Goal: Transaction & Acquisition: Obtain resource

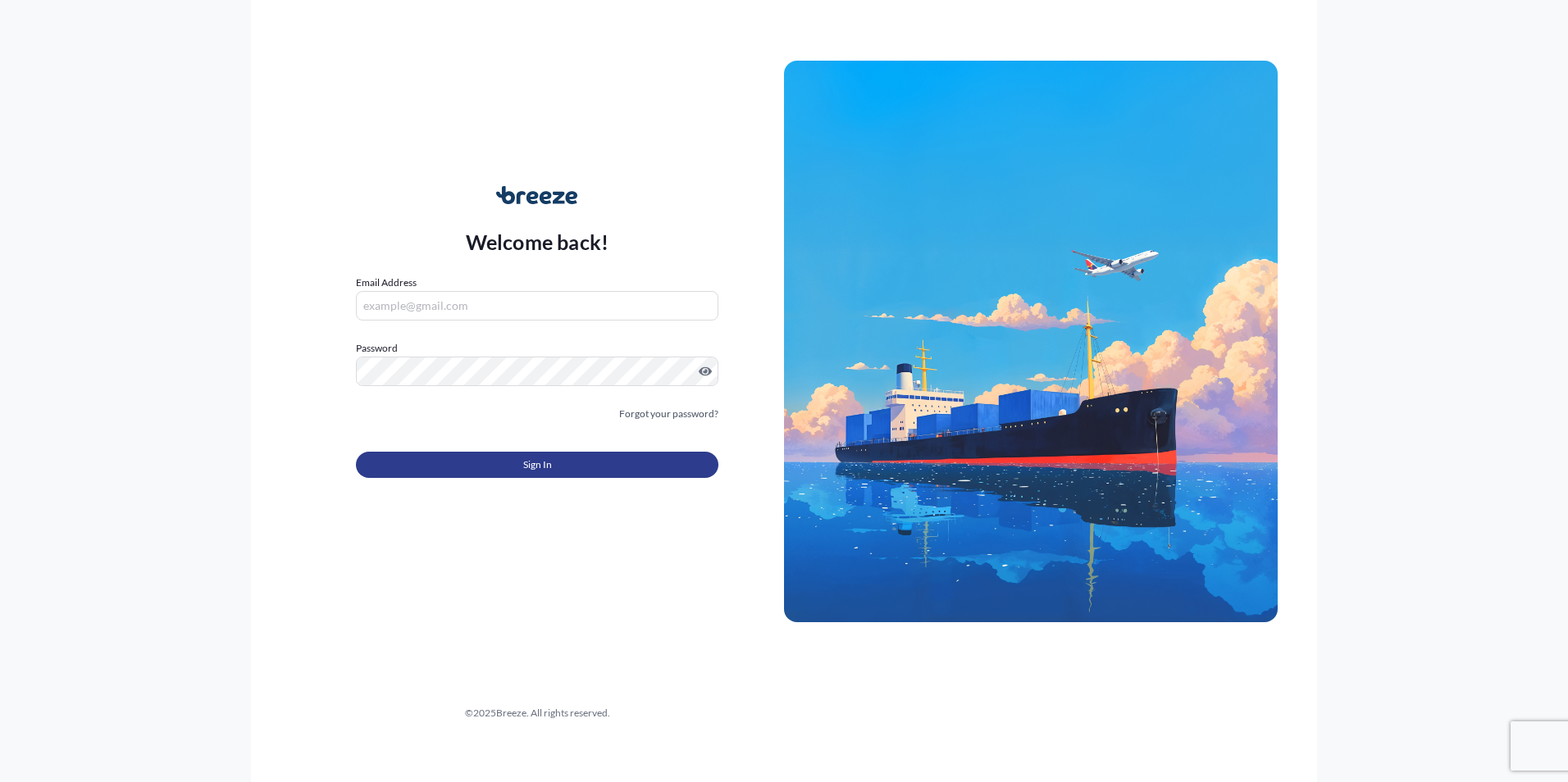
type input "[PERSON_NAME][EMAIL_ADDRESS][DOMAIN_NAME]"
click at [533, 464] on span "Sign In" at bounding box center [538, 465] width 29 height 17
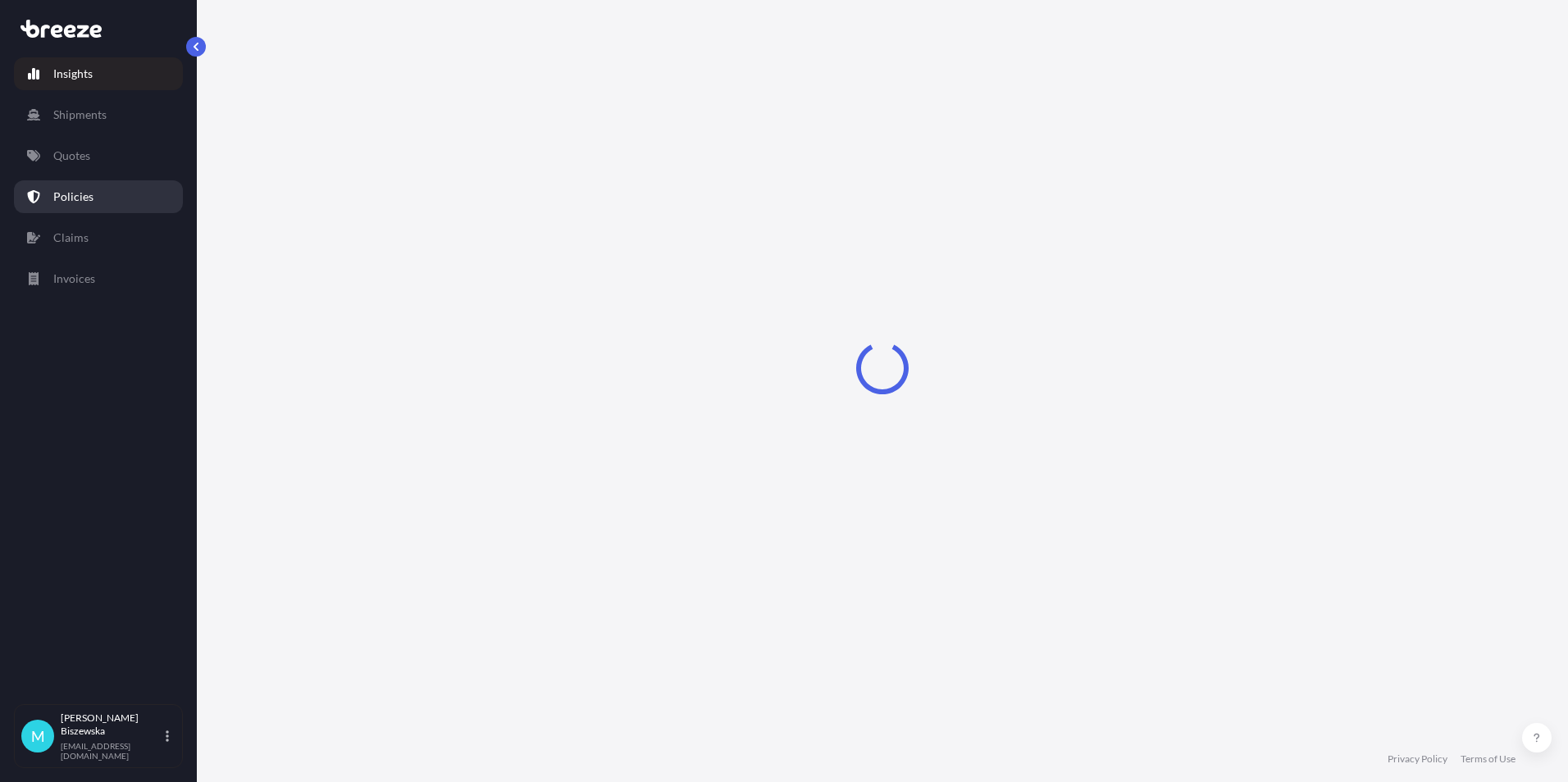
select select "2025"
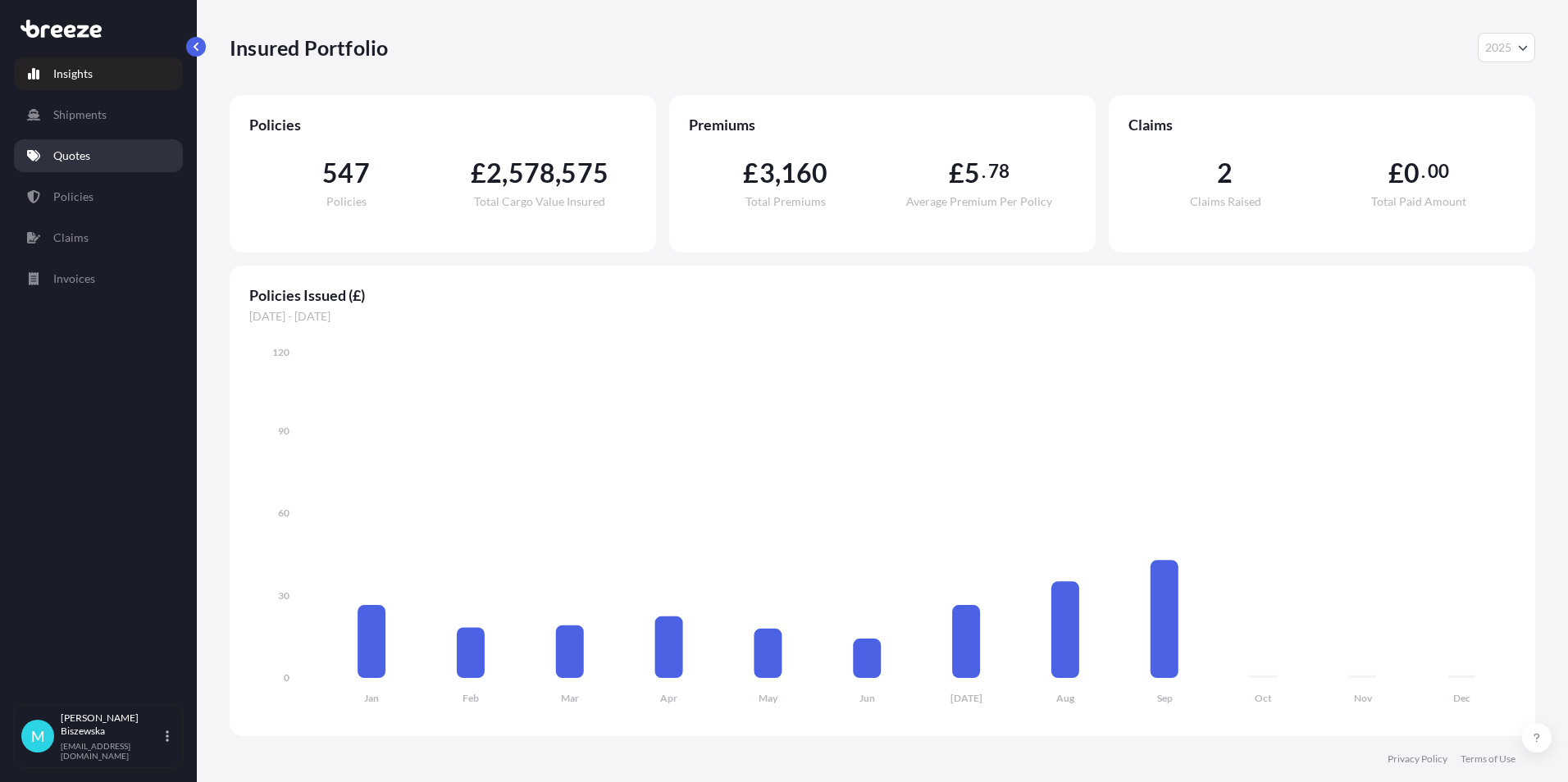
click at [93, 157] on link "Quotes" at bounding box center [98, 156] width 169 height 33
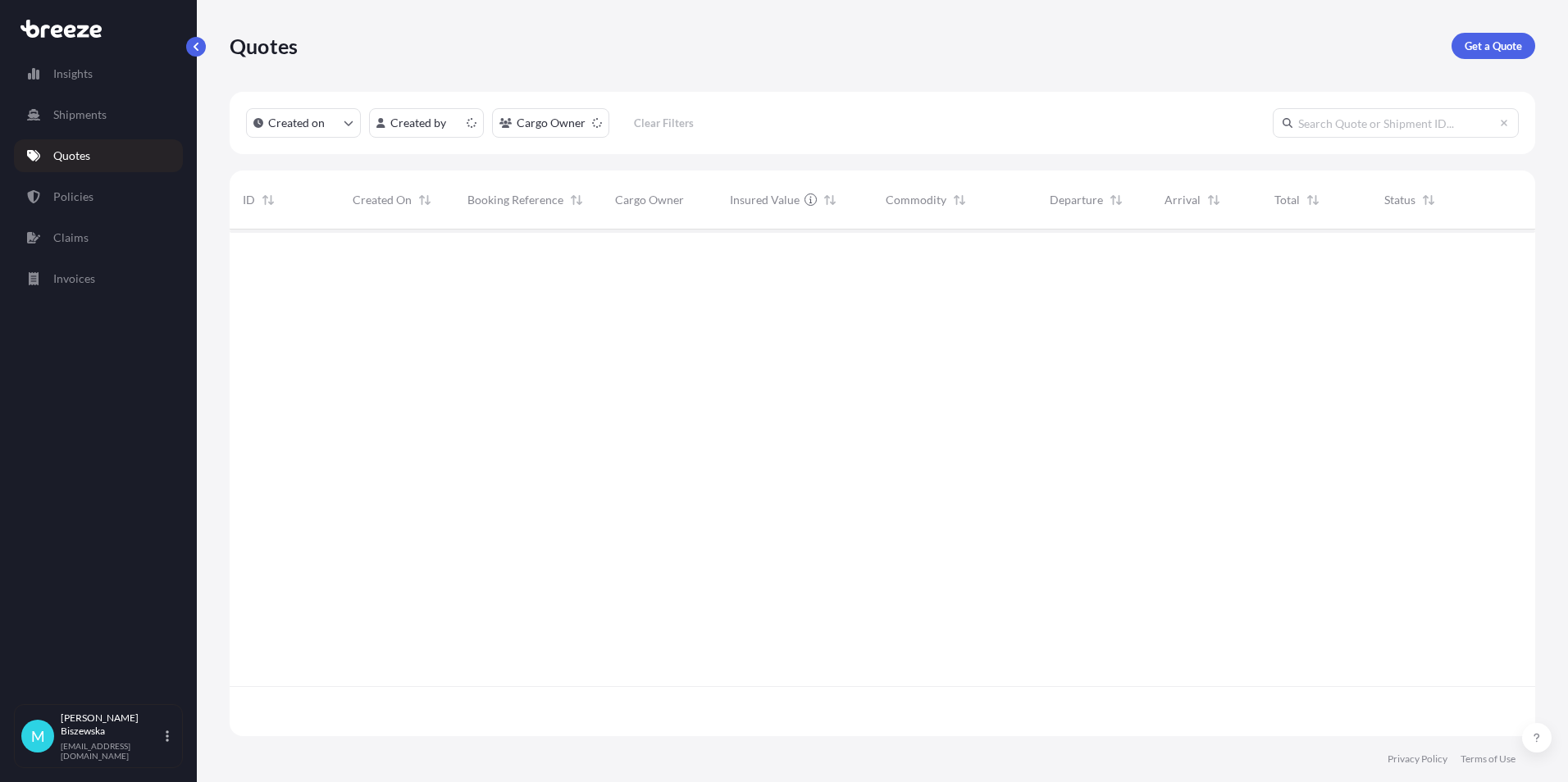
scroll to position [504, 1293]
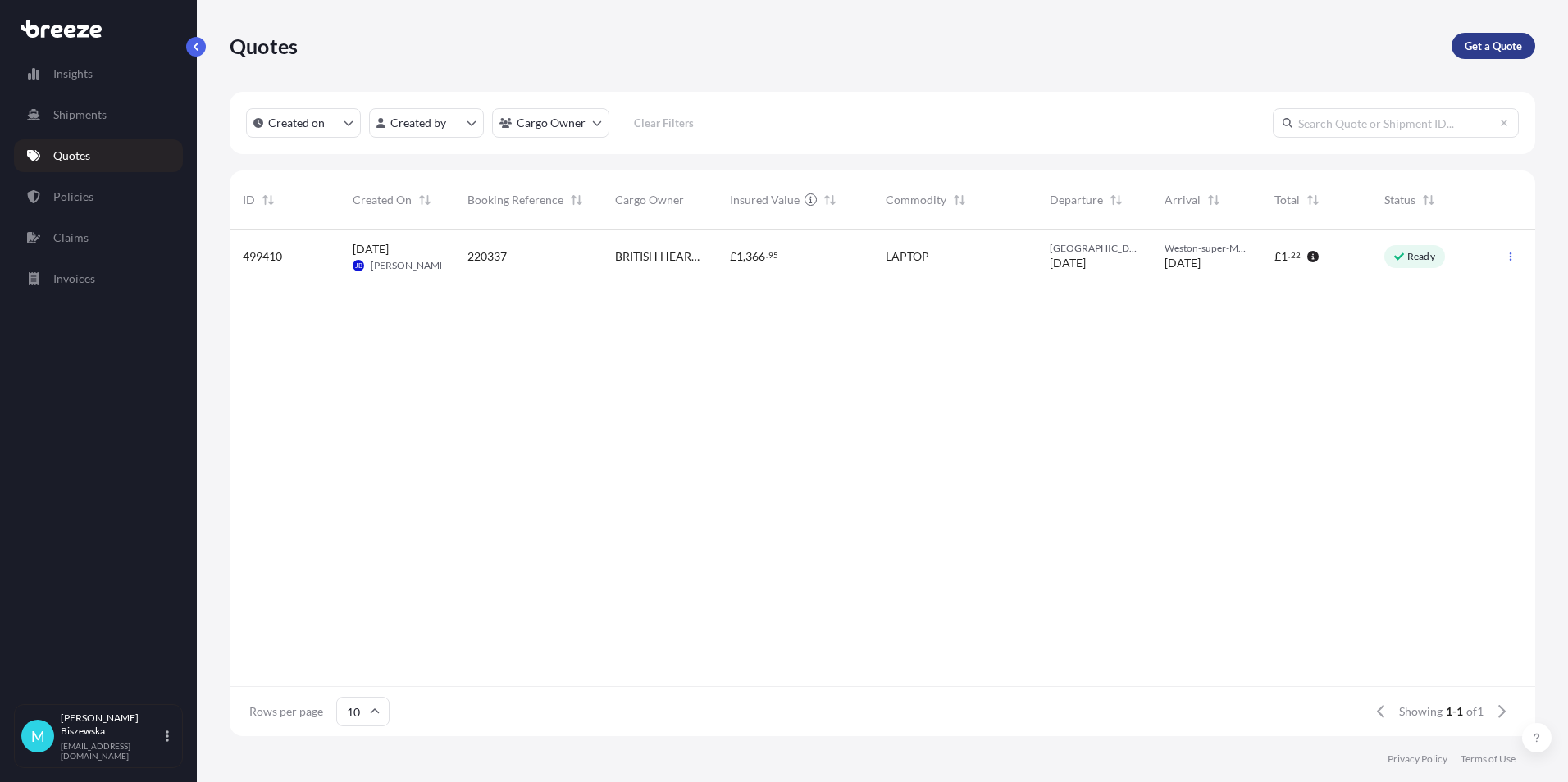
click at [1474, 45] on p "Get a Quote" at bounding box center [1493, 46] width 57 height 17
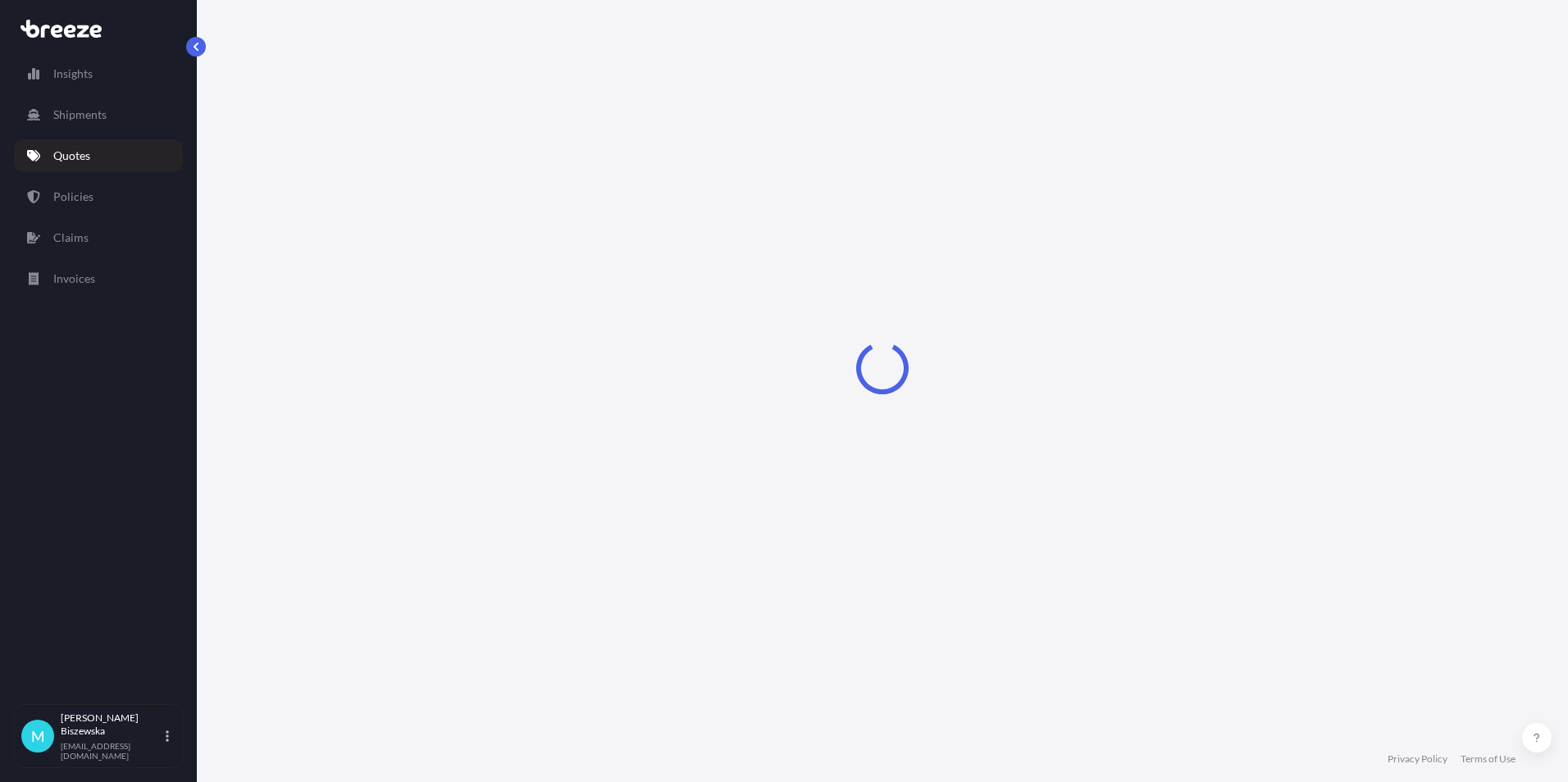
select select "Sea"
select select "1"
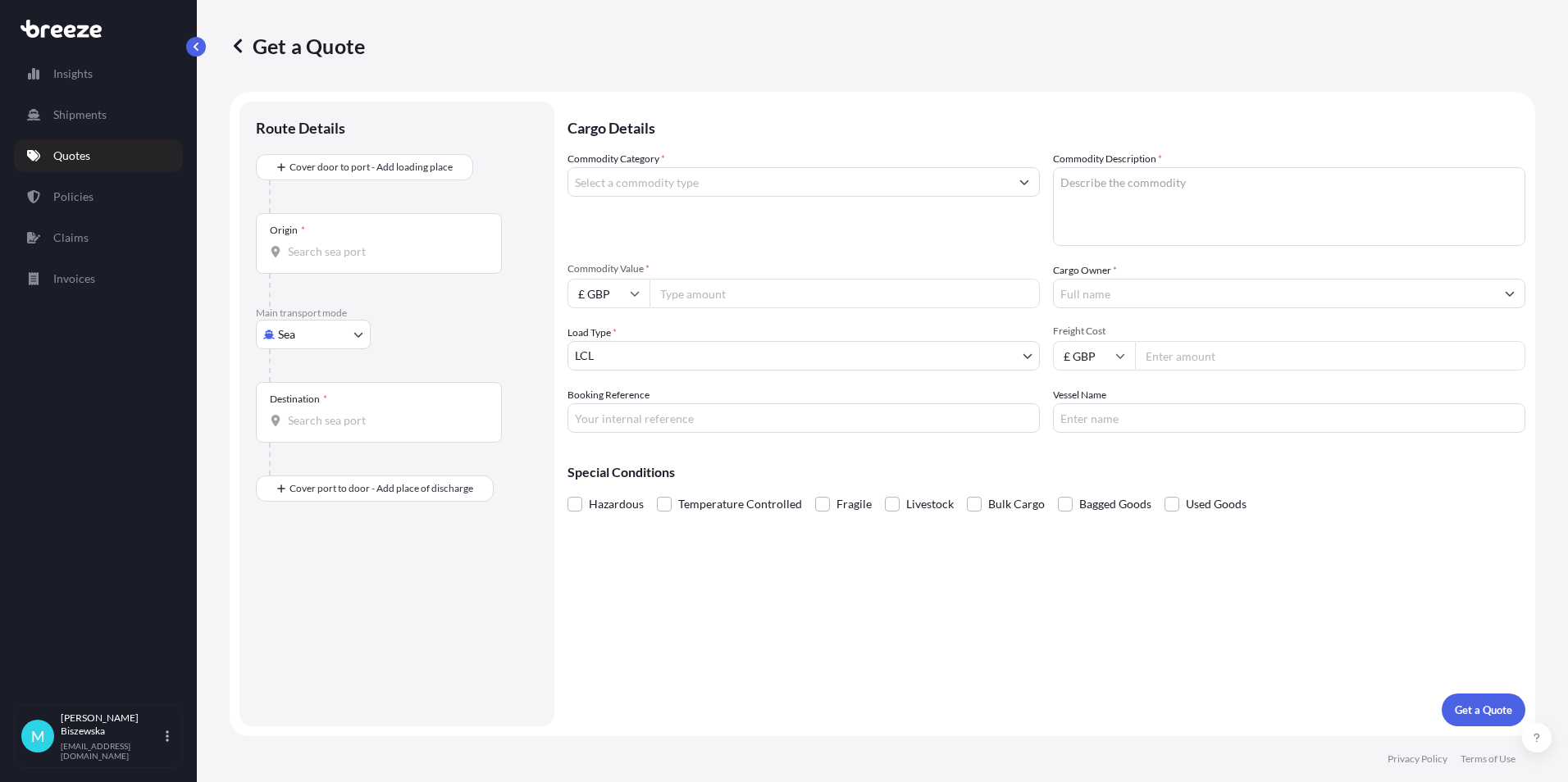
click at [278, 342] on body "Insights Shipments Quotes Policies Claims Invoices M [PERSON_NAME] [PERSON_NAME…" at bounding box center [784, 391] width 1568 height 782
click at [300, 430] on span "Road" at bounding box center [300, 436] width 26 height 17
select select "Road"
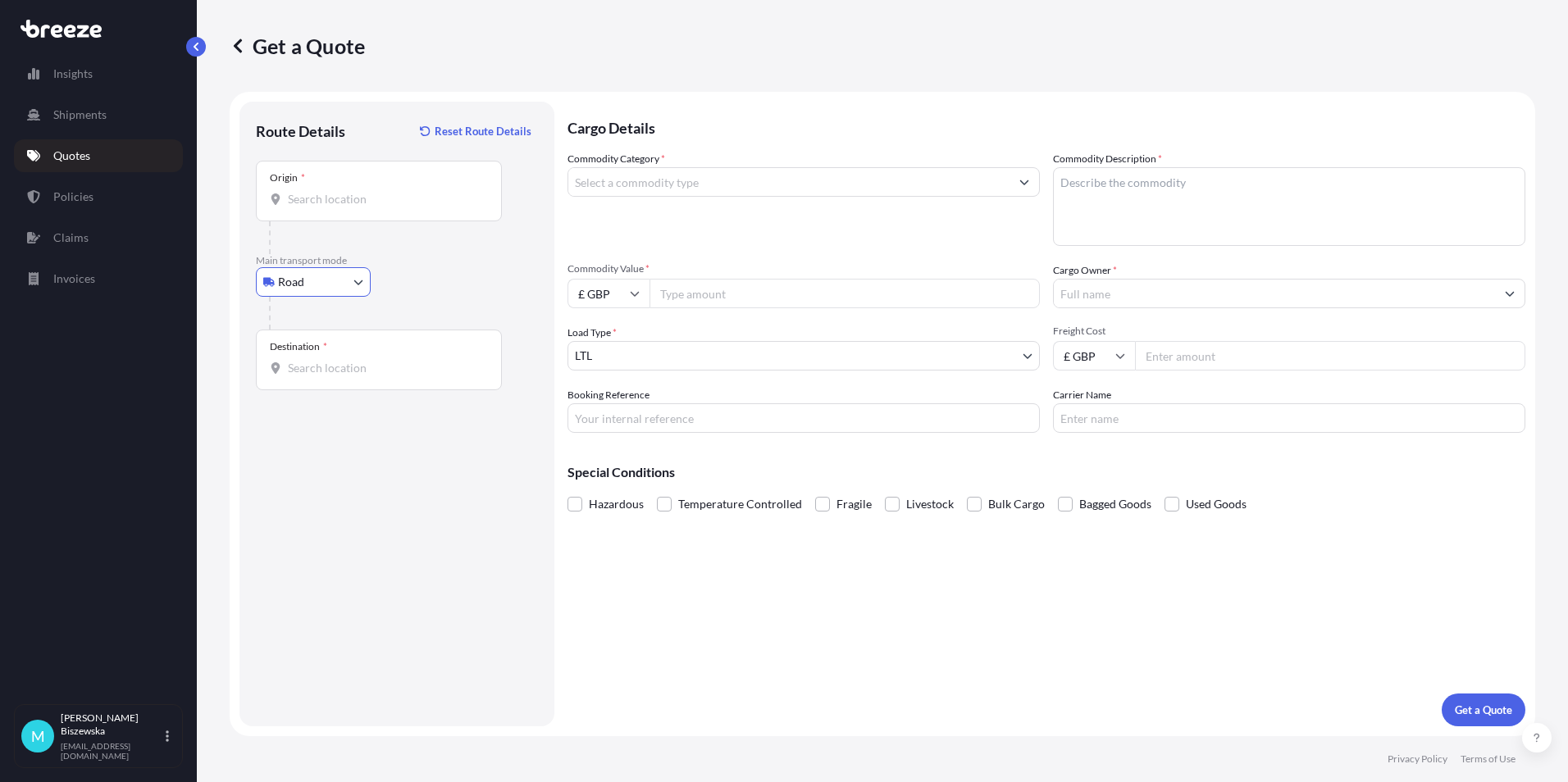
click at [306, 197] on input "Origin *" at bounding box center [384, 198] width 194 height 17
paste input "NW1 7AW"
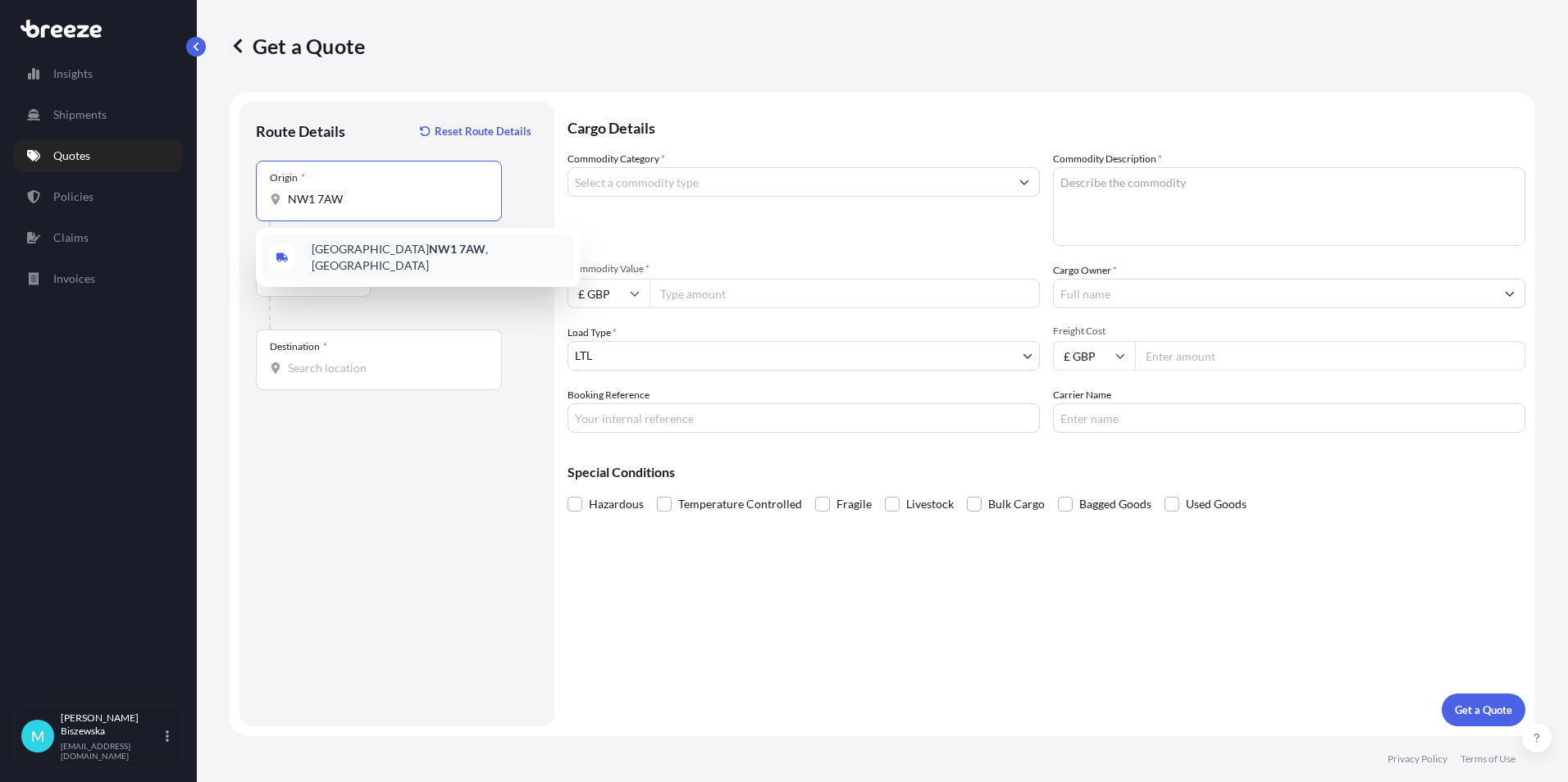
click at [417, 260] on span "London NW1 7AW , [GEOGRAPHIC_DATA]" at bounding box center [439, 258] width 256 height 33
type input "London NW1 7AW, [GEOGRAPHIC_DATA]"
click at [452, 284] on div "Road Sea Air Road Rail" at bounding box center [397, 282] width 282 height 29
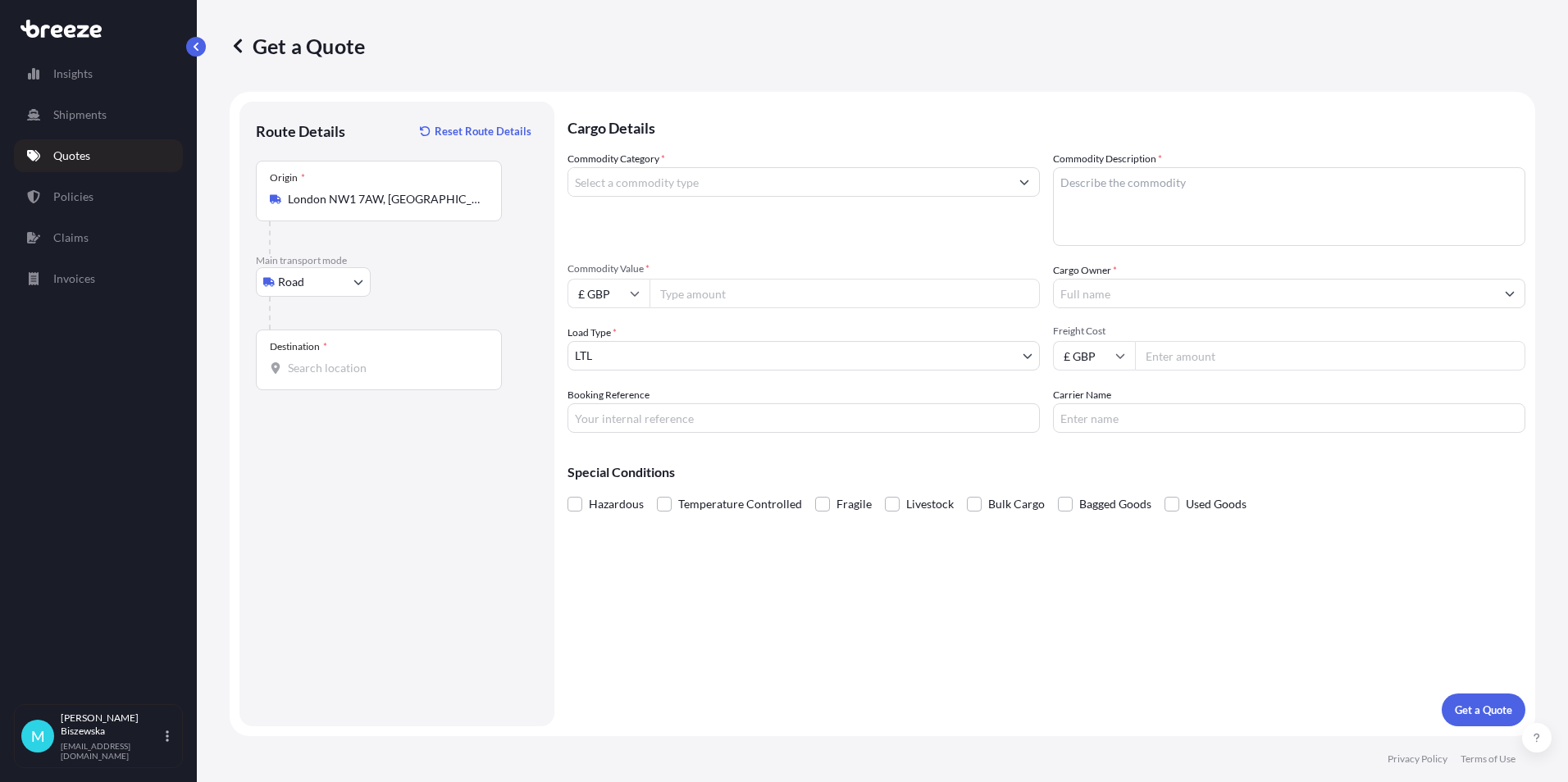
click at [295, 376] on div "Destination *" at bounding box center [378, 360] width 246 height 60
click at [295, 376] on input "Destination *" at bounding box center [384, 368] width 194 height 17
paste input "NN3 7QT"
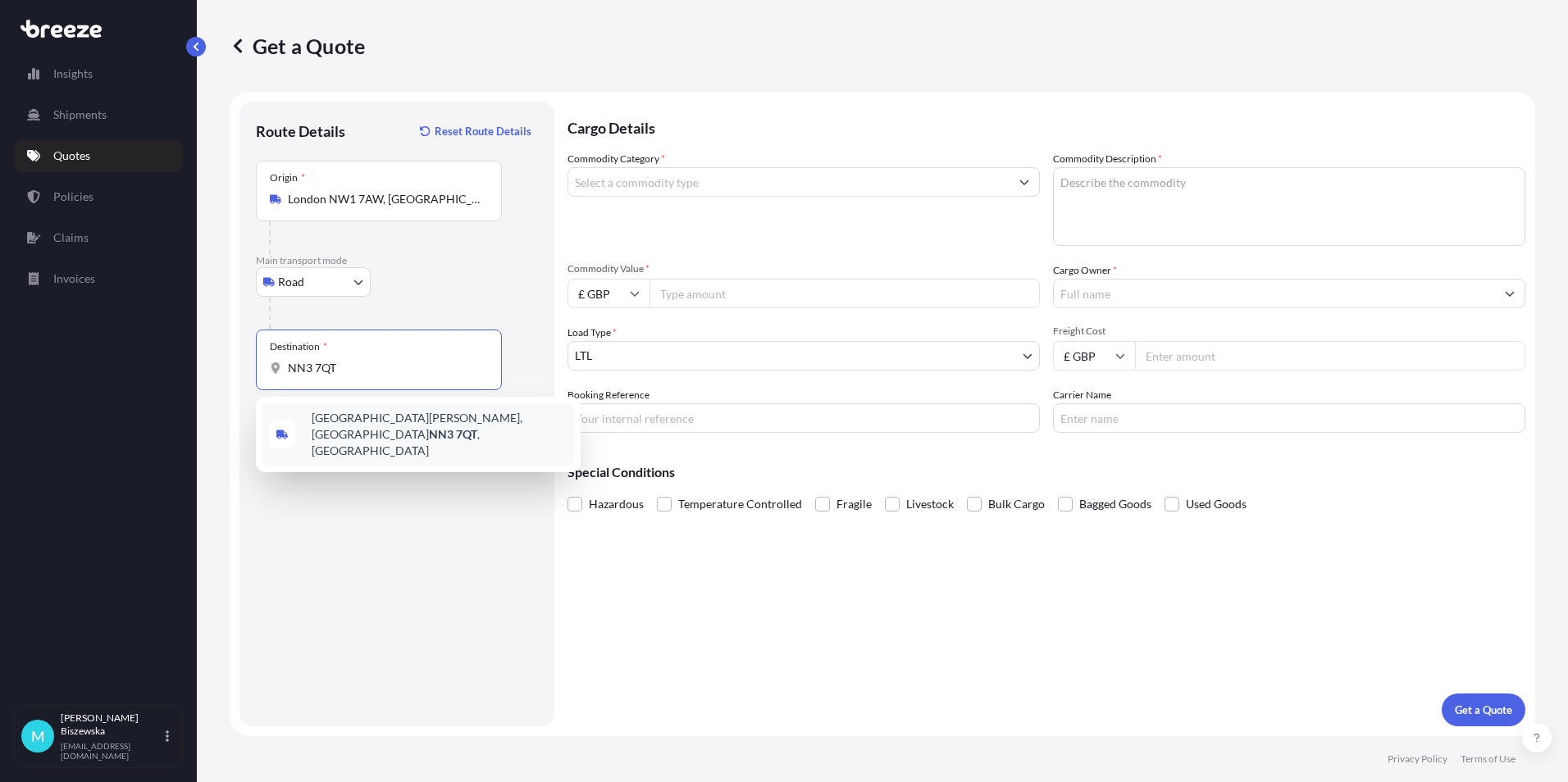
click at [374, 426] on span "[STREET_ADDRESS][PERSON_NAME]" at bounding box center [439, 435] width 256 height 50
type input "[STREET_ADDRESS][PERSON_NAME]"
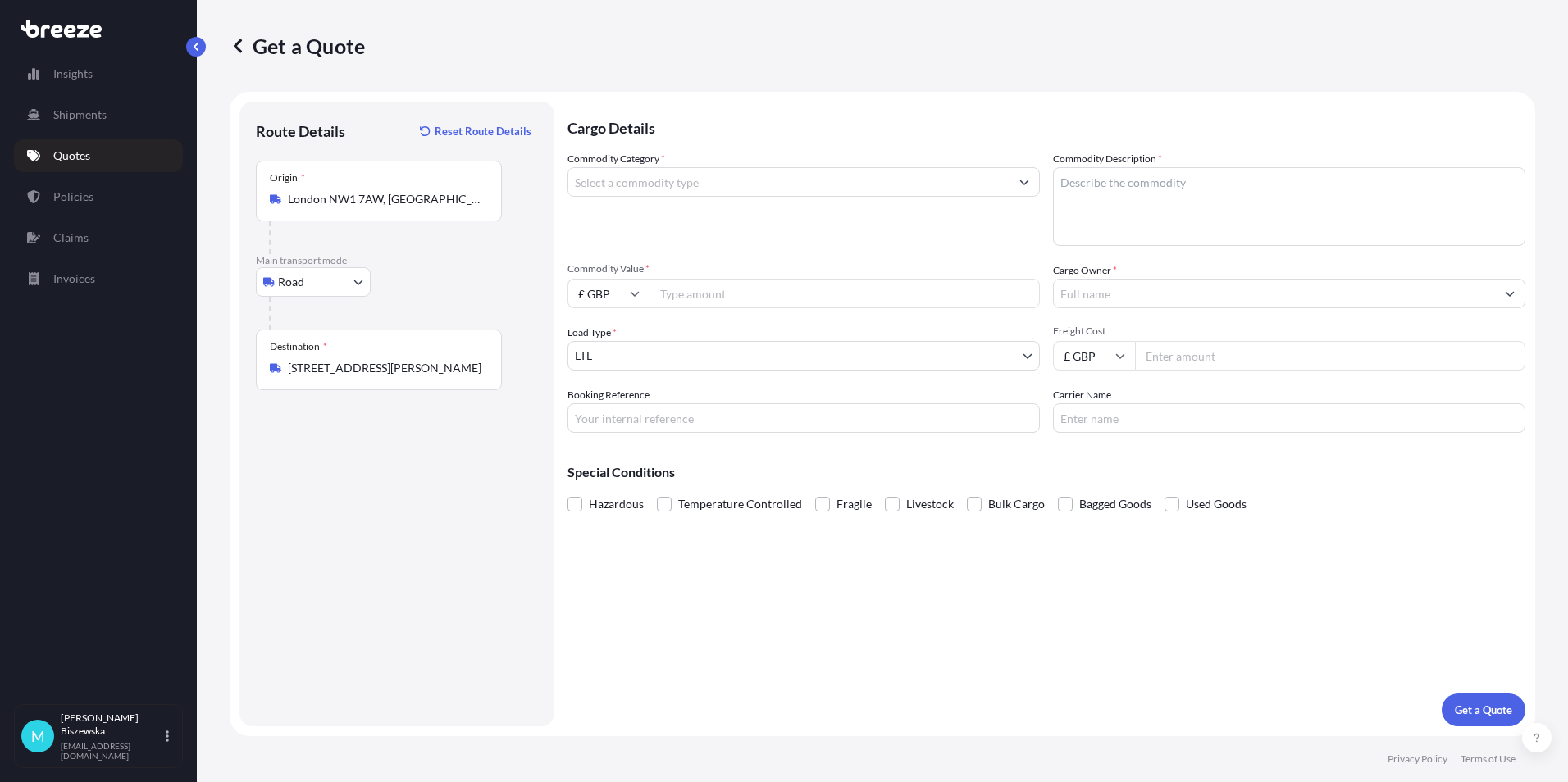
click at [828, 631] on div "Cargo Details Commodity Category * Commodity Description * Commodity Value * £ …" at bounding box center [1046, 414] width 958 height 624
click at [651, 186] on input "Commodity Category *" at bounding box center [789, 182] width 442 height 29
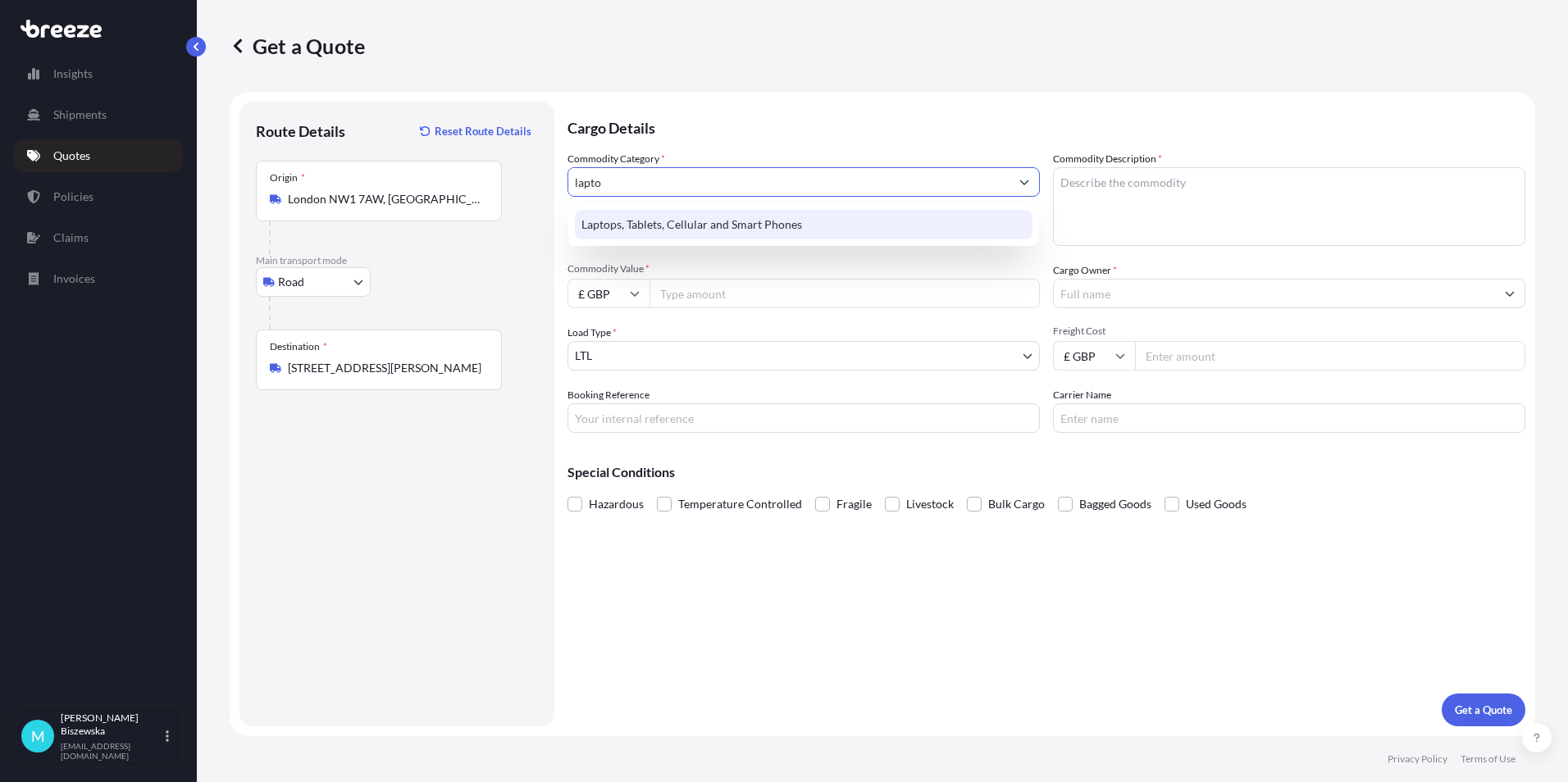
click at [725, 221] on div "Laptops, Tablets, Cellular and Smart Phones" at bounding box center [803, 225] width 457 height 29
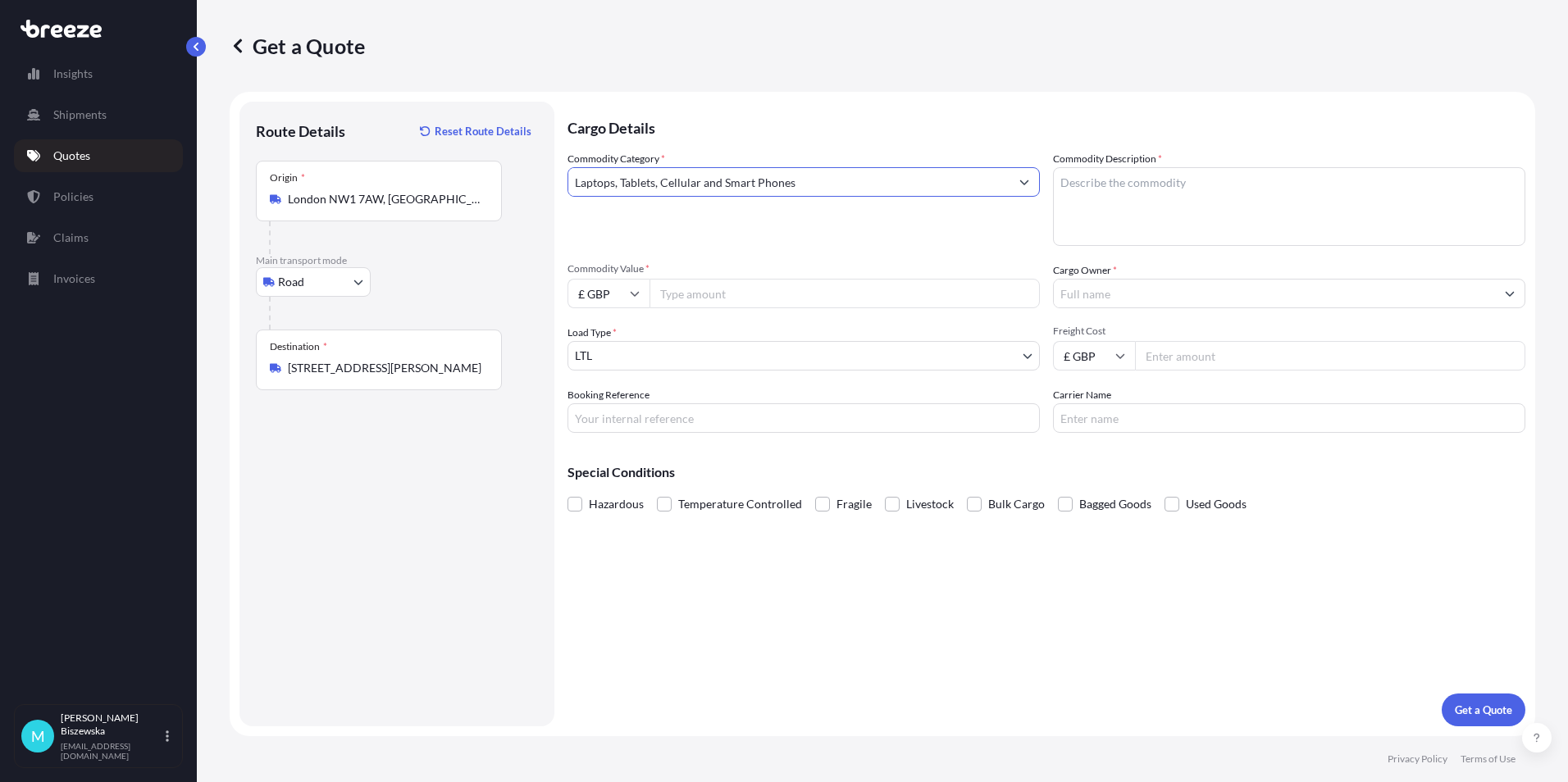
type input "Laptops, Tablets, Cellular and Smart Phones"
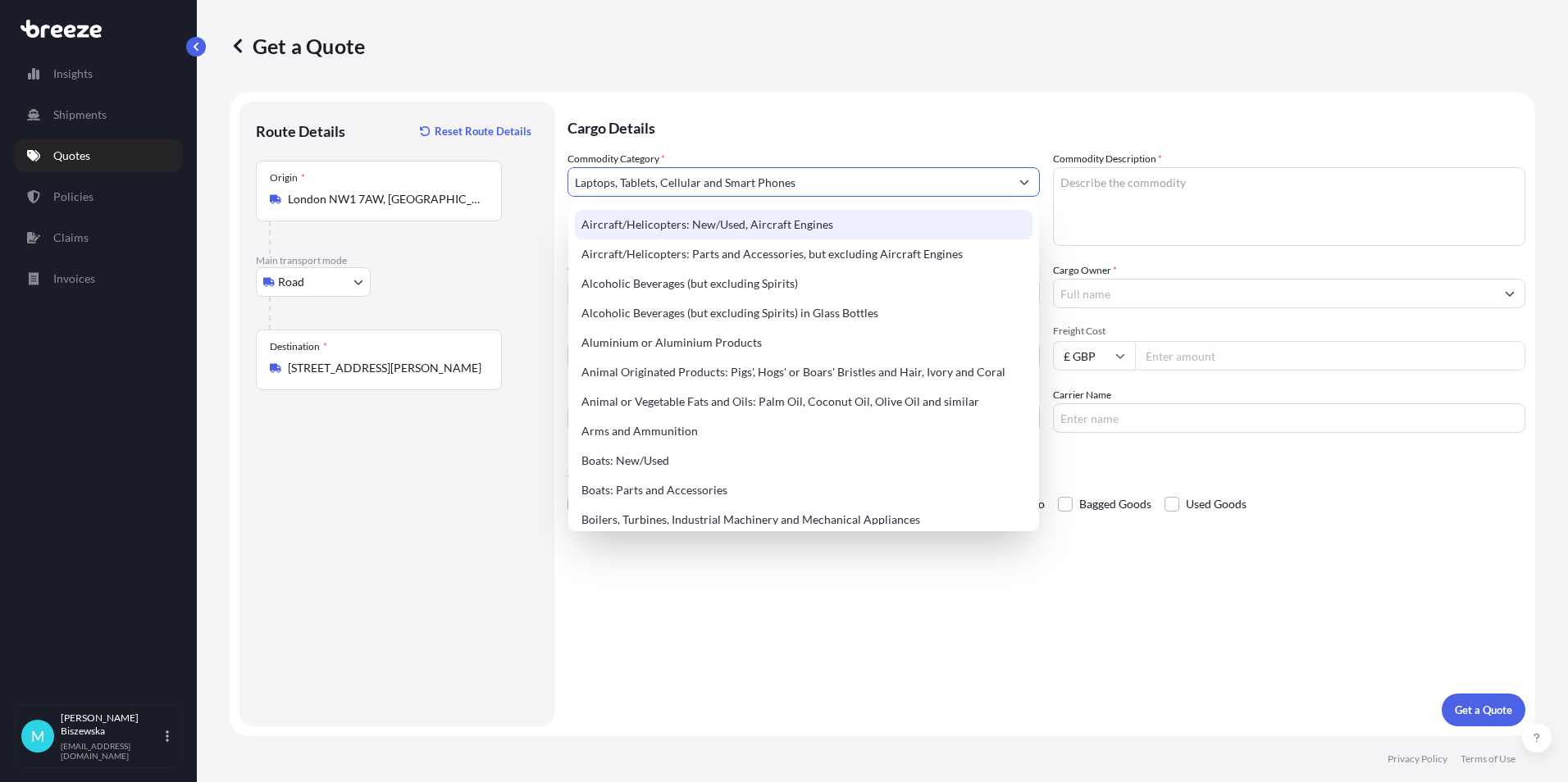
click at [695, 127] on p "Cargo Details" at bounding box center [1046, 126] width 958 height 50
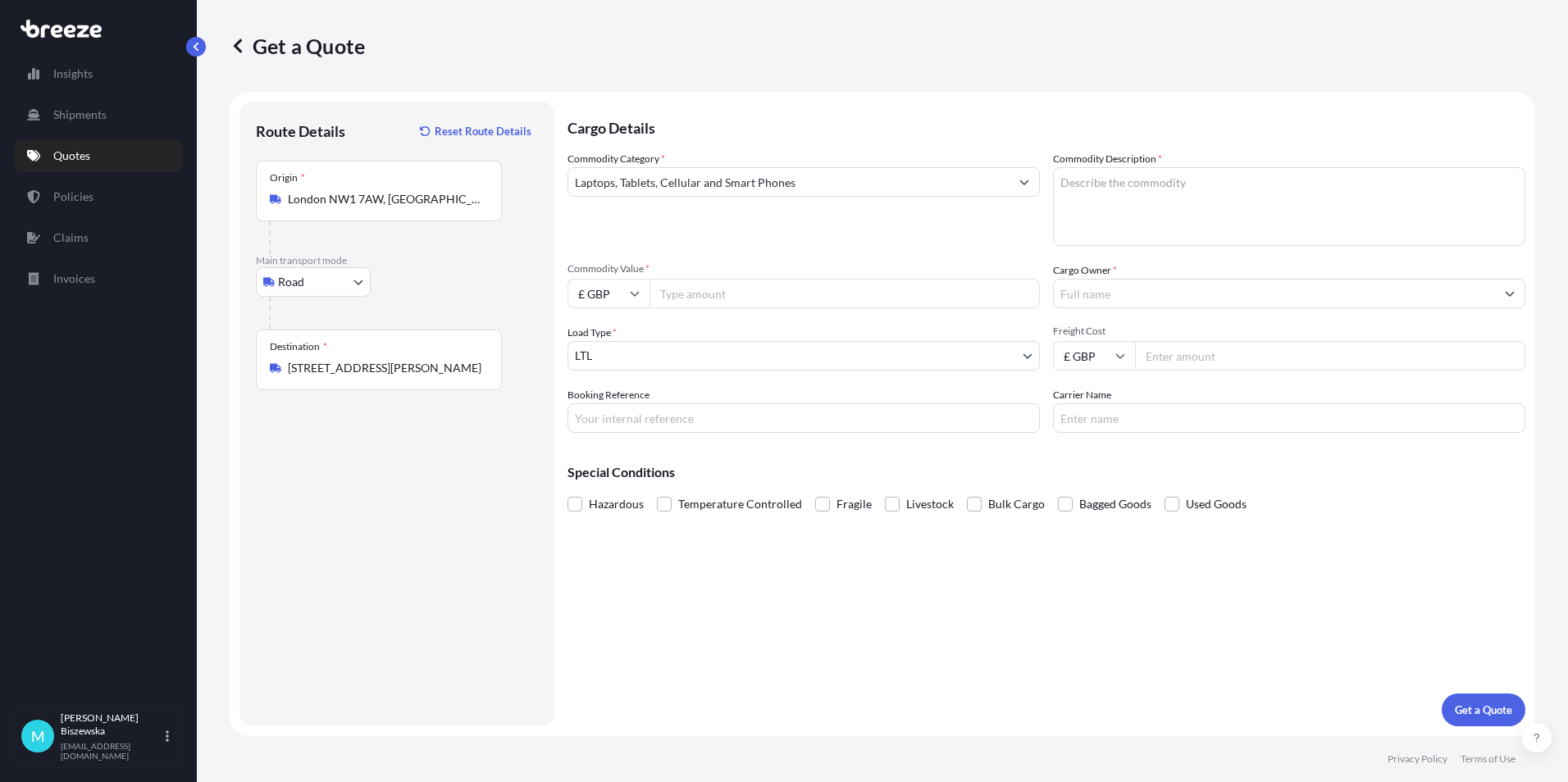
click at [716, 289] on input "Commodity Value *" at bounding box center [844, 294] width 390 height 29
type input "850"
click at [733, 242] on div "Commodity Category * Laptops, Tablets, Cellular and Smart Phones" at bounding box center [803, 198] width 473 height 95
click at [596, 415] on input "Booking Reference" at bounding box center [803, 418] width 473 height 29
paste input "2220860"
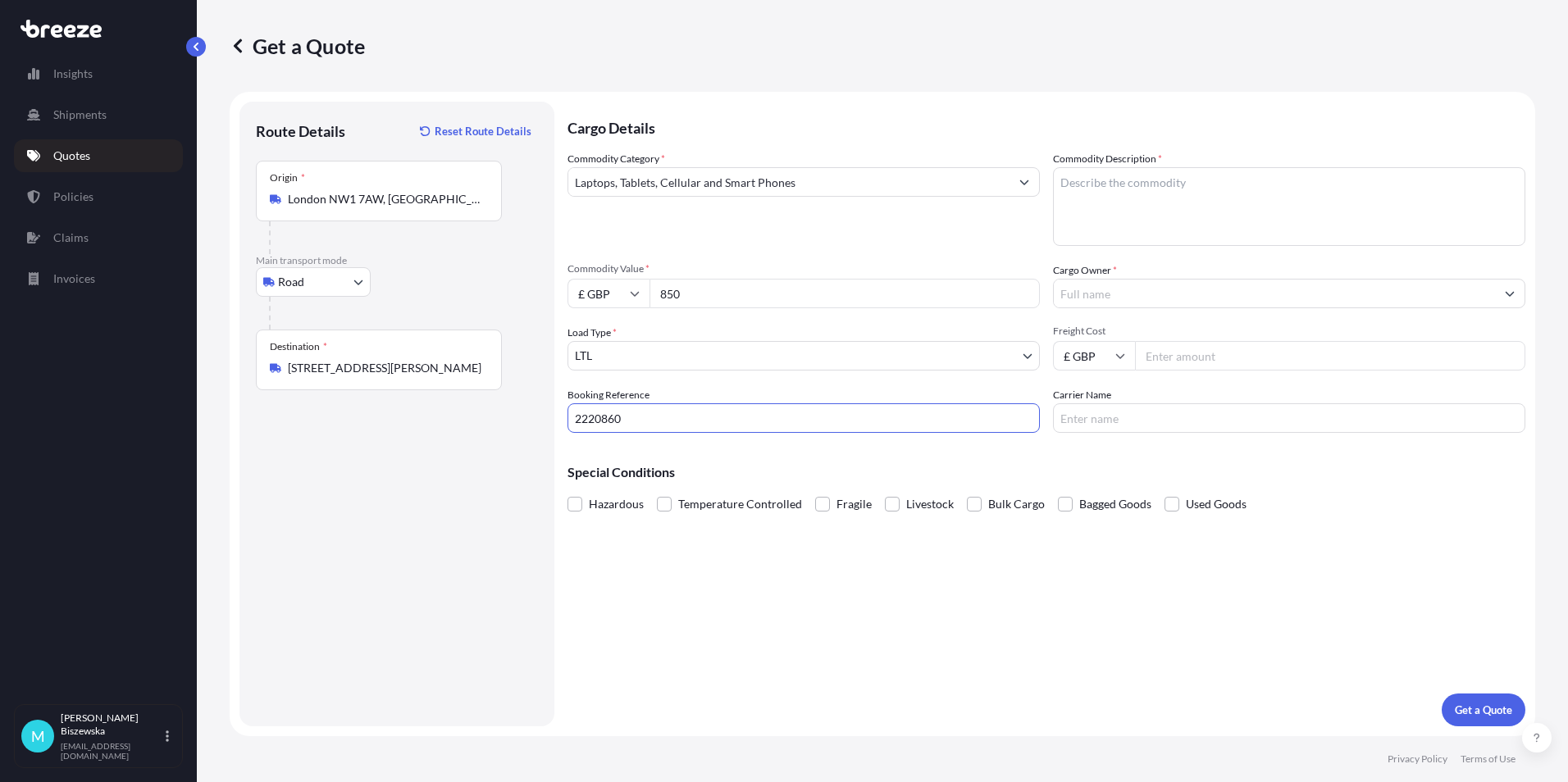
type input "2220860"
drag, startPoint x: 724, startPoint y: 621, endPoint x: 544, endPoint y: 3, distance: 643.7
click at [722, 591] on div "Cargo Details Commodity Category * Laptops, Tablets, Cellular and Smart Phones …" at bounding box center [1046, 414] width 958 height 624
click at [1123, 185] on textarea "Commodity Description *" at bounding box center [1289, 206] width 473 height 79
paste textarea "1 x Laptop (L-8WTCX54)"
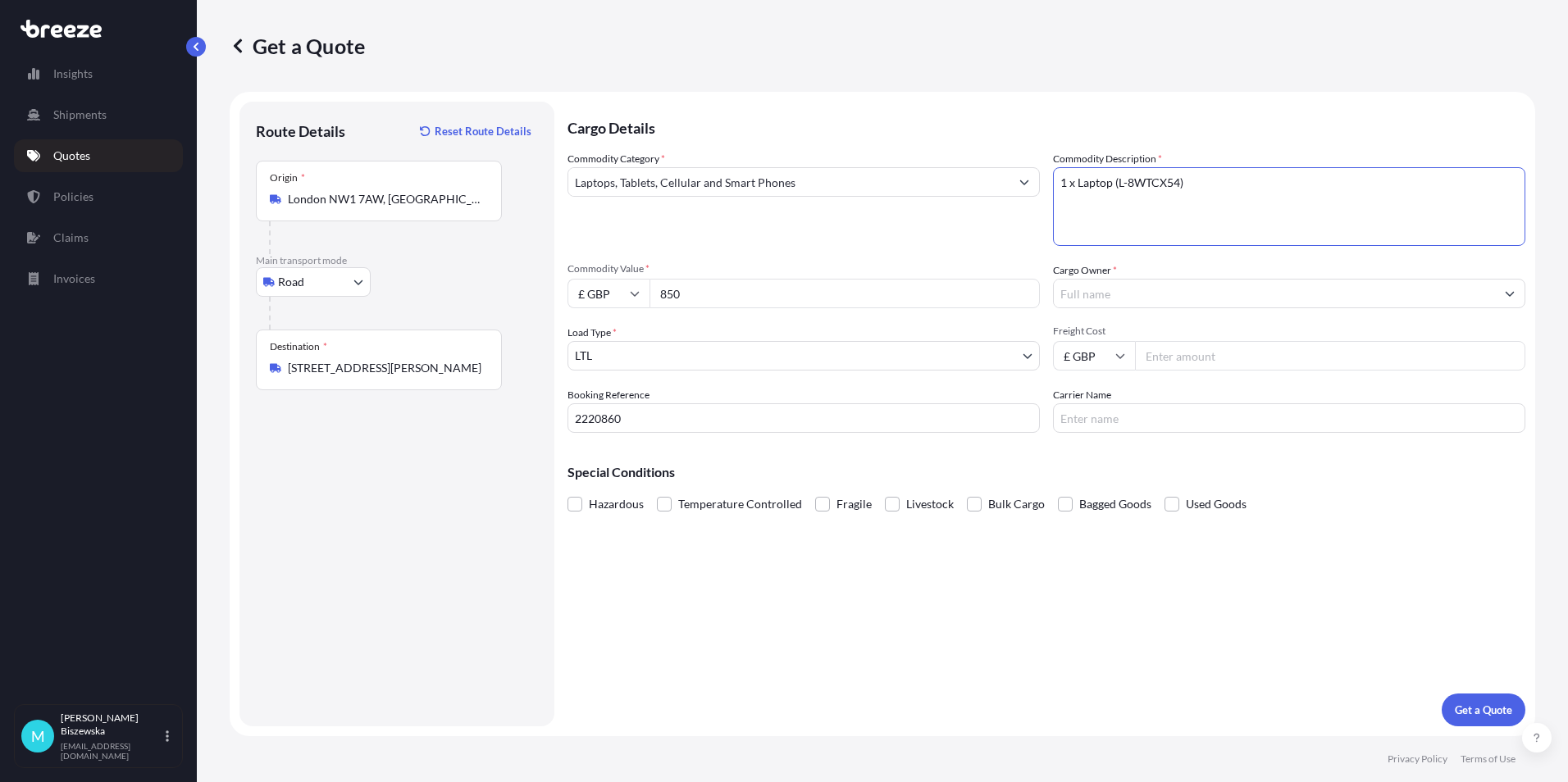
type textarea "1 x Laptop (L-8WTCX54)"
click at [916, 259] on div "Commodity Category * Laptops, Tablets, Cellular and Smart Phones Commodity Desc…" at bounding box center [1046, 292] width 958 height 282
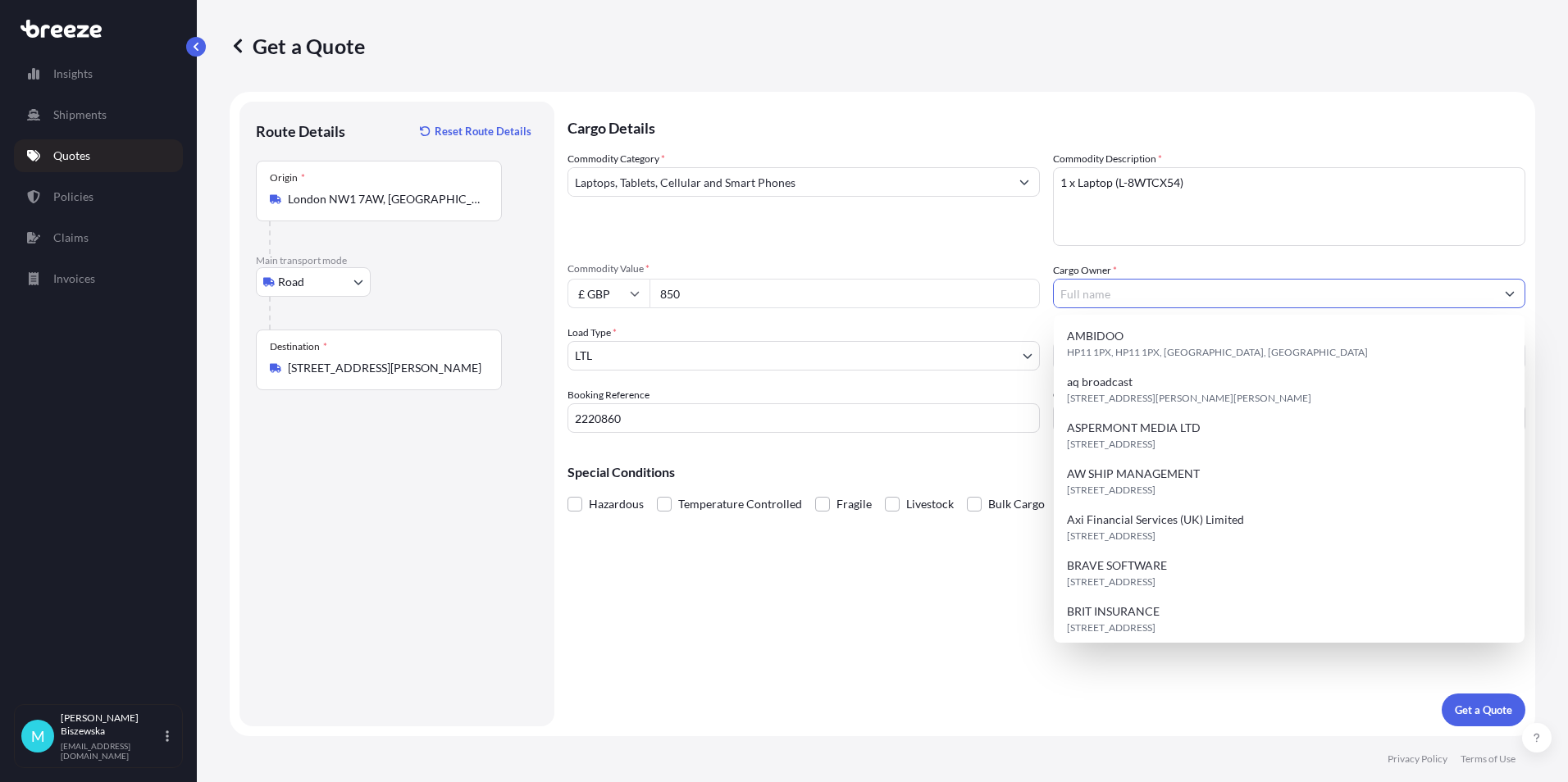
click at [1091, 296] on input "Cargo Owner *" at bounding box center [1274, 294] width 442 height 29
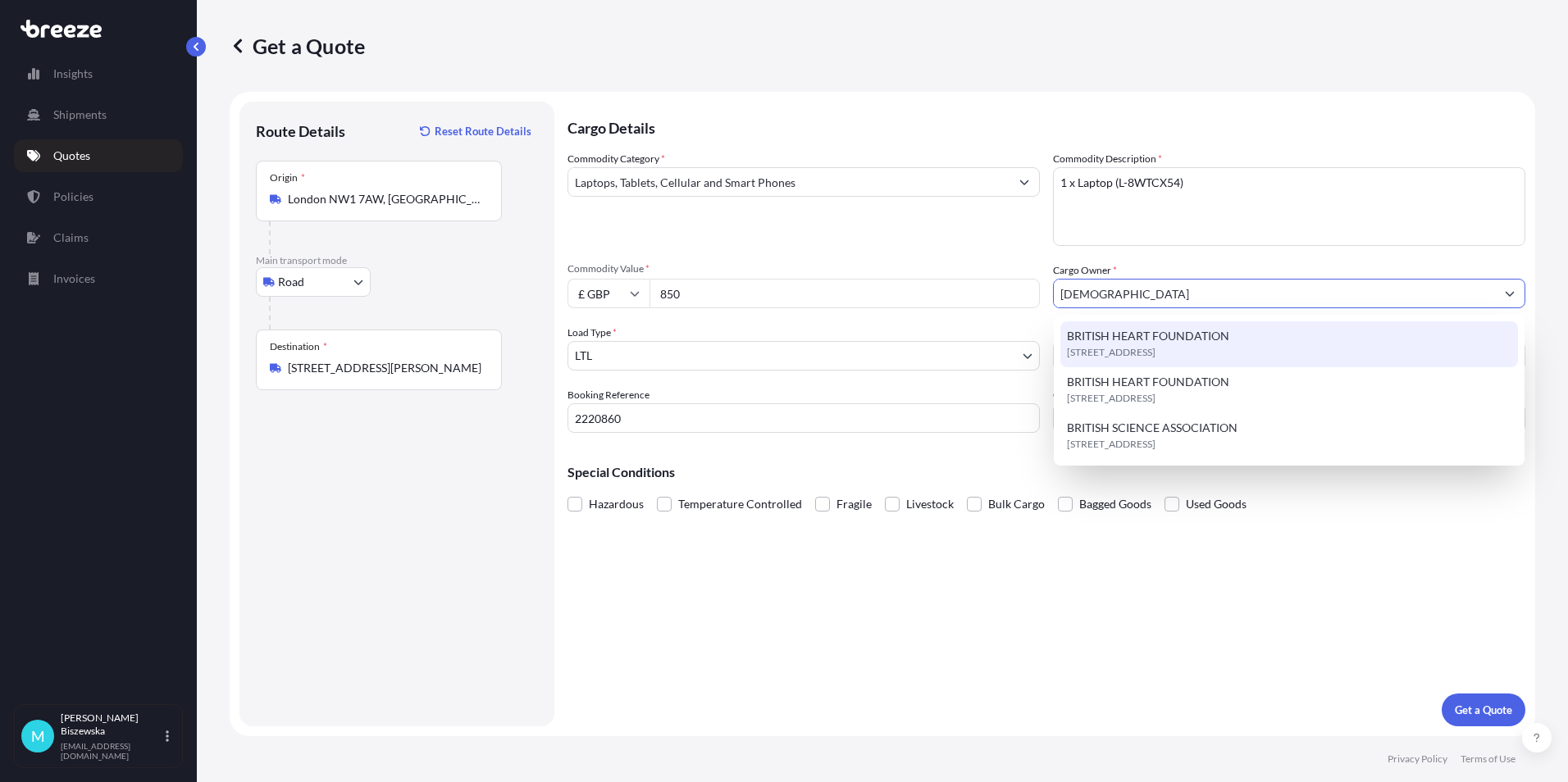
click at [1106, 331] on span "BRITISH HEART FOUNDATION" at bounding box center [1148, 336] width 162 height 17
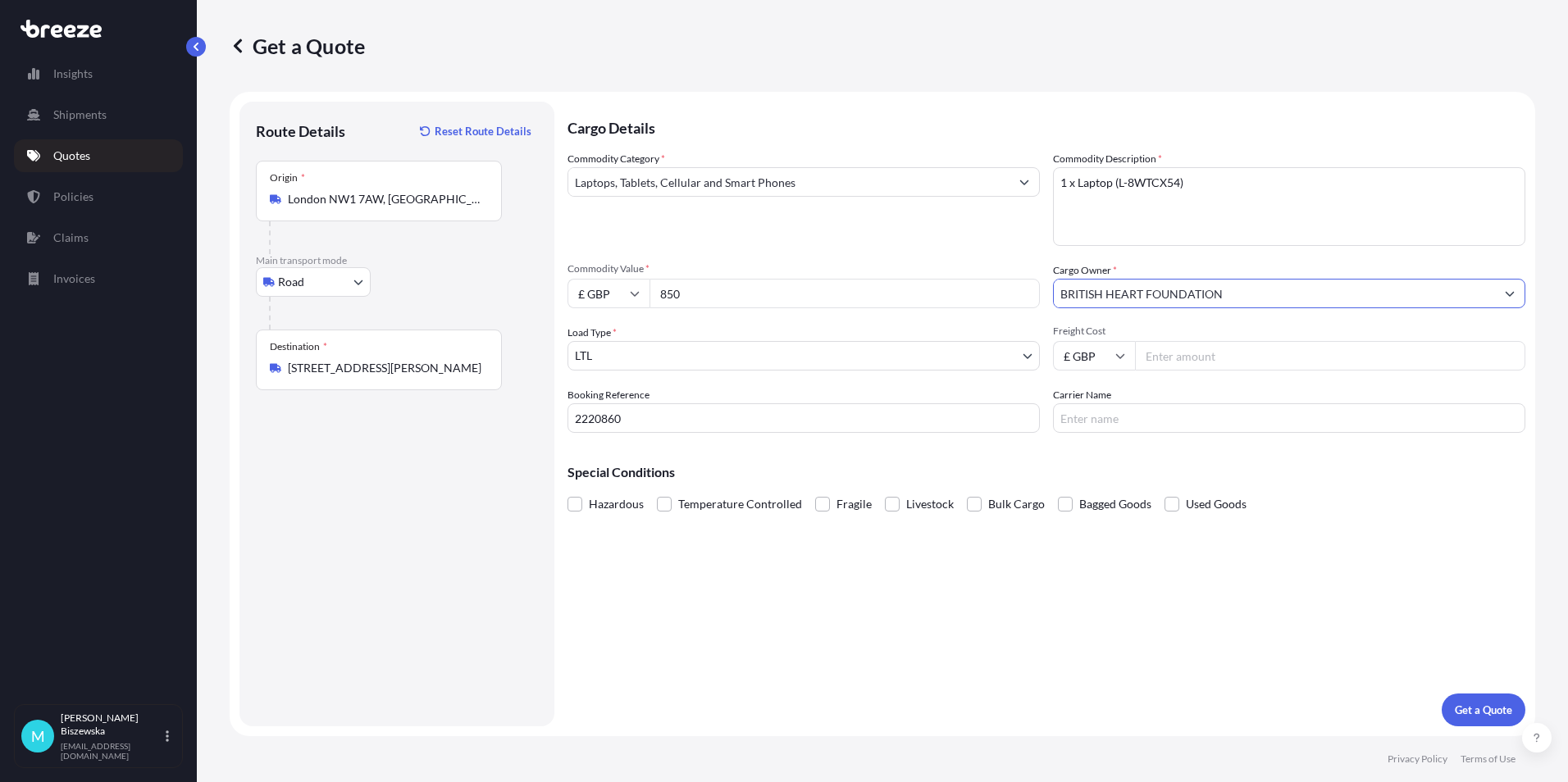
type input "BRITISH HEART FOUNDATION"
click at [1000, 242] on div "Commodity Category * Laptops, Tablets, Cellular and Smart Phones" at bounding box center [803, 198] width 473 height 95
click at [1175, 358] on input "Freight Cost" at bounding box center [1330, 356] width 390 height 29
type input "15.43"
click at [1152, 454] on div "Special Conditions Hazardous Temperature Controlled Fragile Livestock Bulk Carg…" at bounding box center [1046, 481] width 958 height 71
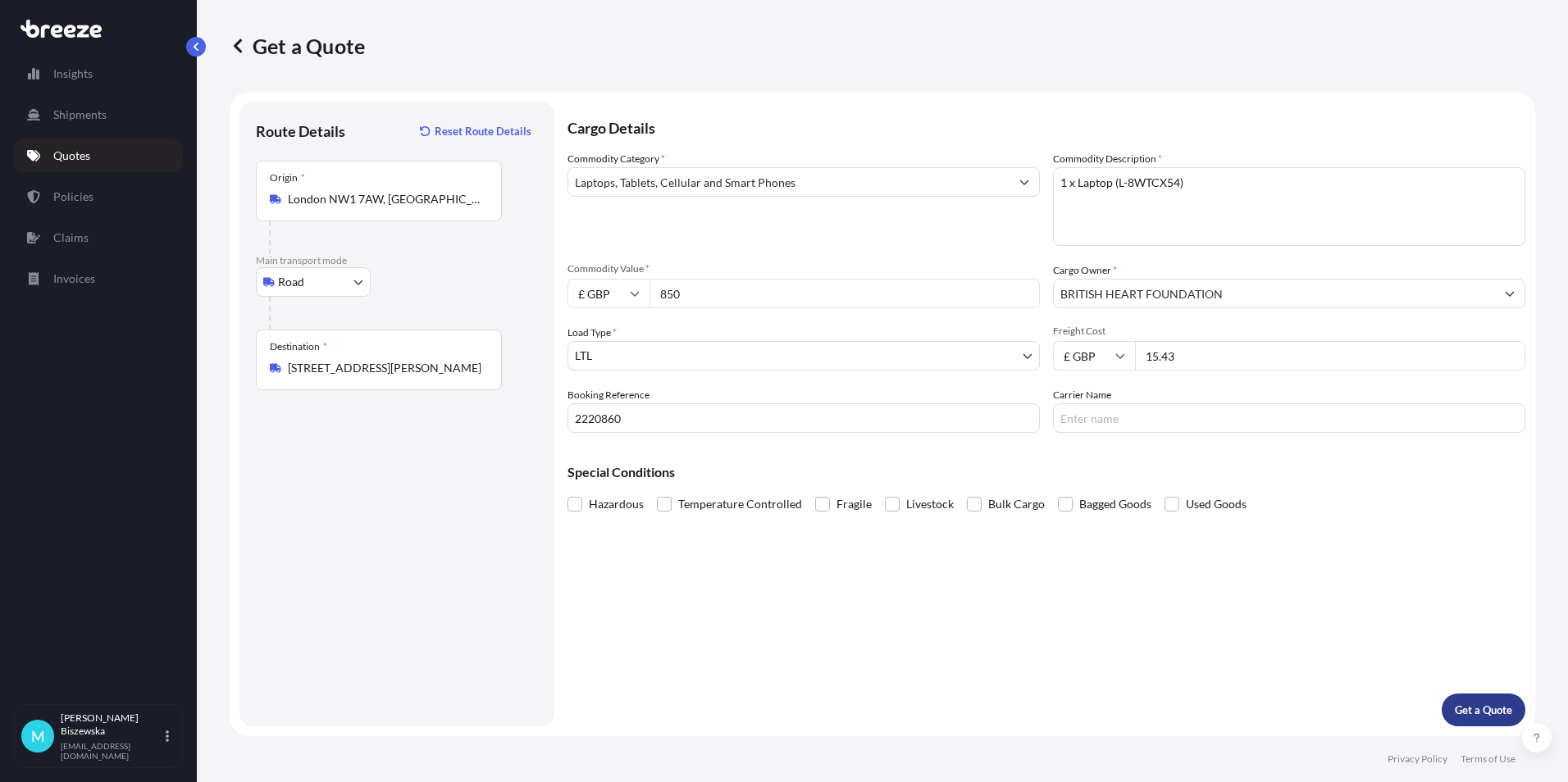
click at [1486, 714] on p "Get a Quote" at bounding box center [1483, 710] width 57 height 17
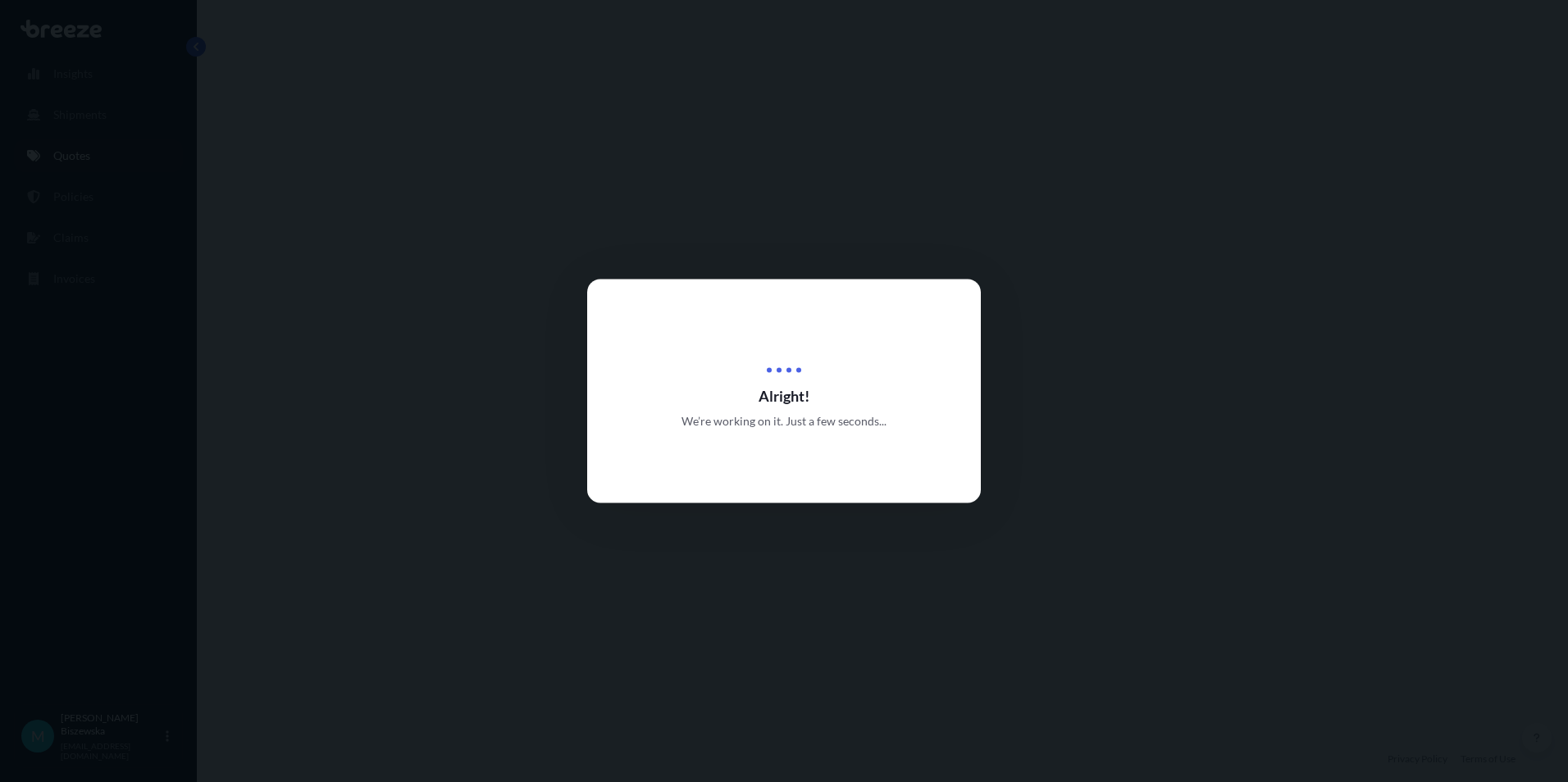
select select "Road"
select select "1"
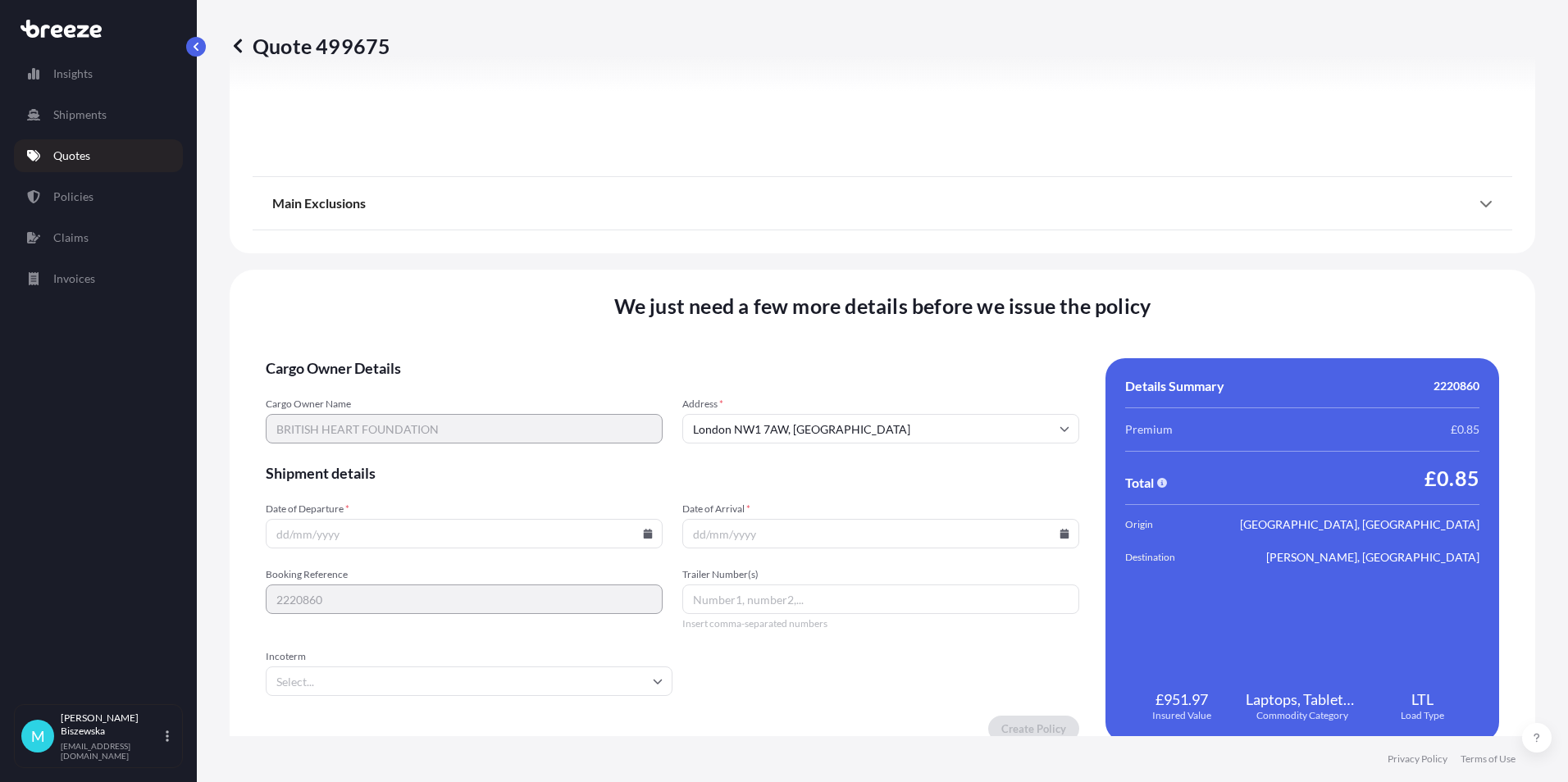
scroll to position [1821, 0]
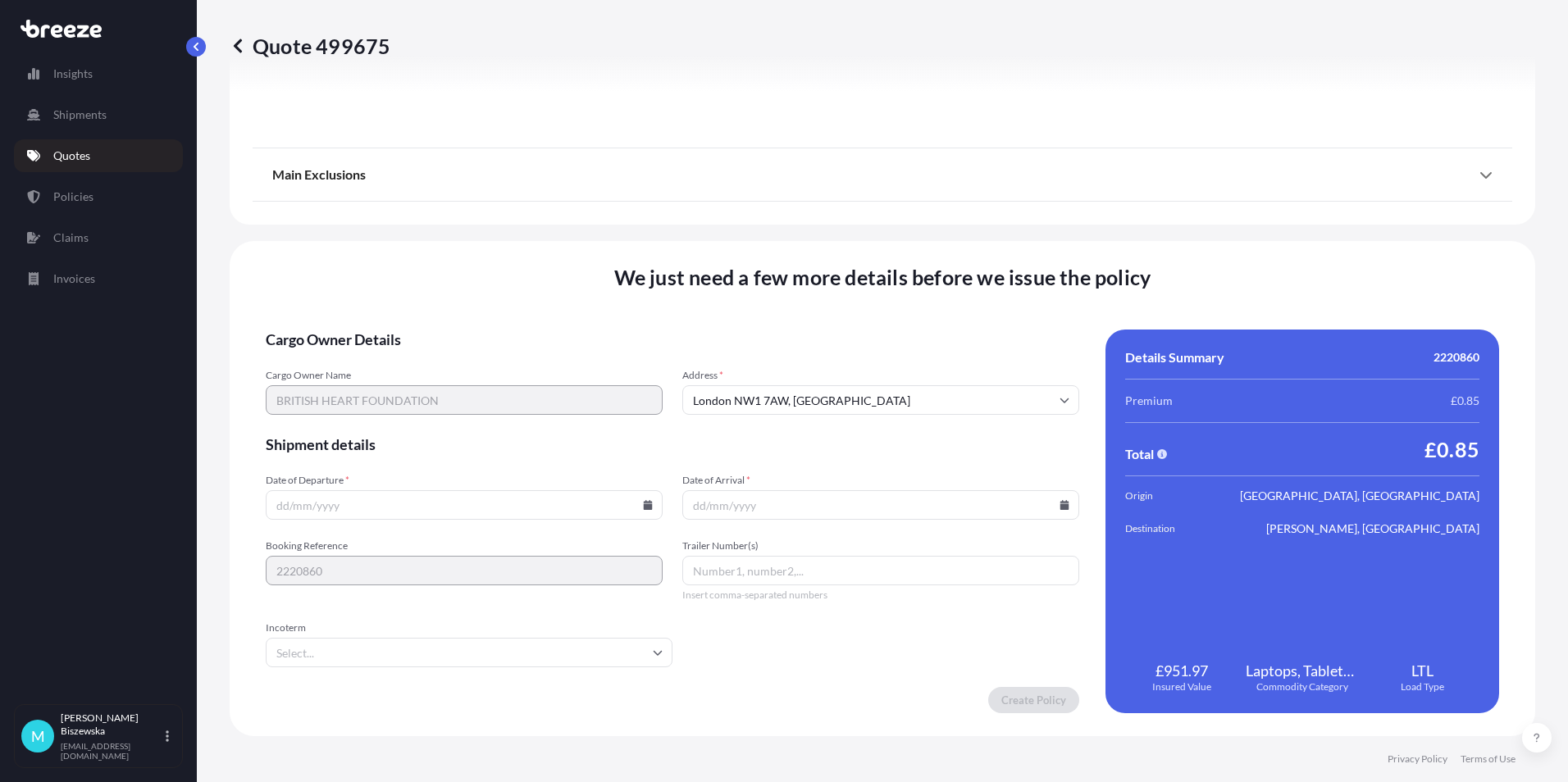
click at [645, 513] on input "Date of Departure *" at bounding box center [464, 505] width 397 height 29
click at [645, 506] on icon at bounding box center [648, 505] width 9 height 10
click at [387, 389] on button "23" at bounding box center [386, 390] width 26 height 26
type input "[DATE]"
click at [1060, 504] on icon at bounding box center [1064, 505] width 9 height 10
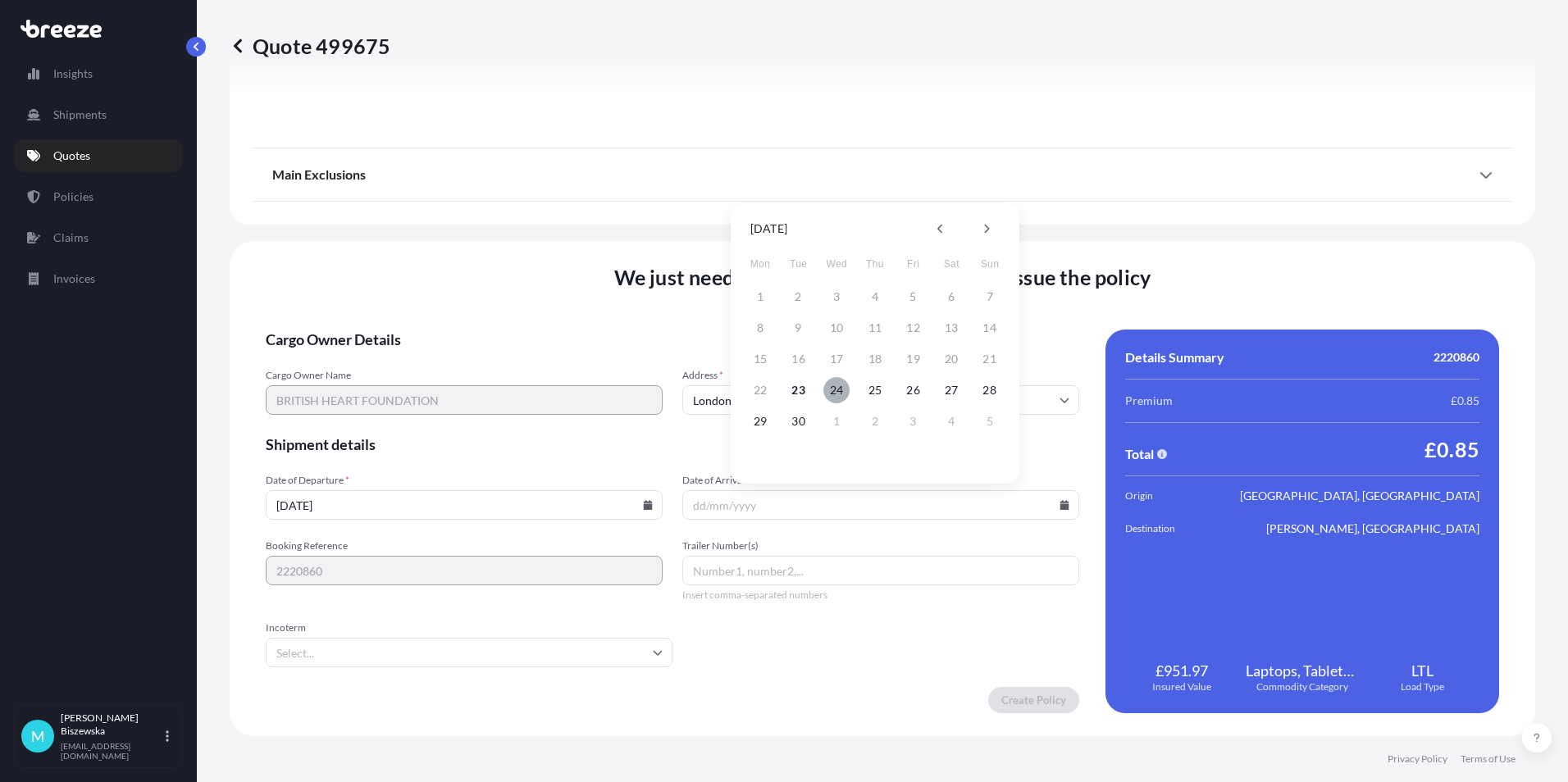
click at [835, 386] on button "24" at bounding box center [836, 390] width 26 height 26
type input "[DATE]"
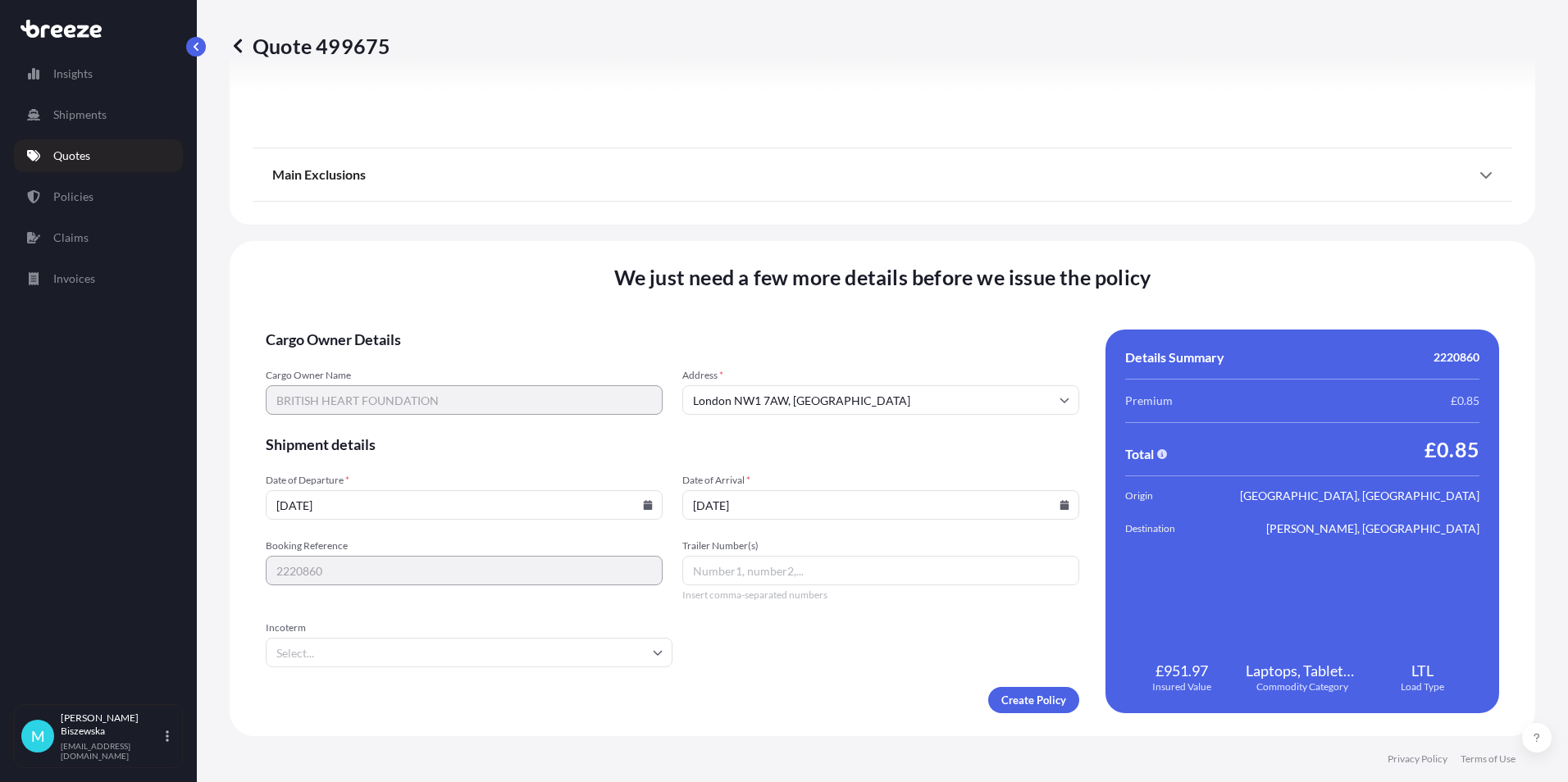
click at [814, 657] on form "Cargo Owner Details Cargo Owner Name BRITISH HEART FOUNDATION Address * [GEOGRA…" at bounding box center [672, 521] width 813 height 384
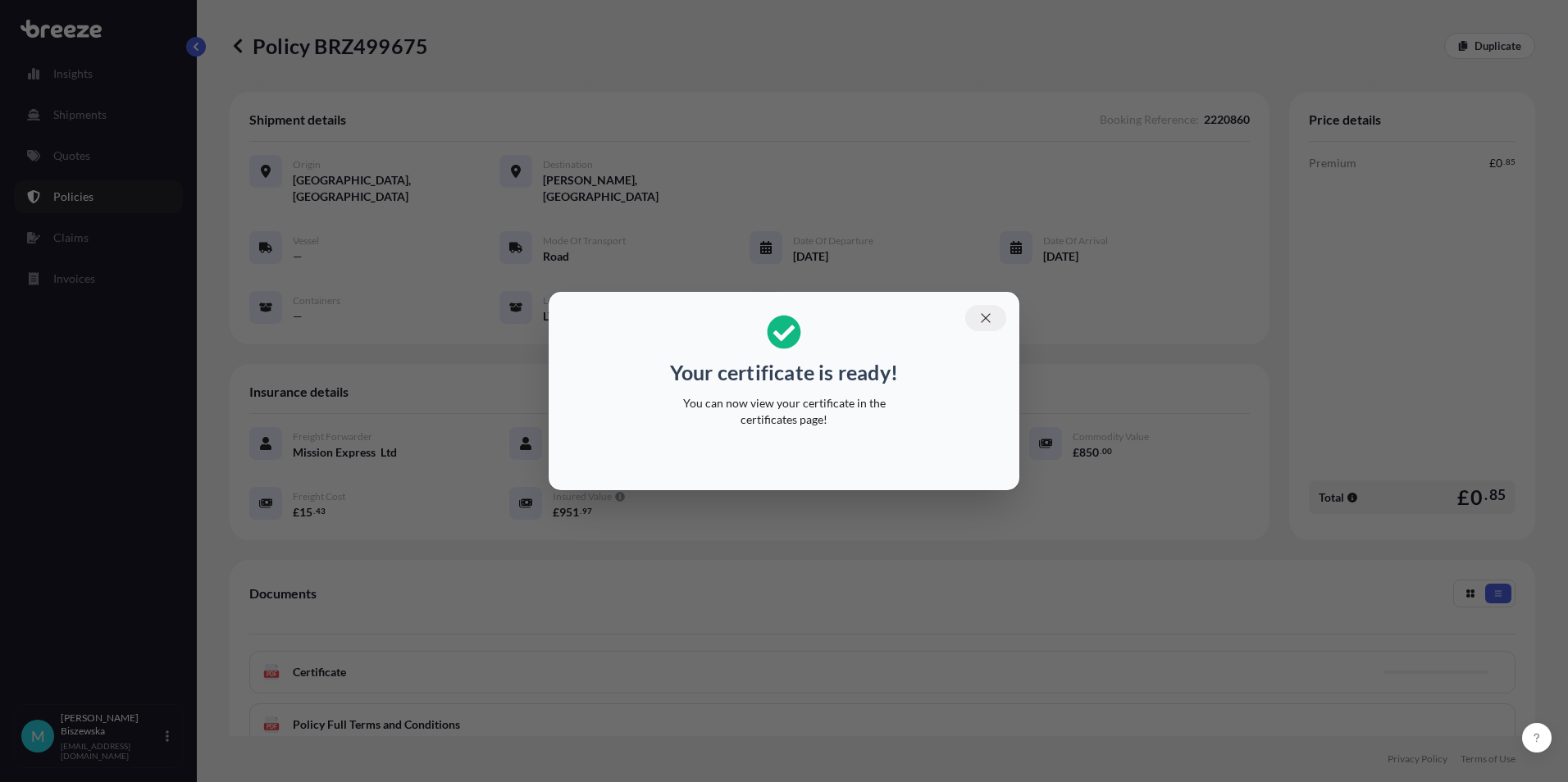
click at [986, 316] on icon "button" at bounding box center [985, 318] width 15 height 15
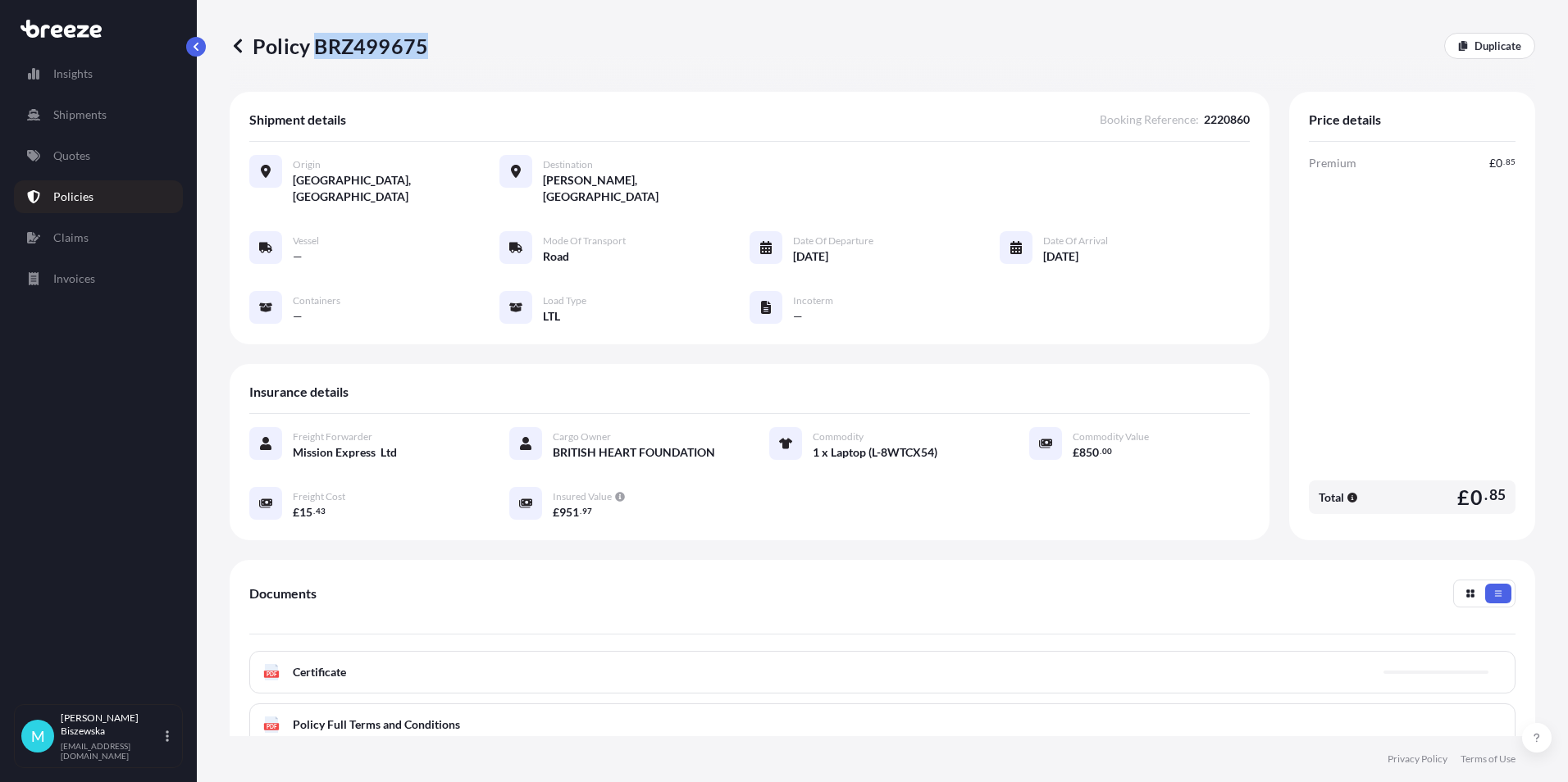
drag, startPoint x: 318, startPoint y: 46, endPoint x: 425, endPoint y: 45, distance: 107.0
click at [425, 45] on p "Policy BRZ499675" at bounding box center [329, 46] width 198 height 26
drag, startPoint x: 425, startPoint y: 45, endPoint x: 403, endPoint y: 40, distance: 22.6
copy p "BRZ499675"
click at [107, 160] on link "Quotes" at bounding box center [98, 156] width 169 height 33
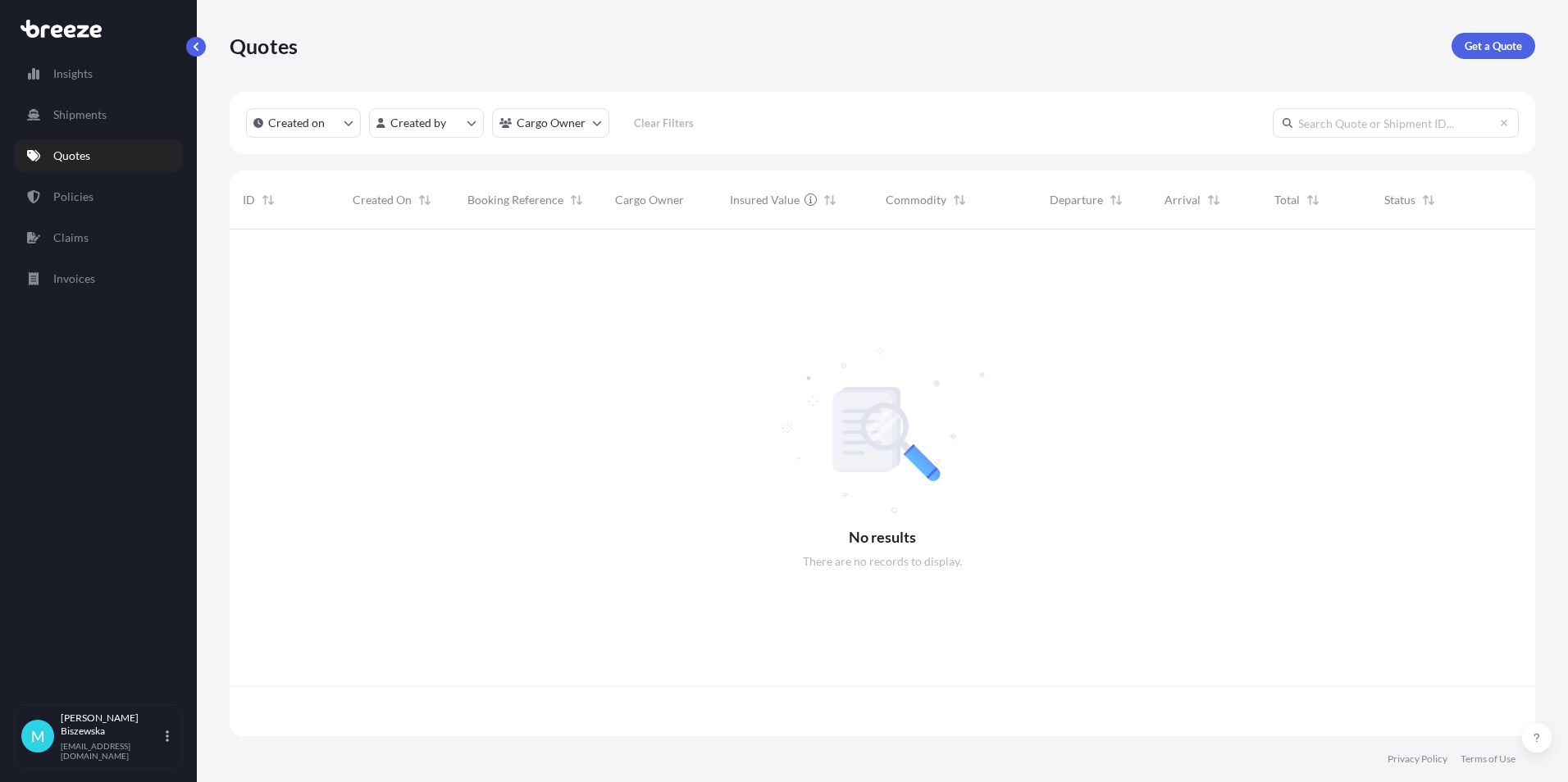
scroll to position [504, 1293]
click at [1494, 46] on p "Get a Quote" at bounding box center [1493, 46] width 57 height 17
select select "Sea"
select select "1"
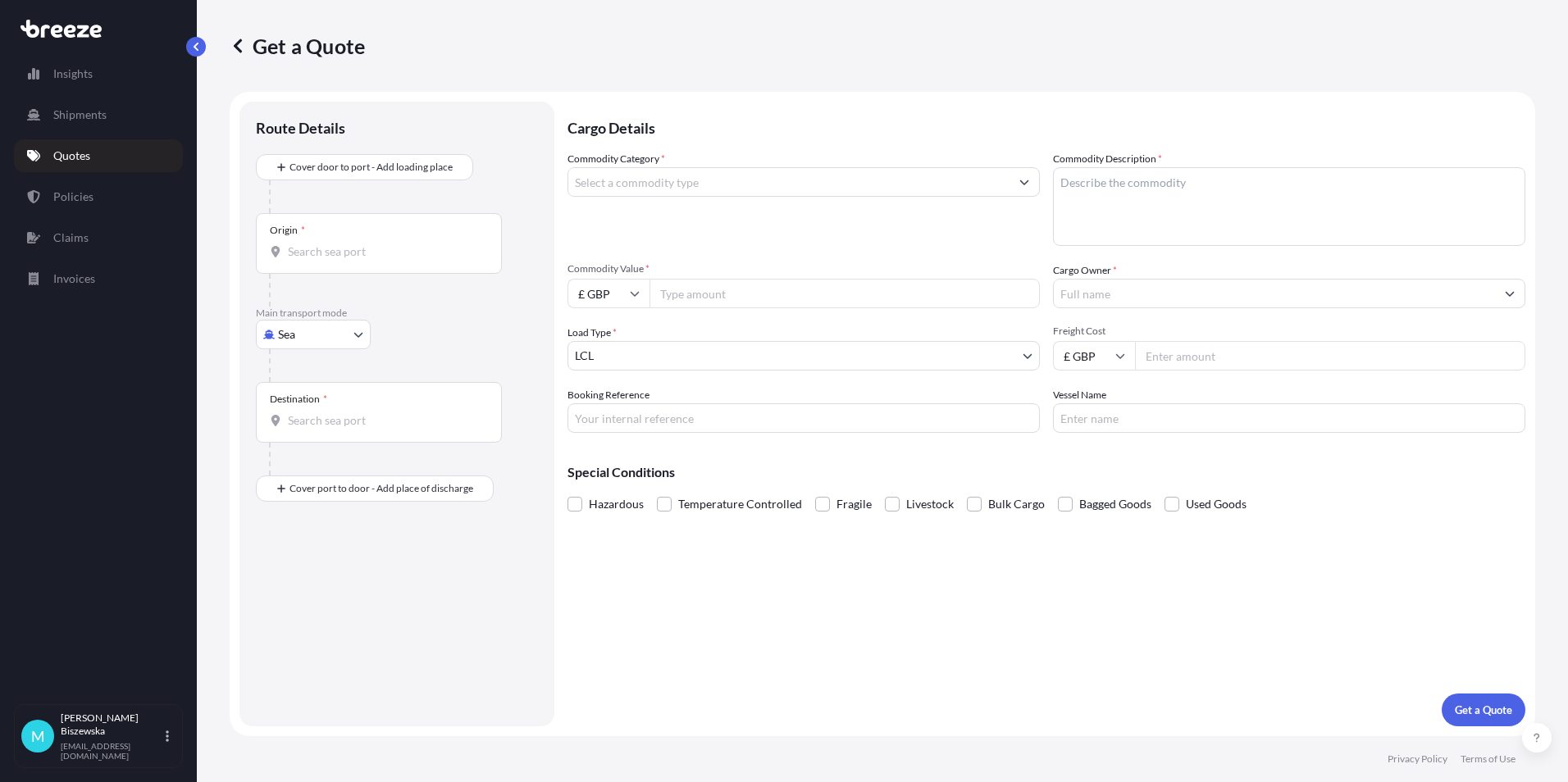
click at [305, 338] on body "Insights Shipments Quotes Policies Claims Invoices M [PERSON_NAME] [PERSON_NAME…" at bounding box center [784, 391] width 1568 height 782
click at [307, 433] on span "Road" at bounding box center [300, 436] width 26 height 17
select select "Road"
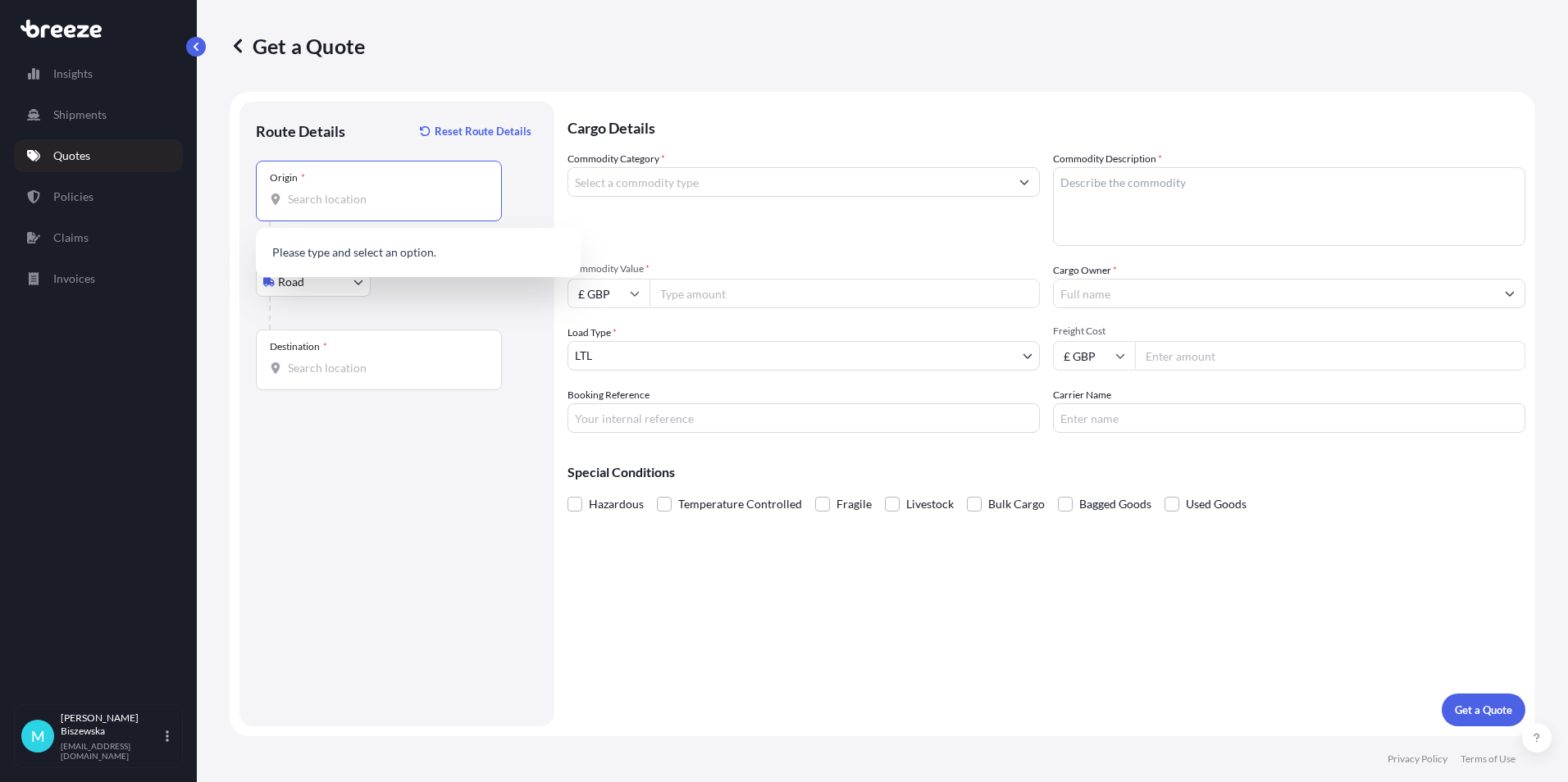
click at [318, 200] on input "Origin *" at bounding box center [384, 198] width 194 height 17
paste input "S81 8FQ"
type input "[STREET_ADDRESS]"
drag, startPoint x: 431, startPoint y: 304, endPoint x: 443, endPoint y: 280, distance: 26.8
click at [439, 290] on div "Main transport mode Road Sea Air Road Rail" at bounding box center [397, 292] width 282 height 76
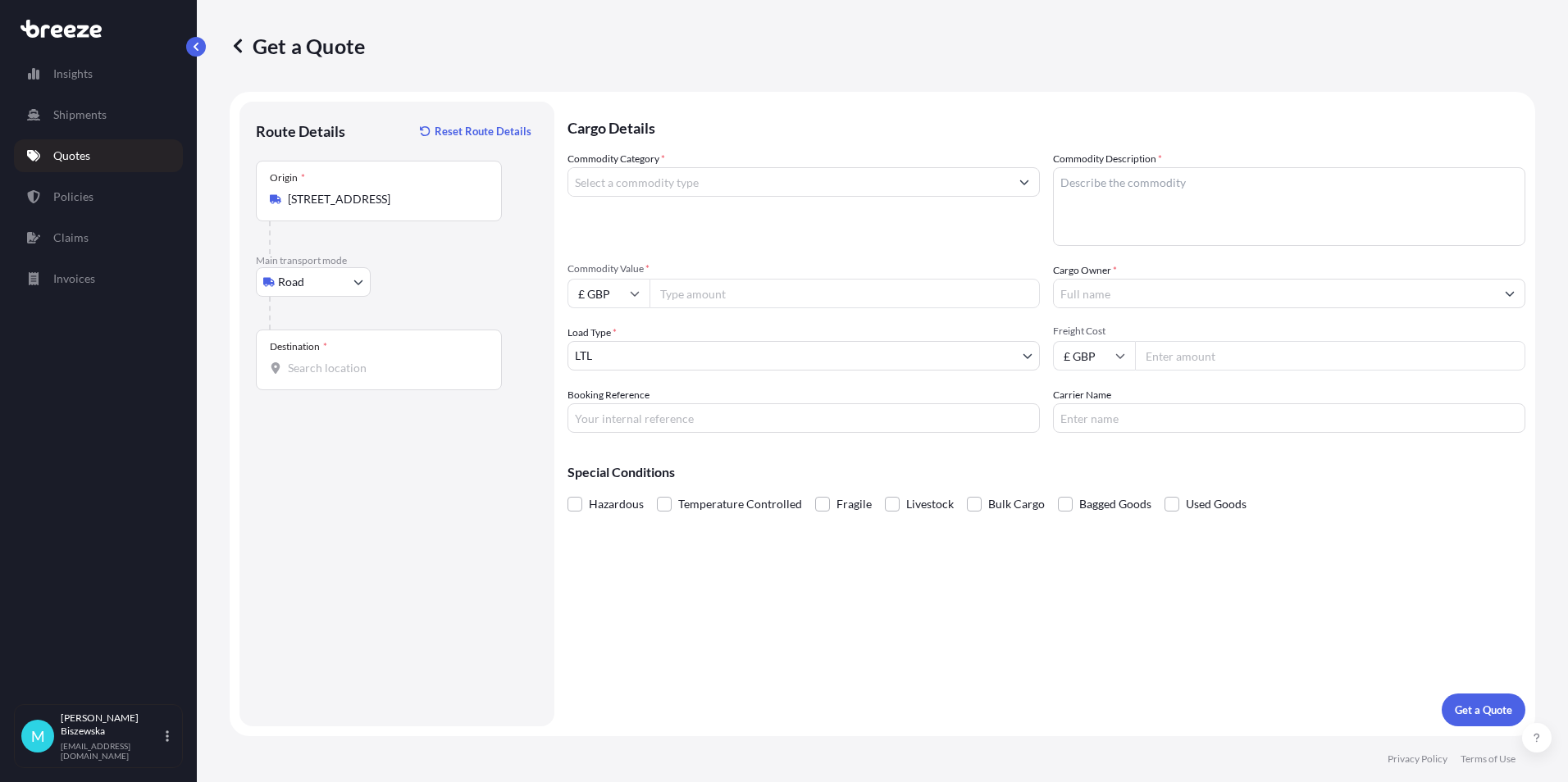
click at [296, 363] on input "Destination *" at bounding box center [384, 368] width 194 height 17
paste input "NW1 7AW"
click at [358, 431] on span "London NW1 7AW , [GEOGRAPHIC_DATA]" at bounding box center [439, 427] width 256 height 33
type input "London NW1 7AW, [GEOGRAPHIC_DATA]"
drag, startPoint x: 703, startPoint y: 600, endPoint x: 692, endPoint y: 535, distance: 65.9
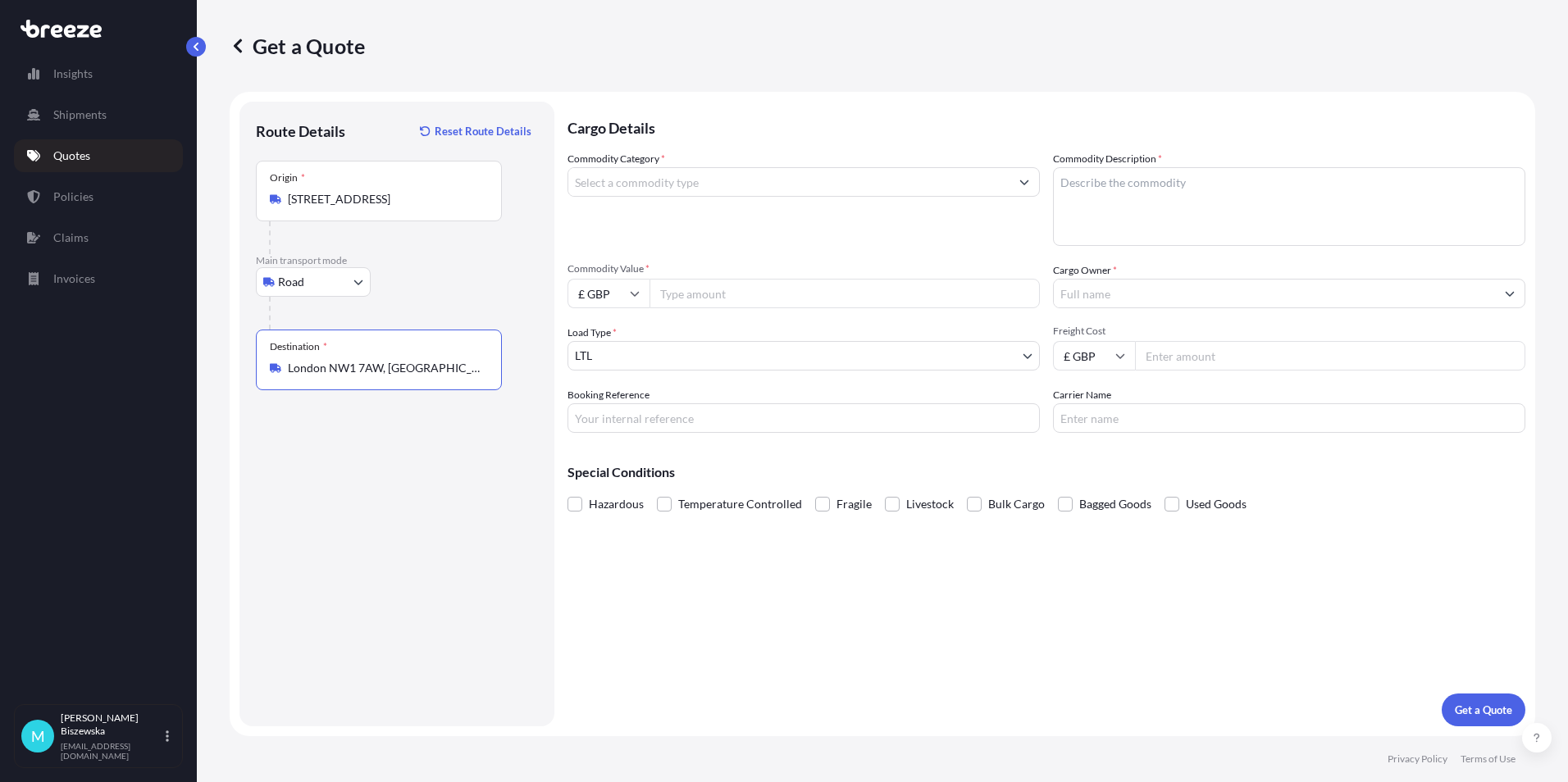
click at [704, 593] on div "Cargo Details Commodity Category * Commodity Description * Commodity Value * £ …" at bounding box center [1046, 414] width 958 height 624
click at [617, 191] on input "Commodity Category *" at bounding box center [789, 182] width 442 height 29
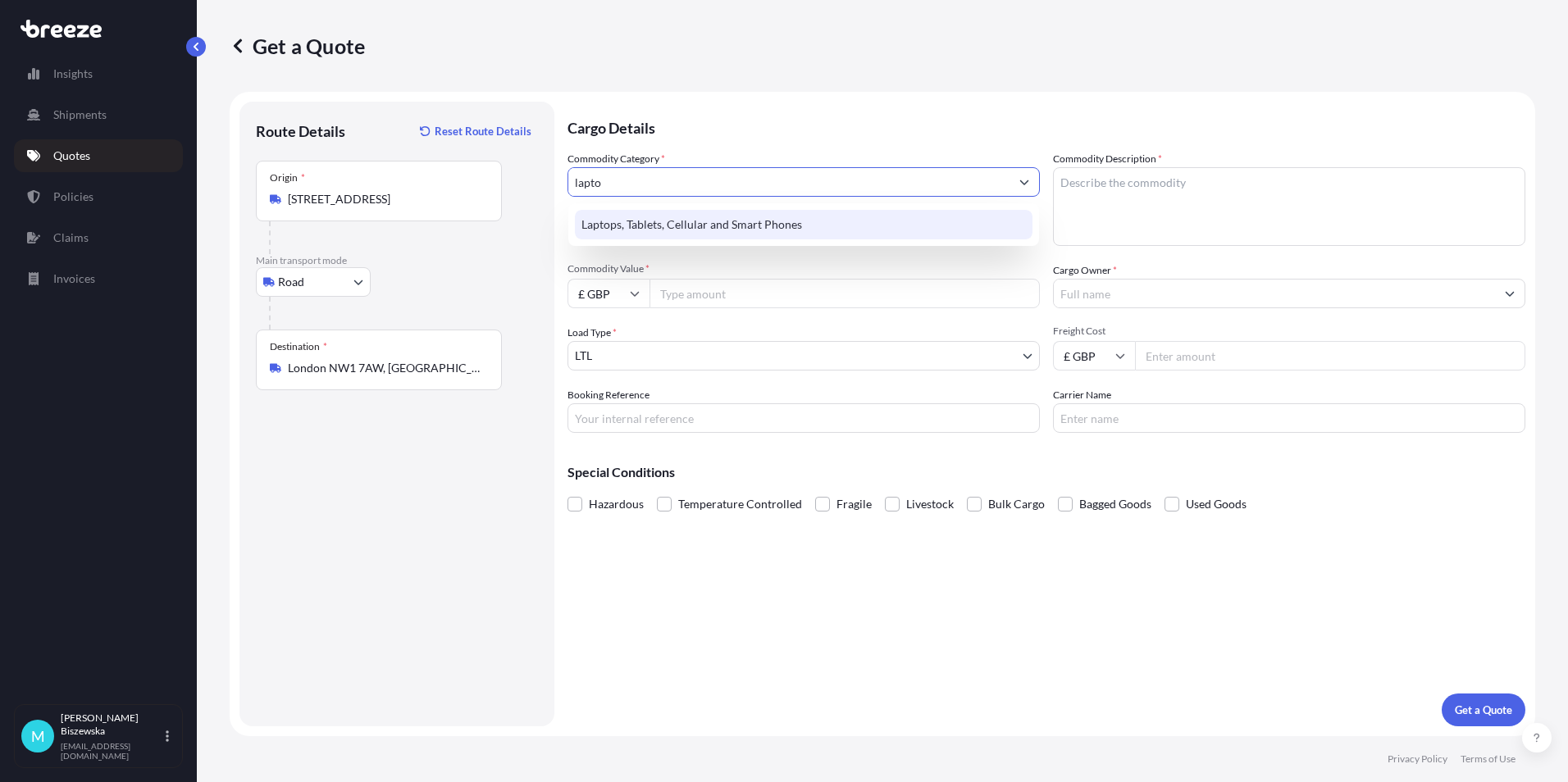
click at [614, 224] on div "Laptops, Tablets, Cellular and Smart Phones" at bounding box center [803, 225] width 457 height 29
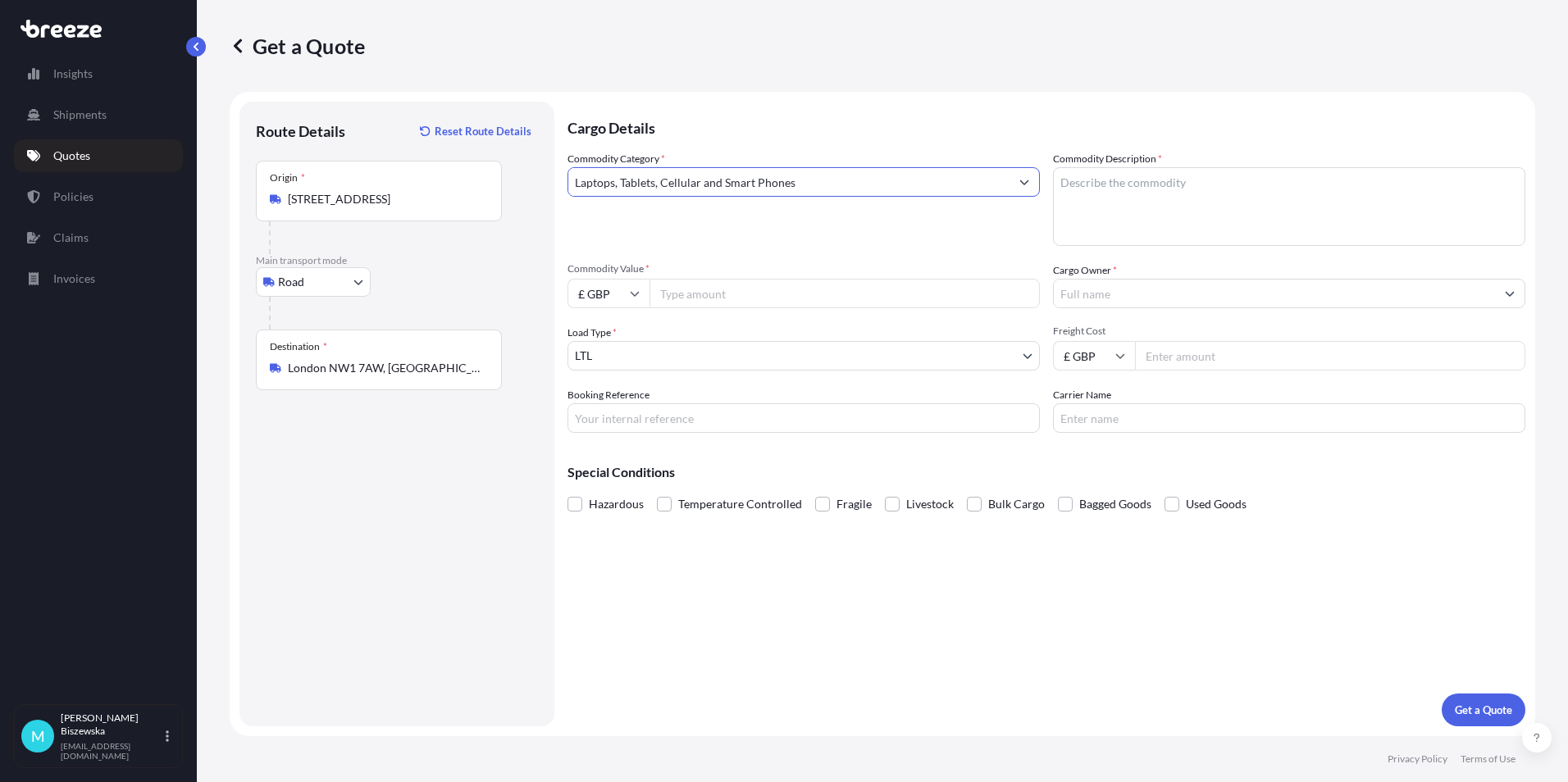
type input "Laptops, Tablets, Cellular and Smart Phones"
click at [673, 136] on p "Cargo Details" at bounding box center [1046, 126] width 958 height 50
click at [589, 414] on input "Booking Reference" at bounding box center [803, 418] width 473 height 29
paste input "2220291"
type input "2220291"
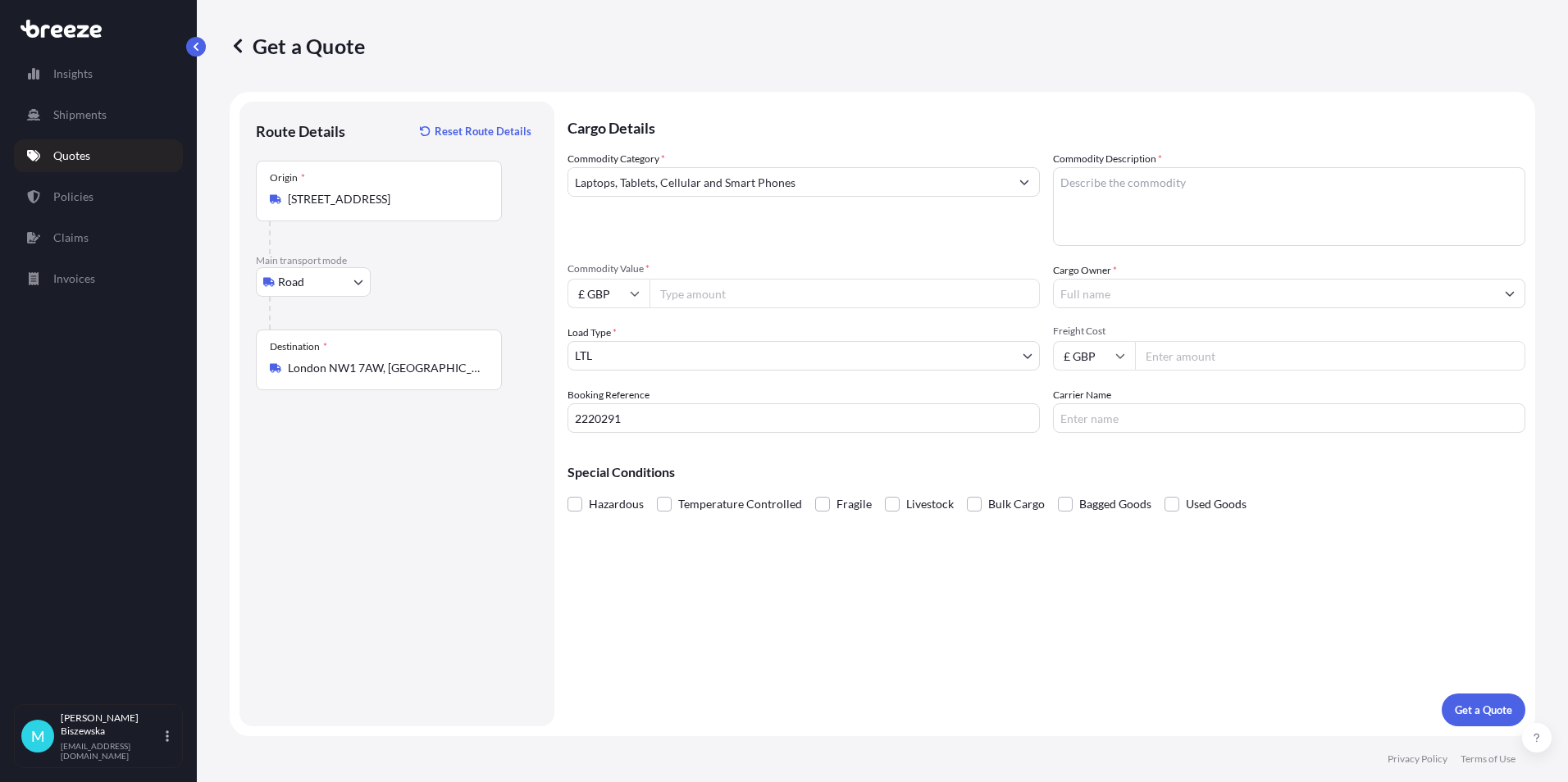
click at [671, 577] on div "Cargo Details Commodity Category * Laptops, Tablets, Cellular and Smart Phones …" at bounding box center [1046, 414] width 958 height 624
click at [707, 294] on input "Commodity Value *" at bounding box center [844, 294] width 390 height 29
type input "850"
click at [745, 567] on div "Cargo Details Commodity Category * Laptops, Tablets, Cellular and Smart Phones …" at bounding box center [1046, 414] width 958 height 624
click at [1094, 198] on textarea "Commodity Description *" at bounding box center [1289, 206] width 473 height 79
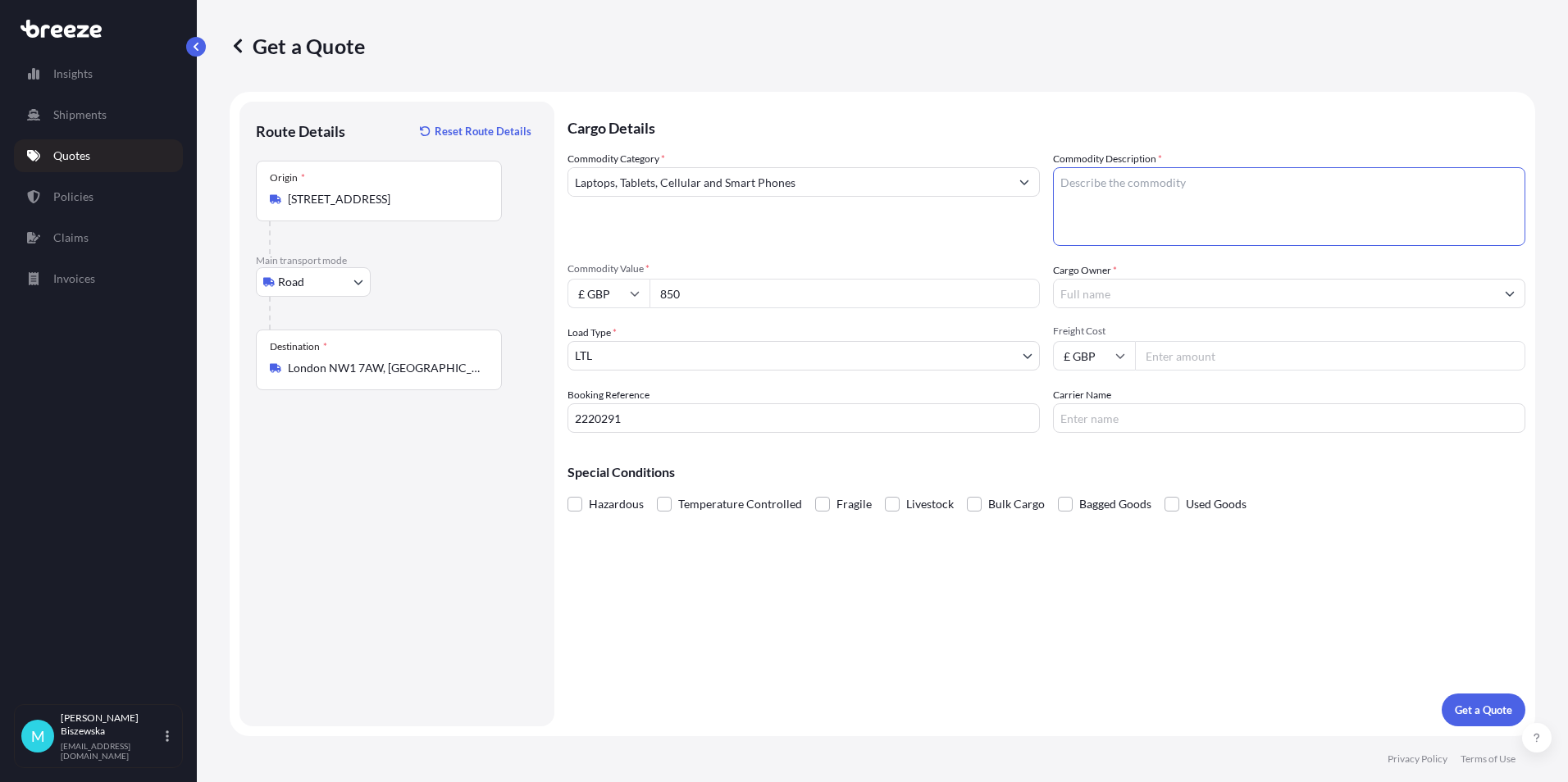
paste textarea "LAPTOP"
type textarea "LAPTOP"
drag, startPoint x: 1020, startPoint y: 266, endPoint x: 1091, endPoint y: 287, distance: 74.0
click at [1023, 266] on span "Commodity Value *" at bounding box center [803, 268] width 473 height 13
click at [1023, 279] on input "850" at bounding box center [844, 294] width 390 height 29
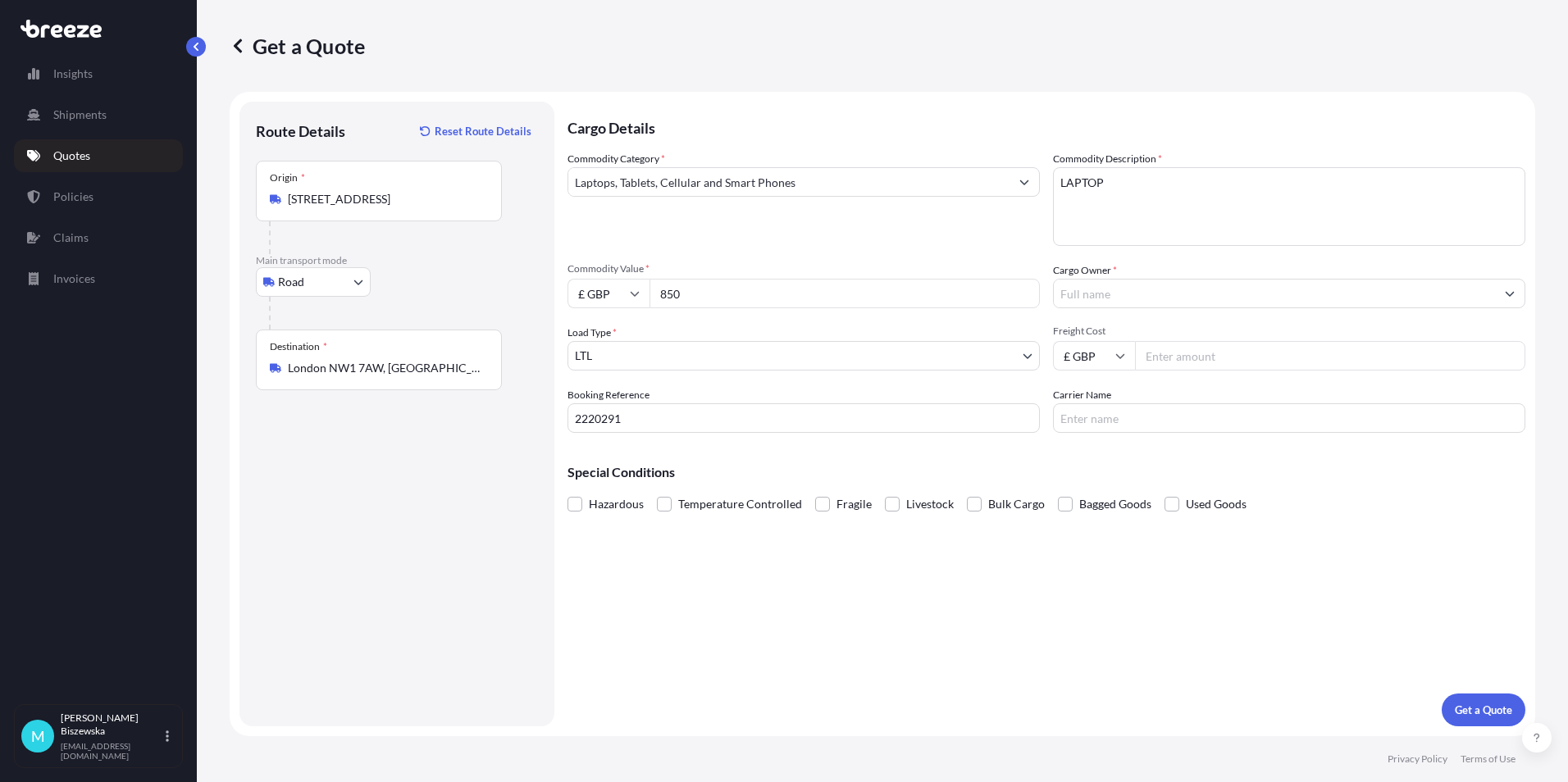
click at [1091, 287] on input "Cargo Owner *" at bounding box center [1274, 294] width 442 height 29
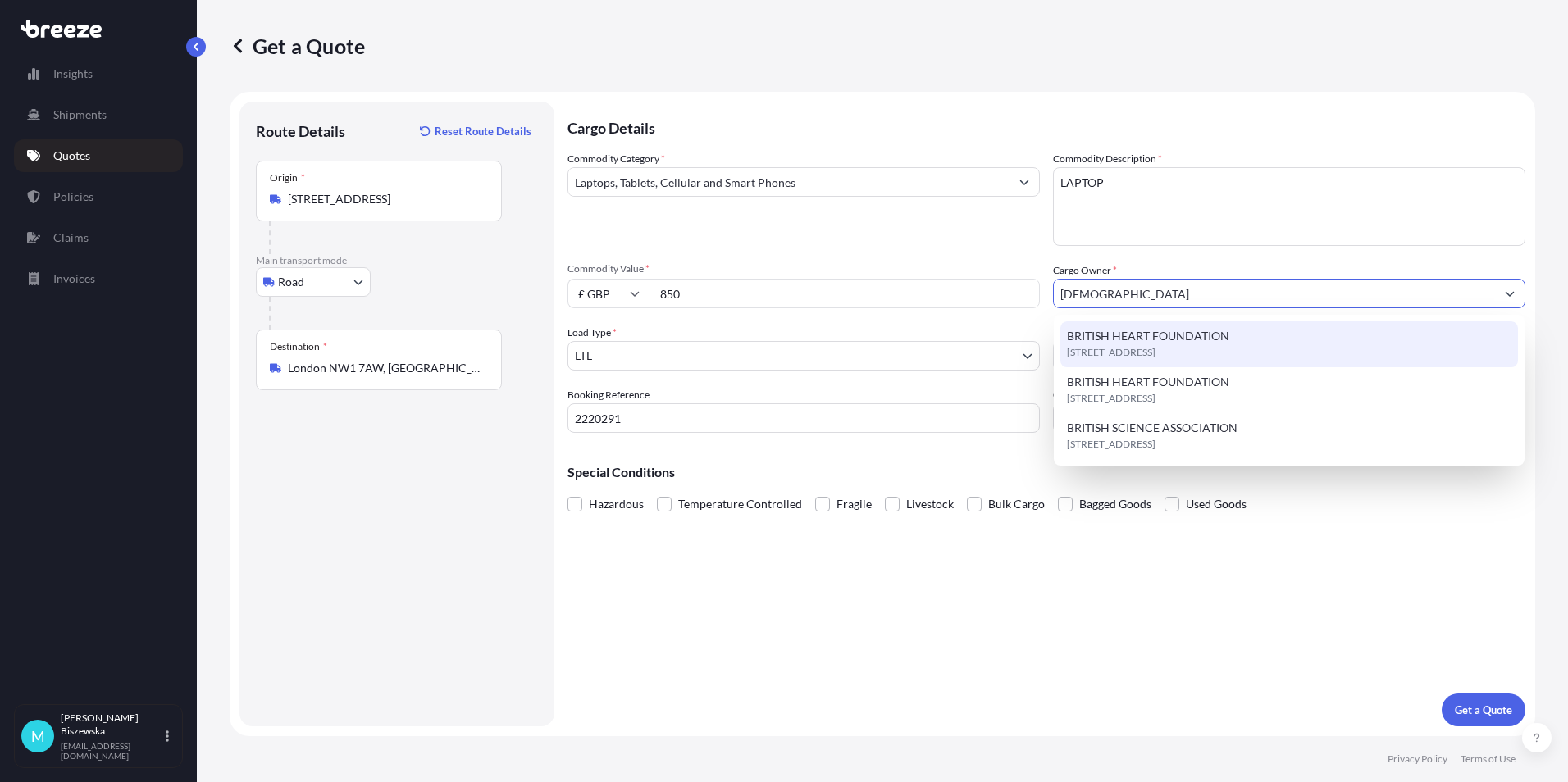
click at [1112, 341] on span "BRITISH HEART FOUNDATION" at bounding box center [1148, 336] width 162 height 17
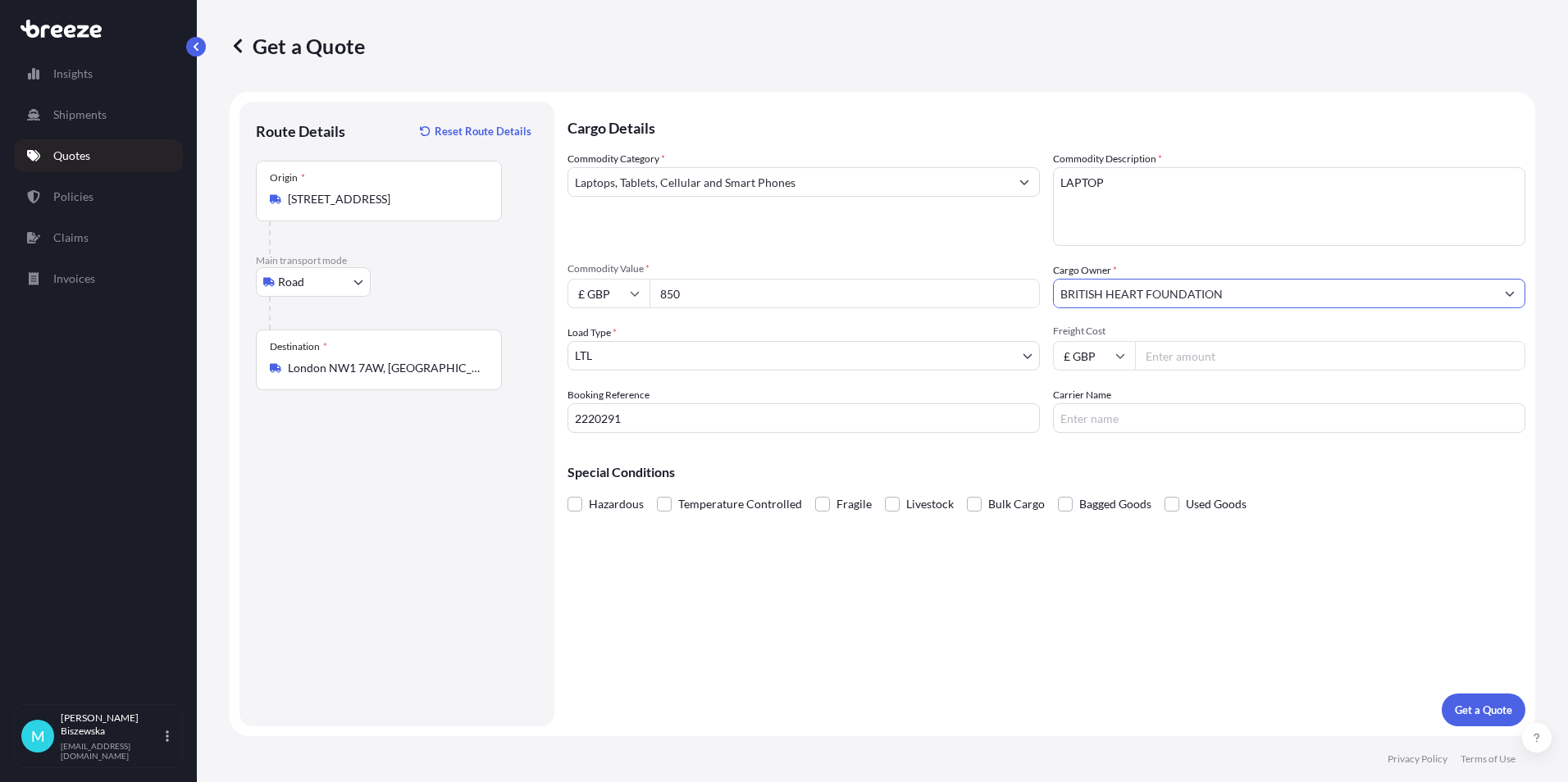
type input "BRITISH HEART FOUNDATION"
click at [1025, 250] on div "Commodity Category * Laptops, Tablets, Cellular and Smart Phones Commodity Desc…" at bounding box center [1046, 292] width 958 height 282
click at [1189, 354] on input "Freight Cost" at bounding box center [1330, 356] width 390 height 29
type input "28.63"
click at [1169, 445] on div "Cargo Details Commodity Category * Laptops, Tablets, Cellular and Smart Phones …" at bounding box center [1046, 414] width 958 height 624
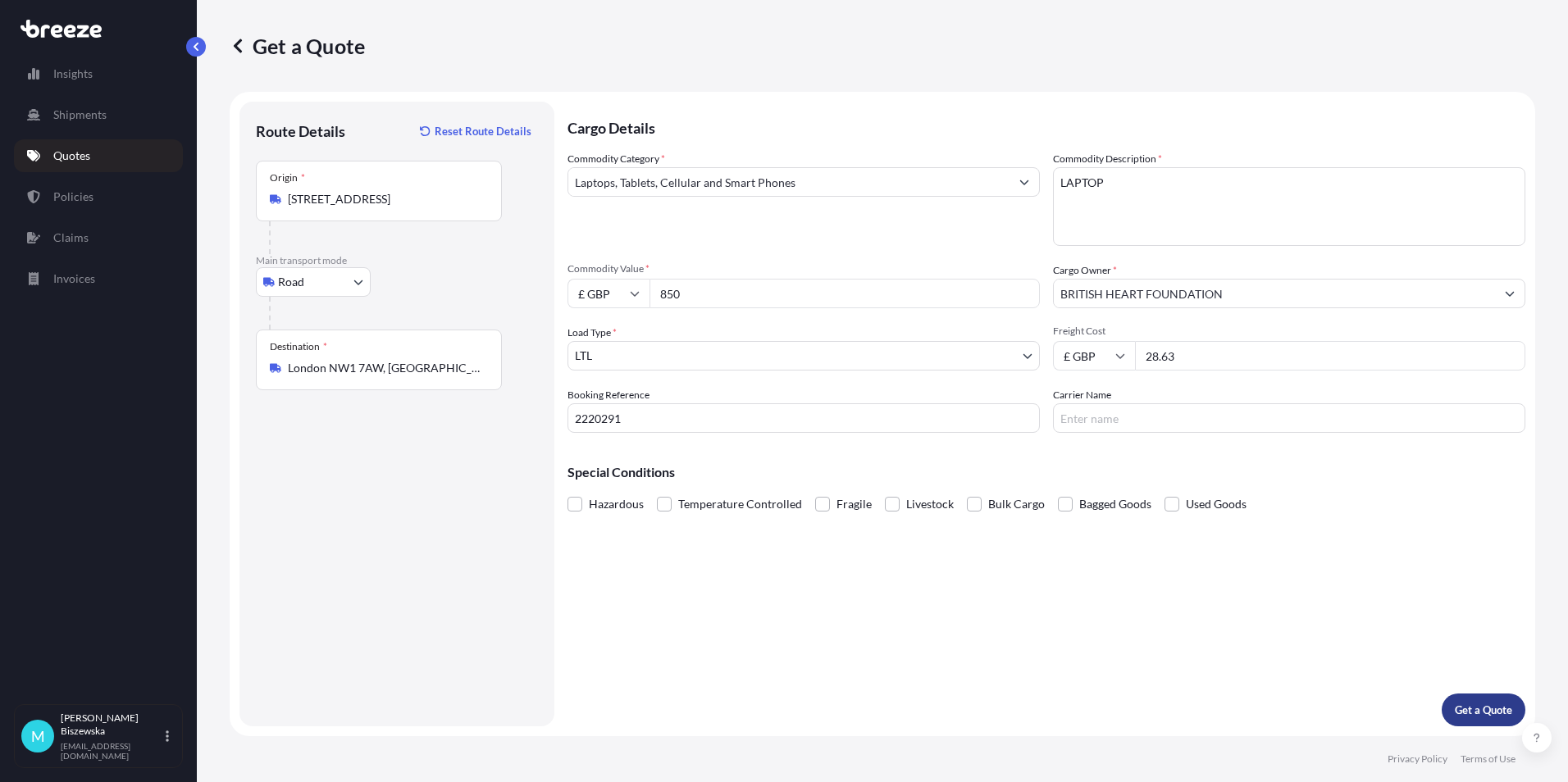
click at [1471, 707] on p "Get a Quote" at bounding box center [1483, 710] width 57 height 17
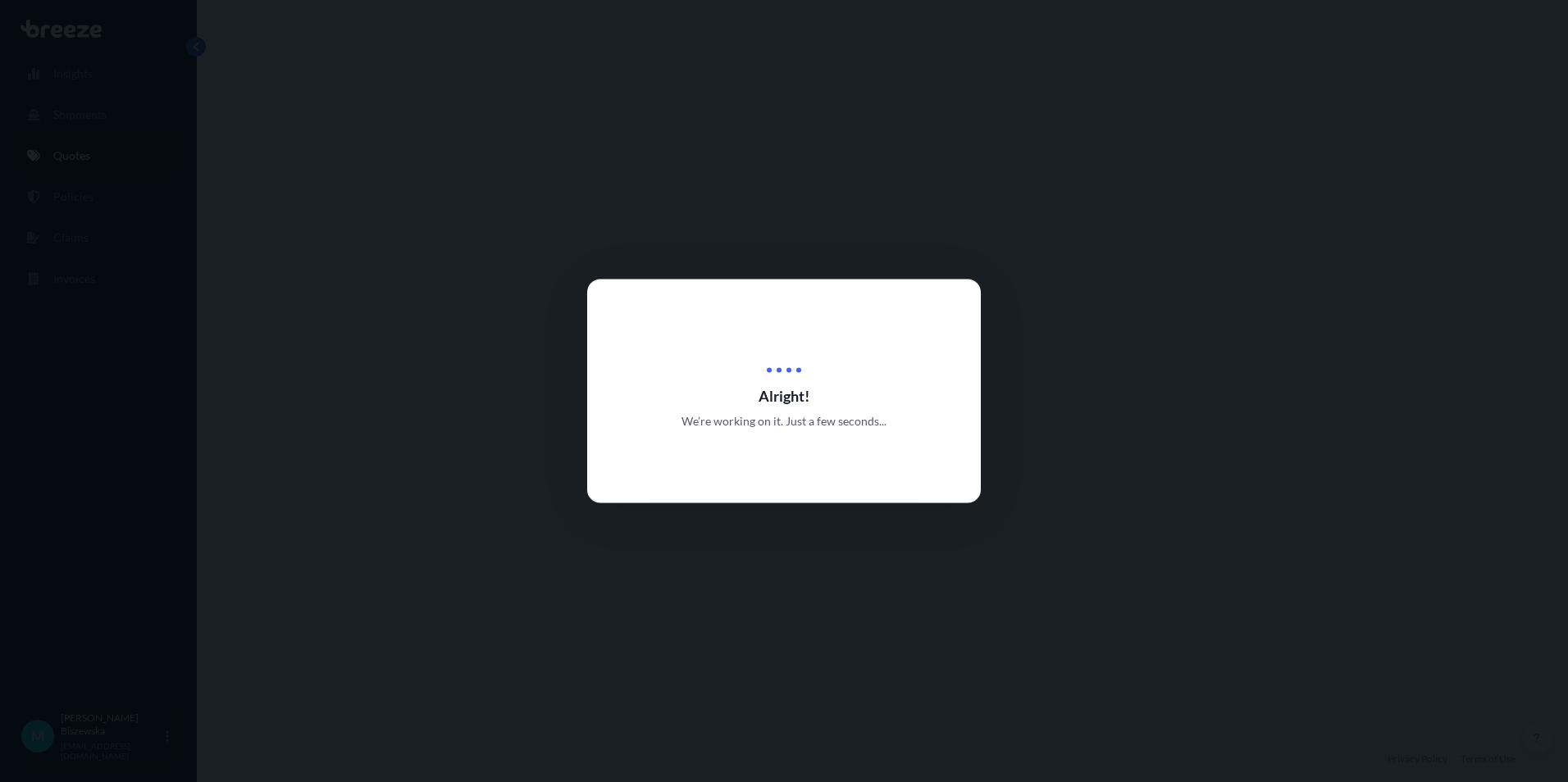
select select "Road"
select select "1"
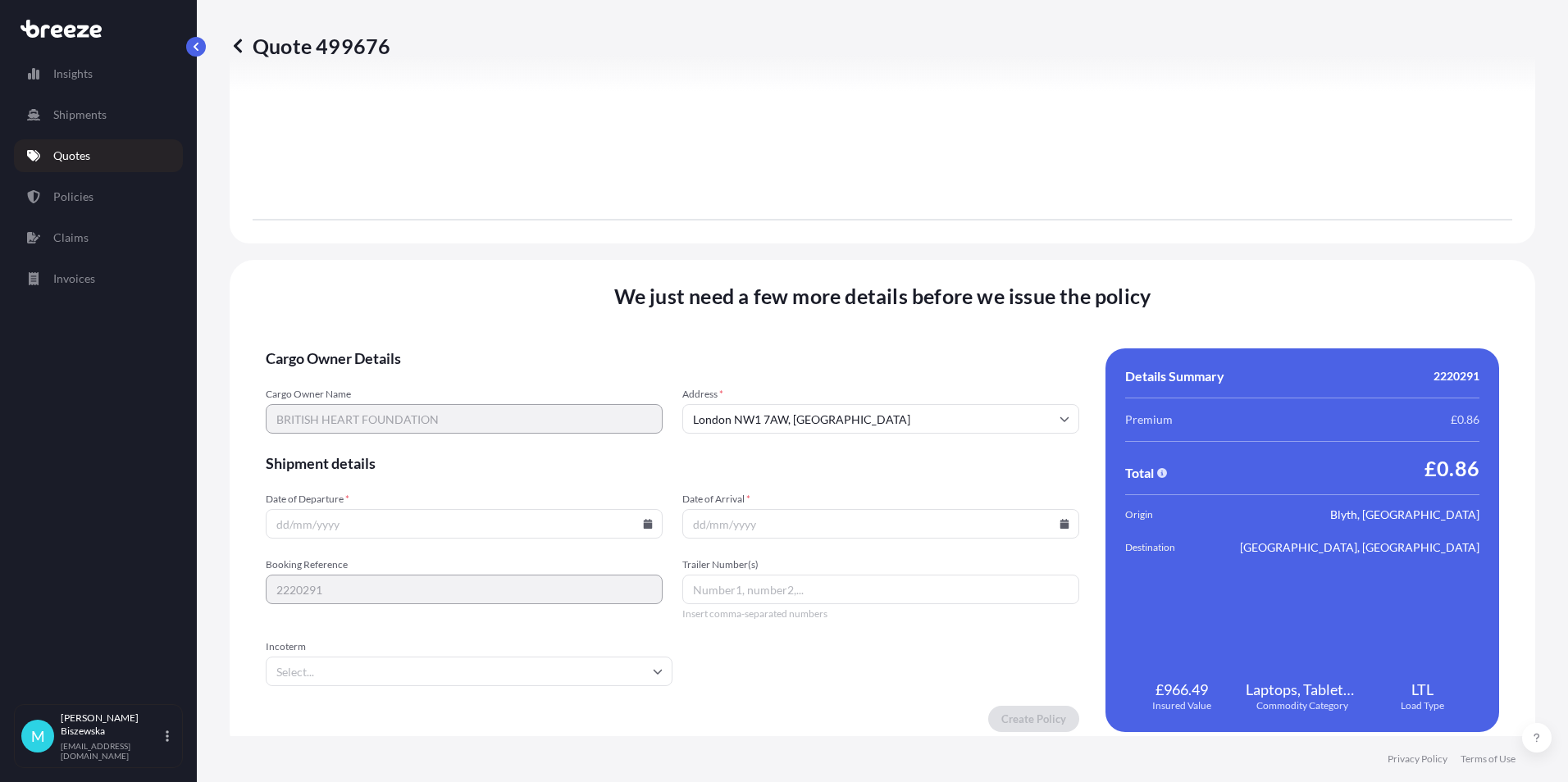
scroll to position [1768, 0]
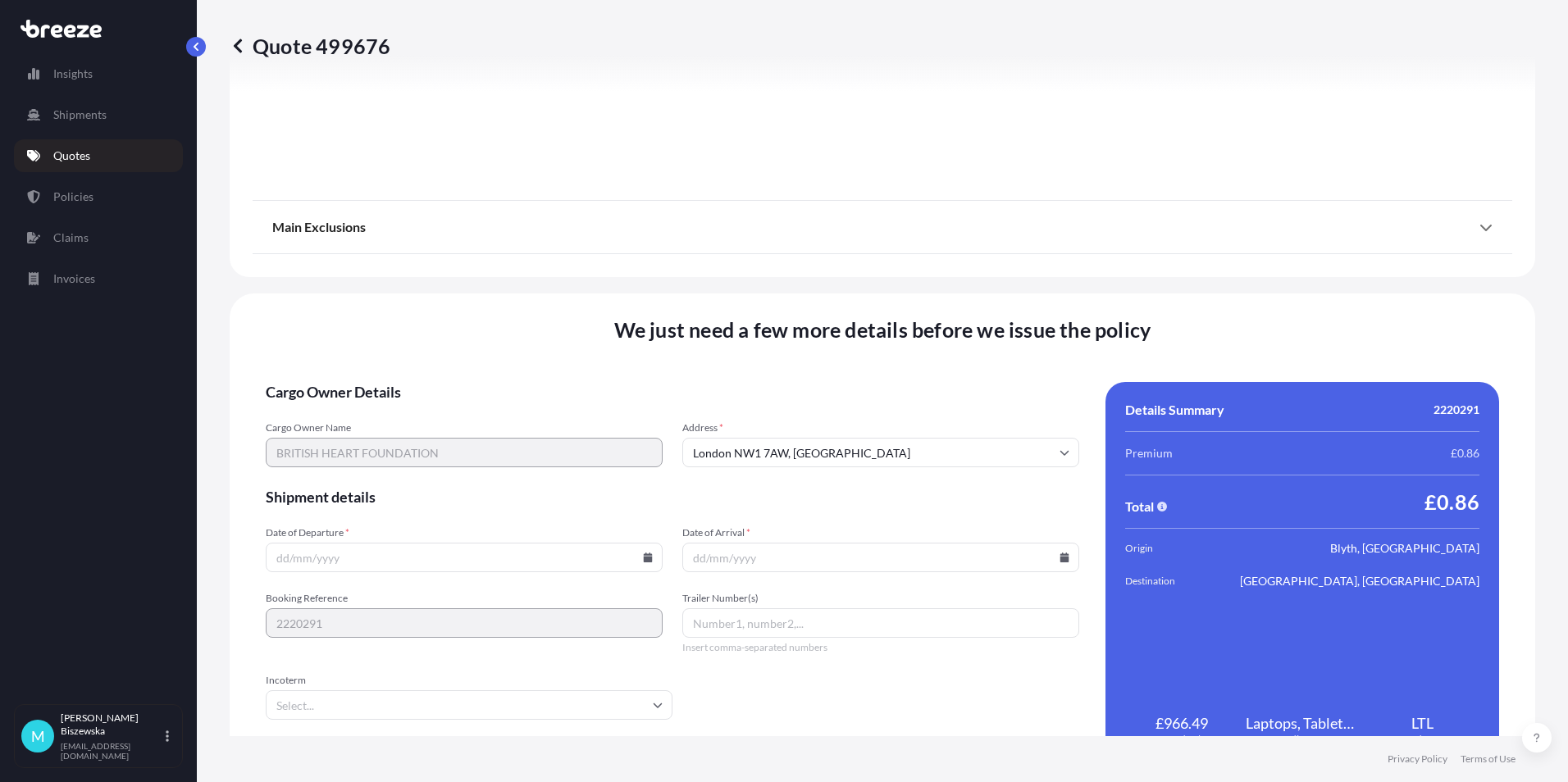
click at [643, 556] on icon at bounding box center [648, 557] width 10 height 10
click at [384, 439] on button "23" at bounding box center [386, 443] width 26 height 26
type input "[DATE]"
click at [1060, 555] on icon at bounding box center [1064, 557] width 9 height 10
click at [834, 441] on button "24" at bounding box center [836, 443] width 26 height 26
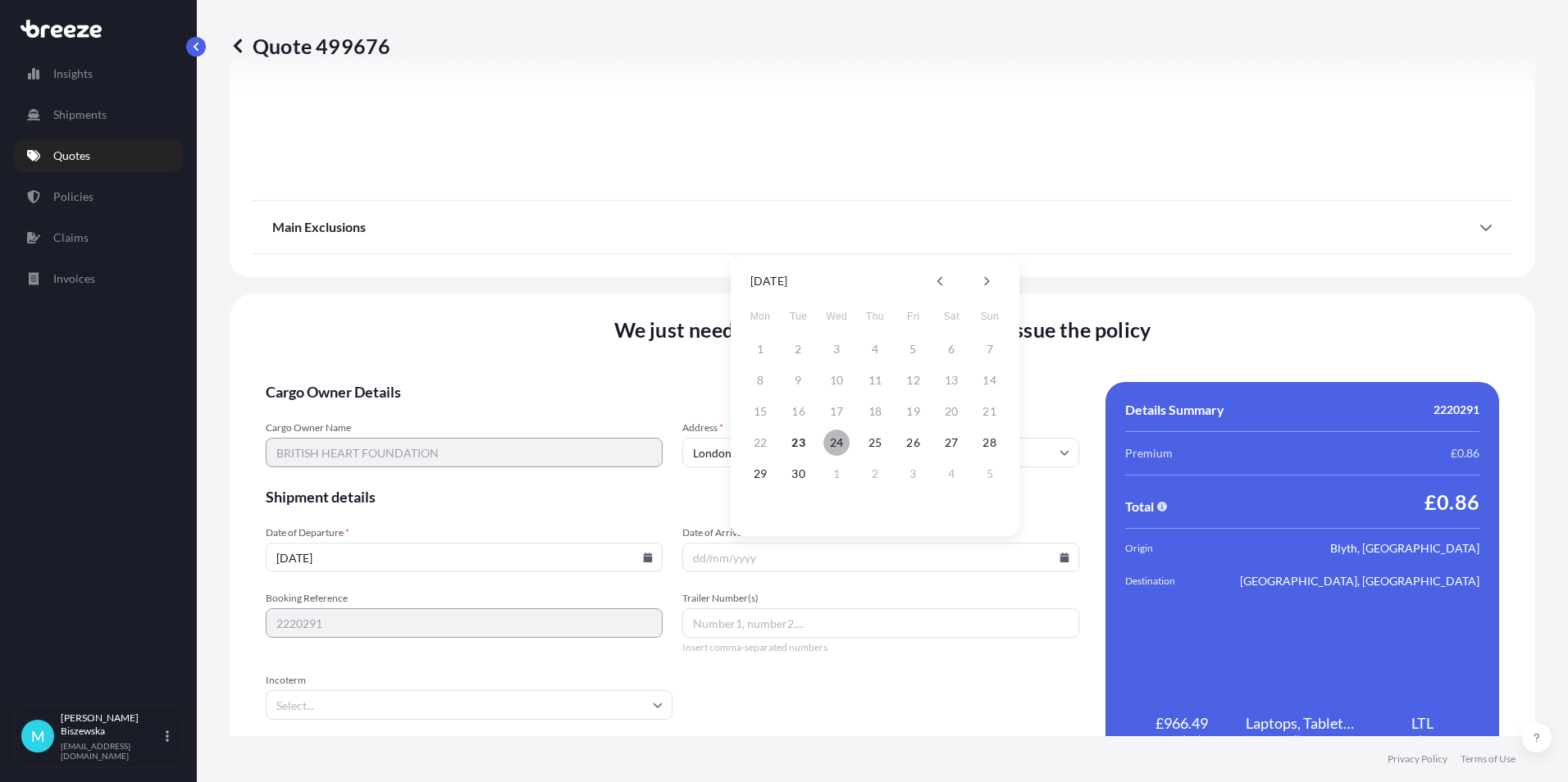
type input "[DATE]"
click at [891, 697] on form "Cargo Owner Details Cargo Owner Name BRITISH HEART FOUNDATION Address * [GEOGRA…" at bounding box center [672, 574] width 813 height 384
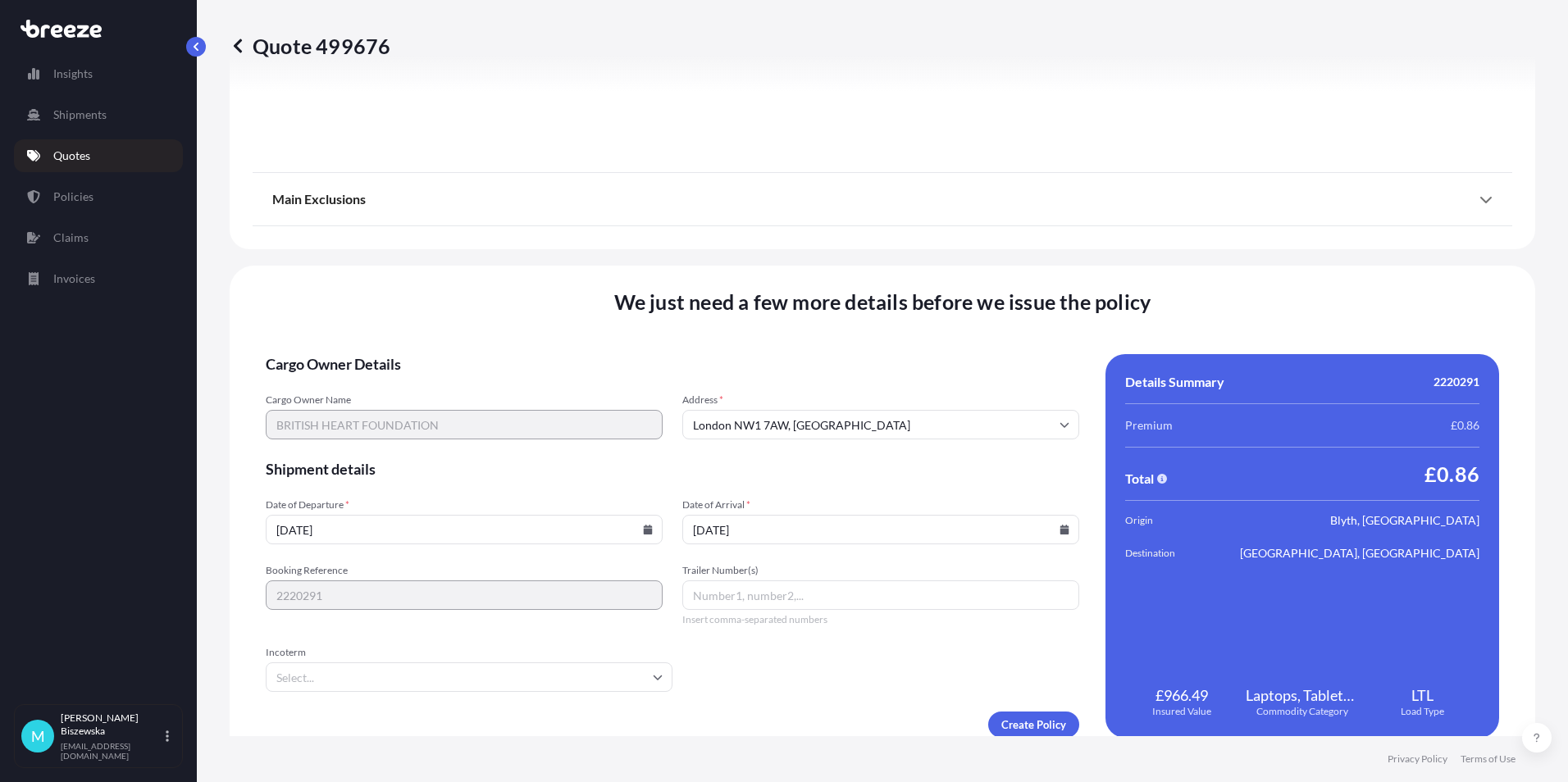
scroll to position [1821, 0]
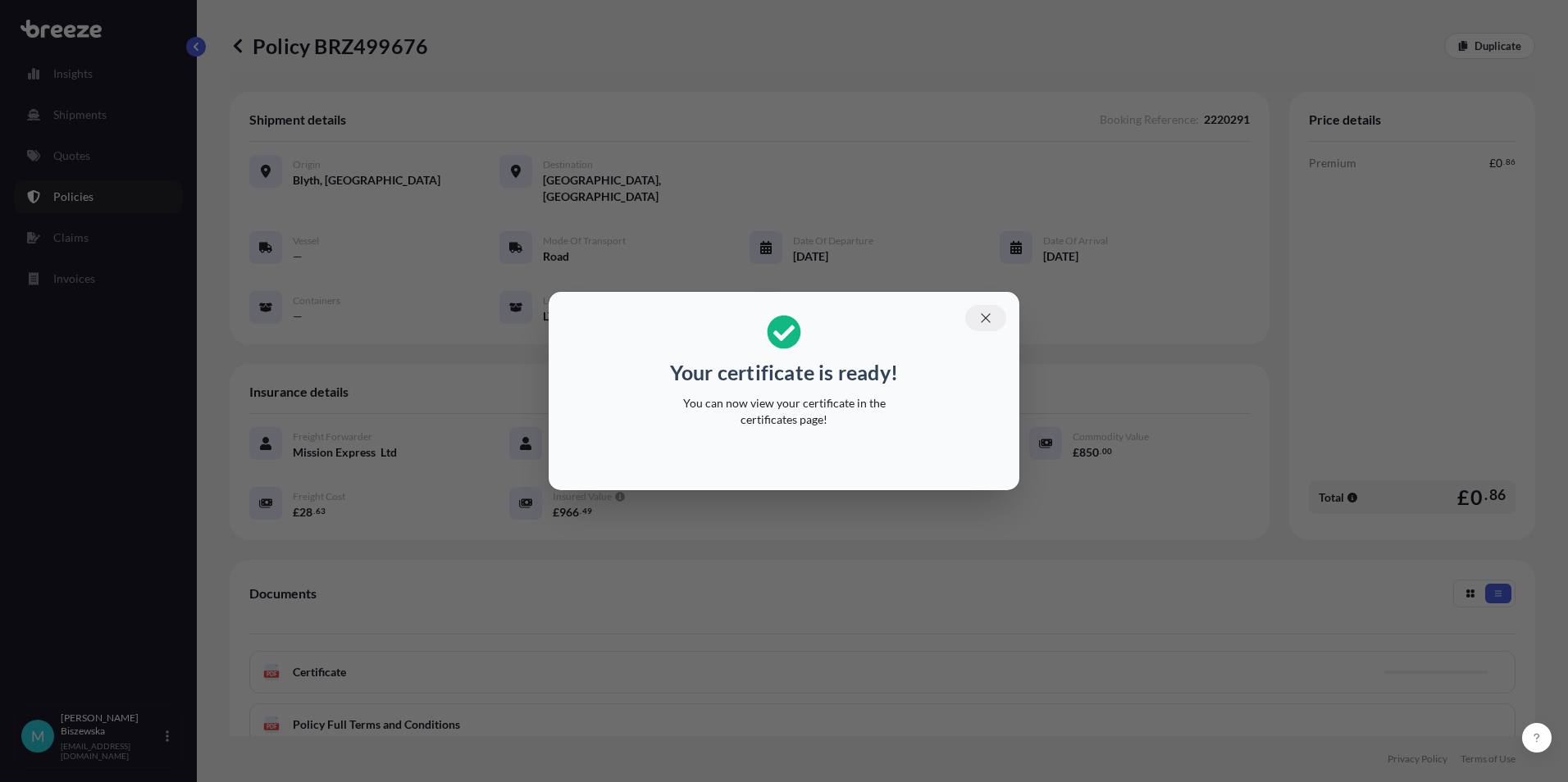
click at [984, 317] on icon "button" at bounding box center [985, 318] width 15 height 15
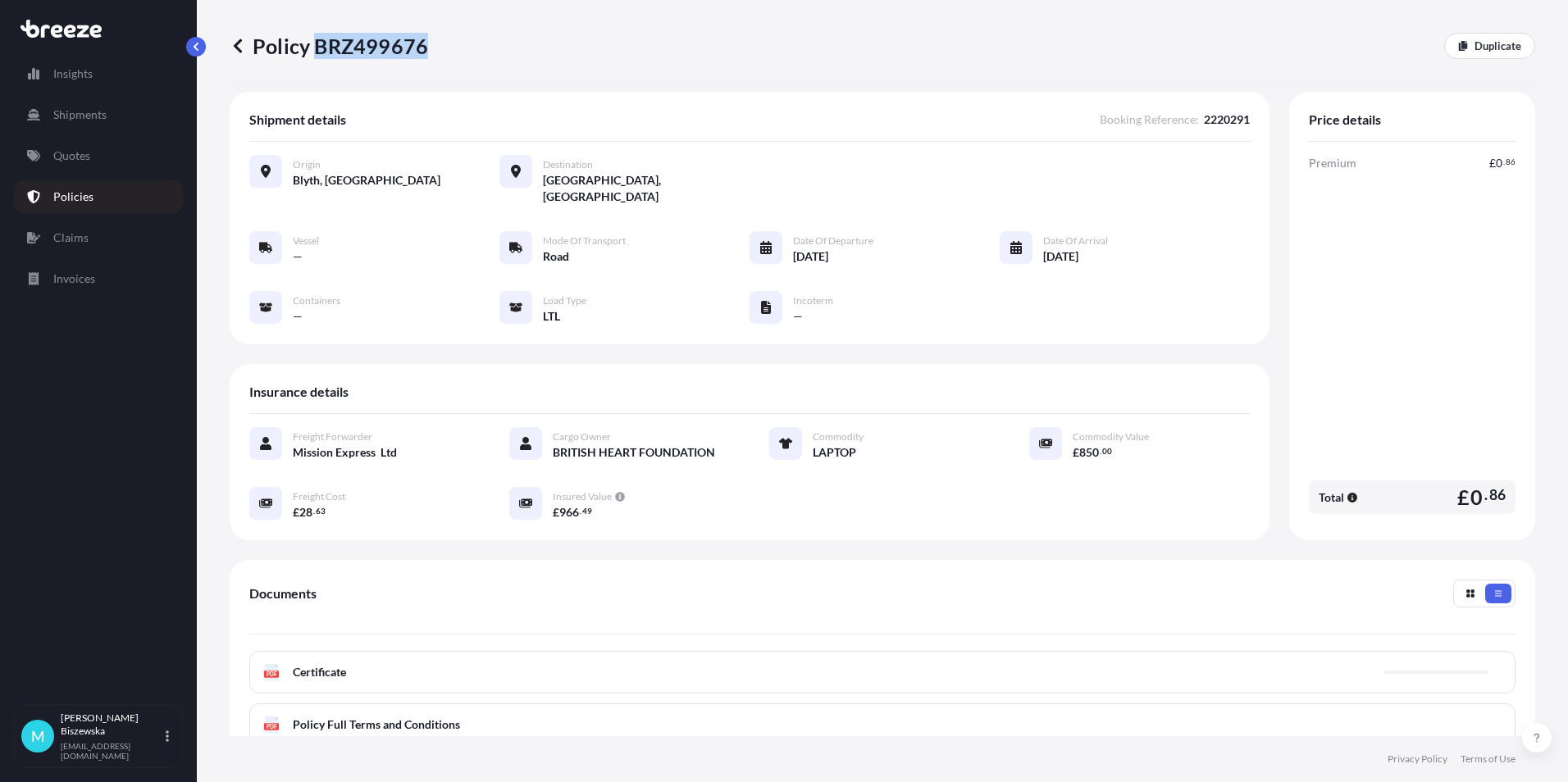
drag, startPoint x: 314, startPoint y: 45, endPoint x: 421, endPoint y: 40, distance: 107.1
click at [421, 40] on p "Policy BRZ499676" at bounding box center [329, 46] width 198 height 26
drag, startPoint x: 421, startPoint y: 40, endPoint x: 401, endPoint y: 40, distance: 20.0
copy p "BRZ499676"
click at [90, 168] on link "Quotes" at bounding box center [98, 156] width 169 height 33
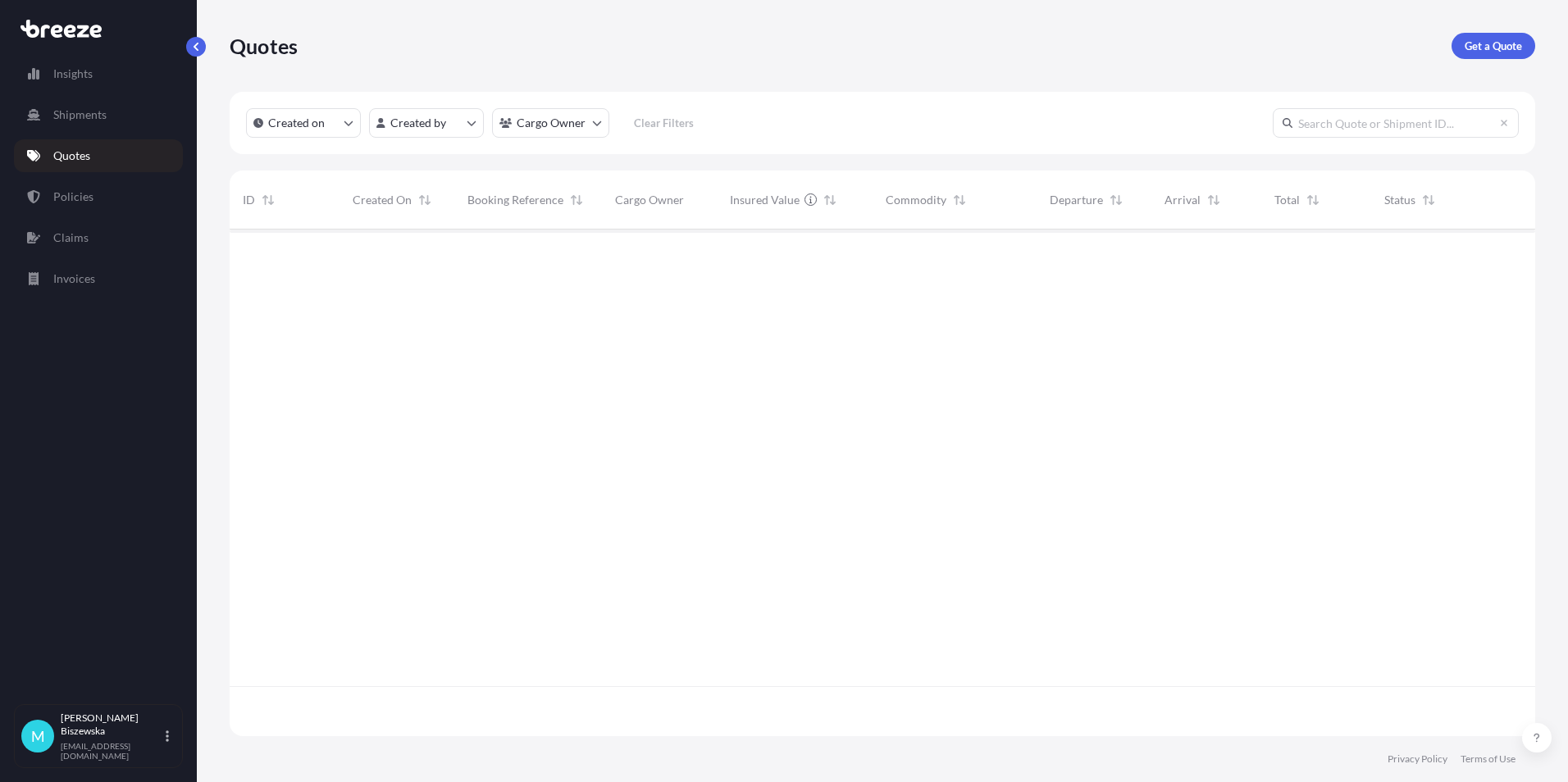
scroll to position [504, 1293]
click at [1481, 41] on p "Get a Quote" at bounding box center [1493, 46] width 57 height 17
select select "Sea"
select select "1"
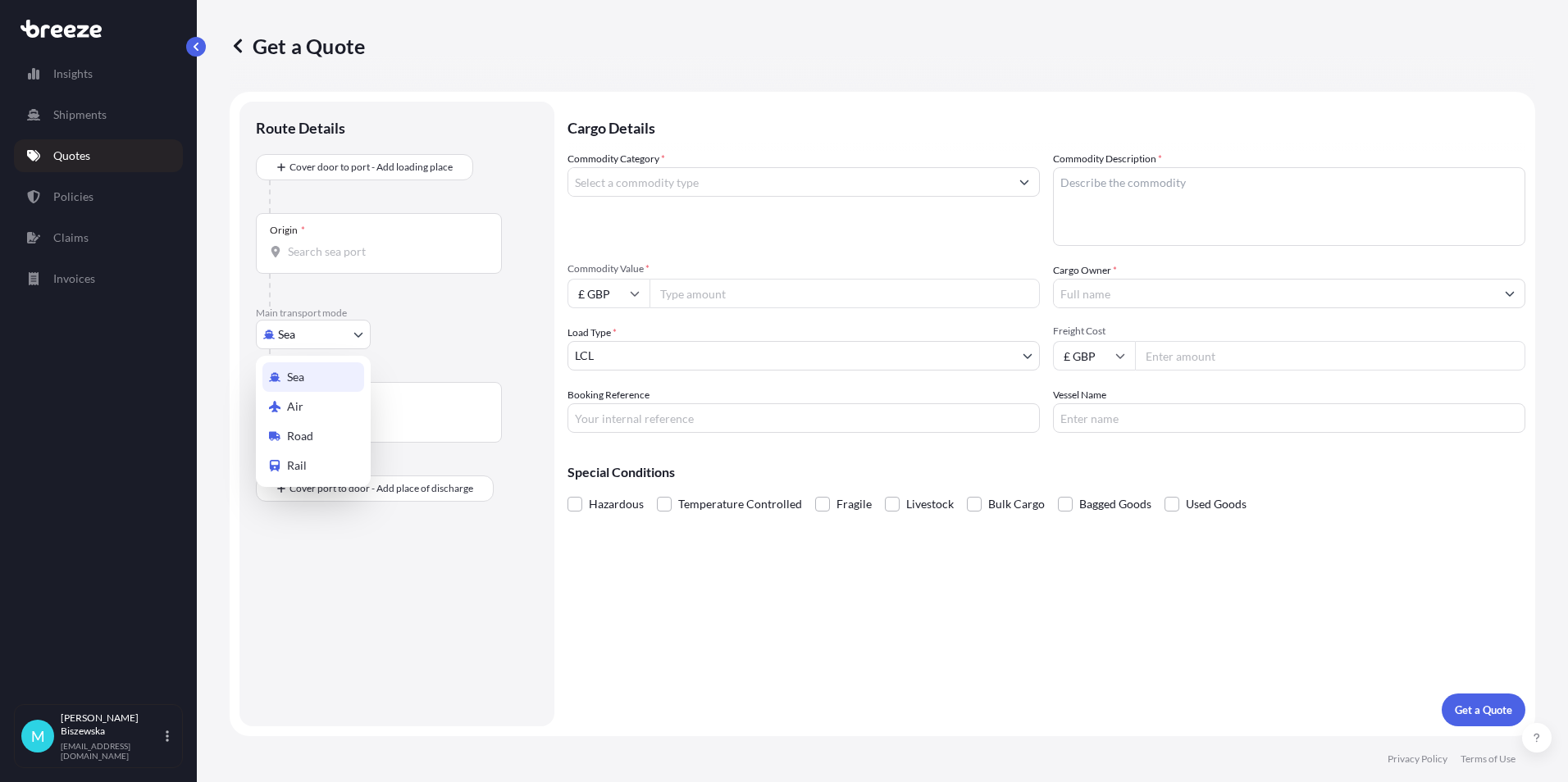
click at [322, 332] on body "Insights Shipments Quotes Policies Claims Invoices M [PERSON_NAME] [PERSON_NAME…" at bounding box center [784, 391] width 1568 height 782
click at [328, 427] on div "Road" at bounding box center [313, 436] width 102 height 29
select select "Road"
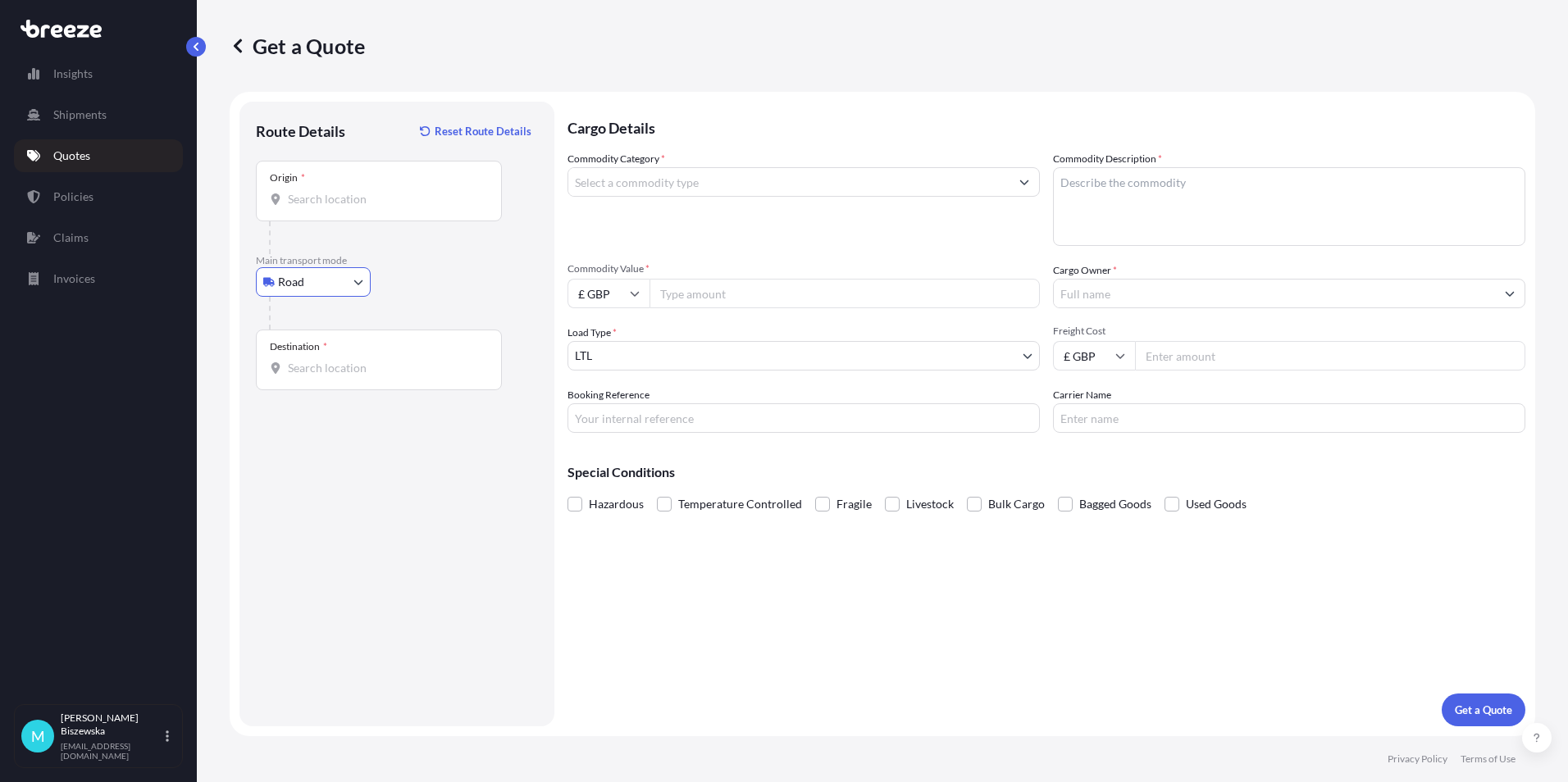
click at [307, 201] on input "Origin *" at bounding box center [384, 198] width 194 height 17
paste input "NW1 7AW"
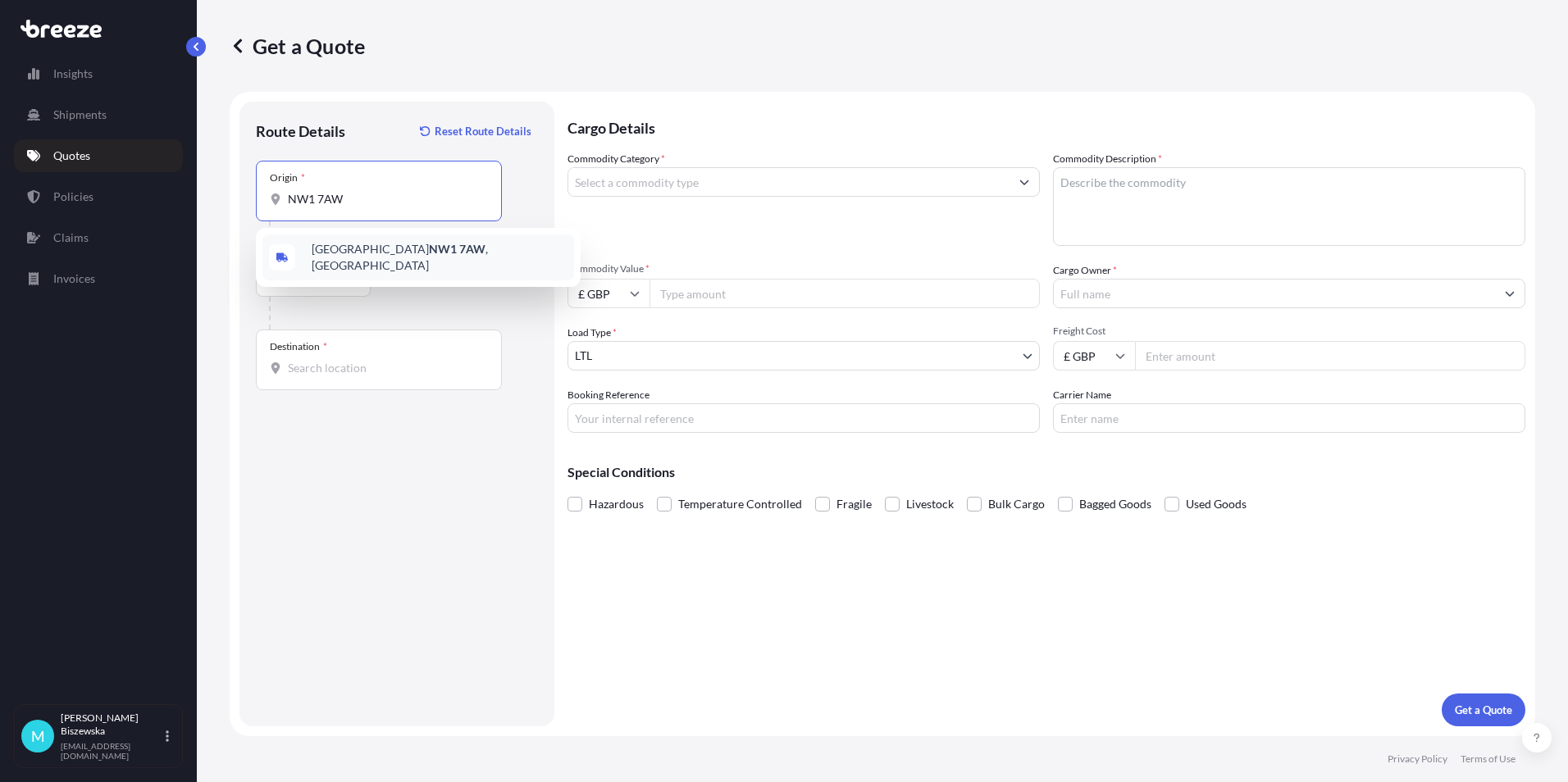
click at [408, 256] on span "London NW1 7AW , [GEOGRAPHIC_DATA]" at bounding box center [439, 258] width 256 height 33
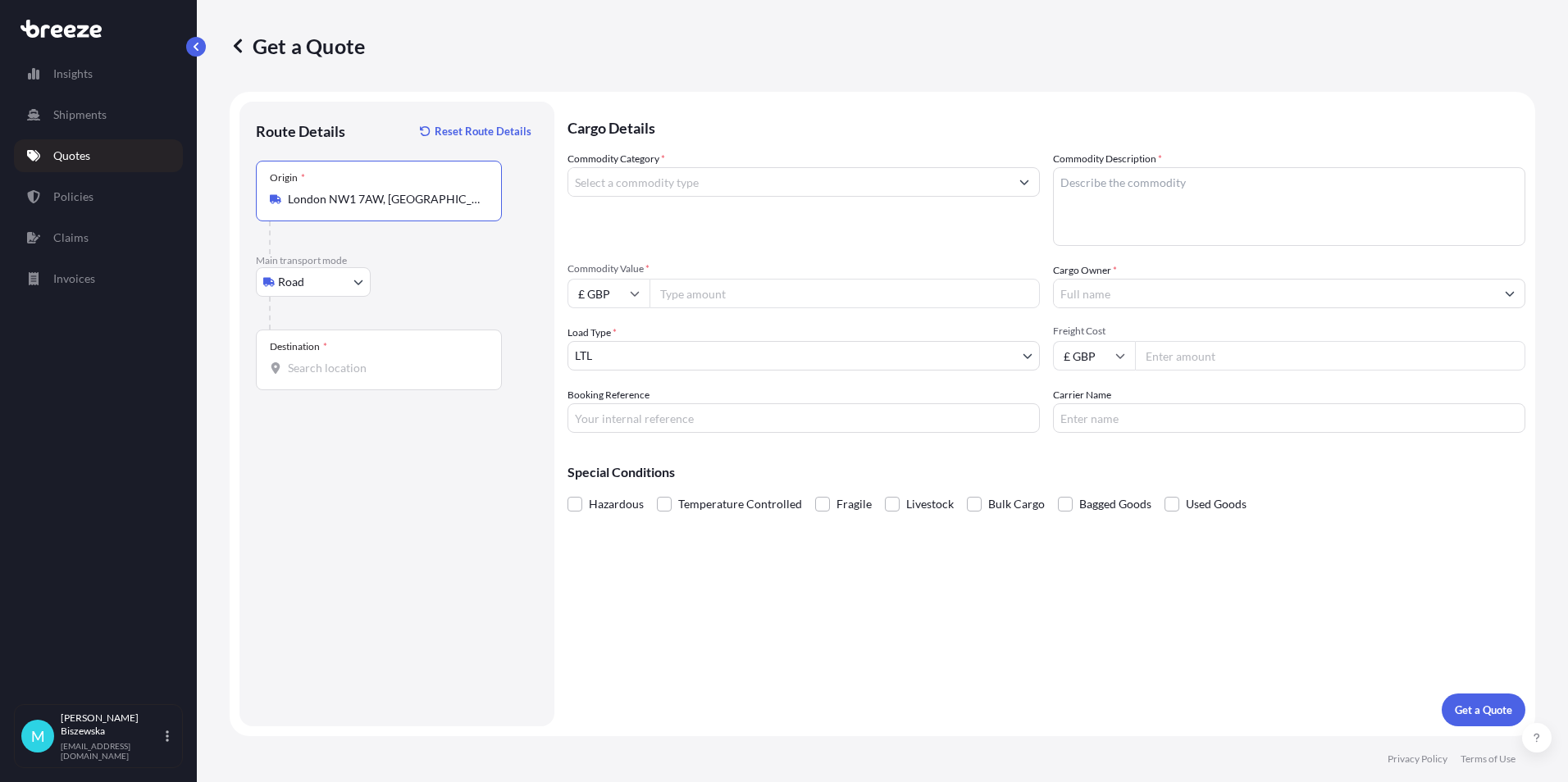
type input "London NW1 7AW, [GEOGRAPHIC_DATA]"
click at [442, 293] on div "Road Sea Air Road Rail" at bounding box center [397, 282] width 282 height 29
click at [299, 367] on input "Destination *" at bounding box center [384, 368] width 194 height 17
paste input "WV11 1TL"
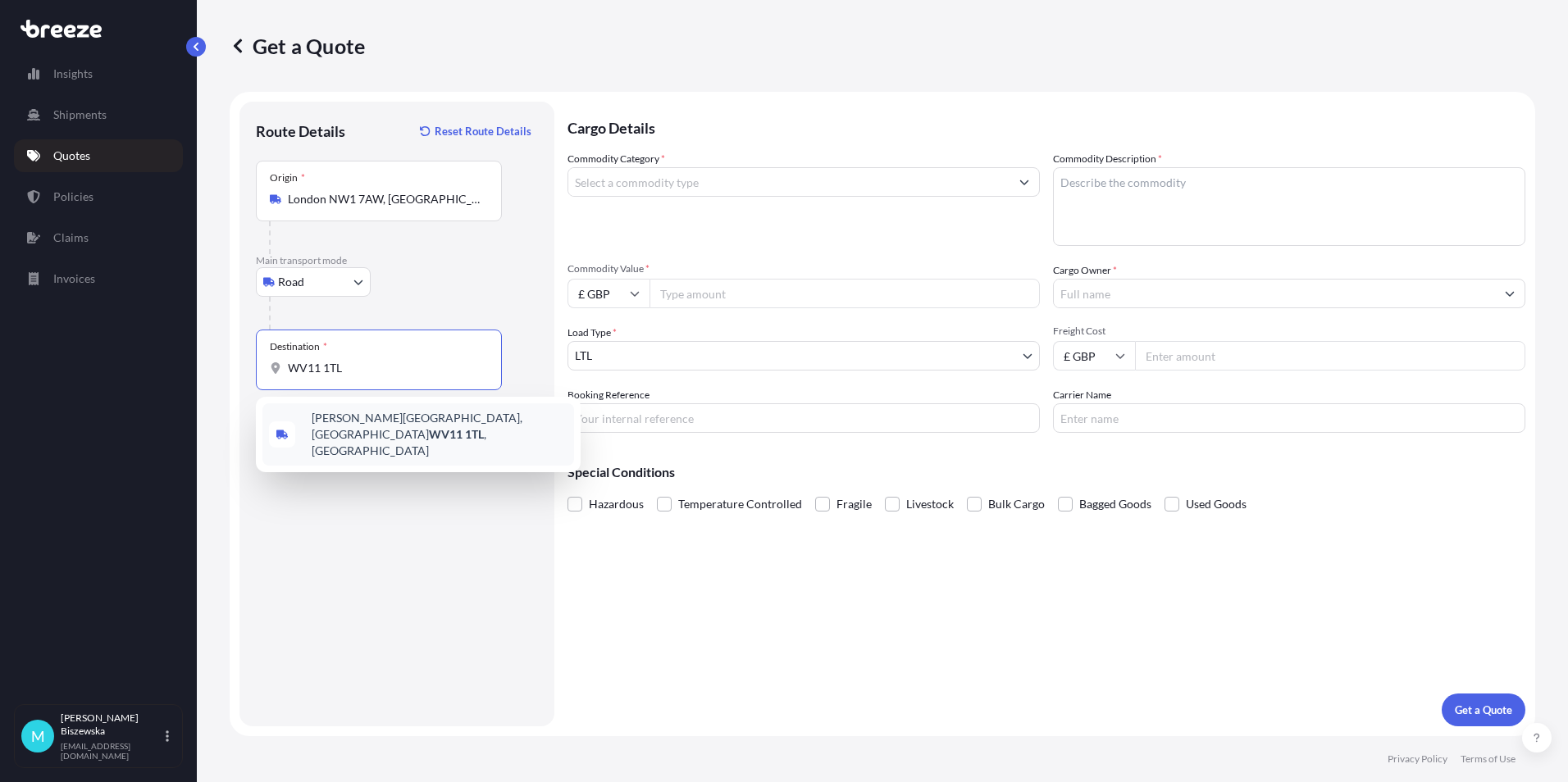
click at [401, 420] on span "[PERSON_NAME][STREET_ADDRESS]" at bounding box center [439, 435] width 256 height 50
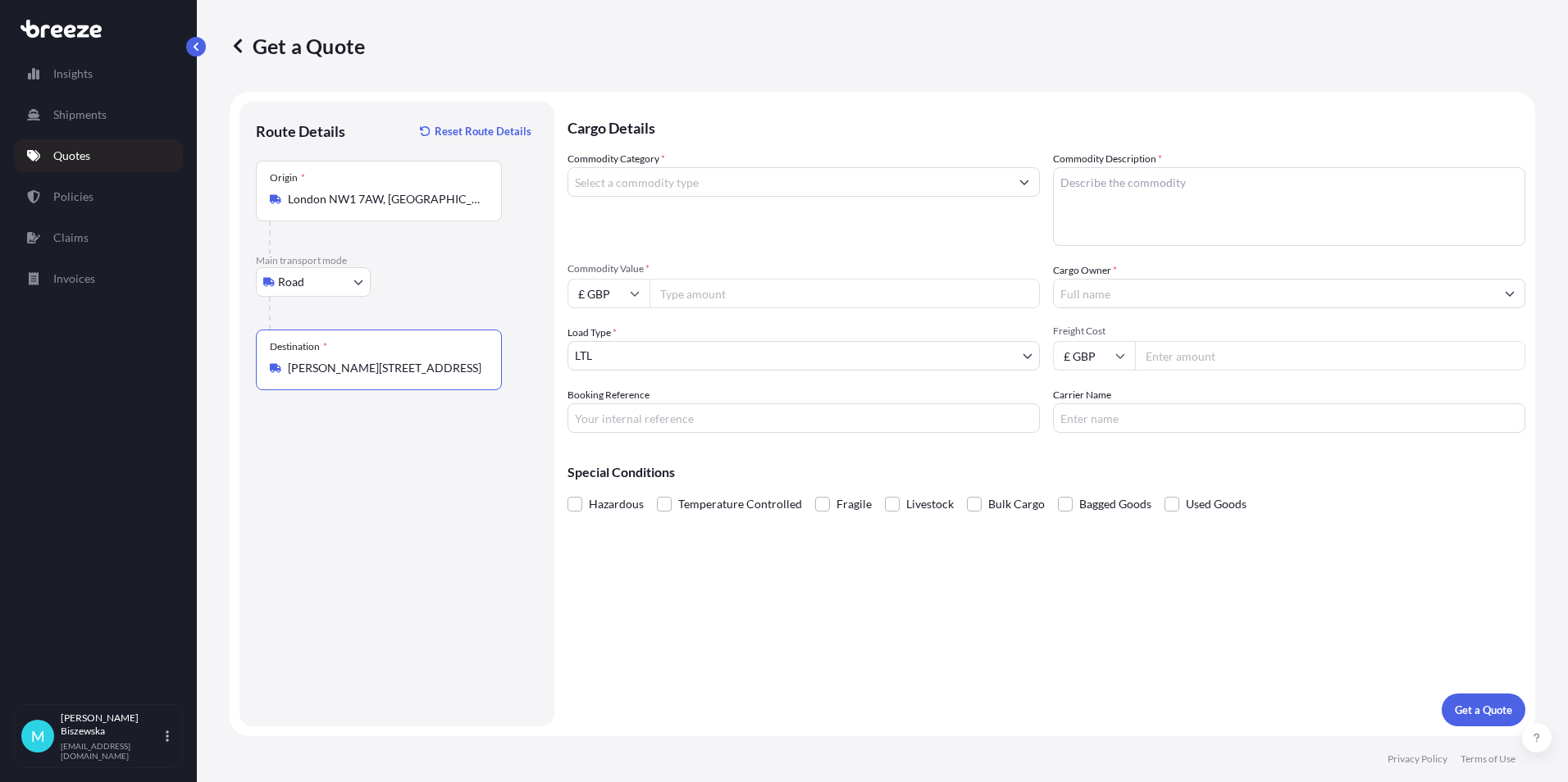
type input "[PERSON_NAME][STREET_ADDRESS]"
click at [689, 188] on input "Commodity Category *" at bounding box center [789, 182] width 442 height 29
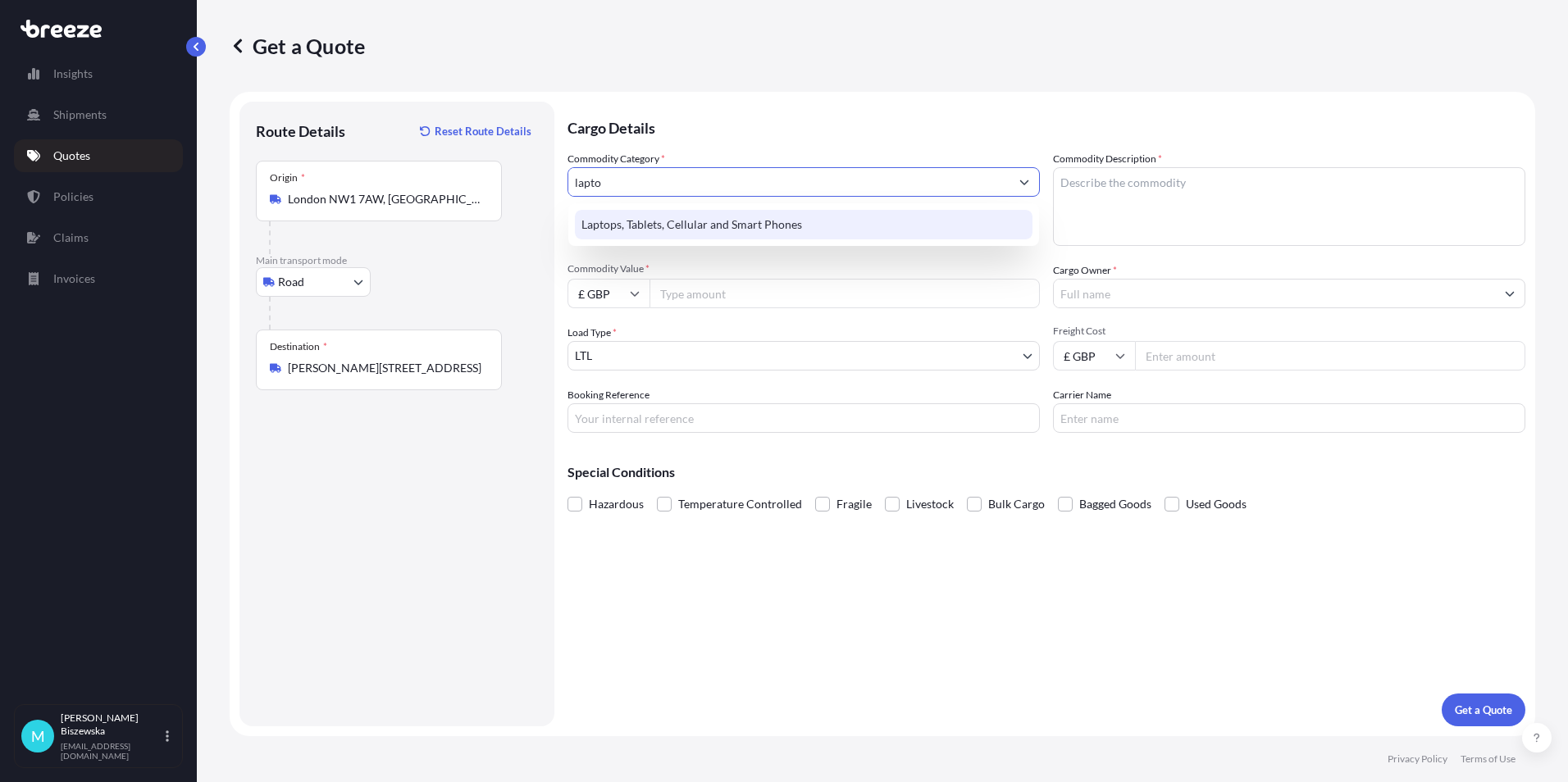
click at [688, 226] on div "Laptops, Tablets, Cellular and Smart Phones" at bounding box center [803, 225] width 457 height 29
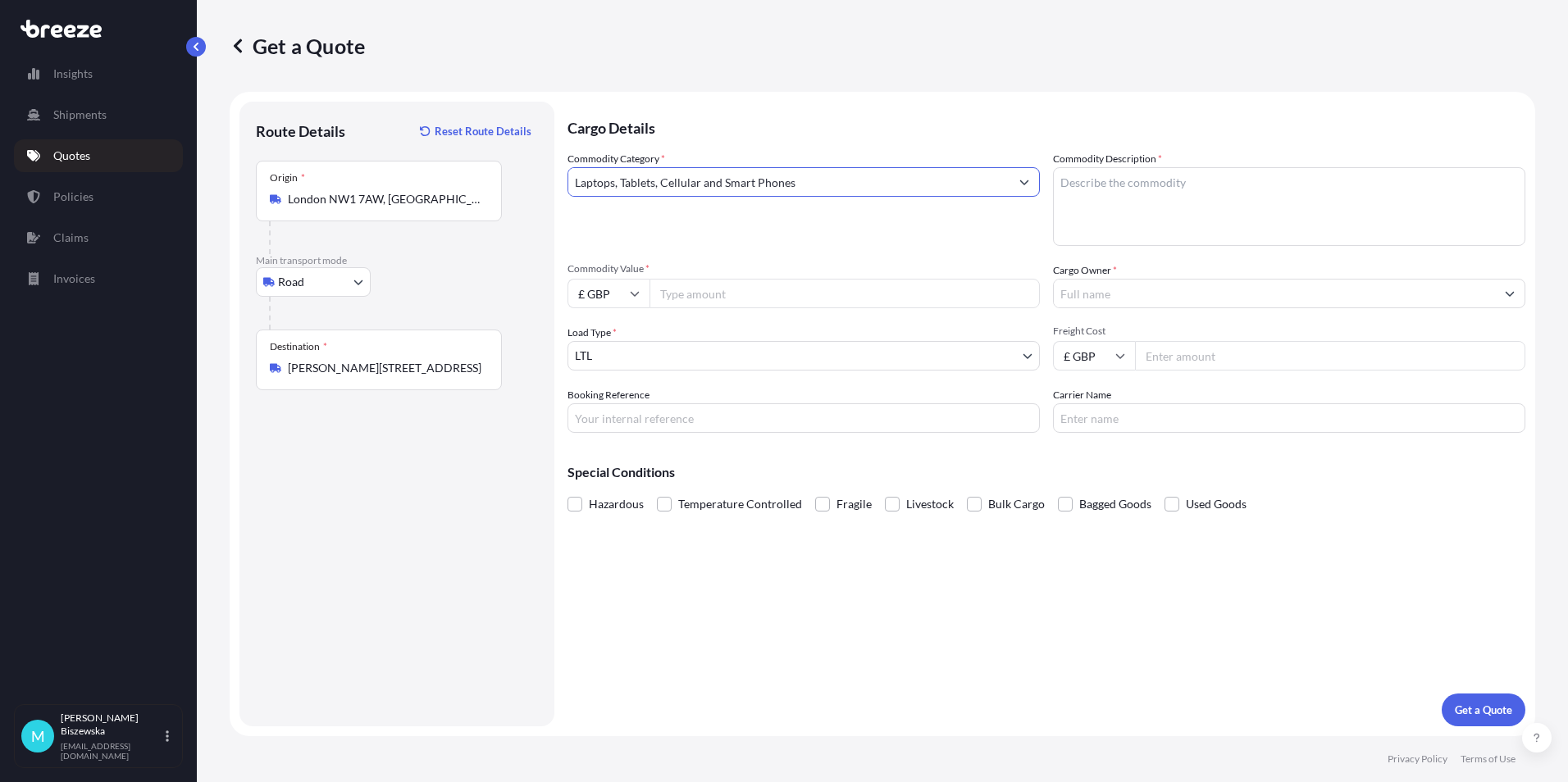
type input "Laptops, Tablets, Cellular and Smart Phones"
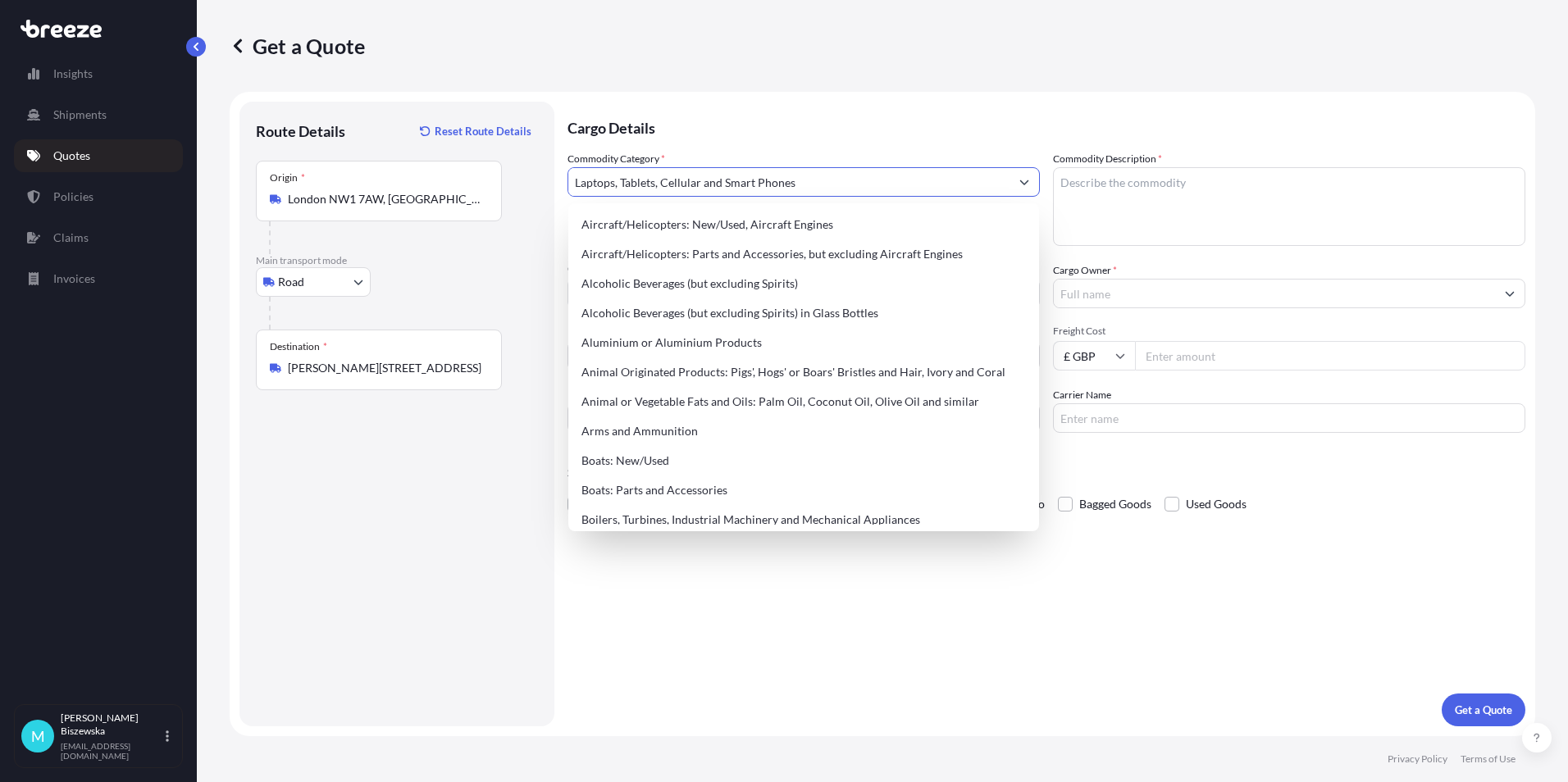
click at [781, 118] on p "Cargo Details" at bounding box center [1046, 126] width 958 height 50
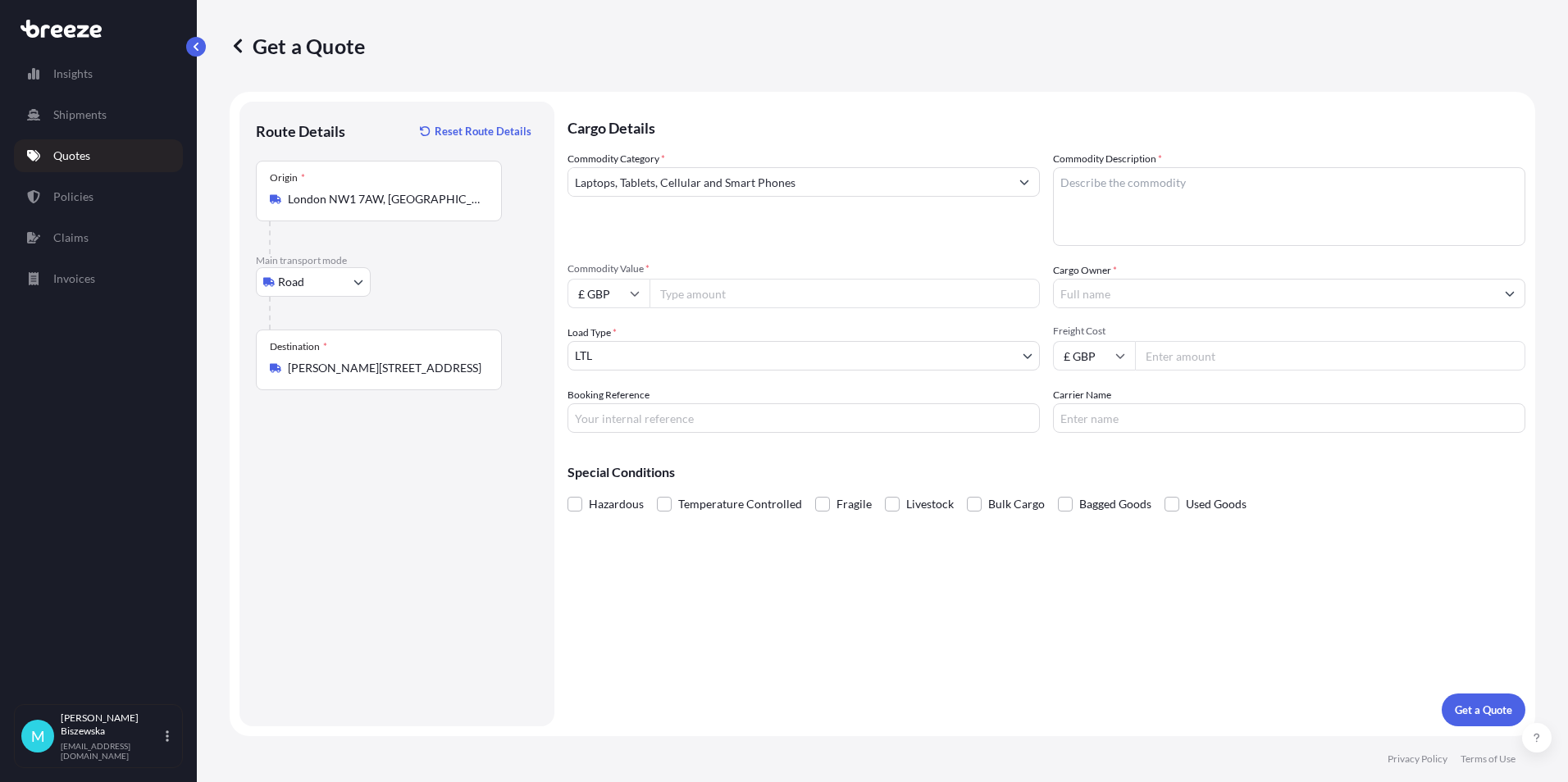
click at [706, 292] on input "Commodity Value *" at bounding box center [844, 294] width 390 height 29
type input "1200"
click at [734, 232] on div "Commodity Category * Laptops, Tablets, Cellular and Smart Phones" at bounding box center [803, 198] width 473 height 95
click at [588, 419] on input "Booking Reference" at bounding box center [803, 418] width 473 height 29
paste input "2221096"
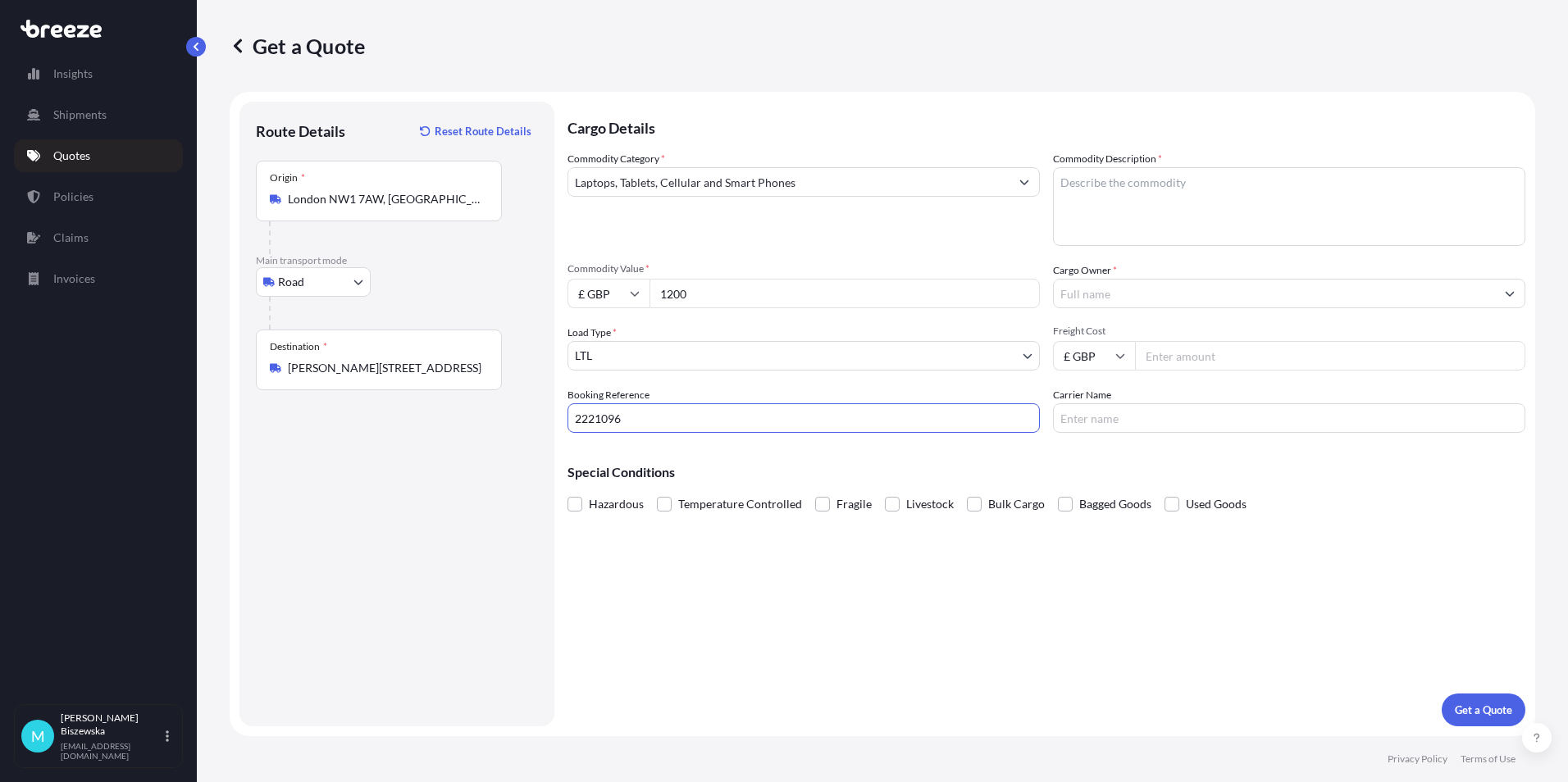
type input "2221096"
click at [656, 559] on div "Cargo Details Commodity Category * Laptops, Tablets, Cellular and Smart Phones …" at bounding box center [1046, 414] width 958 height 624
click at [1087, 183] on textarea "Commodity Description *" at bounding box center [1289, 206] width 473 height 79
paste textarea "1 x Laptop (L-1C33WB4)"
type textarea "1 x Laptop (L-1C33WB4)"
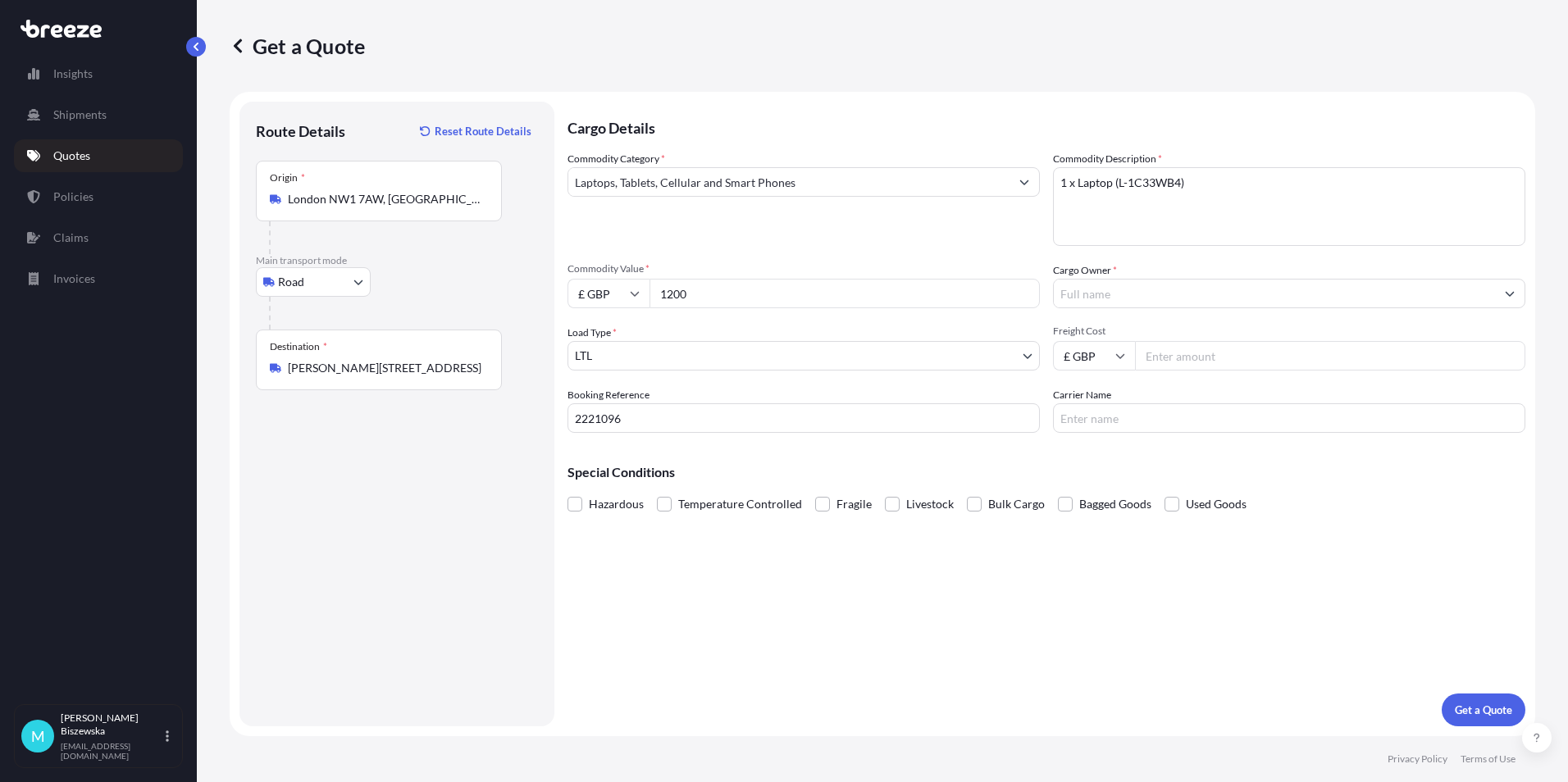
click at [941, 244] on div "Commodity Category * Laptops, Tablets, Cellular and Smart Phones" at bounding box center [803, 198] width 473 height 95
click at [1114, 293] on input "Cargo Owner *" at bounding box center [1274, 294] width 442 height 29
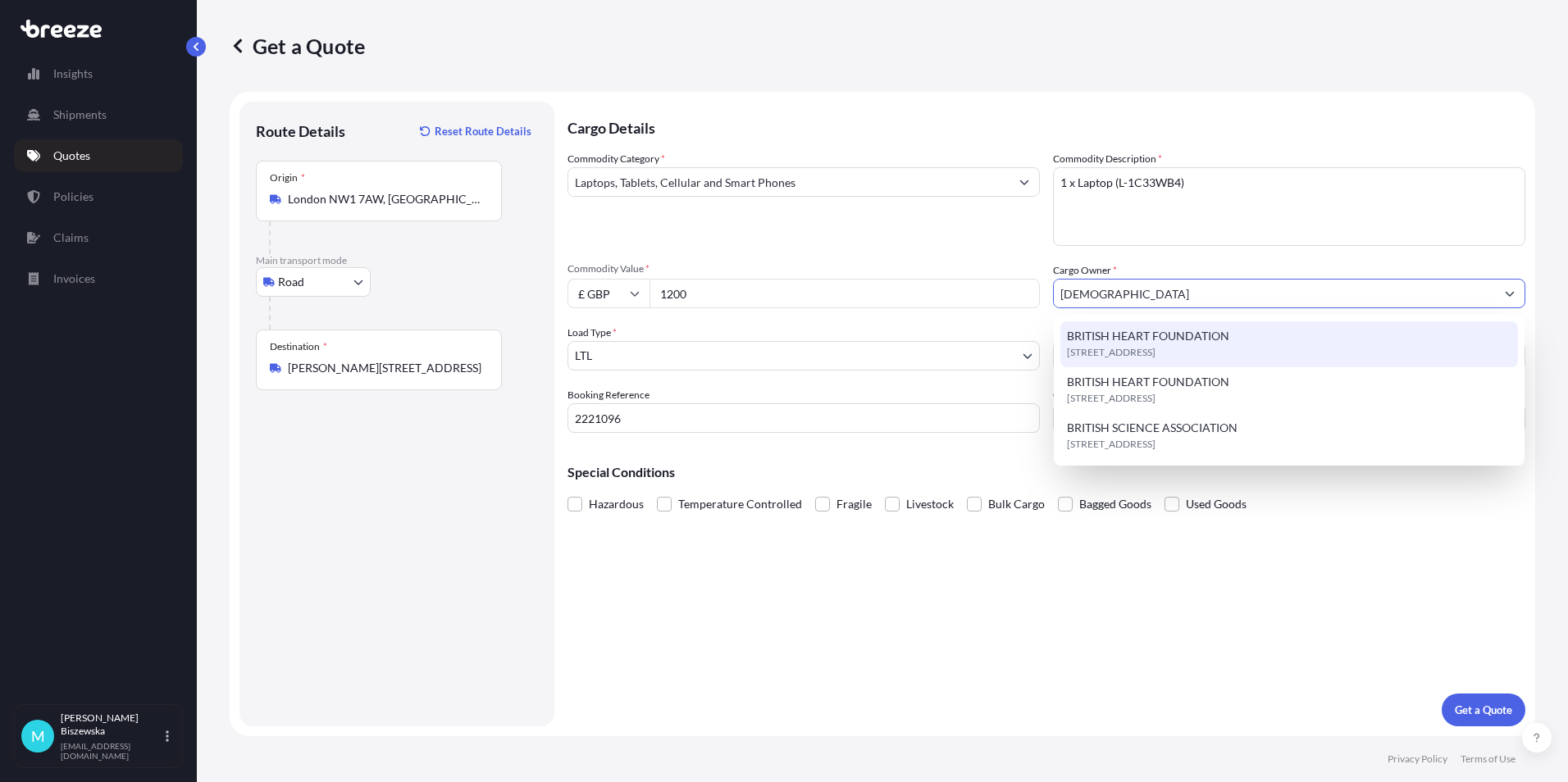
click at [1130, 344] on span "[STREET_ADDRESS]" at bounding box center [1111, 352] width 89 height 17
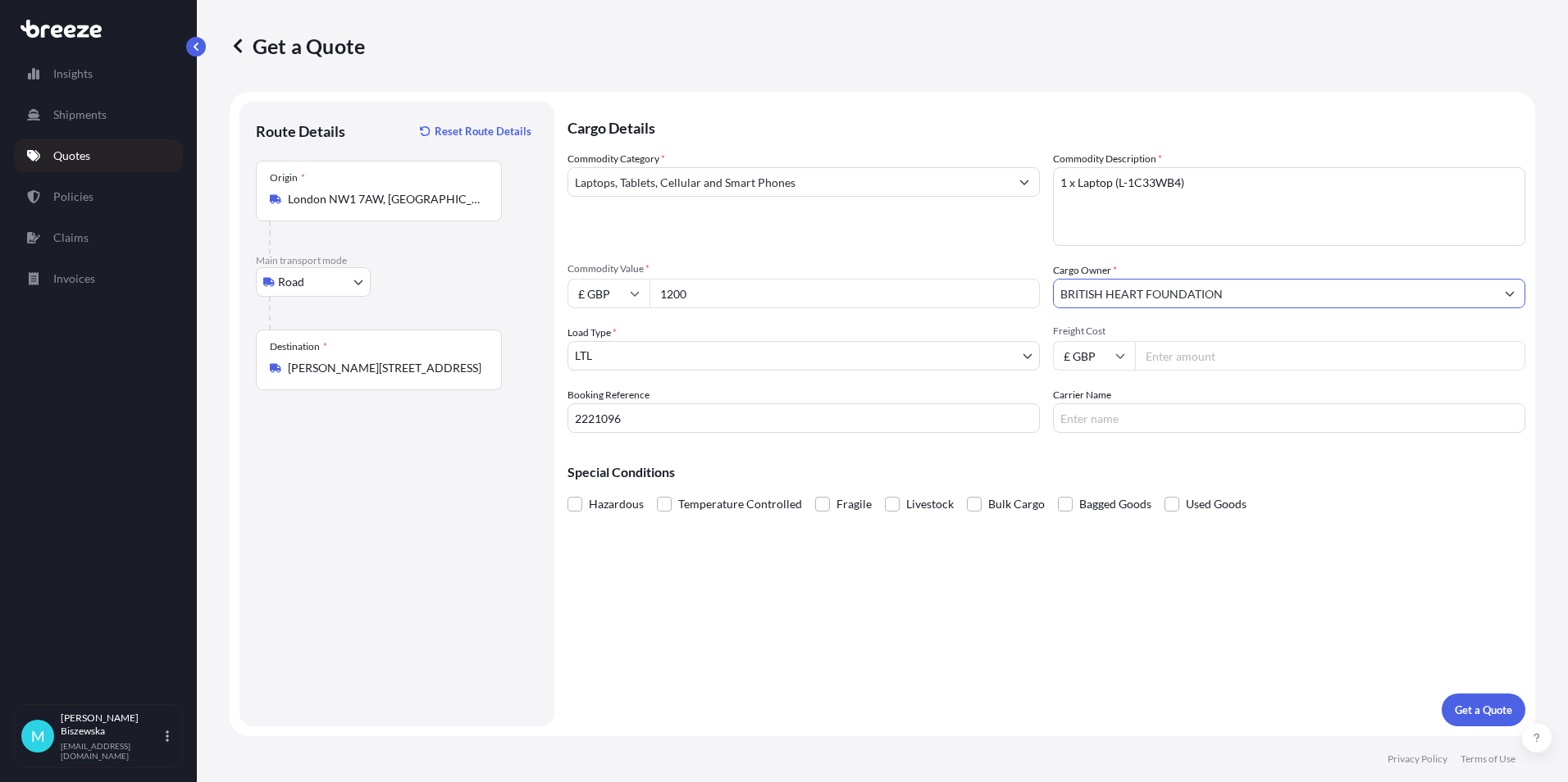
type input "BRITISH HEART FOUNDATION"
click at [980, 239] on div "Commodity Category * Laptops, Tablets, Cellular and Smart Phones" at bounding box center [803, 198] width 473 height 95
click at [1212, 354] on input "Freight Cost" at bounding box center [1330, 356] width 390 height 29
type input "33.75"
click at [1135, 442] on div "Cargo Details Commodity Category * Laptops, Tablets, Cellular and Smart Phones …" at bounding box center [1046, 414] width 958 height 624
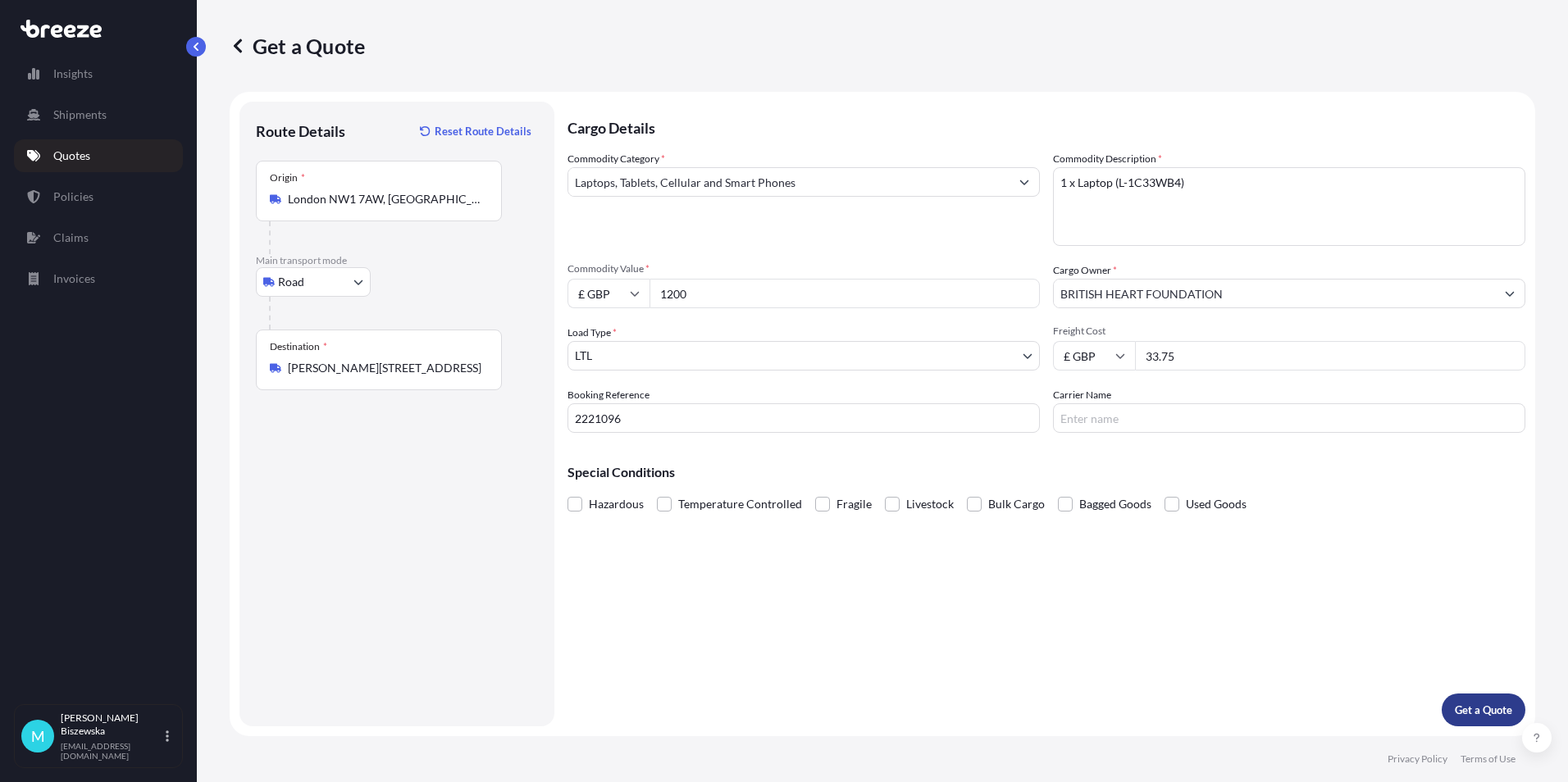
click at [1460, 701] on button "Get a Quote" at bounding box center [1483, 710] width 84 height 33
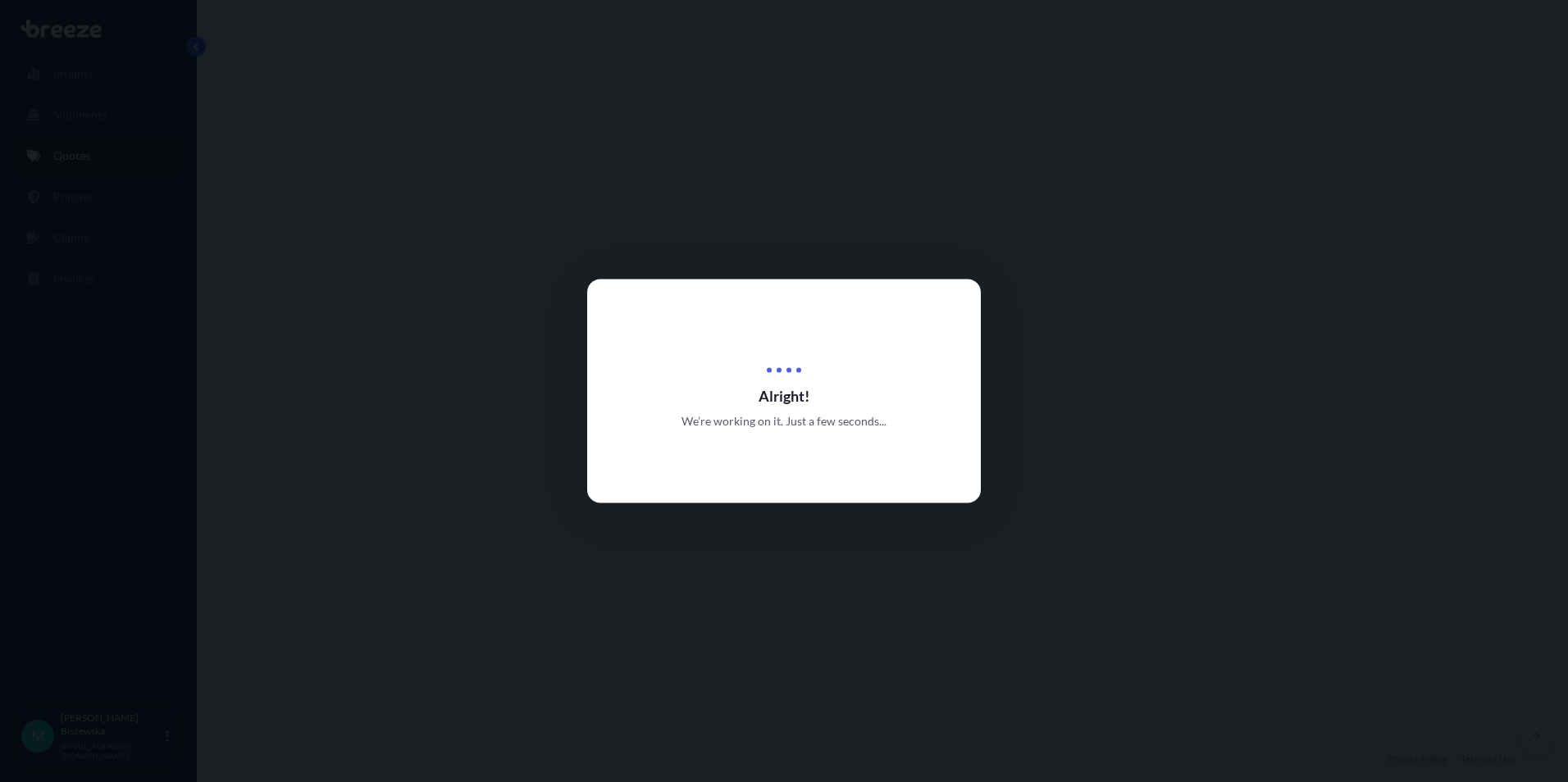
select select "Road"
select select "1"
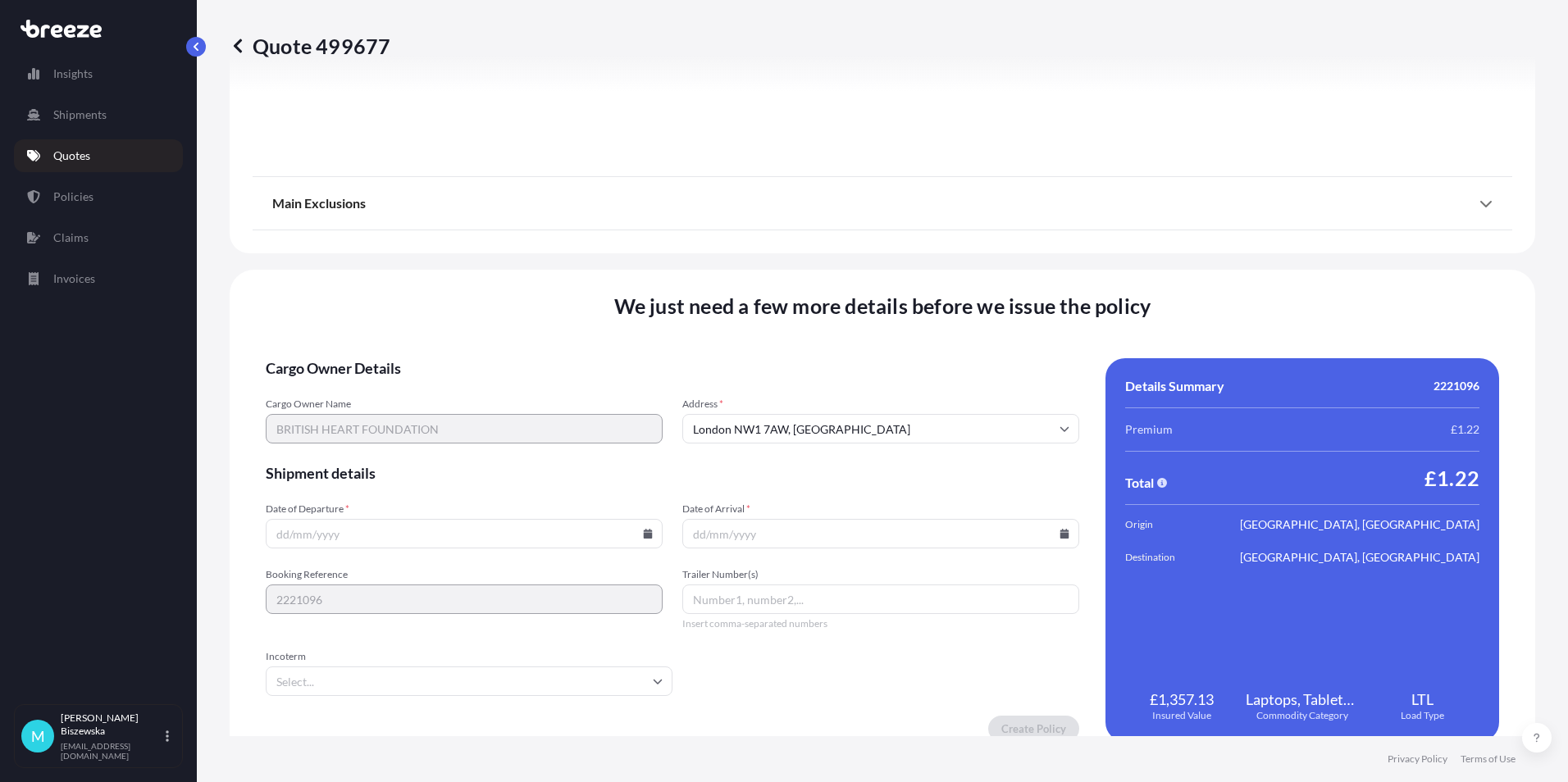
scroll to position [1821, 0]
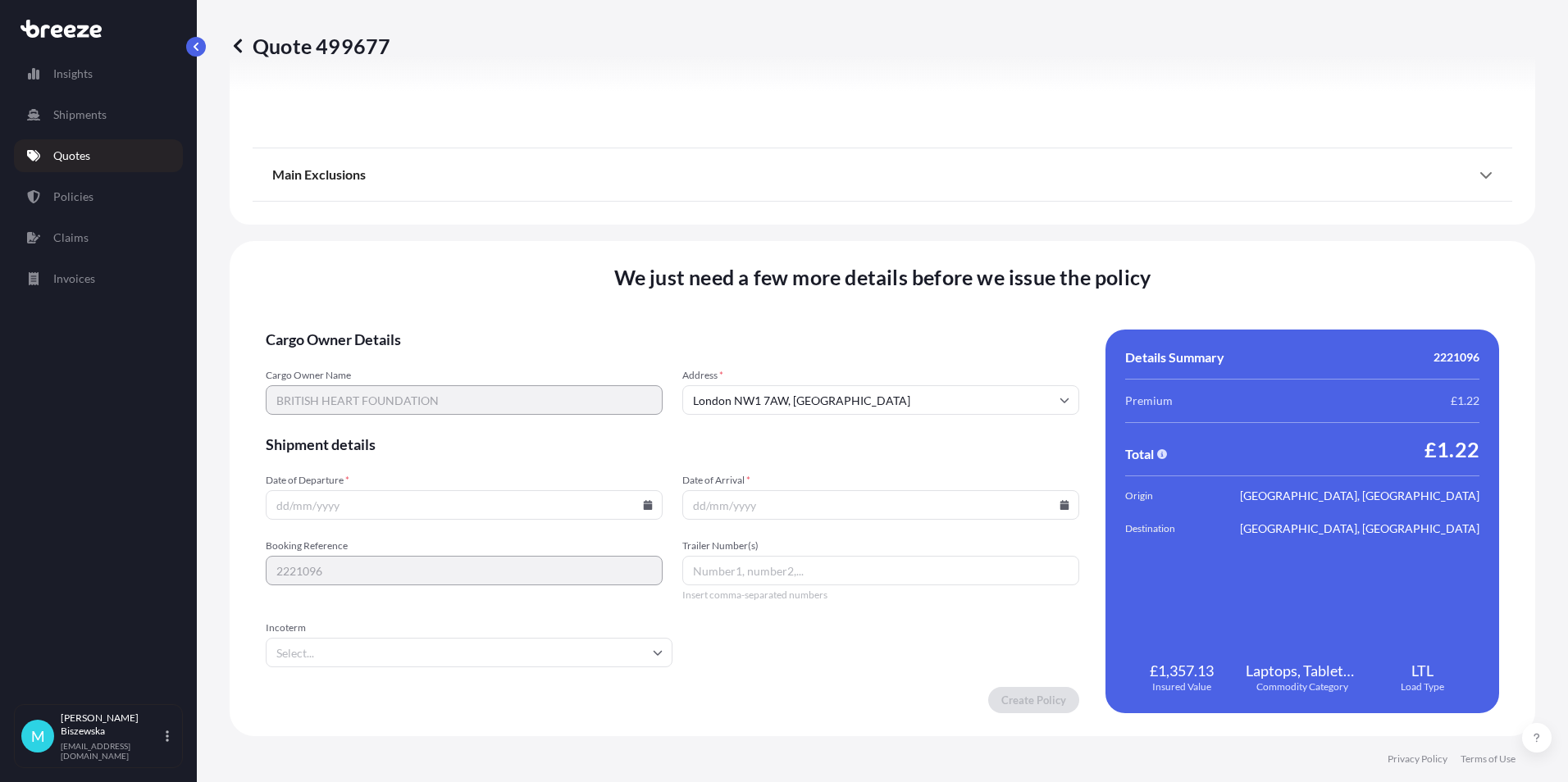
click at [654, 507] on input "Date of Departure *" at bounding box center [464, 505] width 397 height 29
click at [638, 502] on input "Date of Departure *" at bounding box center [464, 505] width 397 height 29
click at [645, 505] on icon at bounding box center [648, 505] width 9 height 10
click at [387, 385] on button "23" at bounding box center [386, 390] width 26 height 26
type input "[DATE]"
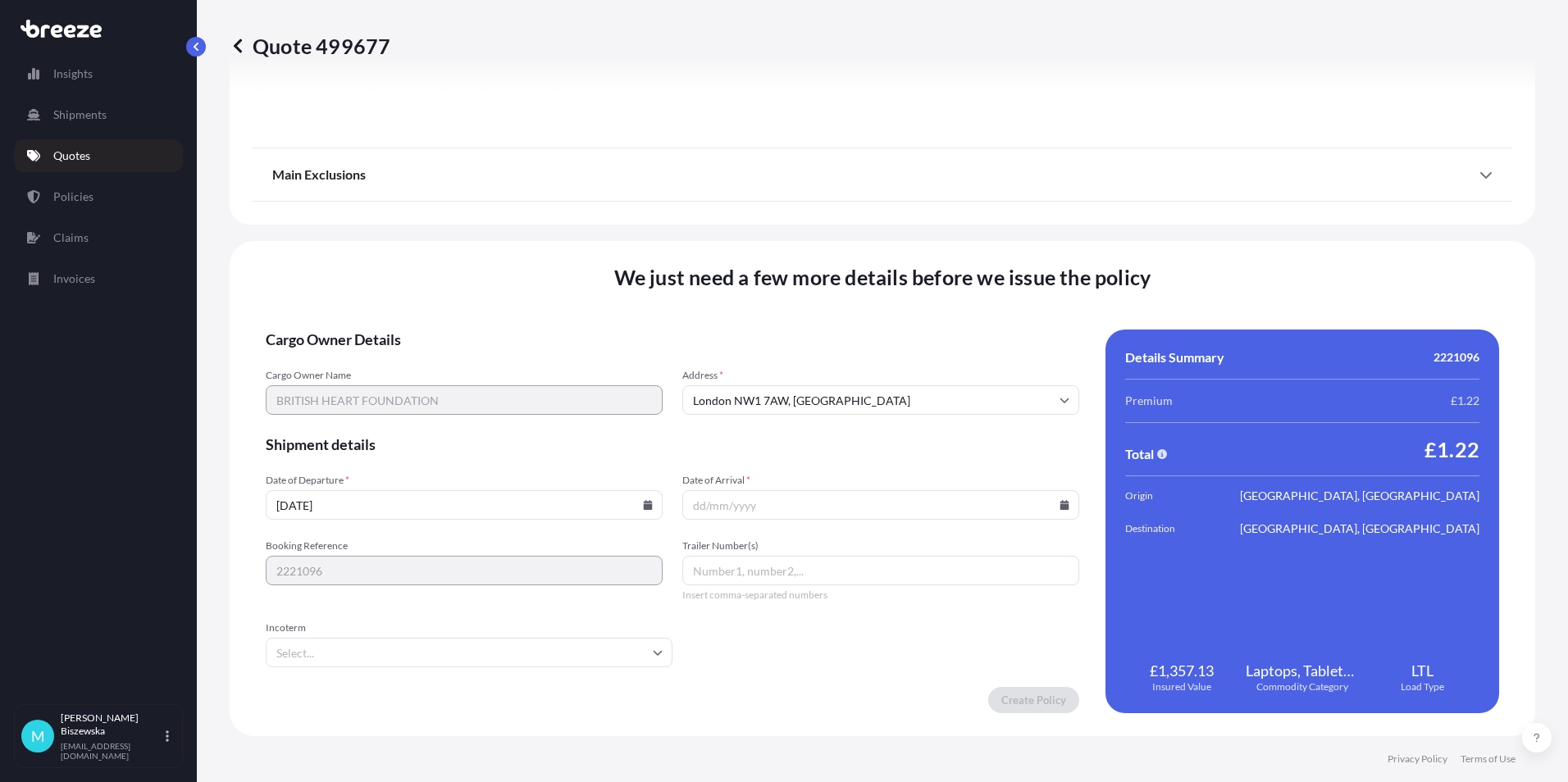
click at [1060, 505] on icon at bounding box center [1064, 505] width 9 height 10
click at [837, 389] on button "24" at bounding box center [836, 390] width 26 height 26
type input "[DATE]"
click at [829, 635] on form "Cargo Owner Details Cargo Owner Name BRITISH HEART FOUNDATION Address * [GEOGRA…" at bounding box center [672, 521] width 813 height 384
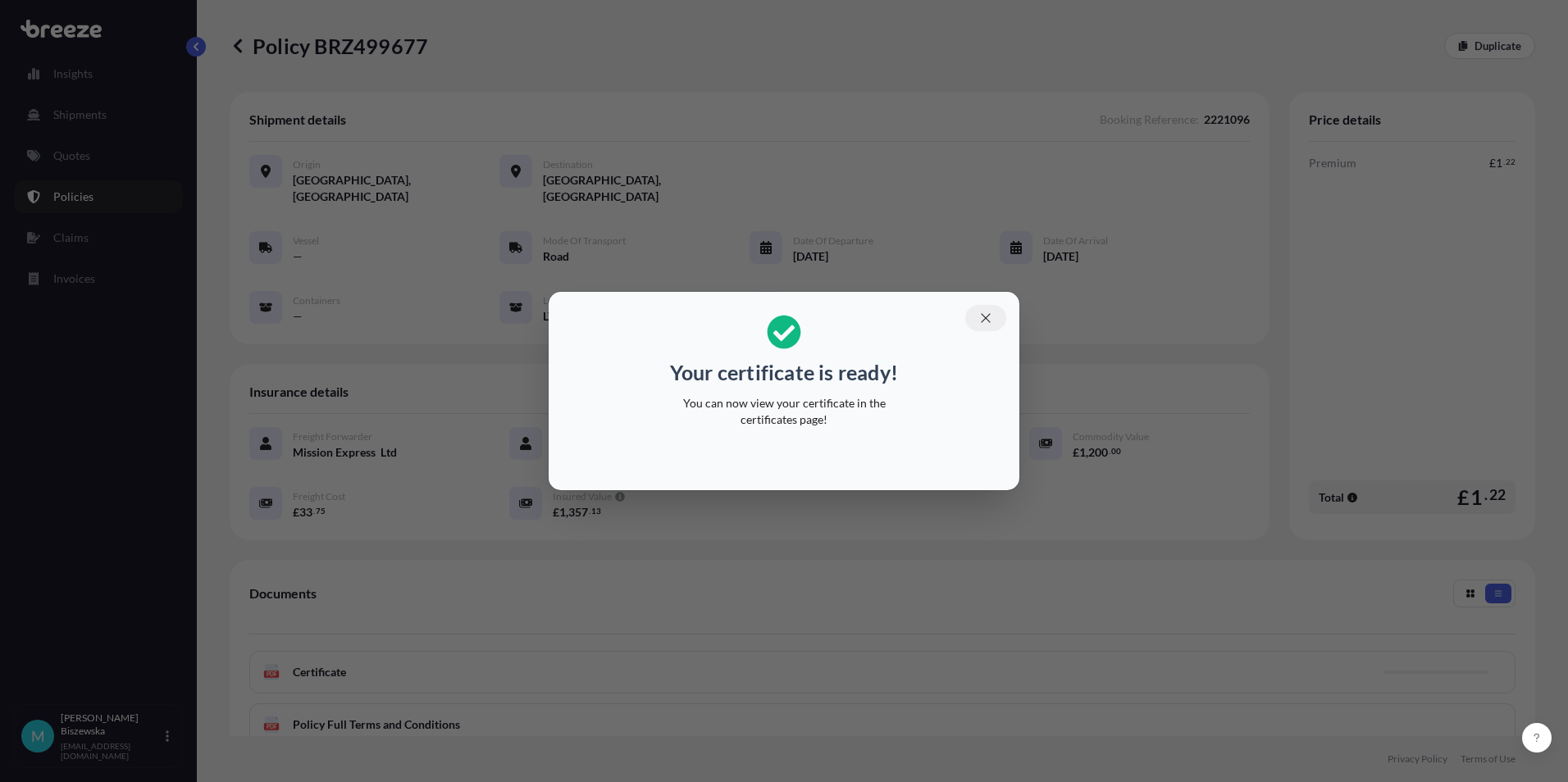
click at [986, 321] on icon "button" at bounding box center [985, 318] width 15 height 15
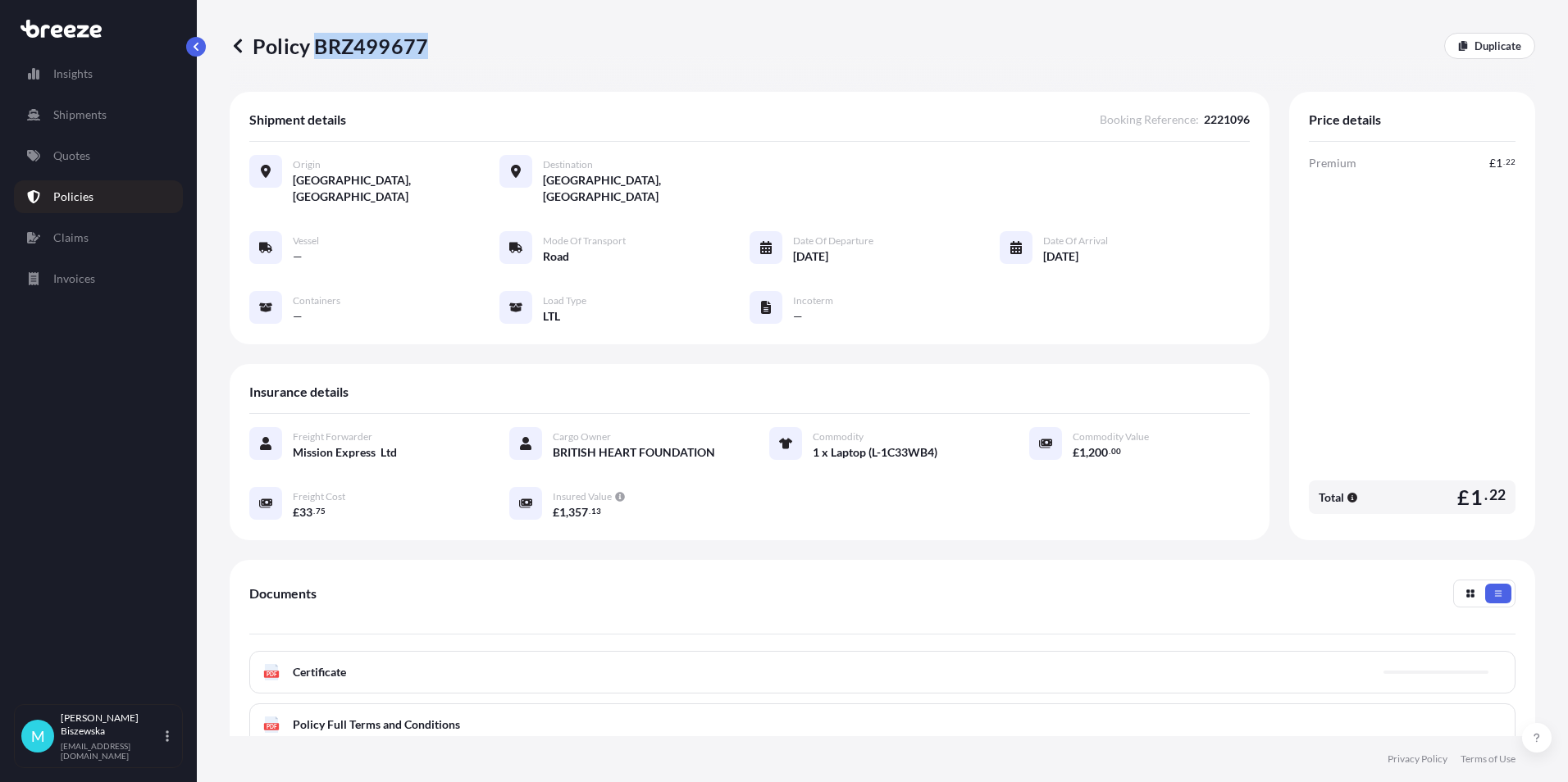
drag, startPoint x: 313, startPoint y: 46, endPoint x: 424, endPoint y: 52, distance: 111.2
click at [424, 52] on p "Policy BRZ499677" at bounding box center [329, 46] width 198 height 26
drag, startPoint x: 424, startPoint y: 52, endPoint x: 405, endPoint y: 46, distance: 19.9
copy p "BRZ499677"
click at [93, 156] on link "Quotes" at bounding box center [98, 156] width 169 height 33
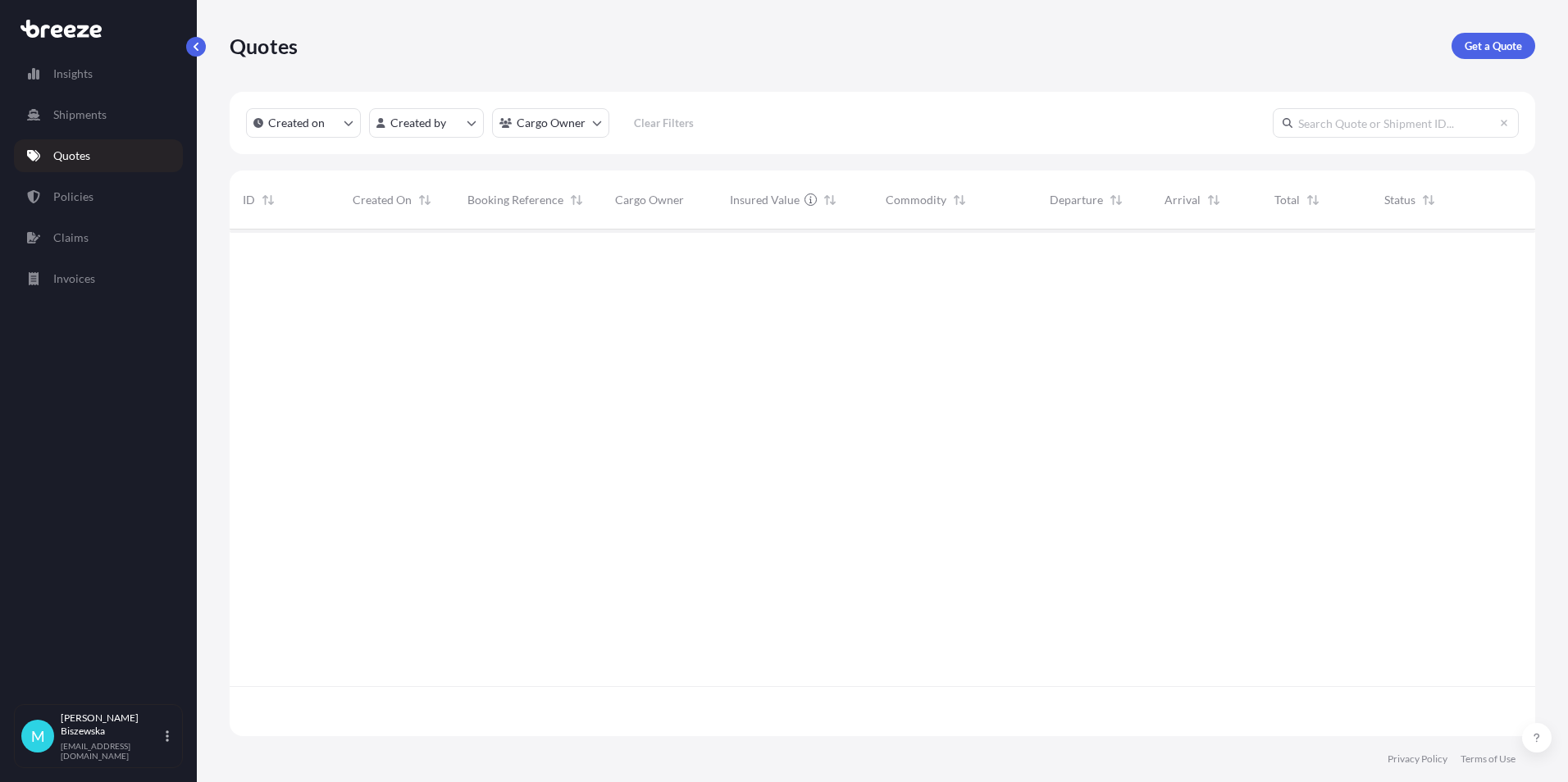
scroll to position [504, 1293]
click at [1480, 36] on link "Get a Quote" at bounding box center [1493, 46] width 84 height 26
select select "Sea"
select select "1"
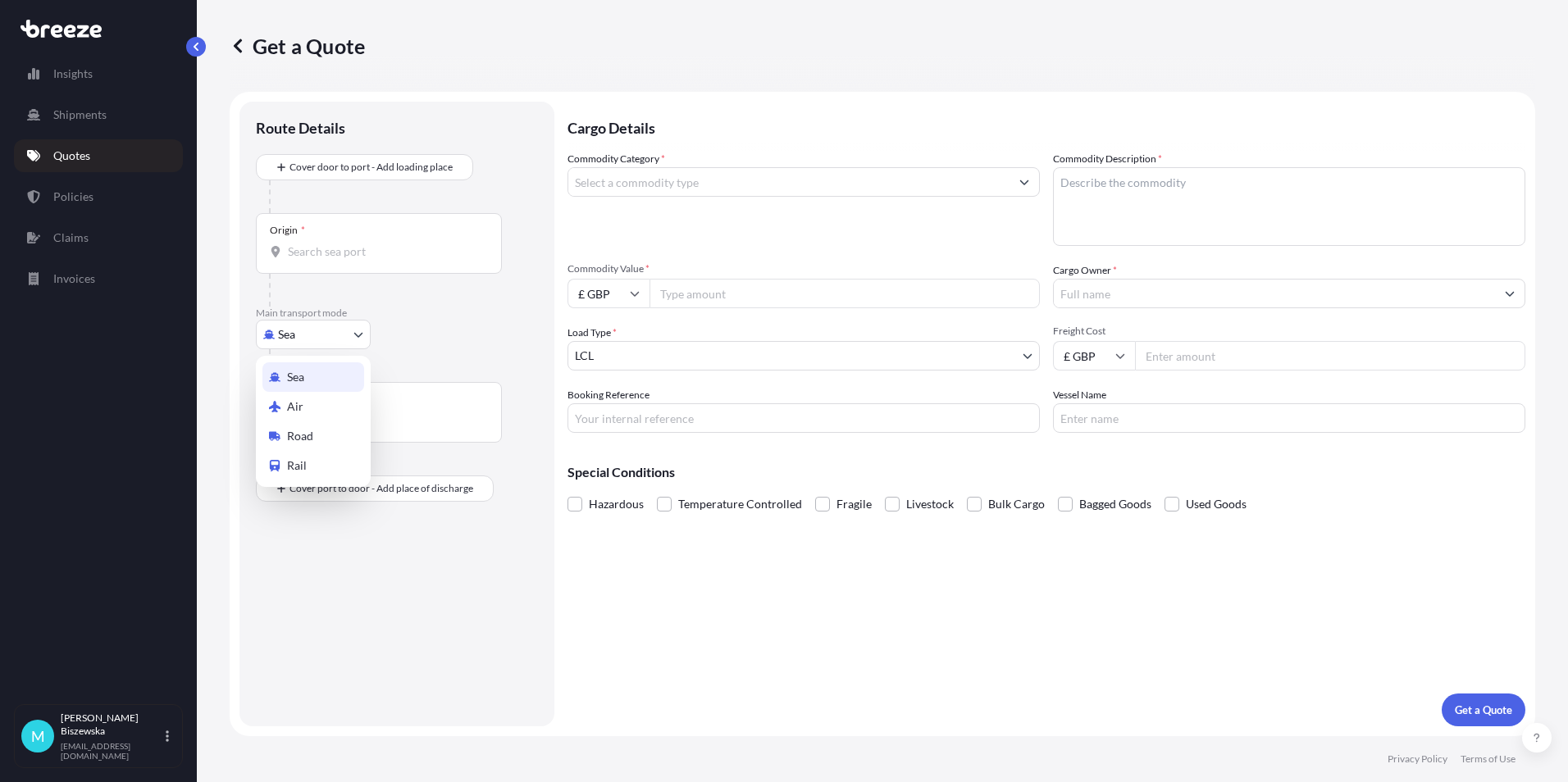
click at [303, 326] on body "Insights Shipments Quotes Policies Claims Invoices M [PERSON_NAME] [PERSON_NAME…" at bounding box center [784, 391] width 1568 height 782
click at [316, 429] on div "Road" at bounding box center [313, 436] width 102 height 29
select select "Road"
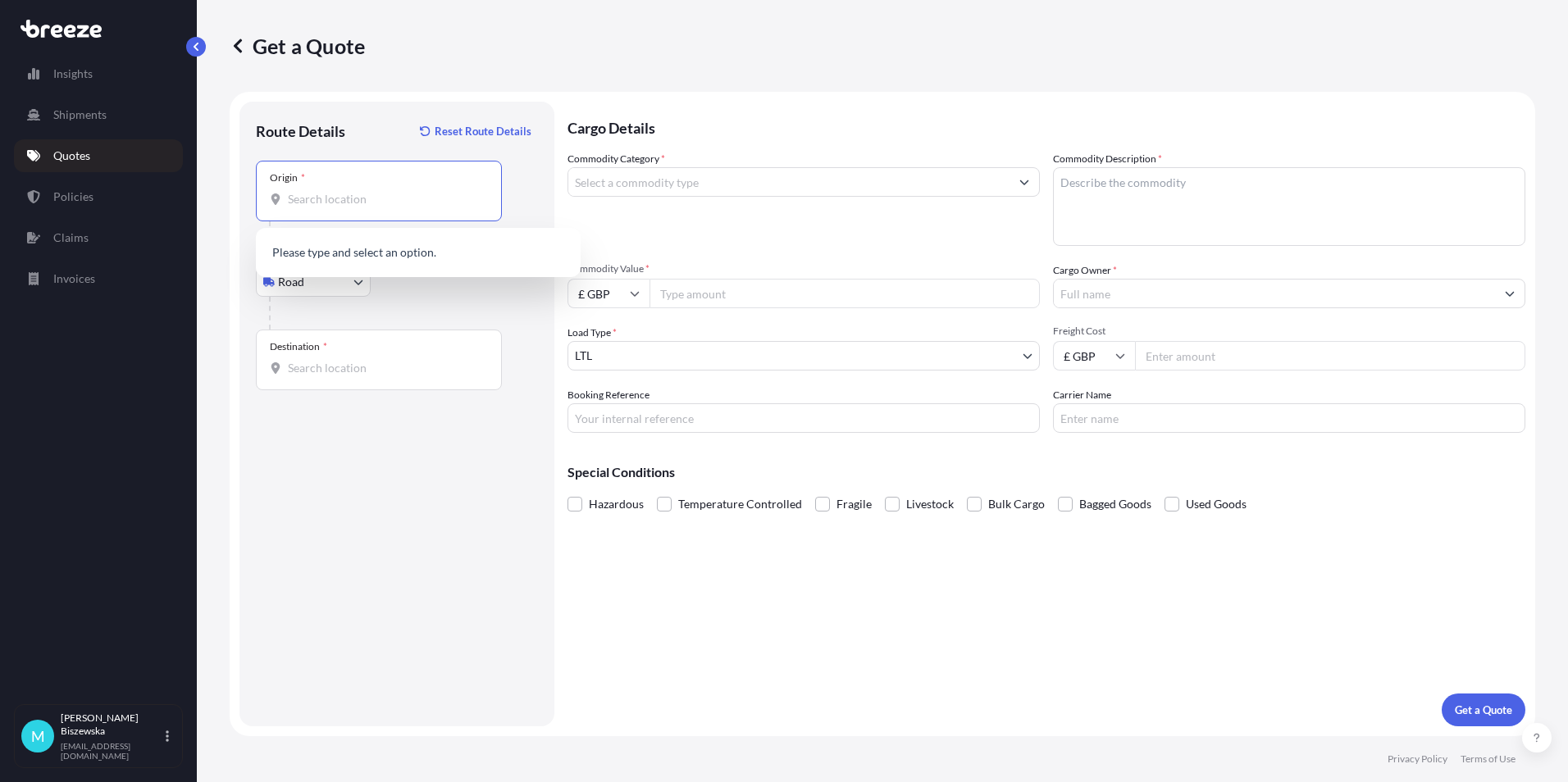
click at [310, 204] on input "Origin *" at bounding box center [384, 198] width 194 height 17
paste input "NW1 7AW"
type input "London NW1 7AW, [GEOGRAPHIC_DATA]"
drag, startPoint x: 446, startPoint y: 289, endPoint x: 480, endPoint y: 24, distance: 267.2
click at [446, 285] on div "Road Sea Air Road Rail" at bounding box center [397, 282] width 282 height 29
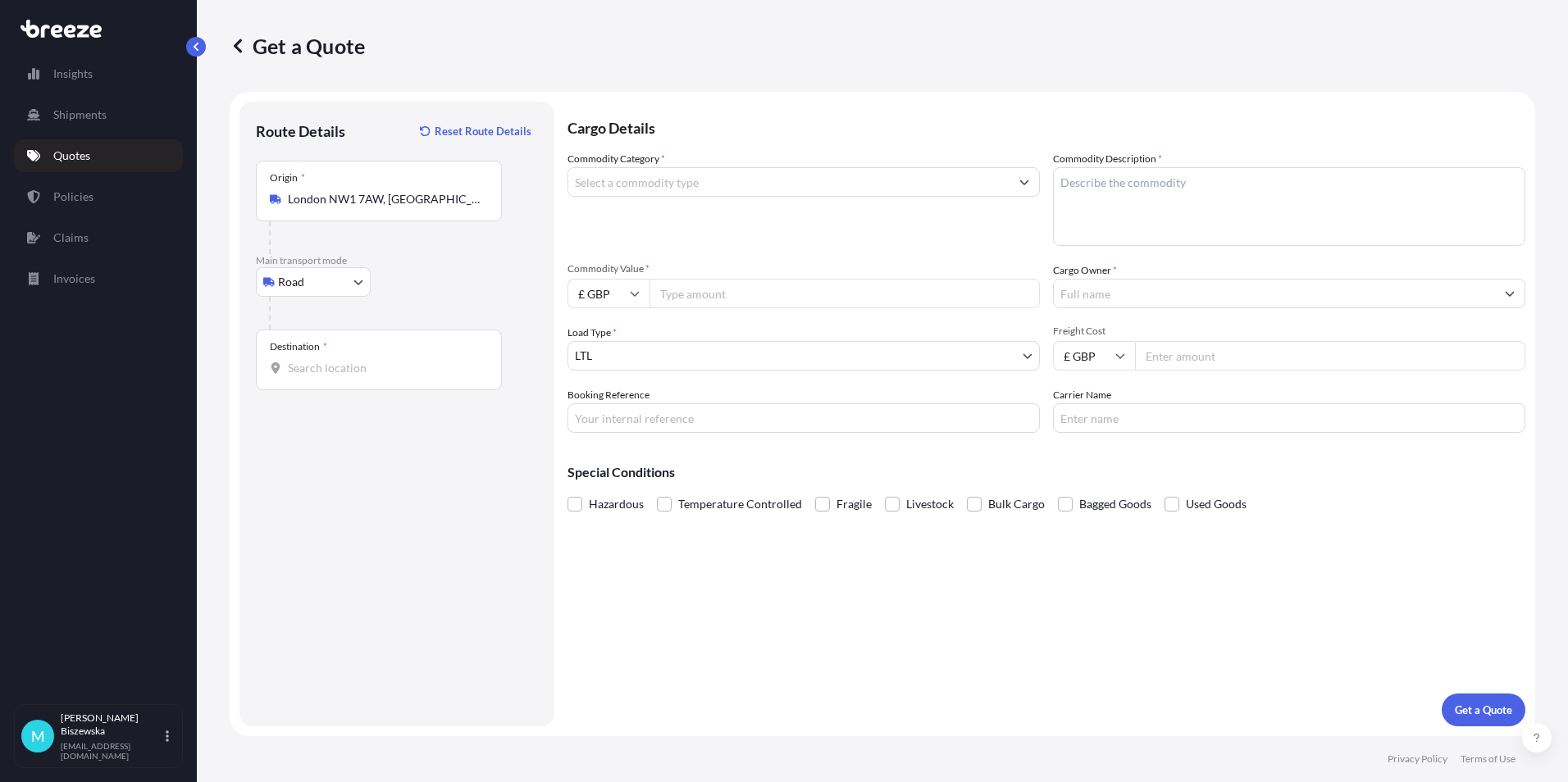
click at [307, 373] on input "Destination *" at bounding box center [384, 368] width 194 height 17
paste input "TS6 9PL"
click at [369, 439] on div "[PERSON_NAME][STREET_ADDRESS]" at bounding box center [418, 426] width 311 height 46
type input "[PERSON_NAME][STREET_ADDRESS]"
click at [614, 572] on div "Cargo Details Commodity Category * Commodity Description * Commodity Value * £ …" at bounding box center [1046, 414] width 958 height 624
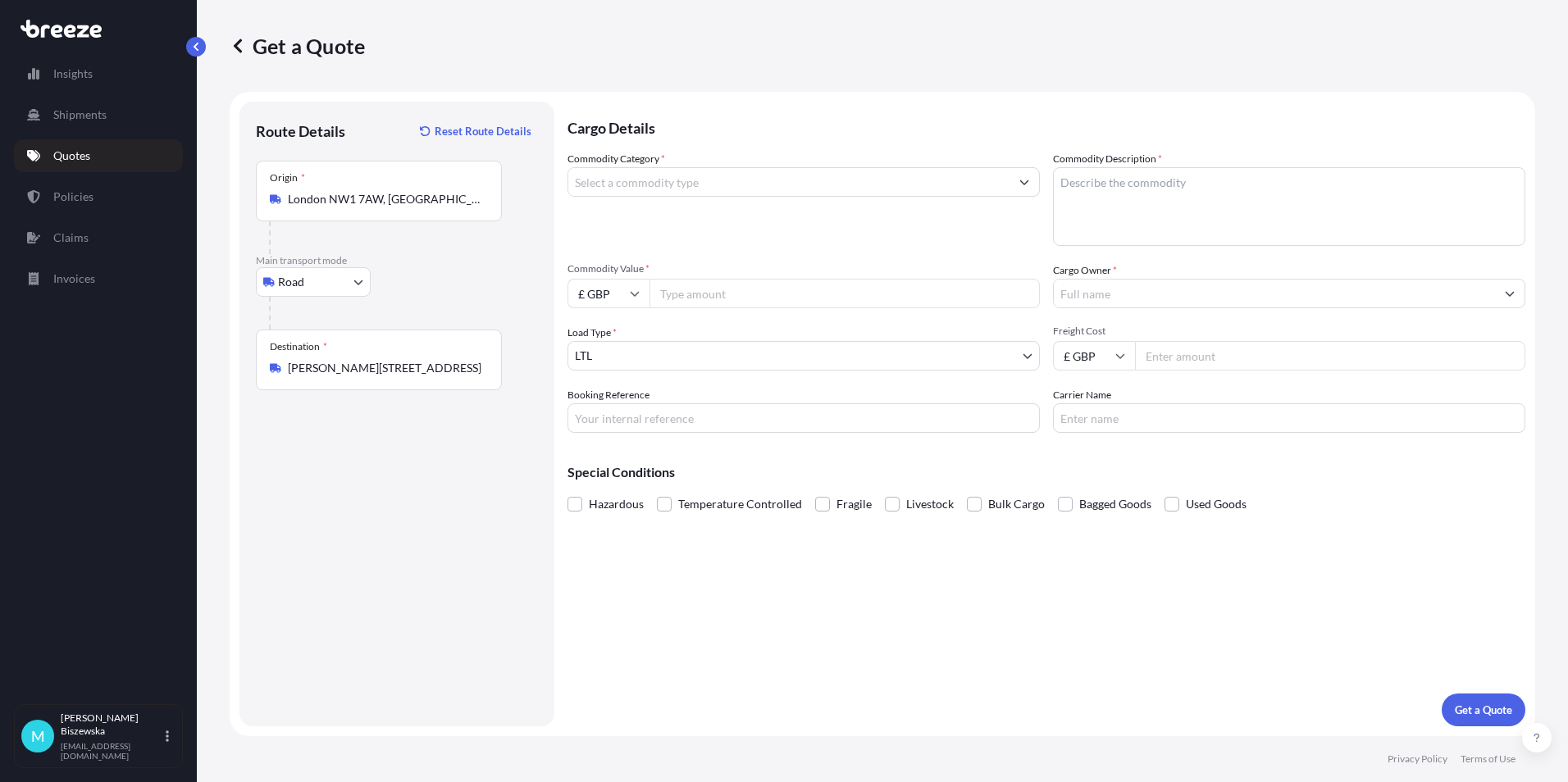
click at [646, 179] on input "Commodity Category *" at bounding box center [789, 182] width 442 height 29
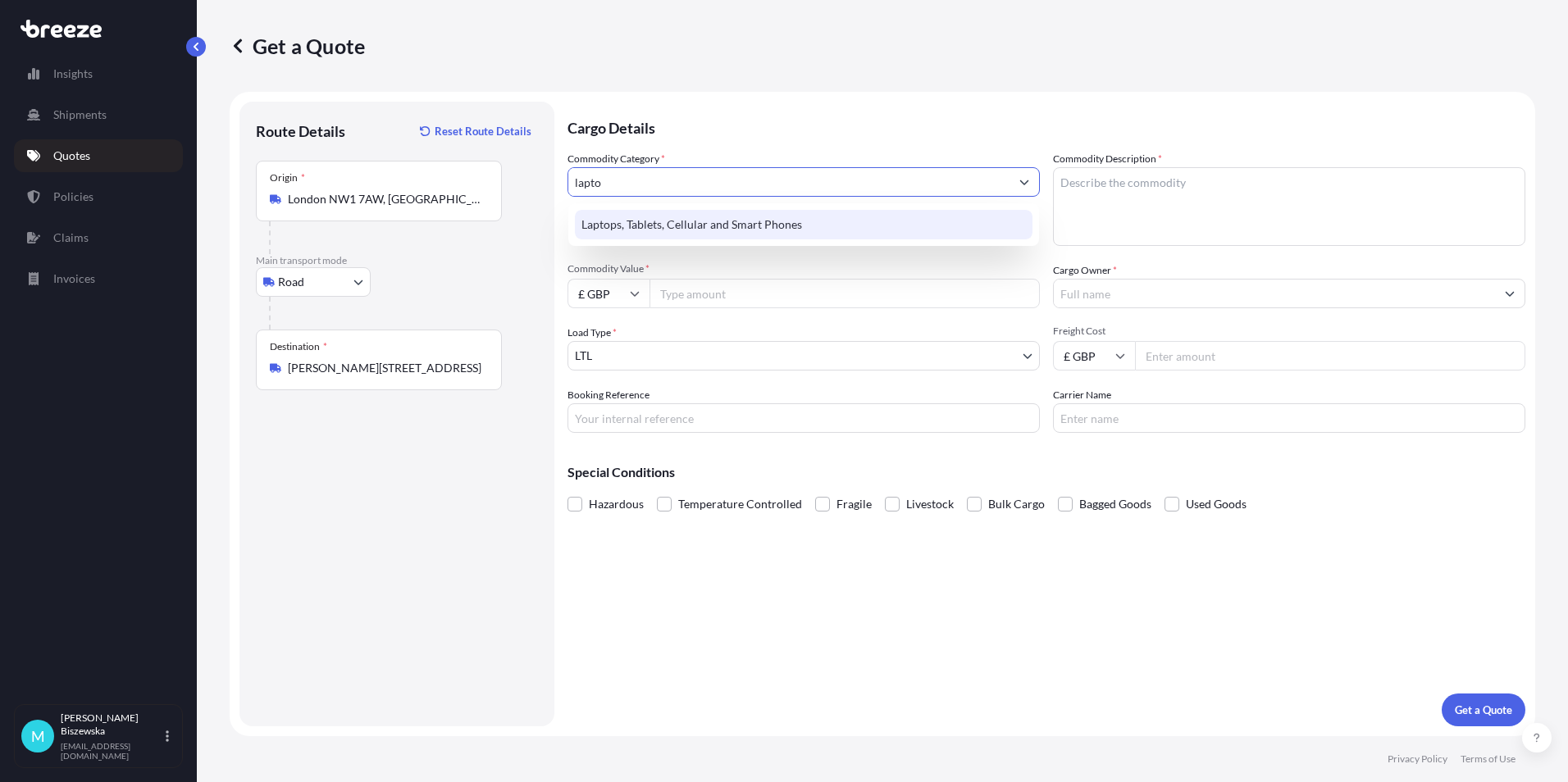
click at [648, 224] on div "Laptops, Tablets, Cellular and Smart Phones" at bounding box center [803, 225] width 457 height 29
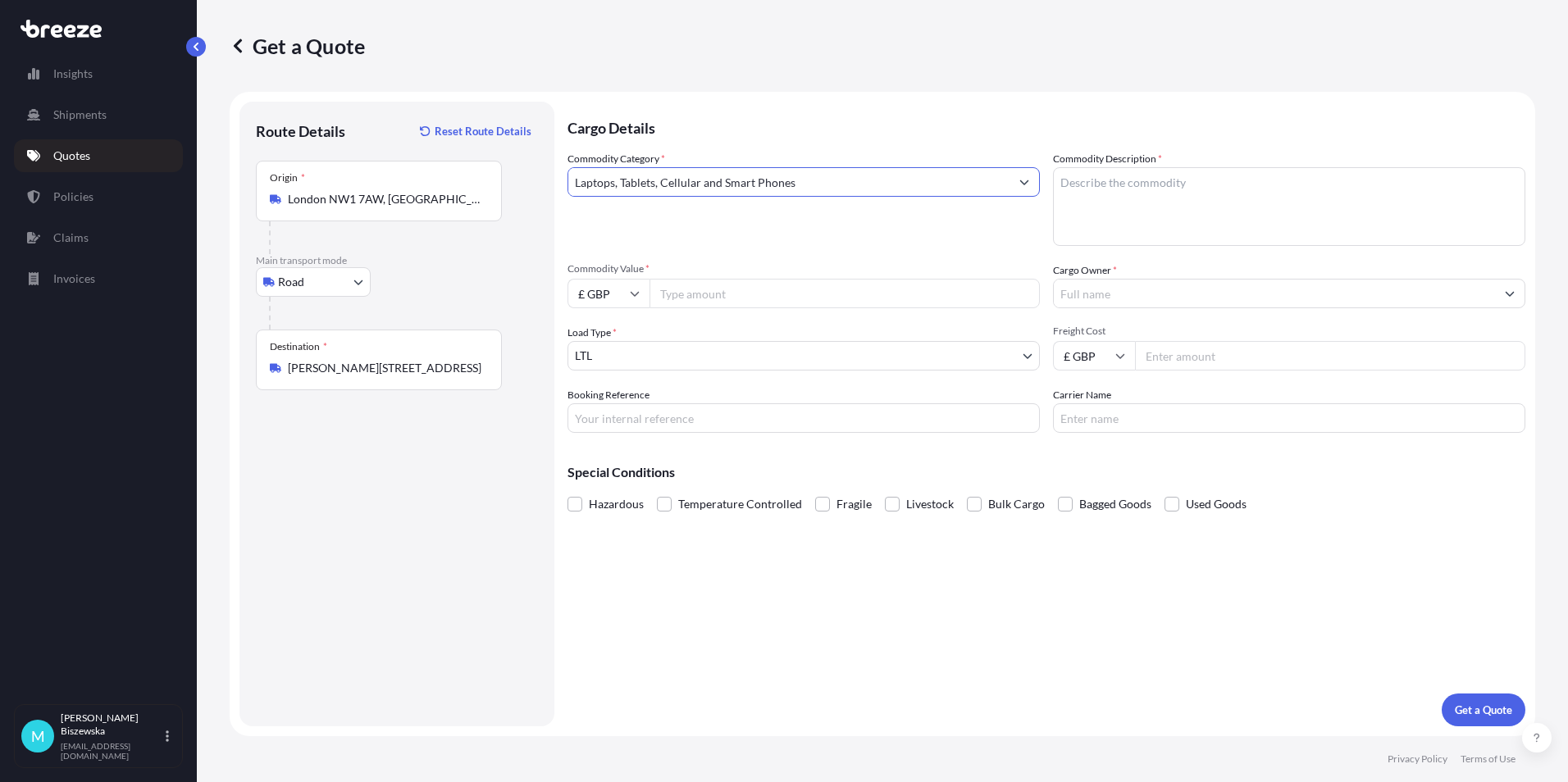
type input "Laptops, Tablets, Cellular and Smart Phones"
click at [688, 301] on input "Commodity Value *" at bounding box center [844, 294] width 390 height 29
type input "850"
click at [682, 320] on div "Commodity Category * Laptops, Tablets, Cellular and Smart Phones Commodity Desc…" at bounding box center [1046, 292] width 958 height 282
click at [605, 420] on input "Booking Reference" at bounding box center [803, 418] width 473 height 29
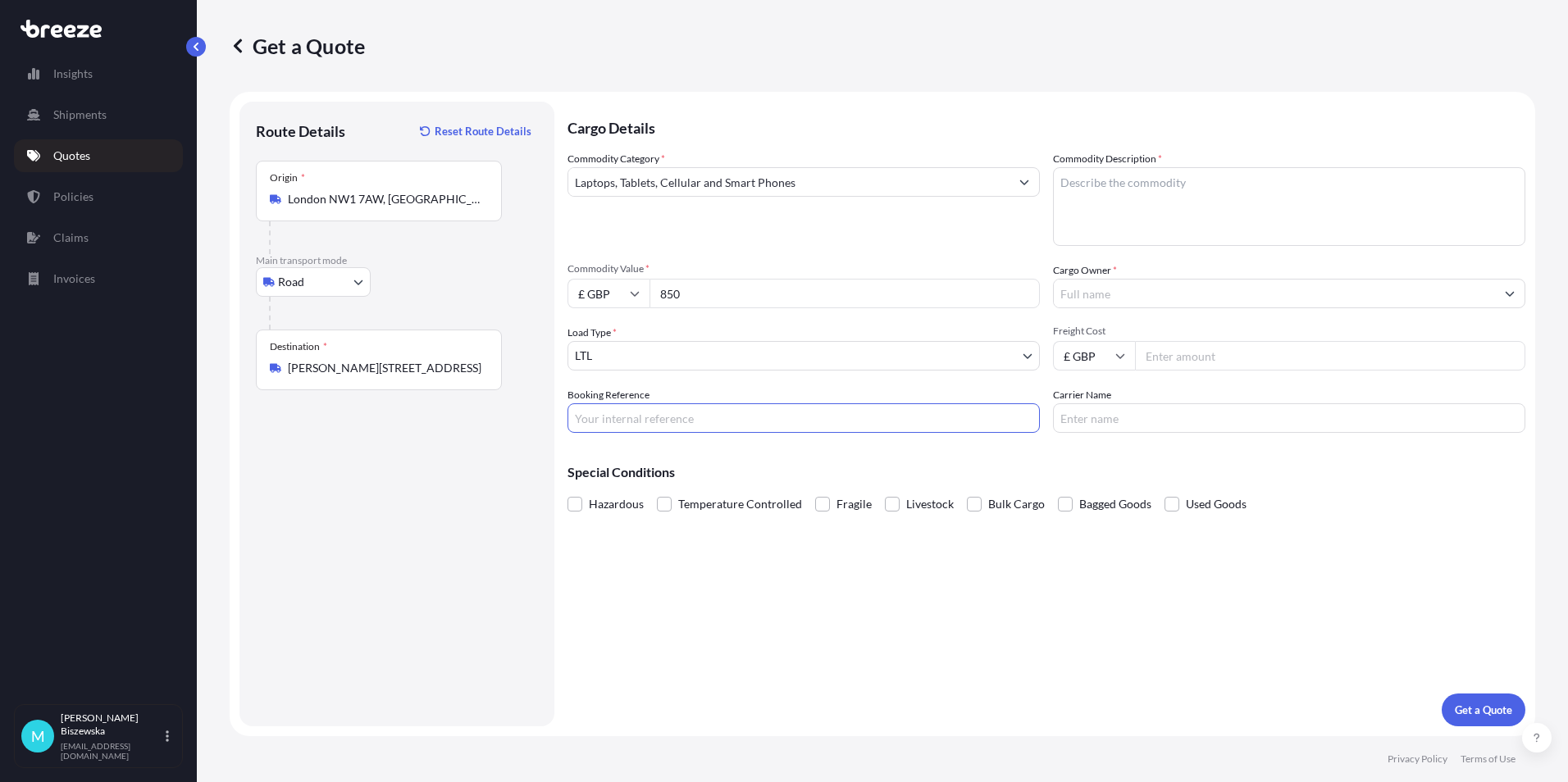
paste input "2221103"
type input "2221103"
drag, startPoint x: 670, startPoint y: 586, endPoint x: 433, endPoint y: 8, distance: 624.7
click at [659, 525] on div "Cargo Details Commodity Category * Laptops, Tablets, Cellular and Smart Phones …" at bounding box center [1046, 414] width 958 height 624
click at [1088, 214] on textarea "Commodity Description *" at bounding box center [1289, 206] width 473 height 79
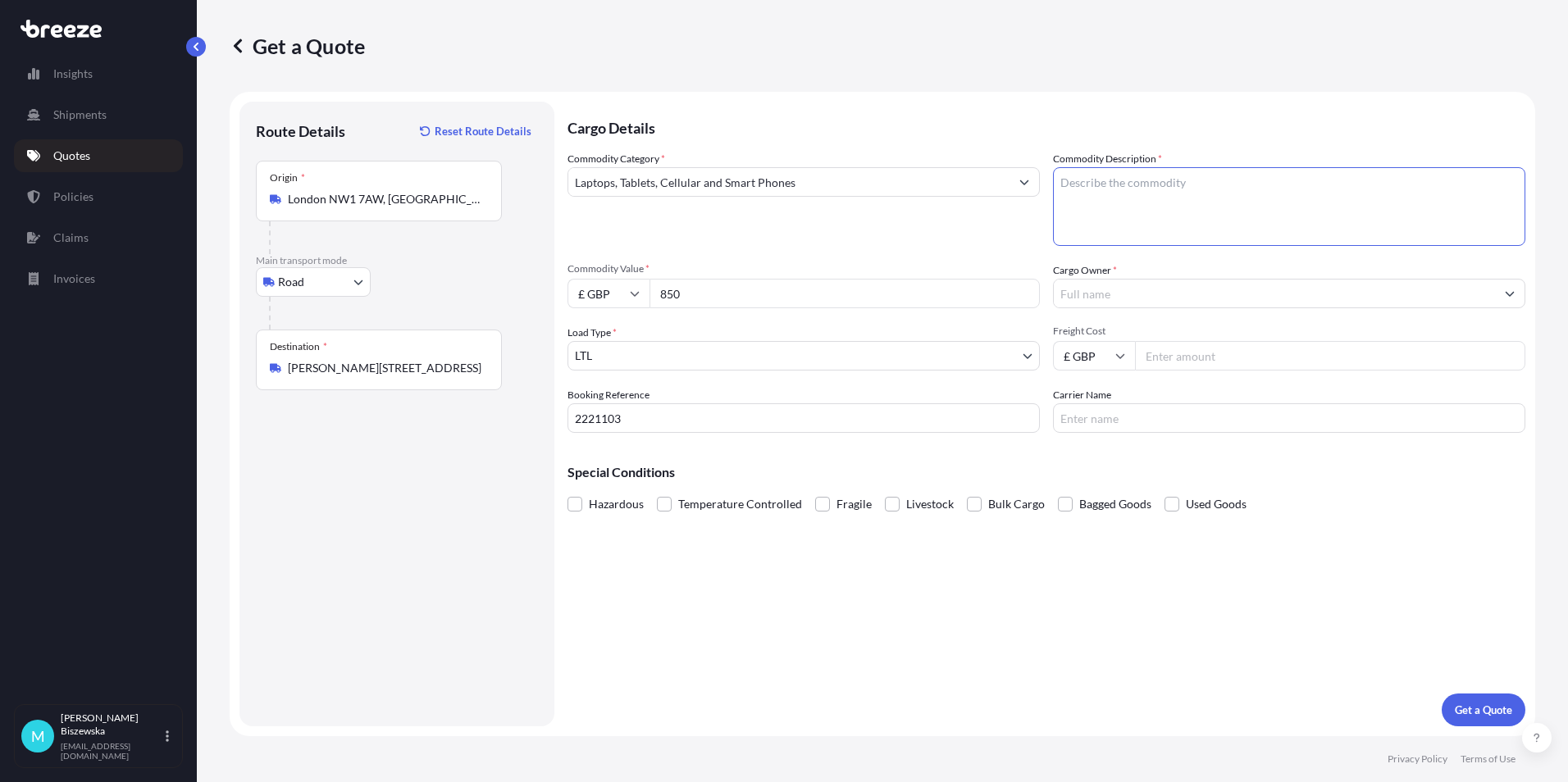
paste textarea "1 x Laptop"
type textarea "1 x Laptop"
drag, startPoint x: 1000, startPoint y: 244, endPoint x: 1073, endPoint y: 281, distance: 81.8
click at [1006, 250] on div "Commodity Category * Laptops, Tablets, Cellular and Smart Phones Commodity Desc…" at bounding box center [1046, 292] width 958 height 282
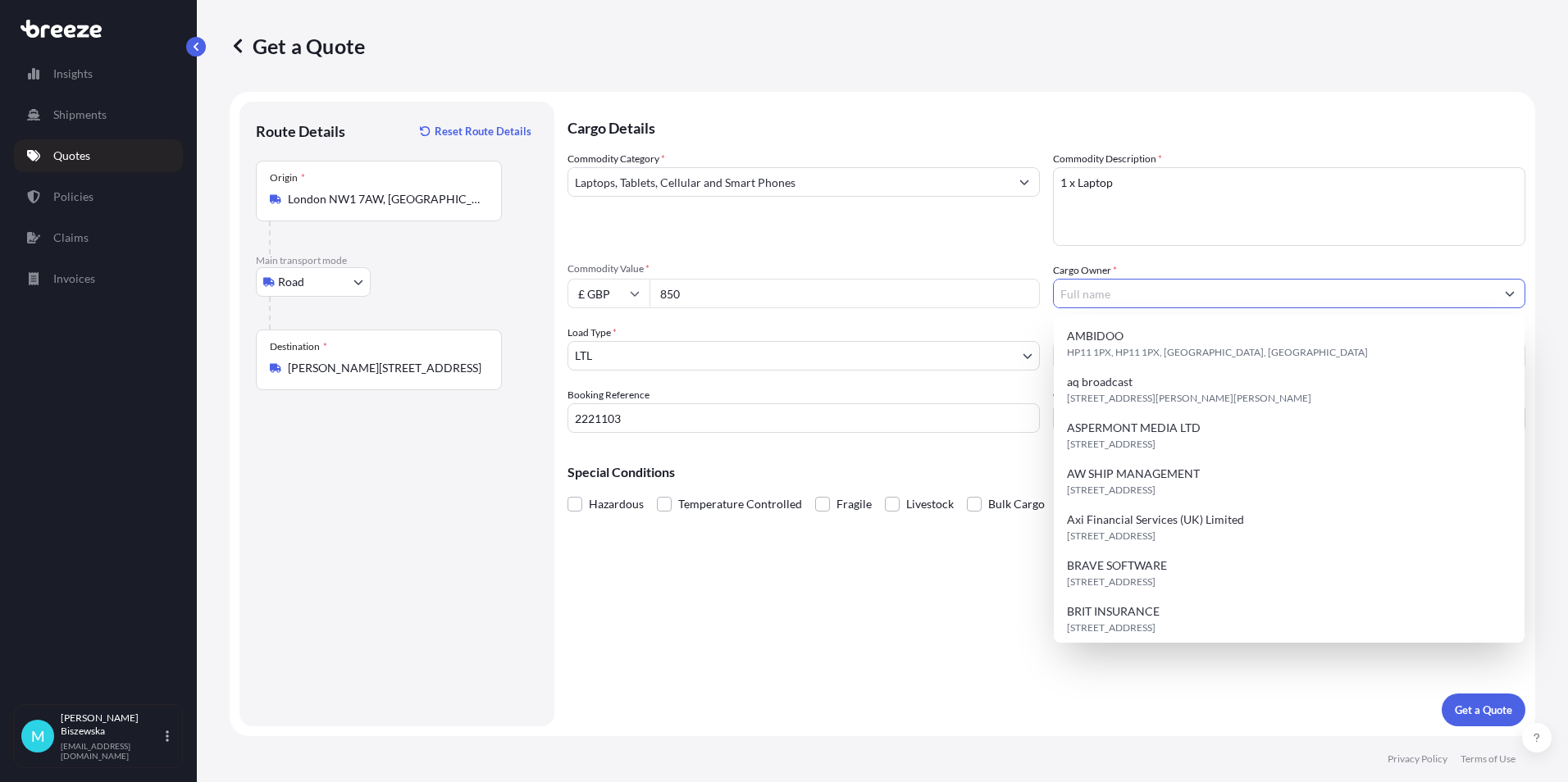
click at [1079, 288] on input "Cargo Owner *" at bounding box center [1274, 294] width 442 height 29
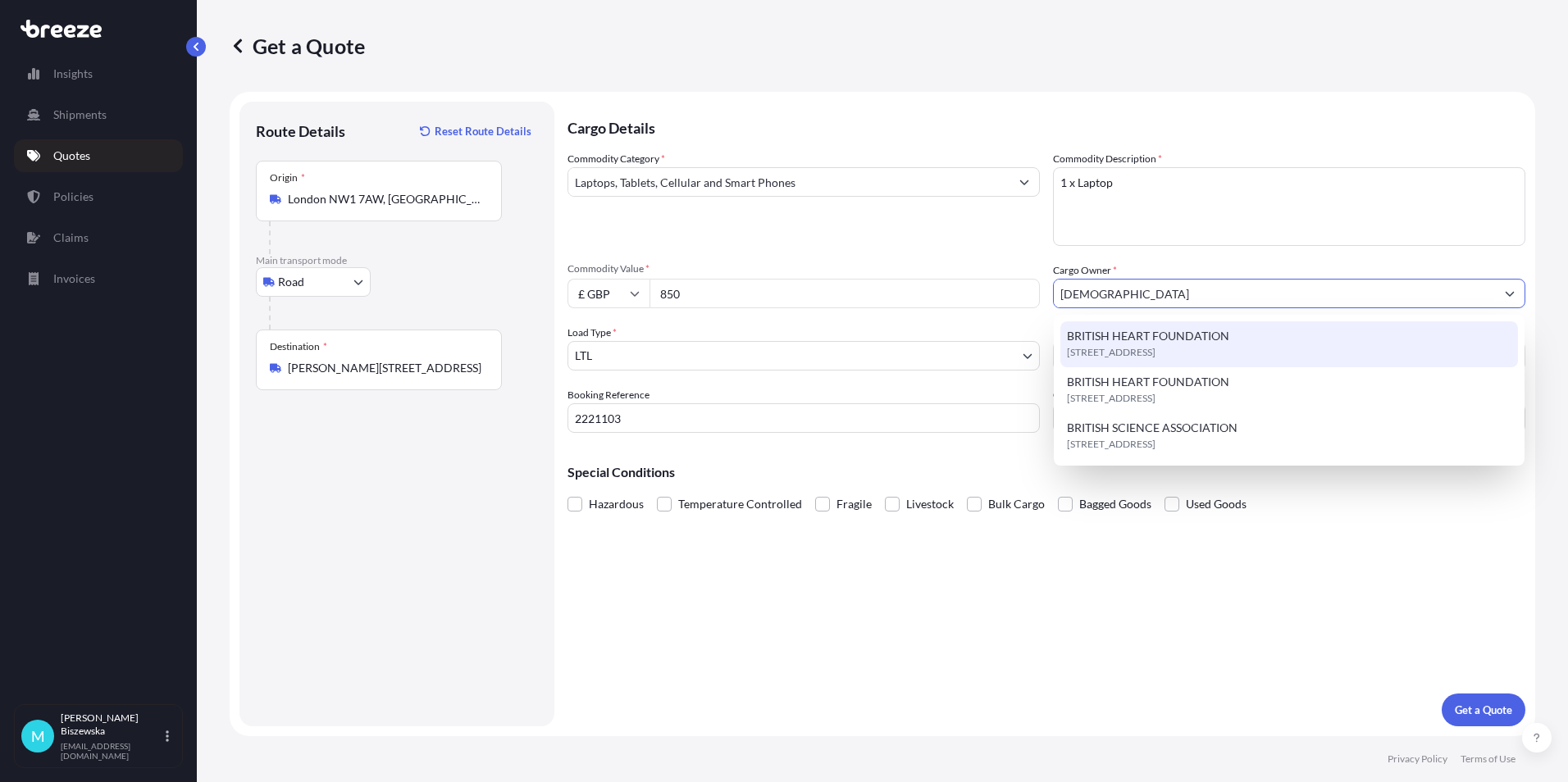
click at [1105, 330] on span "BRITISH HEART FOUNDATION" at bounding box center [1148, 336] width 162 height 17
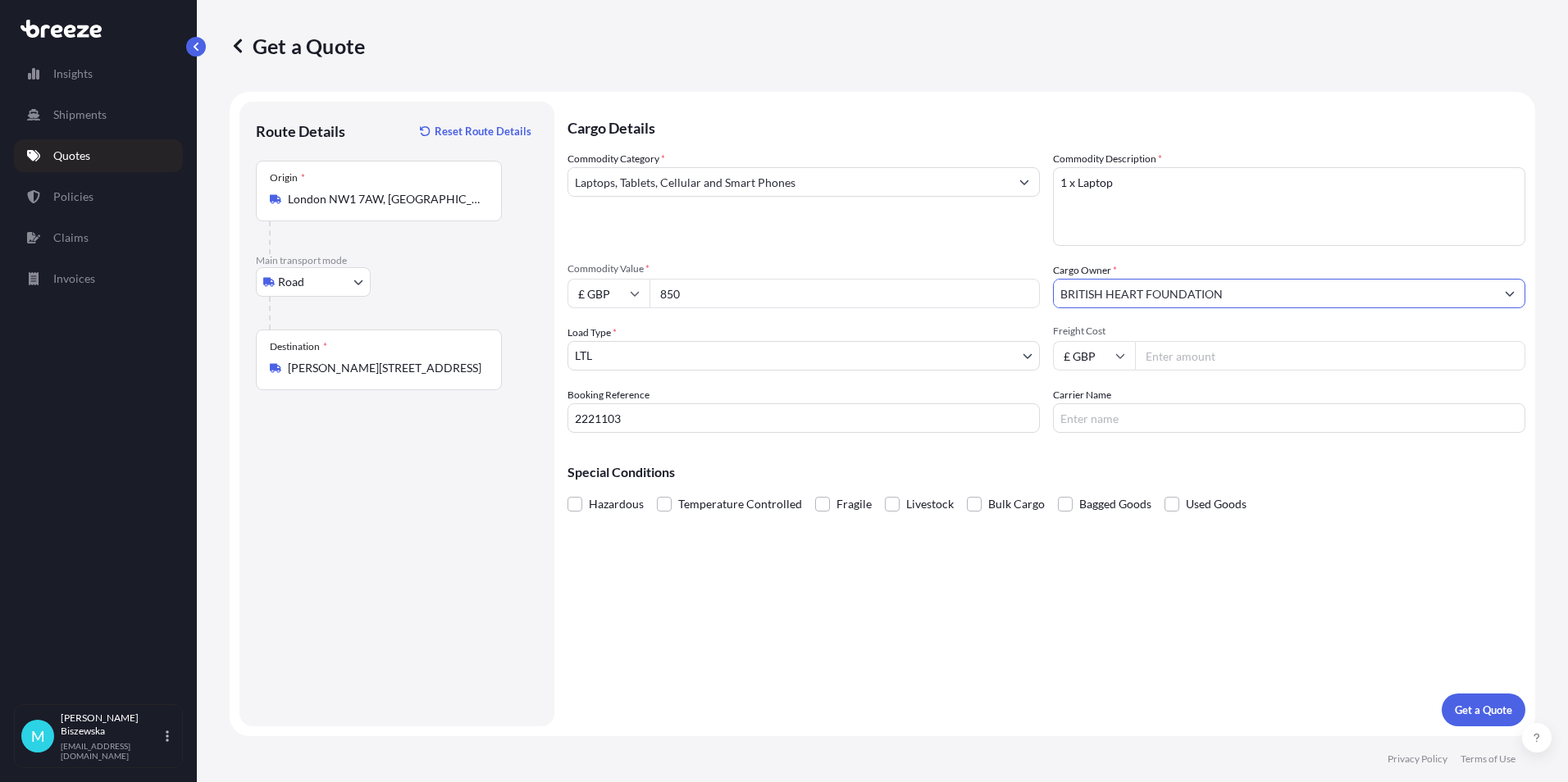
type input "BRITISH HEART FOUNDATION"
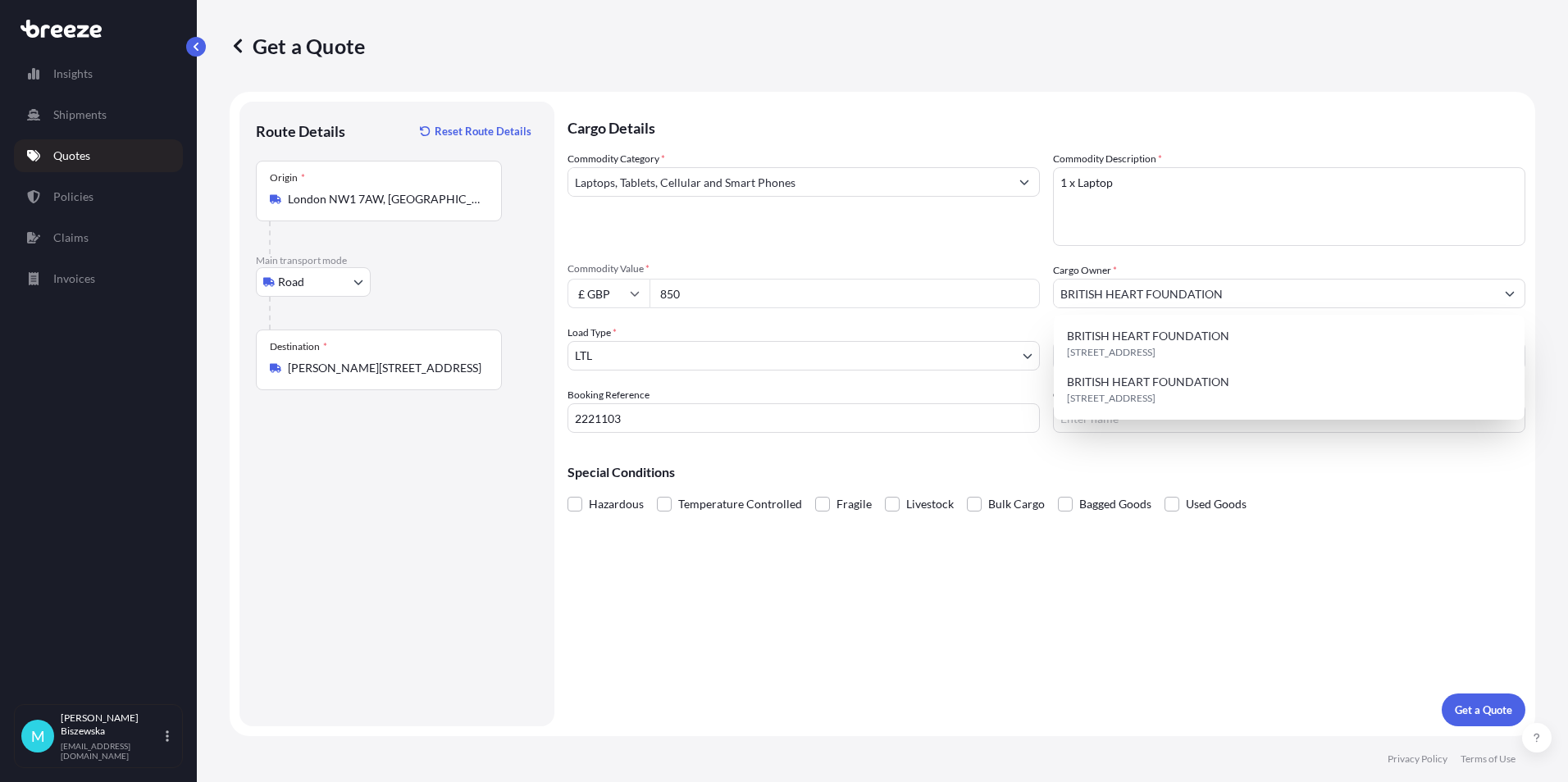
click at [1006, 253] on div "Commodity Category * Laptops, Tablets, Cellular and Smart Phones Commodity Desc…" at bounding box center [1046, 292] width 958 height 282
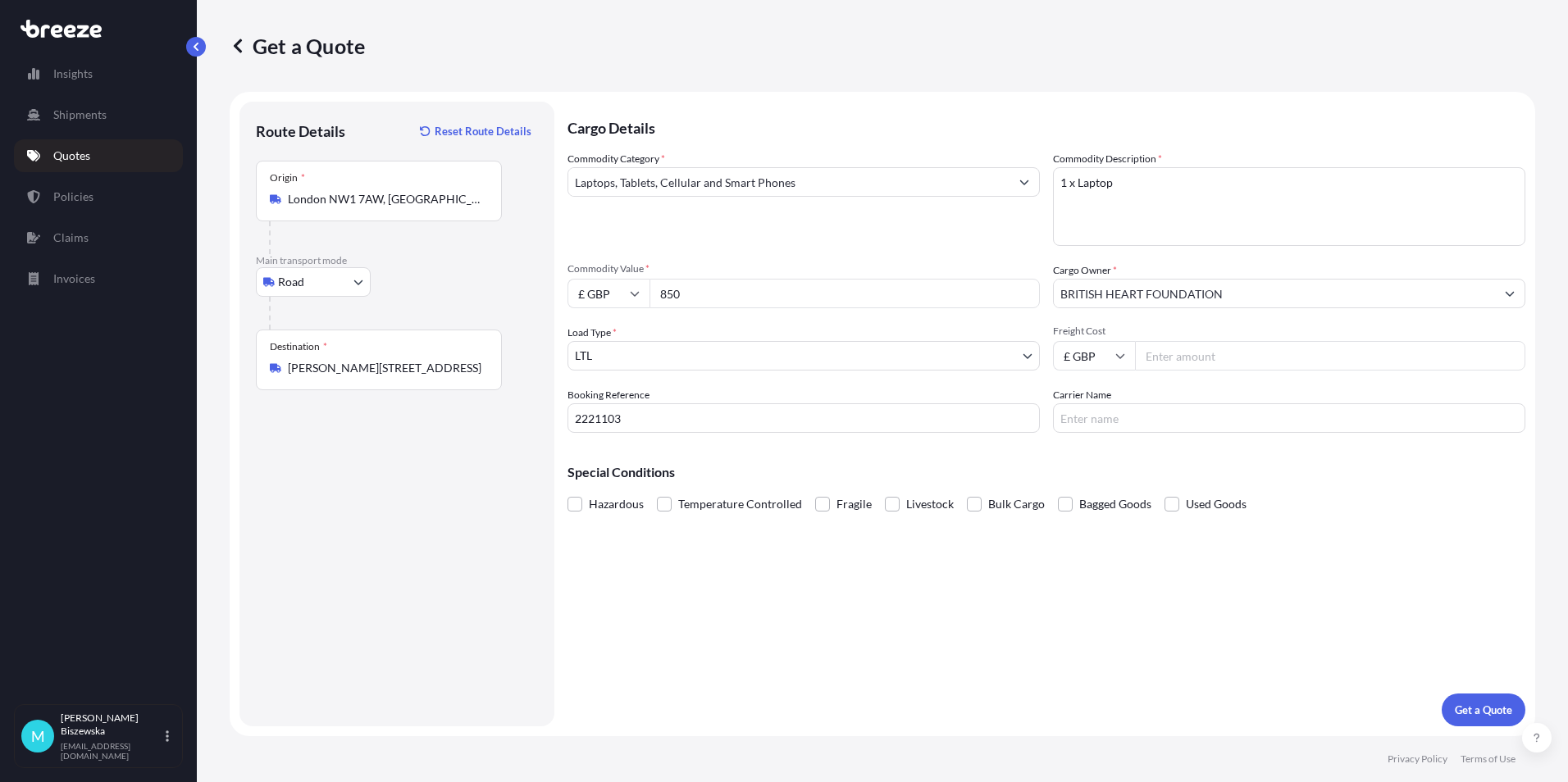
click at [1162, 360] on input "Freight Cost" at bounding box center [1330, 356] width 390 height 29
type input "15.43"
drag, startPoint x: 1100, startPoint y: 454, endPoint x: 1134, endPoint y: 471, distance: 38.0
click at [1100, 455] on div "Special Conditions Hazardous Temperature Controlled Fragile Livestock Bulk Carg…" at bounding box center [1046, 481] width 958 height 71
click at [1489, 715] on p "Get a Quote" at bounding box center [1483, 710] width 57 height 17
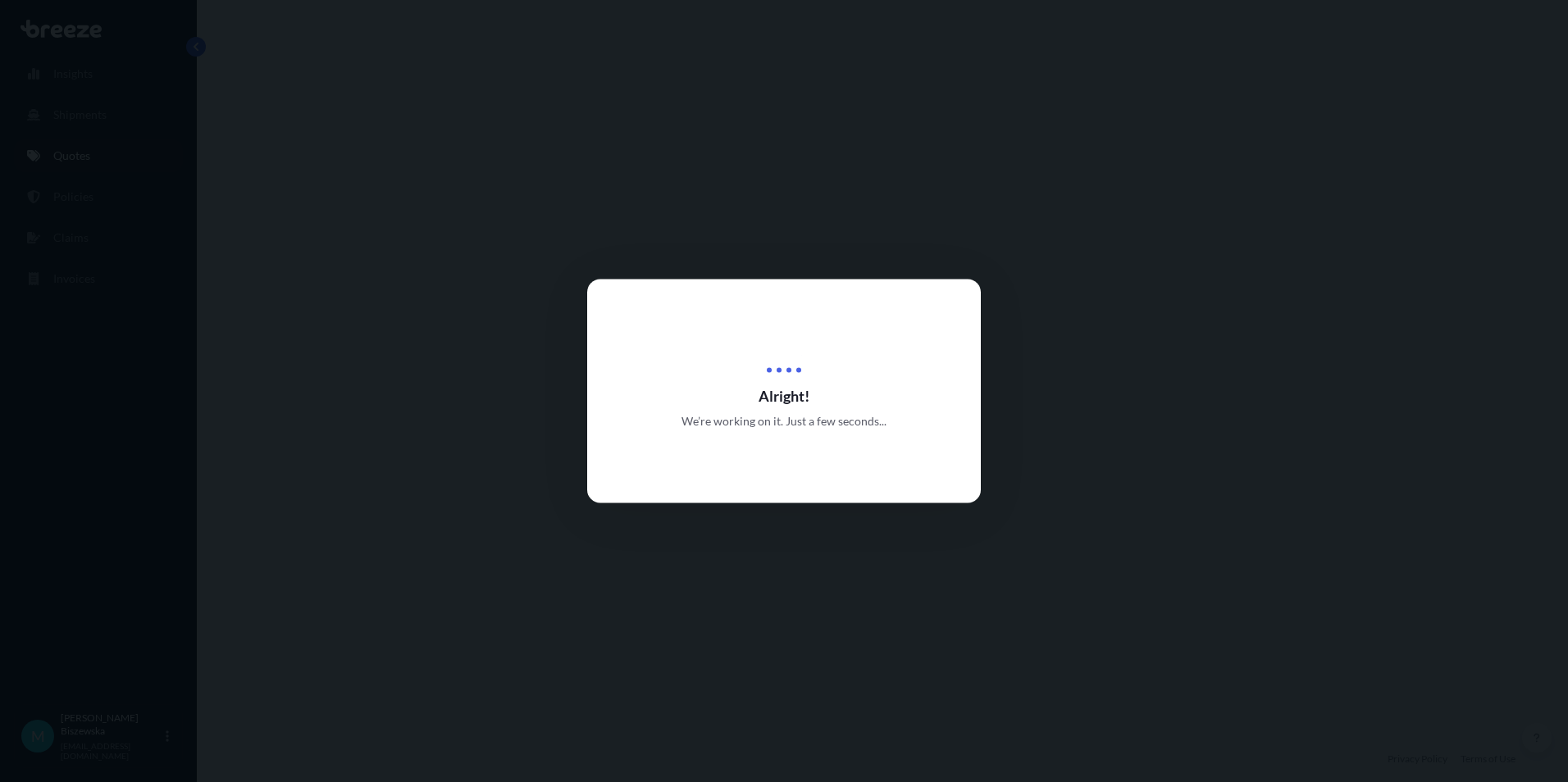
select select "Road"
select select "1"
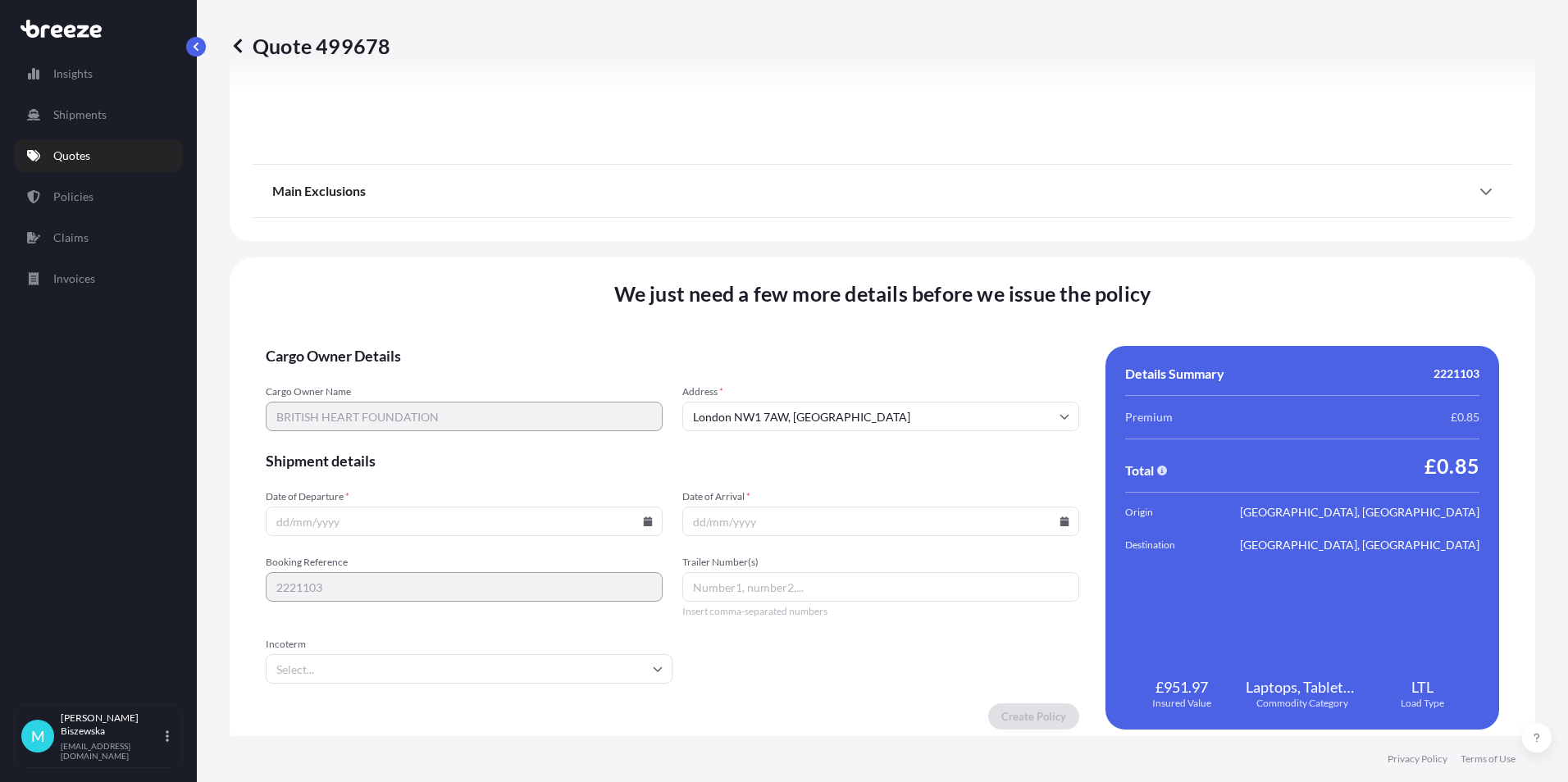
scroll to position [1821, 0]
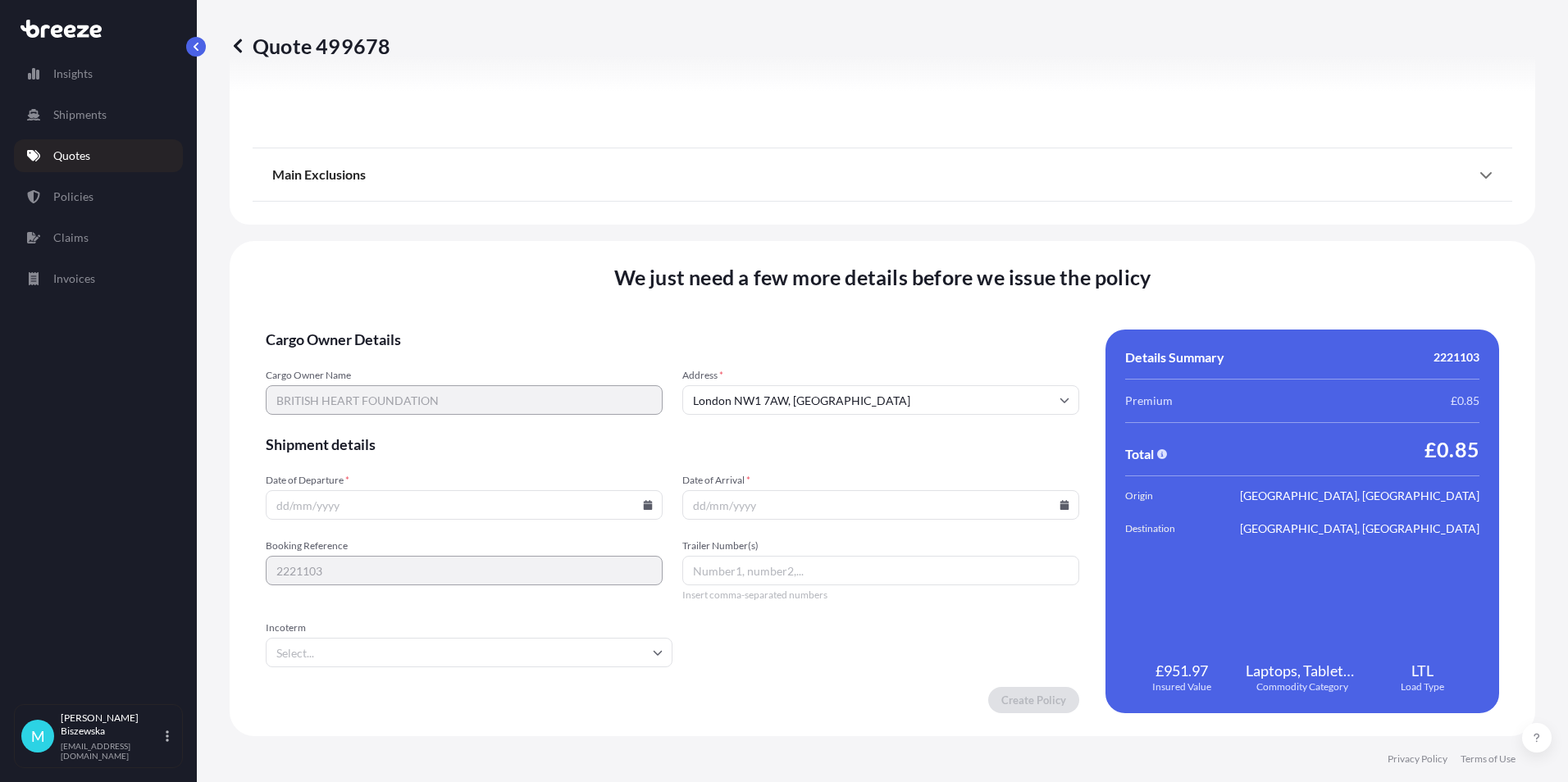
click at [644, 504] on icon at bounding box center [648, 505] width 9 height 10
click at [387, 389] on button "23" at bounding box center [386, 390] width 26 height 26
type input "[DATE]"
click at [1060, 504] on icon at bounding box center [1064, 505] width 9 height 10
click at [834, 386] on button "24" at bounding box center [836, 390] width 26 height 26
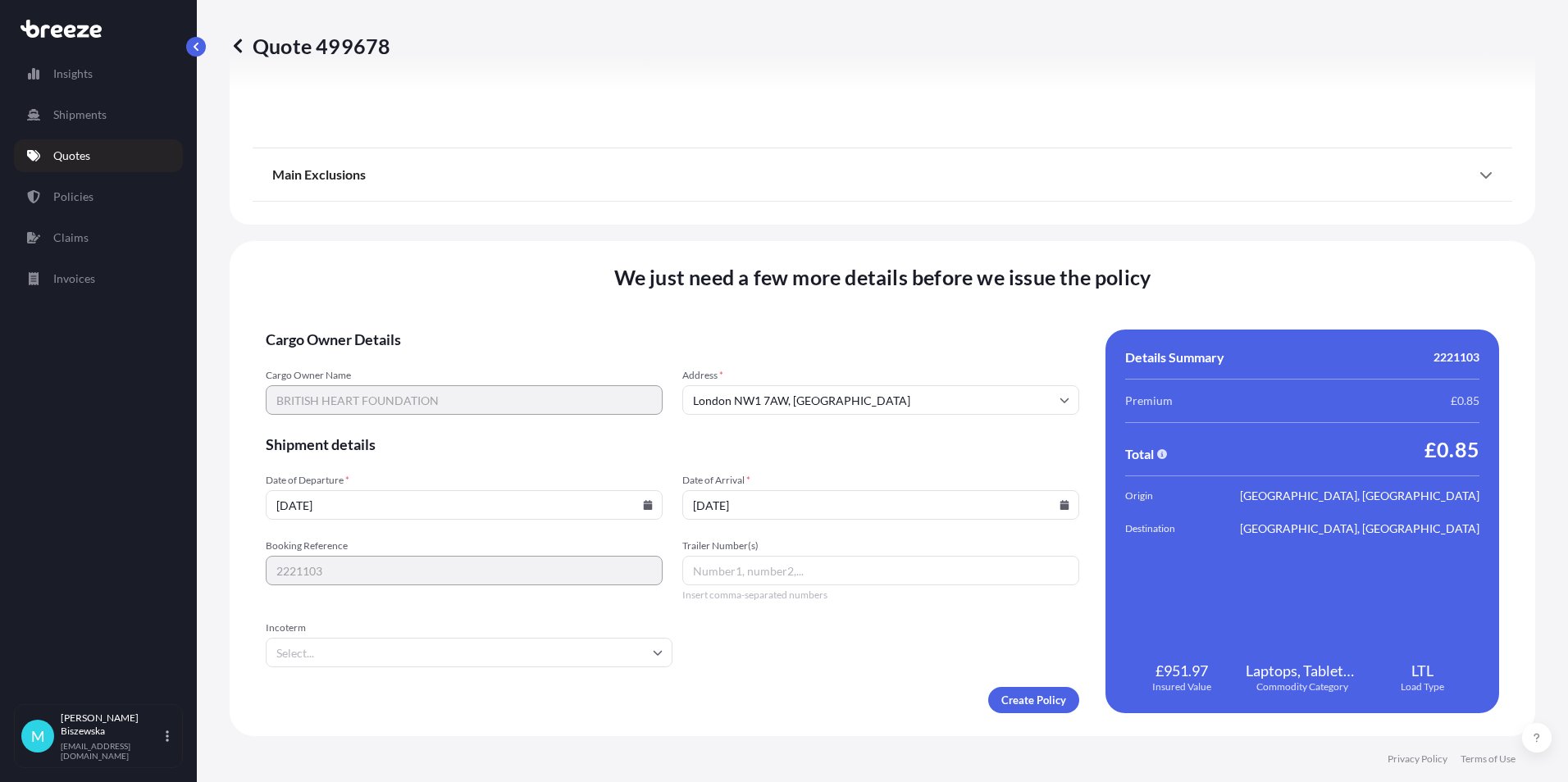
type input "[DATE]"
drag, startPoint x: 725, startPoint y: 651, endPoint x: 860, endPoint y: 668, distance: 136.1
click at [734, 654] on form "Cargo Owner Details Cargo Owner Name BRITISH HEART FOUNDATION Address * [GEOGRA…" at bounding box center [672, 521] width 813 height 384
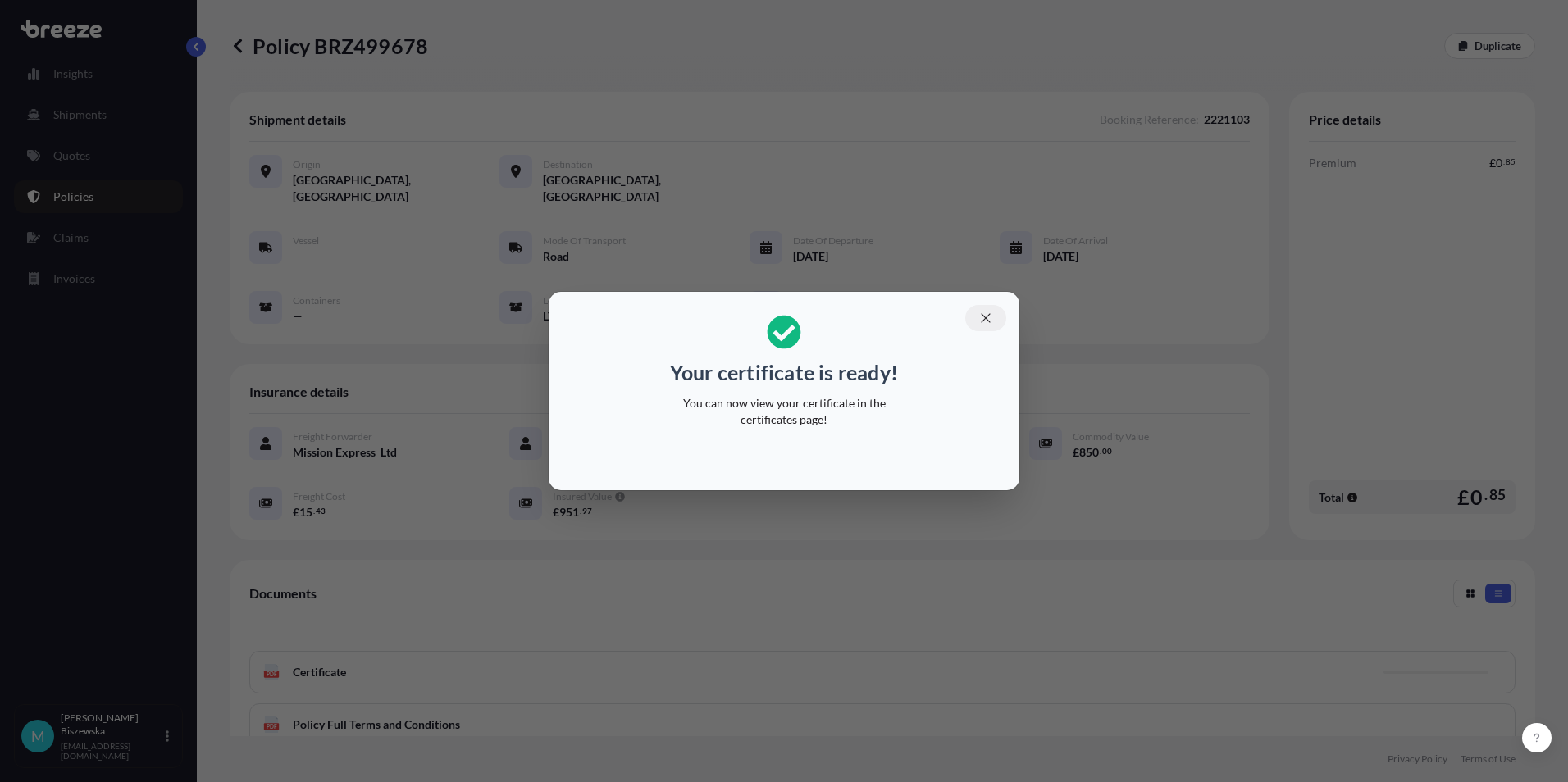
click at [986, 315] on icon "button" at bounding box center [985, 318] width 15 height 15
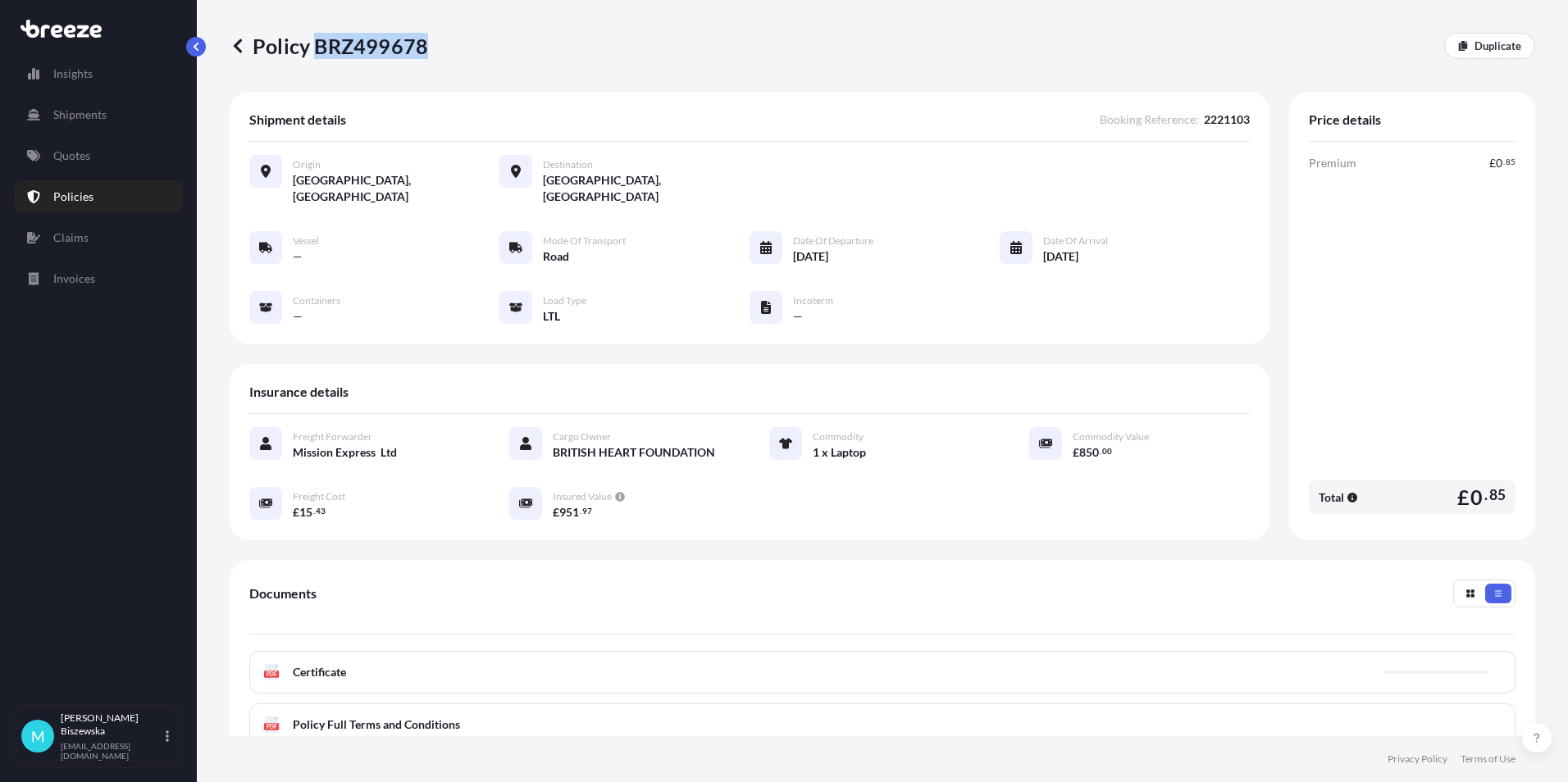
drag, startPoint x: 318, startPoint y: 48, endPoint x: 425, endPoint y: 46, distance: 107.0
click at [425, 46] on p "Policy BRZ499678" at bounding box center [329, 46] width 198 height 26
drag, startPoint x: 425, startPoint y: 46, endPoint x: 400, endPoint y: 43, distance: 25.2
copy p "BRZ499678"
click at [102, 148] on link "Quotes" at bounding box center [98, 156] width 169 height 33
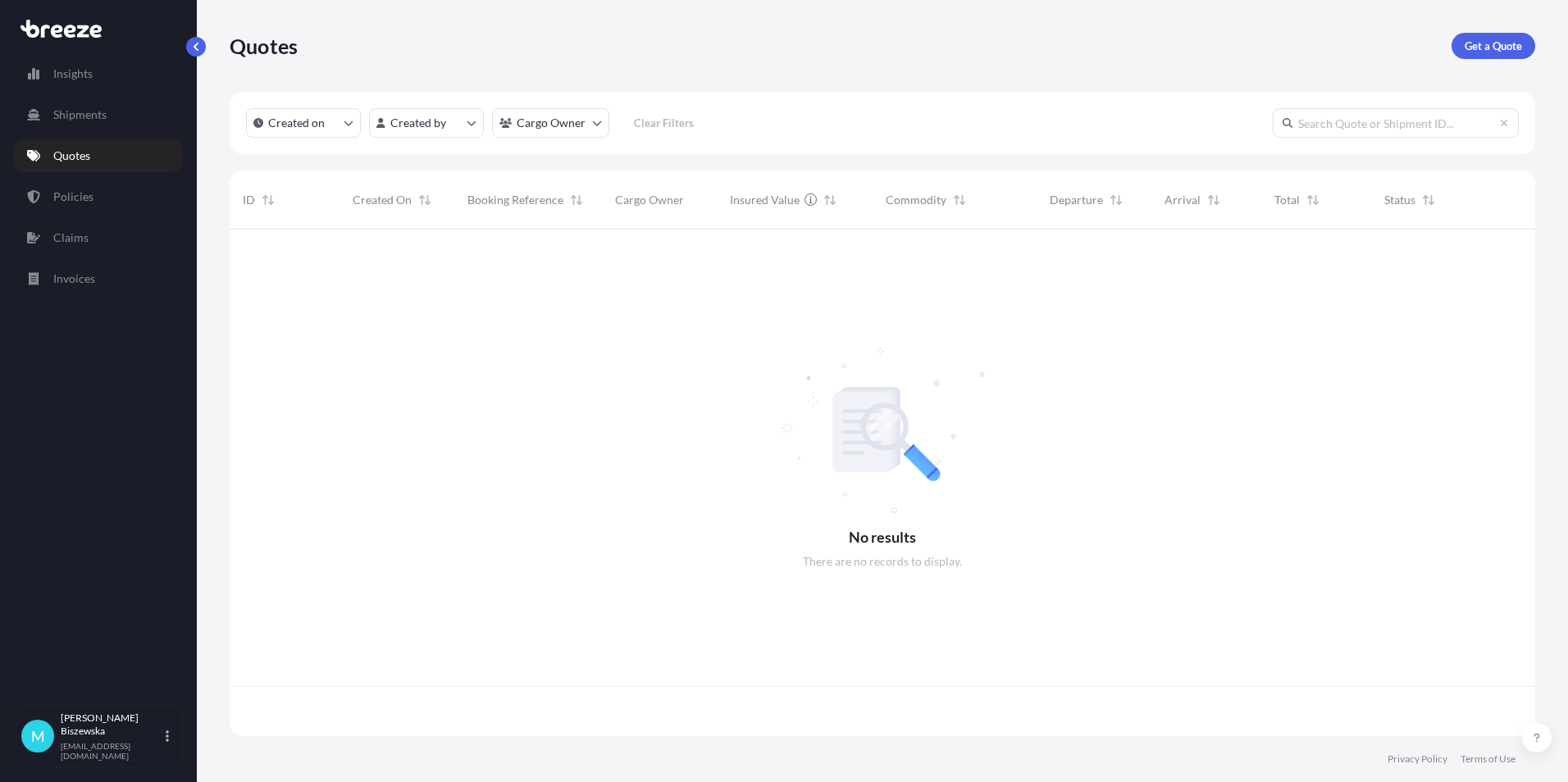
scroll to position [504, 1293]
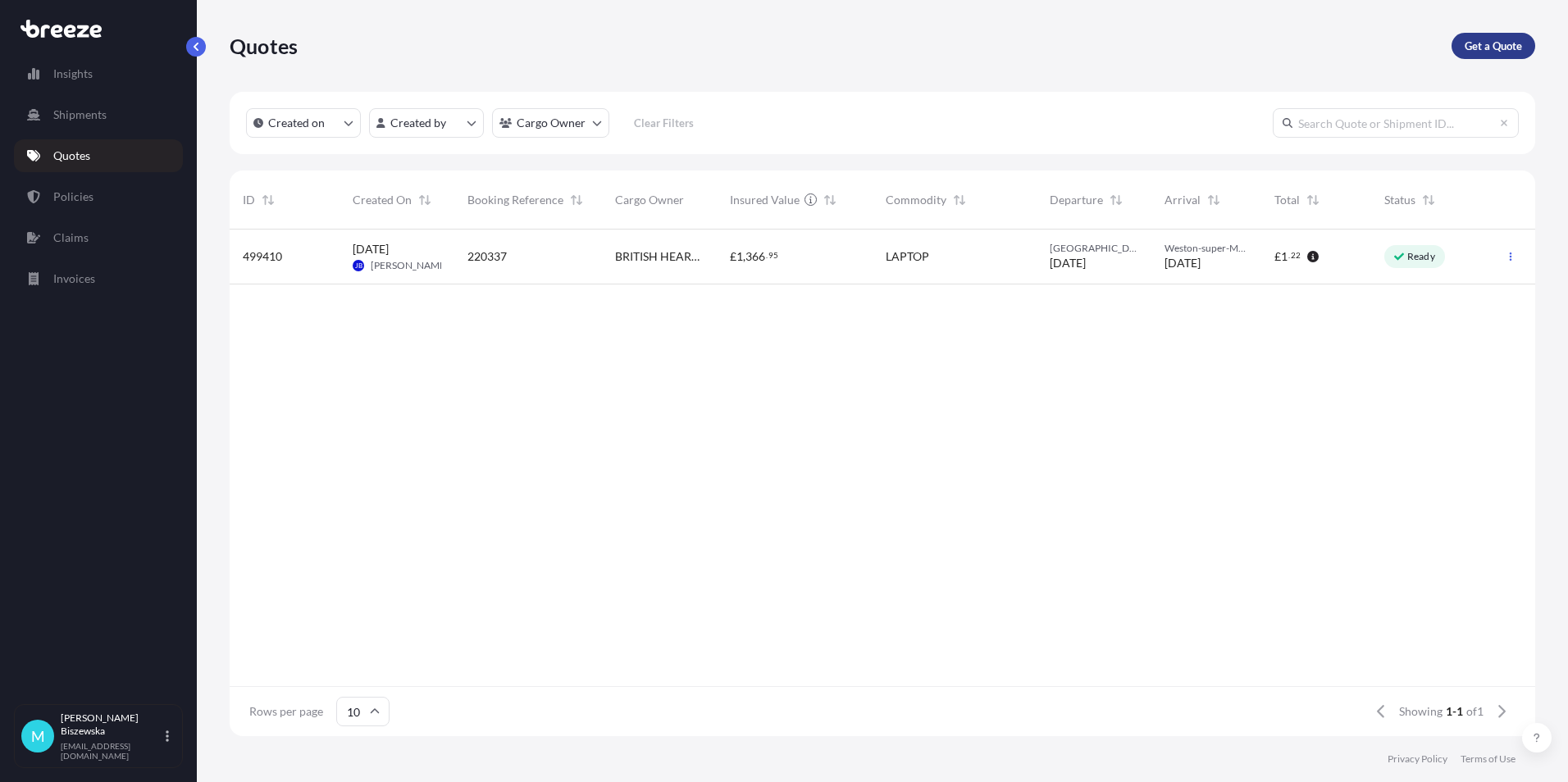
click at [1481, 50] on p "Get a Quote" at bounding box center [1493, 46] width 57 height 17
select select "Sea"
select select "1"
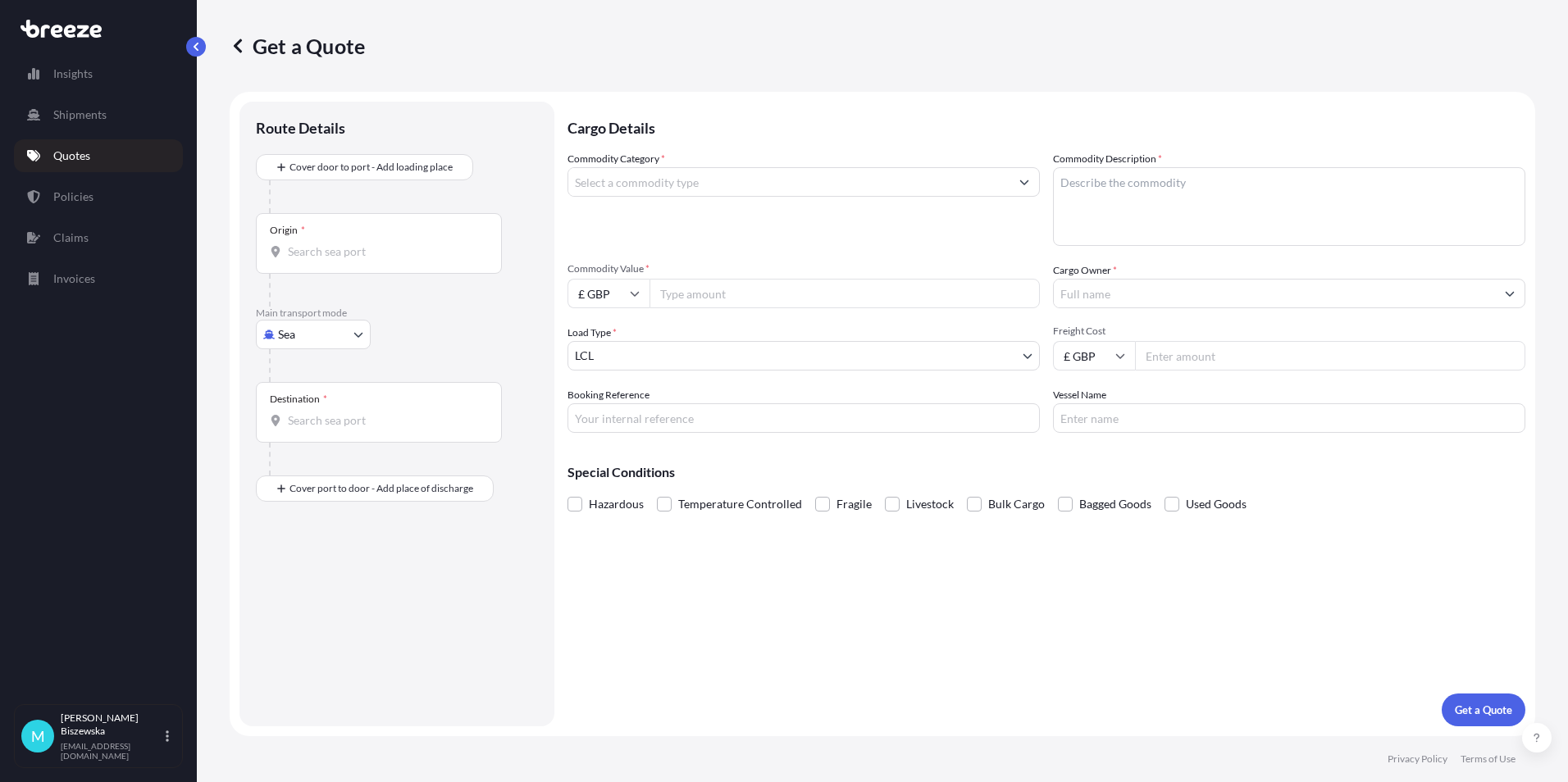
click at [311, 341] on body "Insights Shipments Quotes Policies Claims Invoices M [PERSON_NAME] [PERSON_NAME…" at bounding box center [784, 391] width 1568 height 782
click at [316, 402] on div "Air" at bounding box center [313, 407] width 102 height 29
select select "Air"
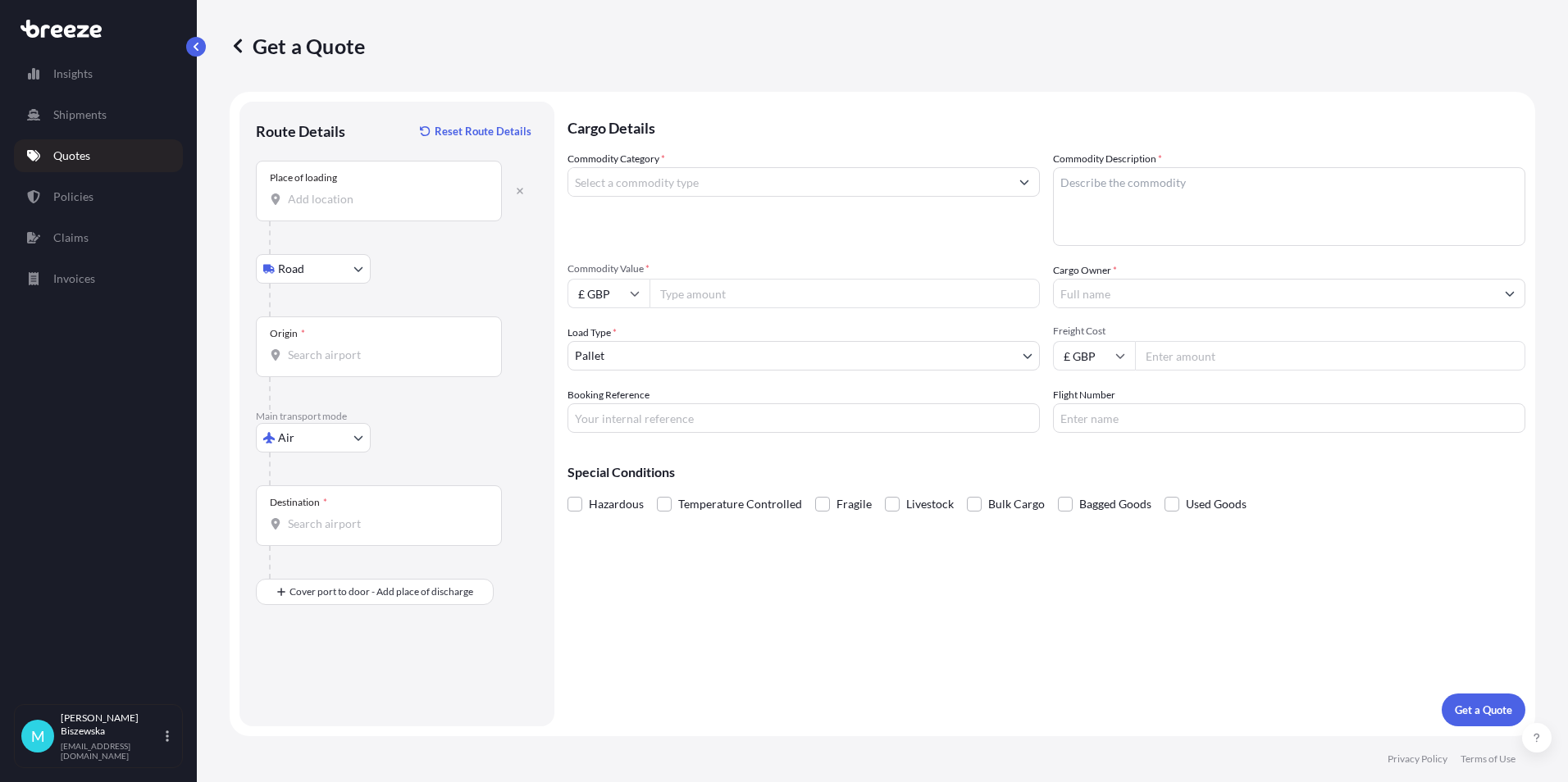
click at [302, 201] on input "Place of loading" at bounding box center [384, 198] width 194 height 17
paste input "EC4Y 0JP"
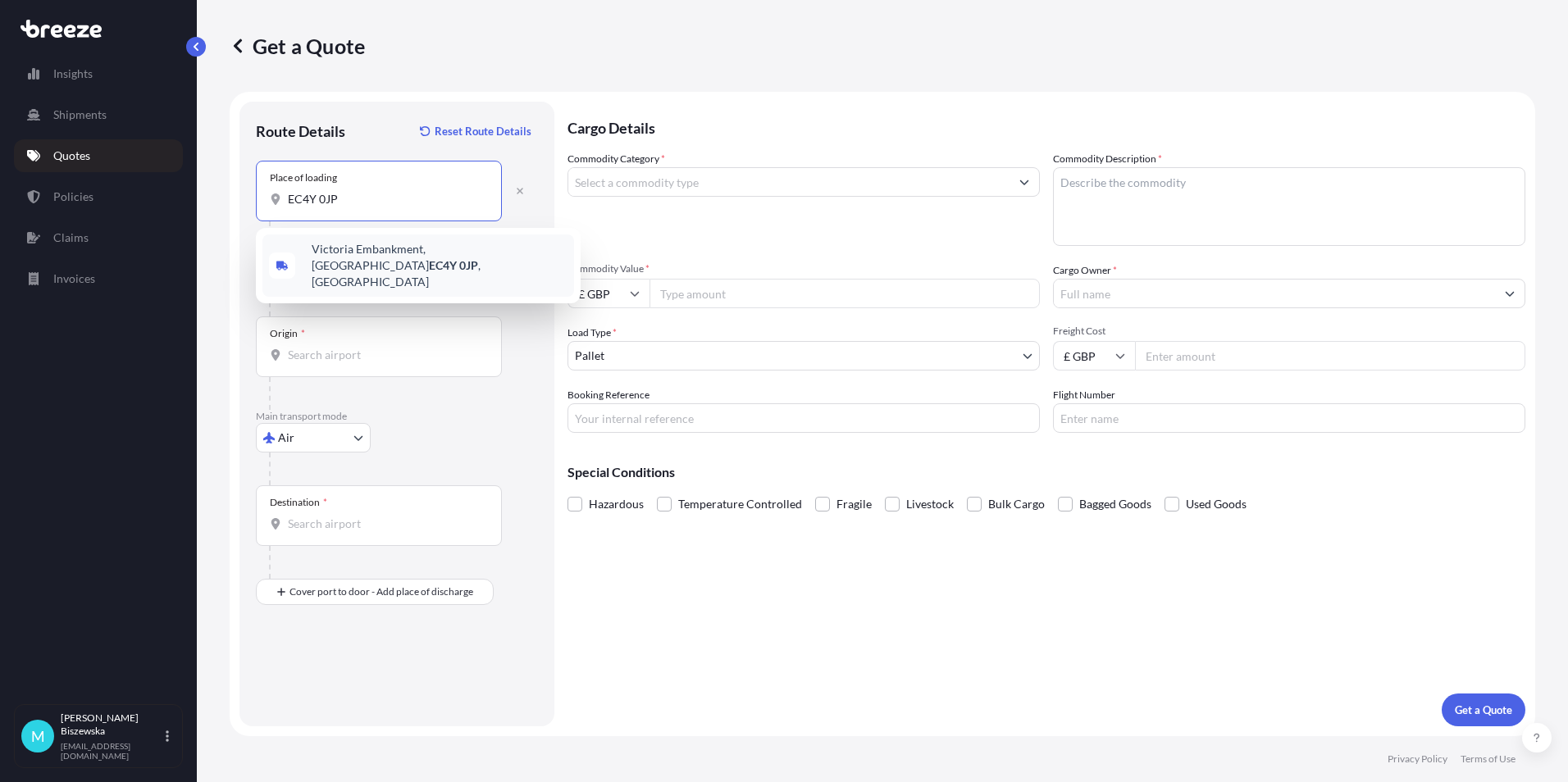
click at [417, 258] on span "Victoria Embankment, [GEOGRAPHIC_DATA] 0JP , [GEOGRAPHIC_DATA]" at bounding box center [439, 266] width 256 height 50
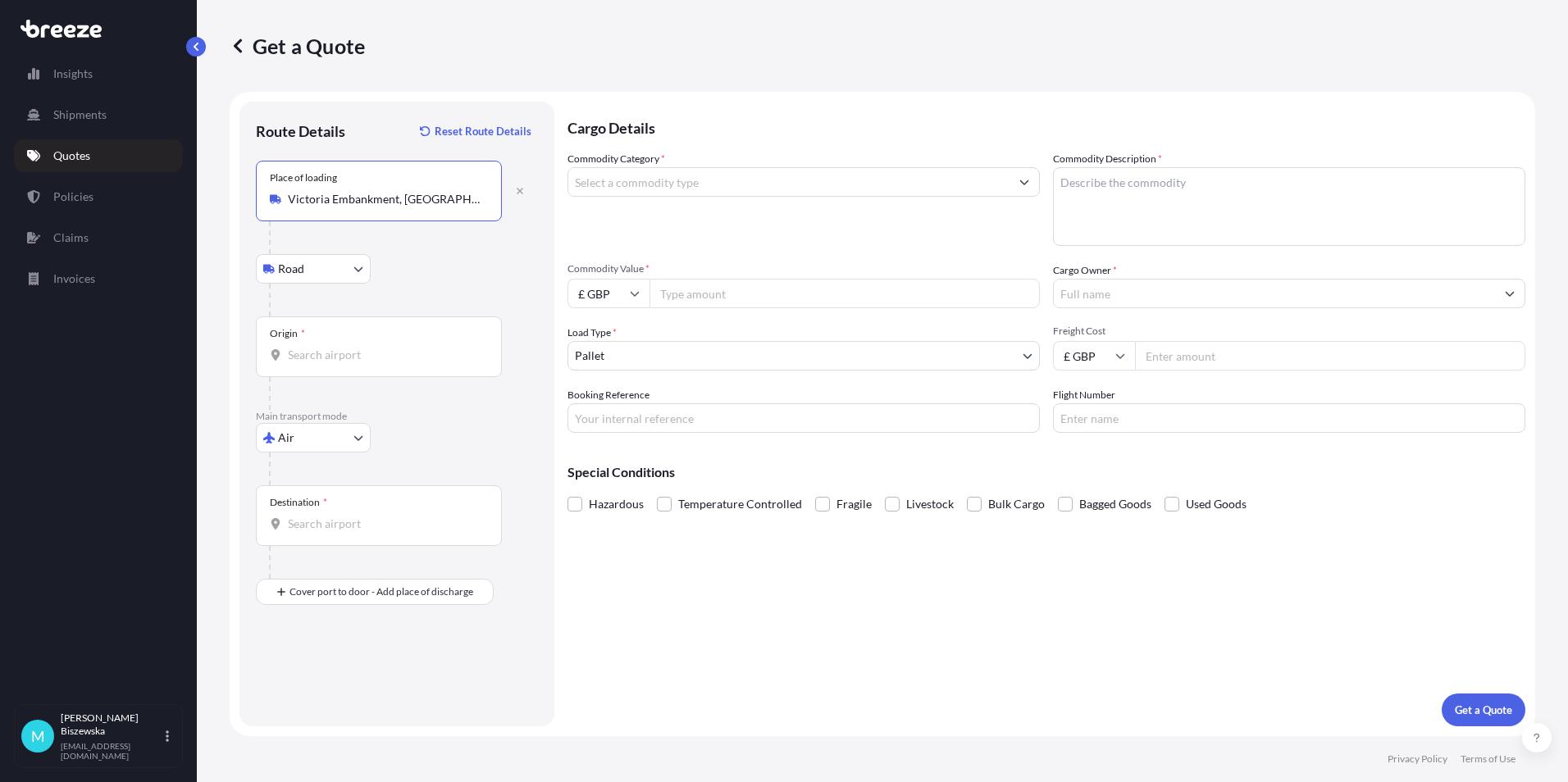
type input "Victoria Embankment, [GEOGRAPHIC_DATA] 0JP, [GEOGRAPHIC_DATA]"
click at [446, 282] on div "Road Road Rail" at bounding box center [397, 268] width 282 height 29
click at [327, 365] on div "Origin *" at bounding box center [378, 346] width 246 height 60
click at [327, 363] on input "Origin *" at bounding box center [384, 355] width 194 height 17
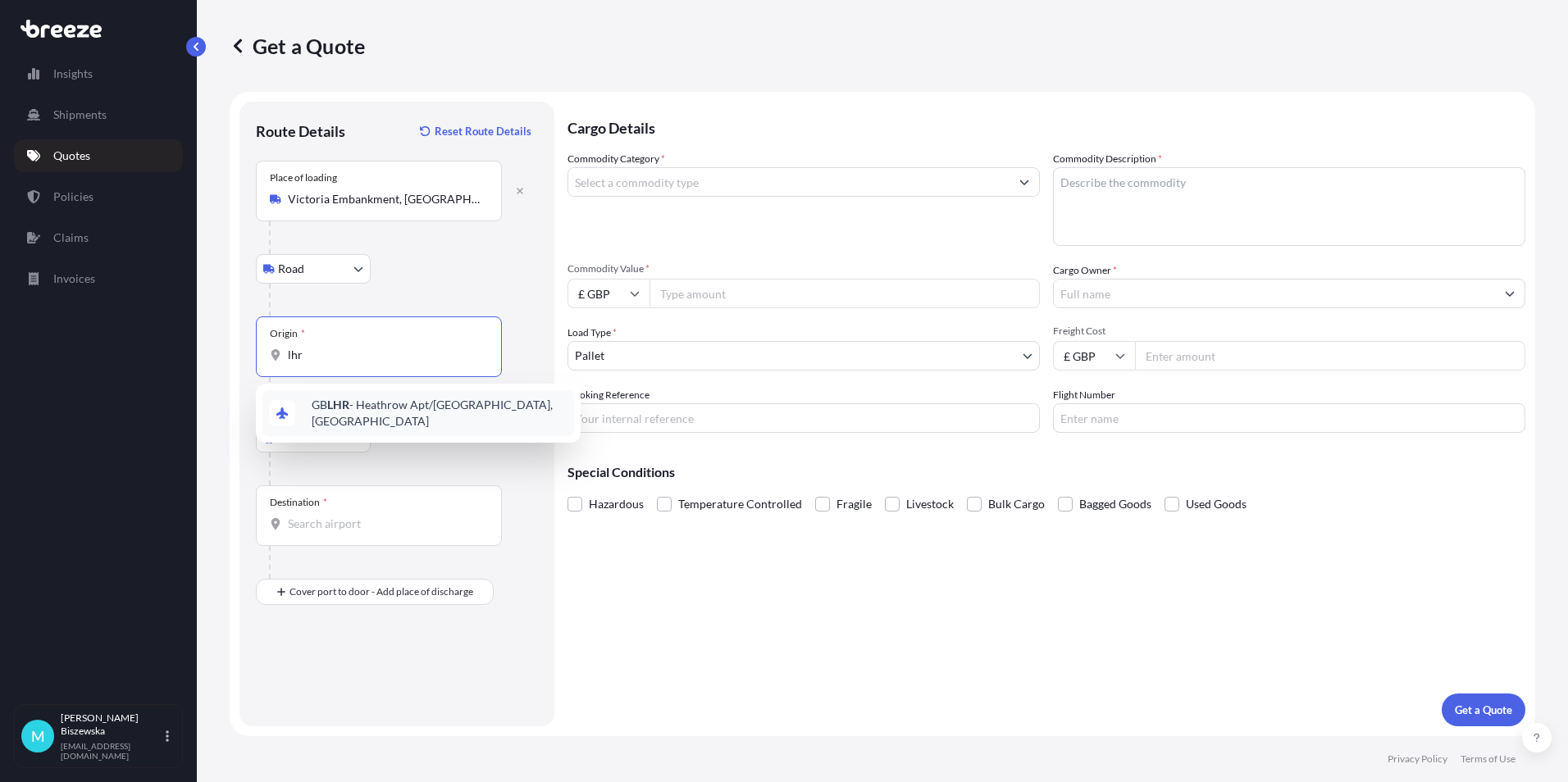
click at [372, 405] on span "GB LHR - Heathrow Apt/[GEOGRAPHIC_DATA], [GEOGRAPHIC_DATA]" at bounding box center [439, 413] width 256 height 33
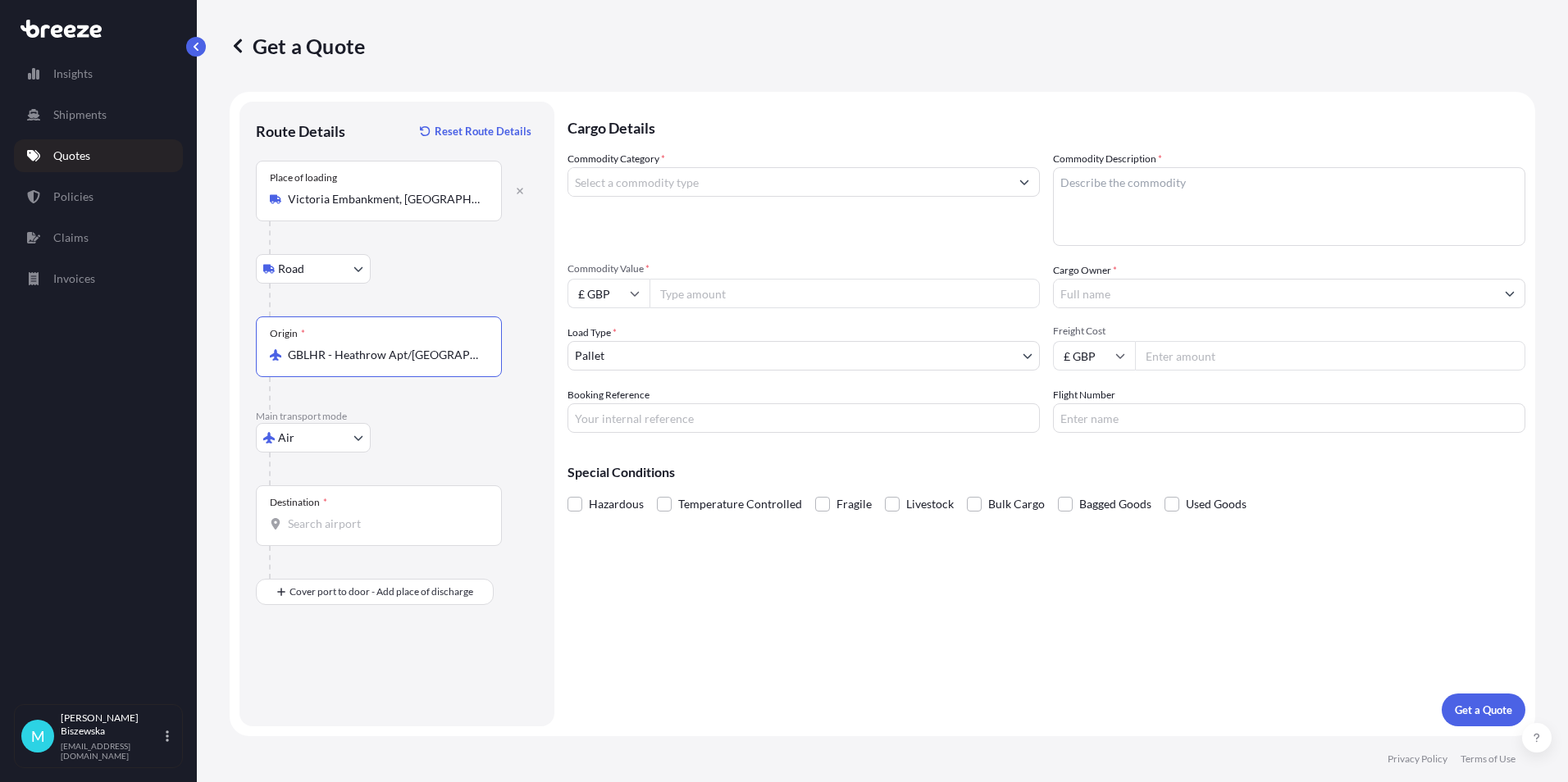
type input "GBLHR - Heathrow Apt/[GEOGRAPHIC_DATA], [GEOGRAPHIC_DATA]"
drag, startPoint x: 431, startPoint y: 426, endPoint x: 486, endPoint y: 317, distance: 122.1
click at [434, 426] on div "Air Sea Air Road Rail" at bounding box center [397, 438] width 282 height 29
click at [327, 519] on input "Destination *" at bounding box center [384, 523] width 194 height 17
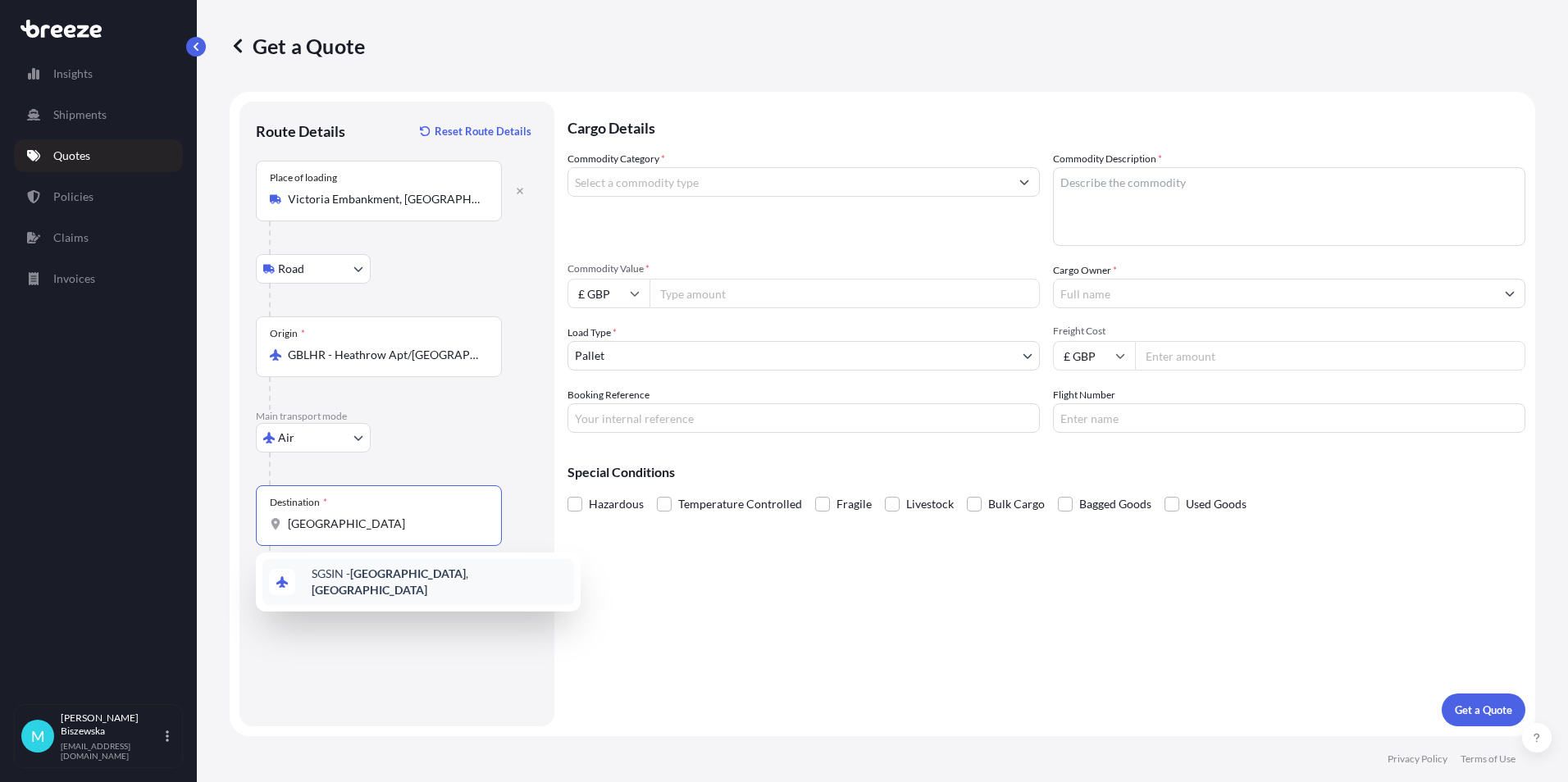
click at [385, 567] on div "SGSIN - [GEOGRAPHIC_DATA] , [GEOGRAPHIC_DATA]" at bounding box center [418, 582] width 311 height 46
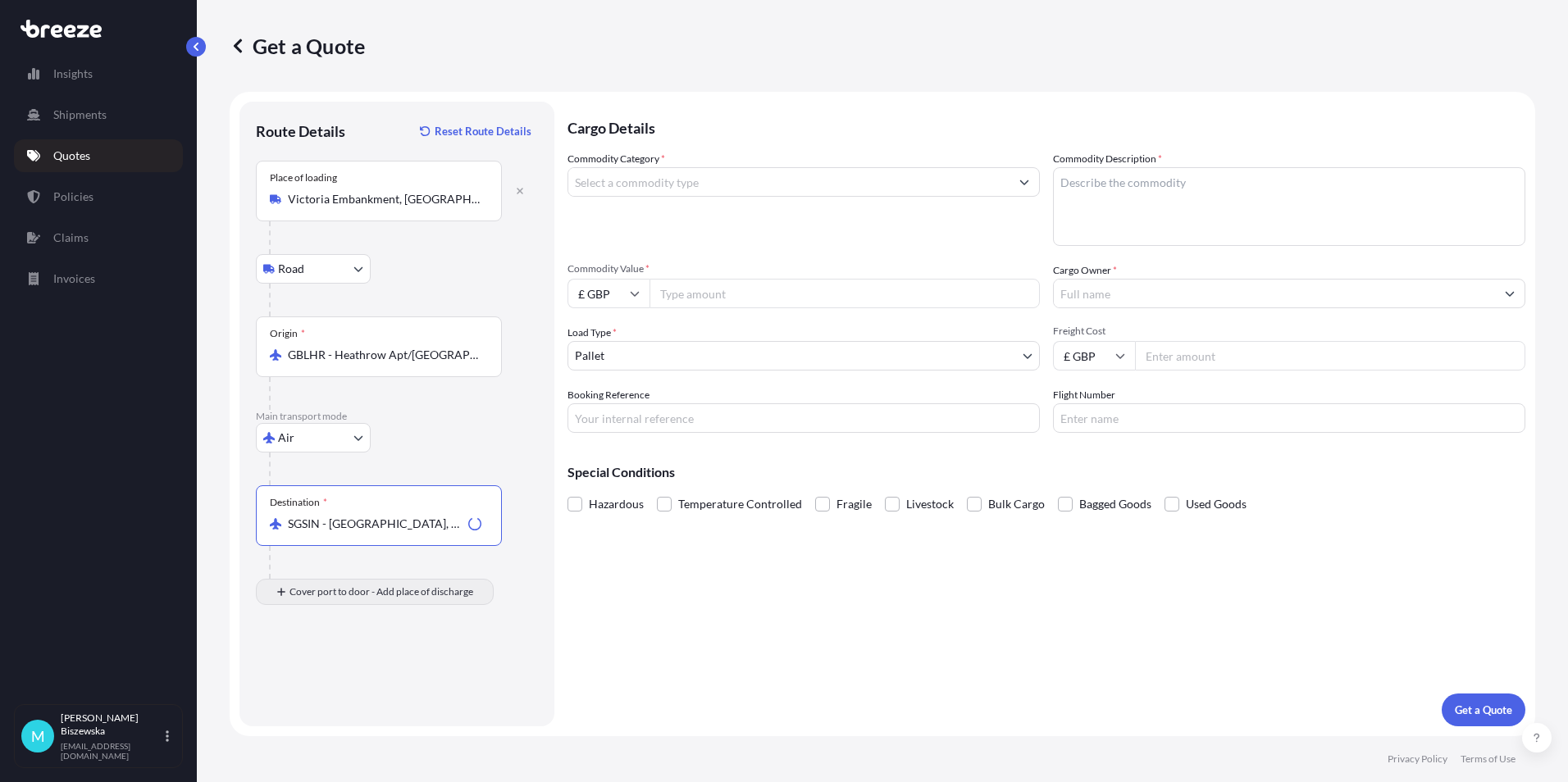
type input "SGSIN - [GEOGRAPHIC_DATA], [GEOGRAPHIC_DATA]"
click at [304, 684] on input "Place of Discharge" at bounding box center [384, 679] width 194 height 17
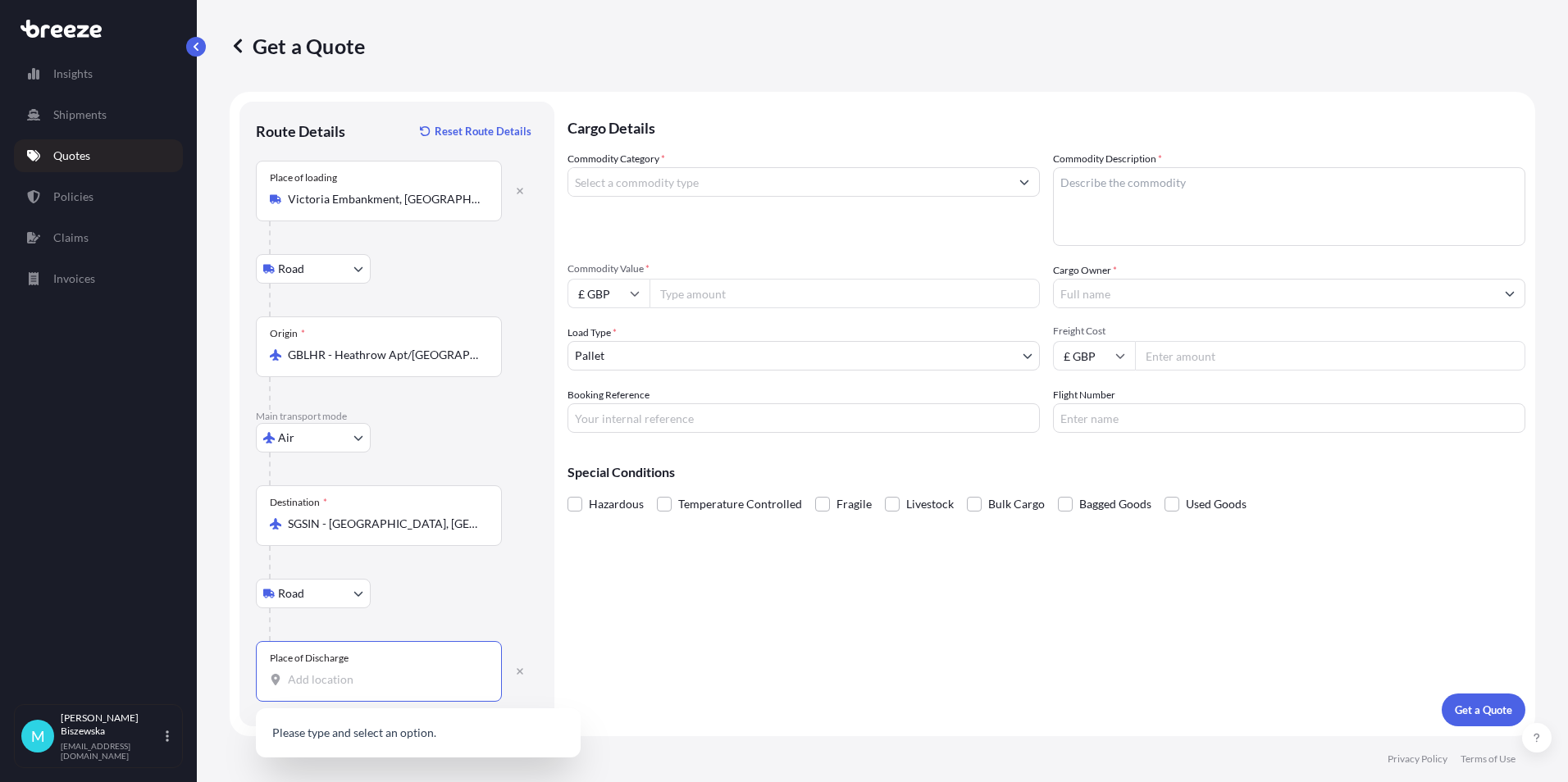
paste input "289844"
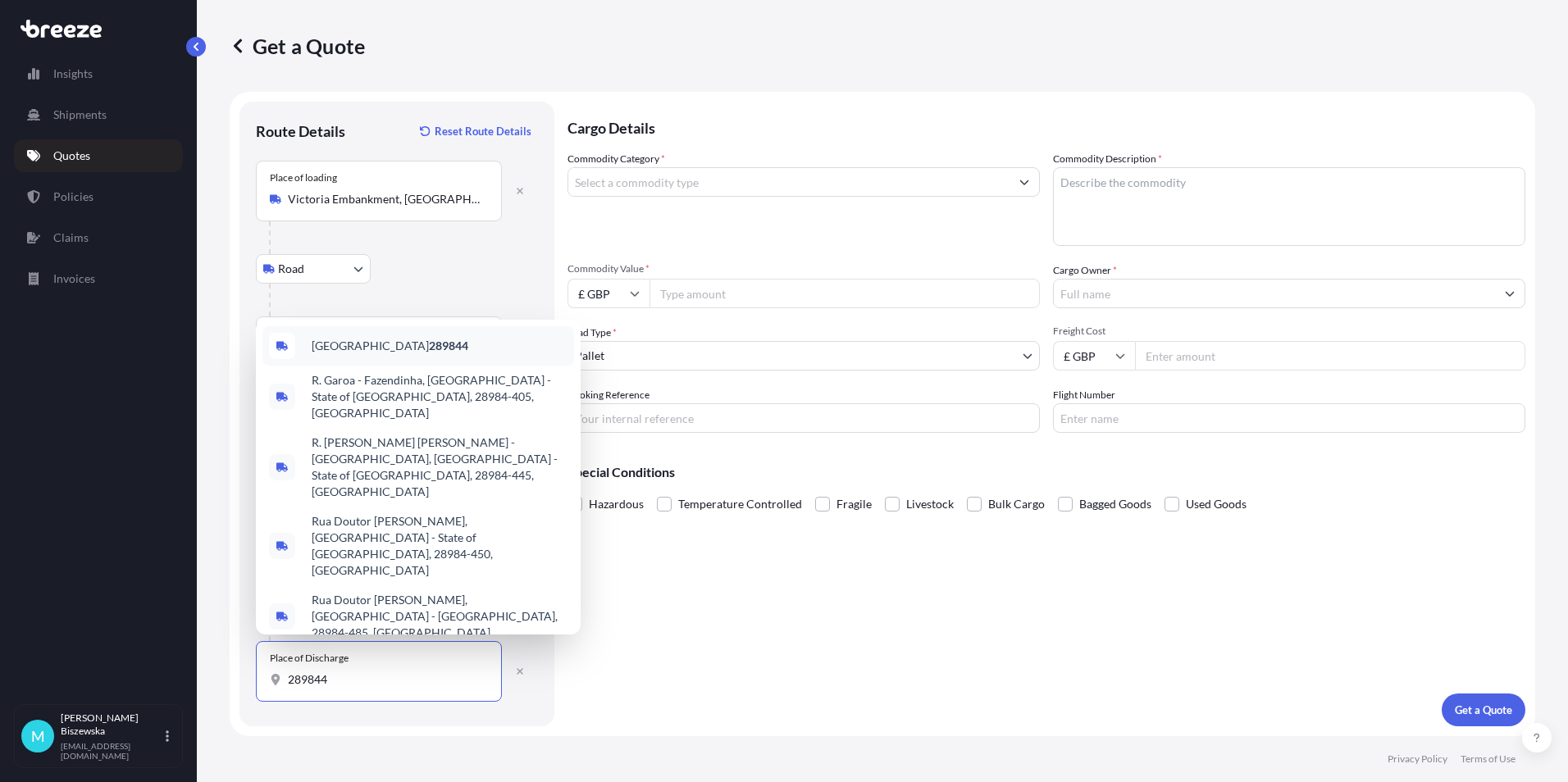
click at [408, 366] on div "Singapore 289844" at bounding box center [418, 346] width 311 height 39
type input "Singapore 289844"
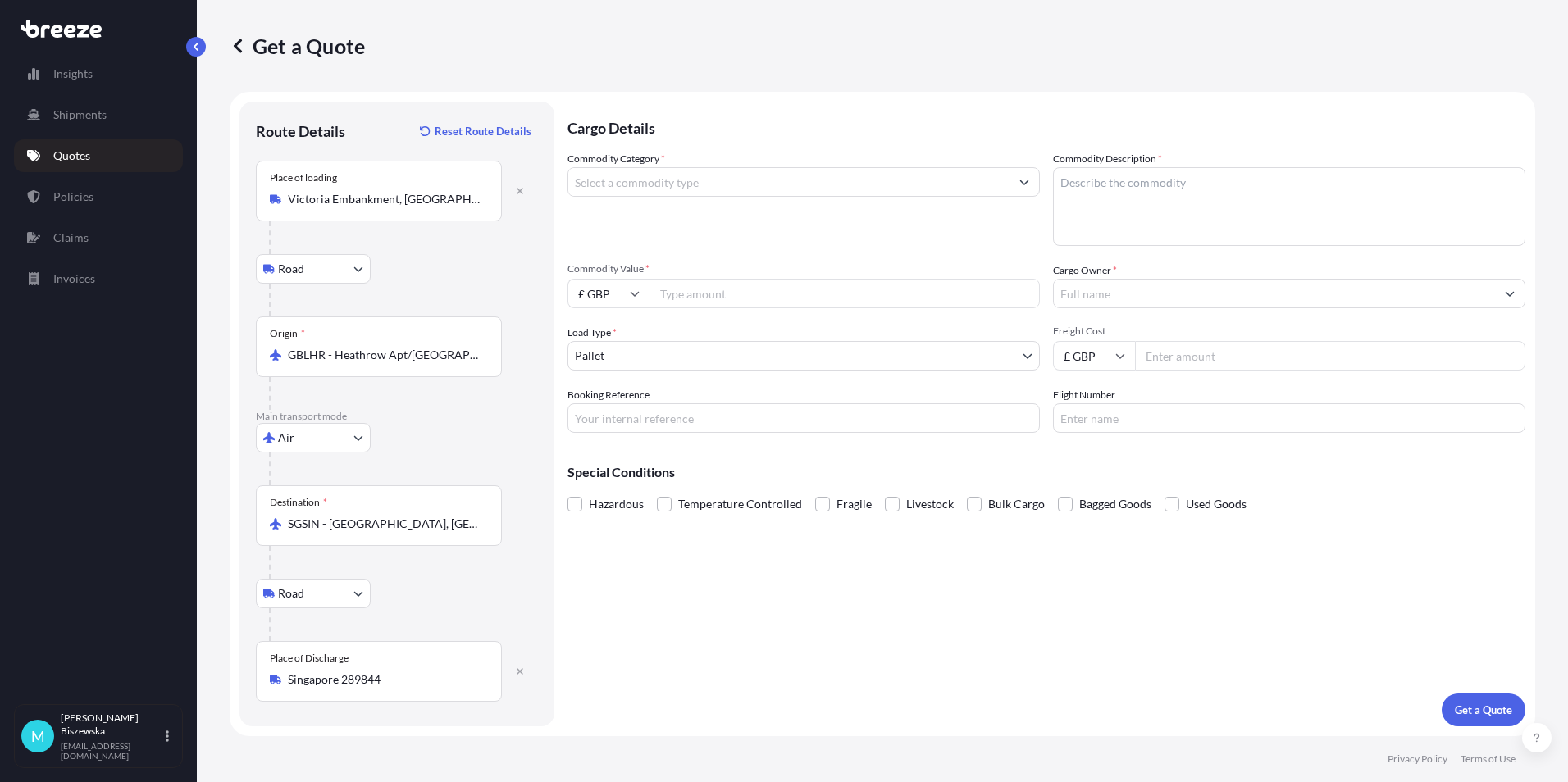
click at [667, 598] on div "Cargo Details Commodity Category * Commodity Description * Commodity Value * £ …" at bounding box center [1046, 414] width 958 height 624
click at [641, 186] on input "Commodity Category *" at bounding box center [789, 182] width 442 height 29
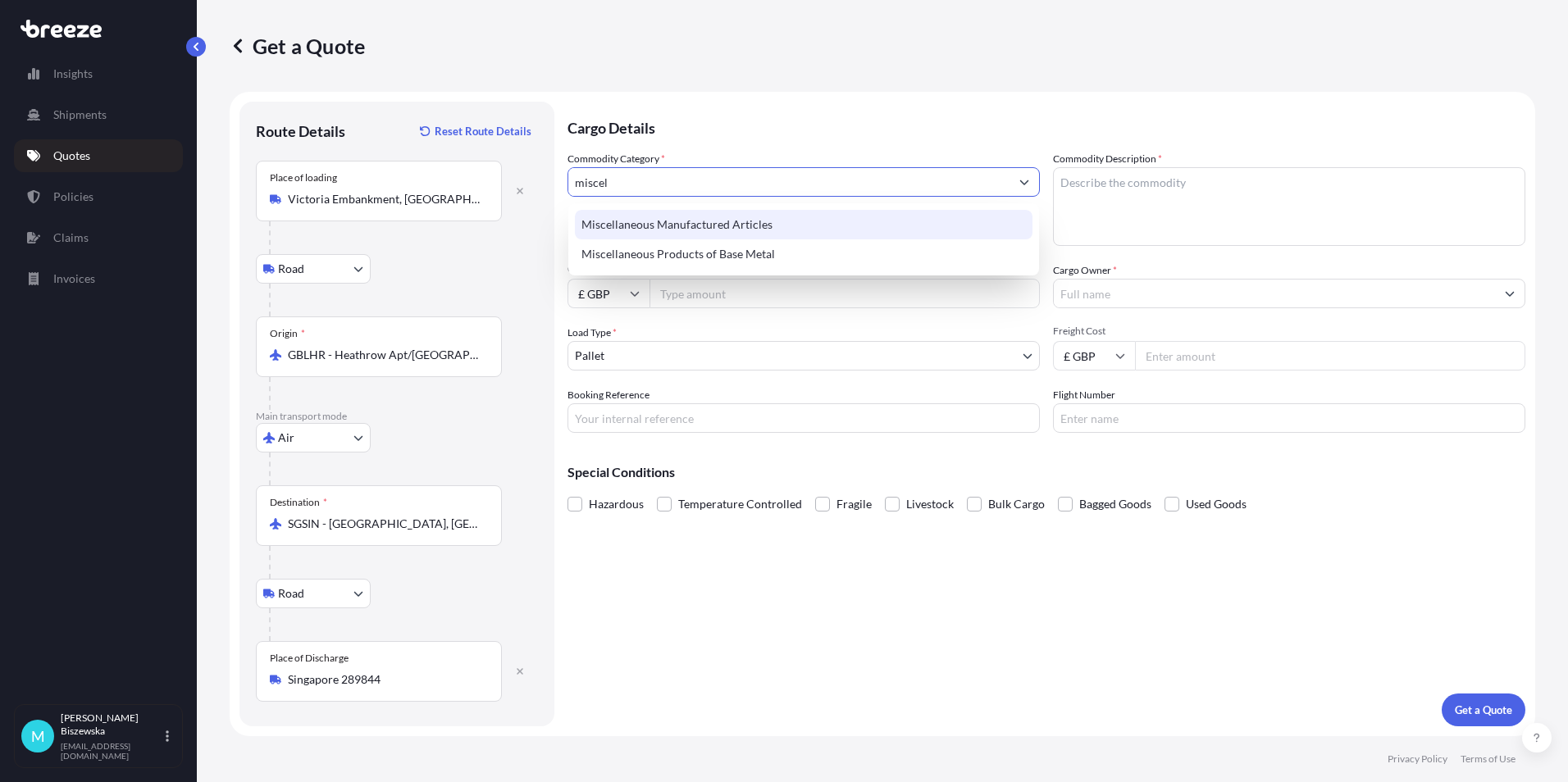
click at [697, 232] on div "Miscellaneous Manufactured Articles" at bounding box center [803, 225] width 457 height 29
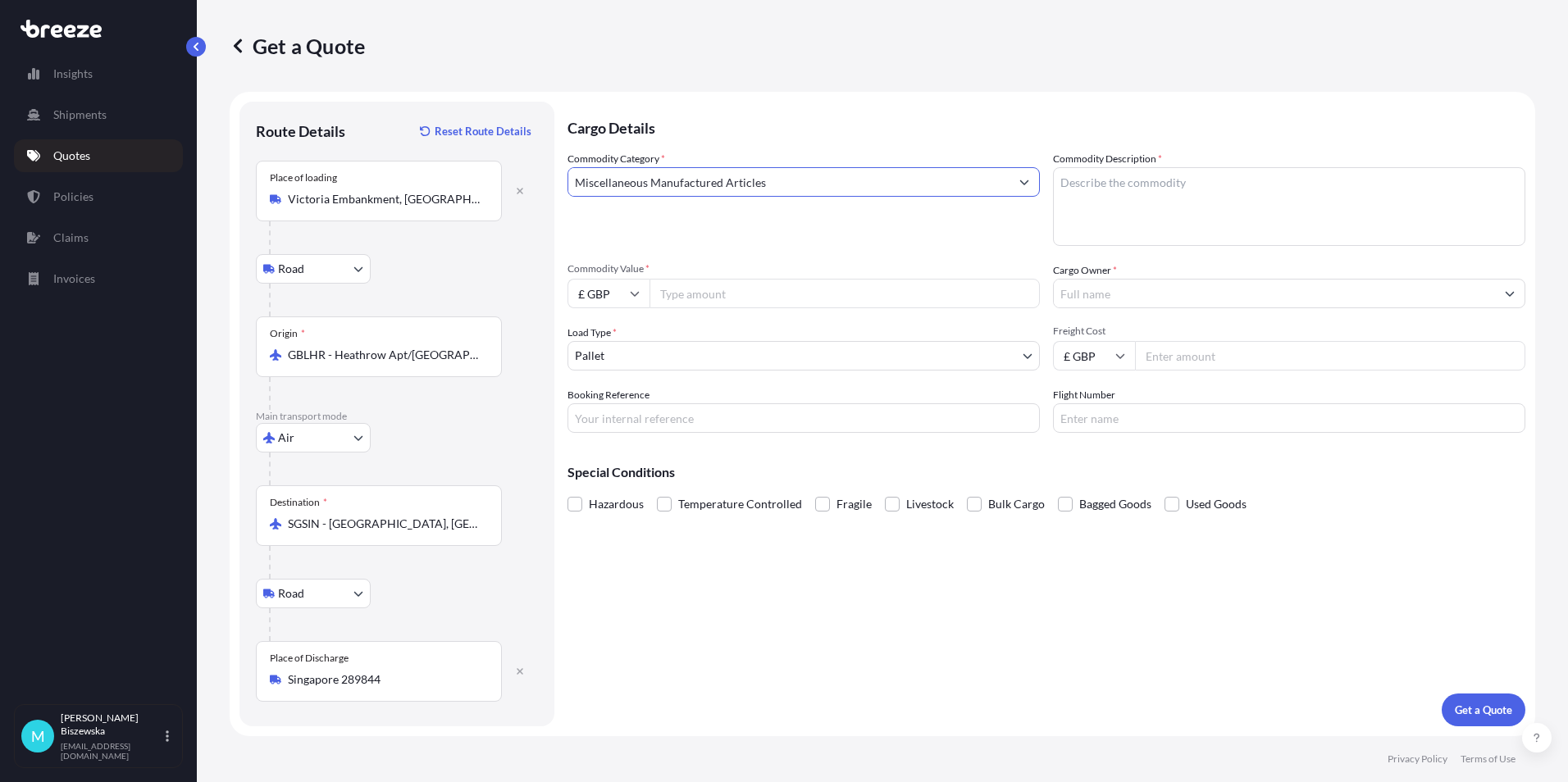
type input "Miscellaneous Manufactured Articles"
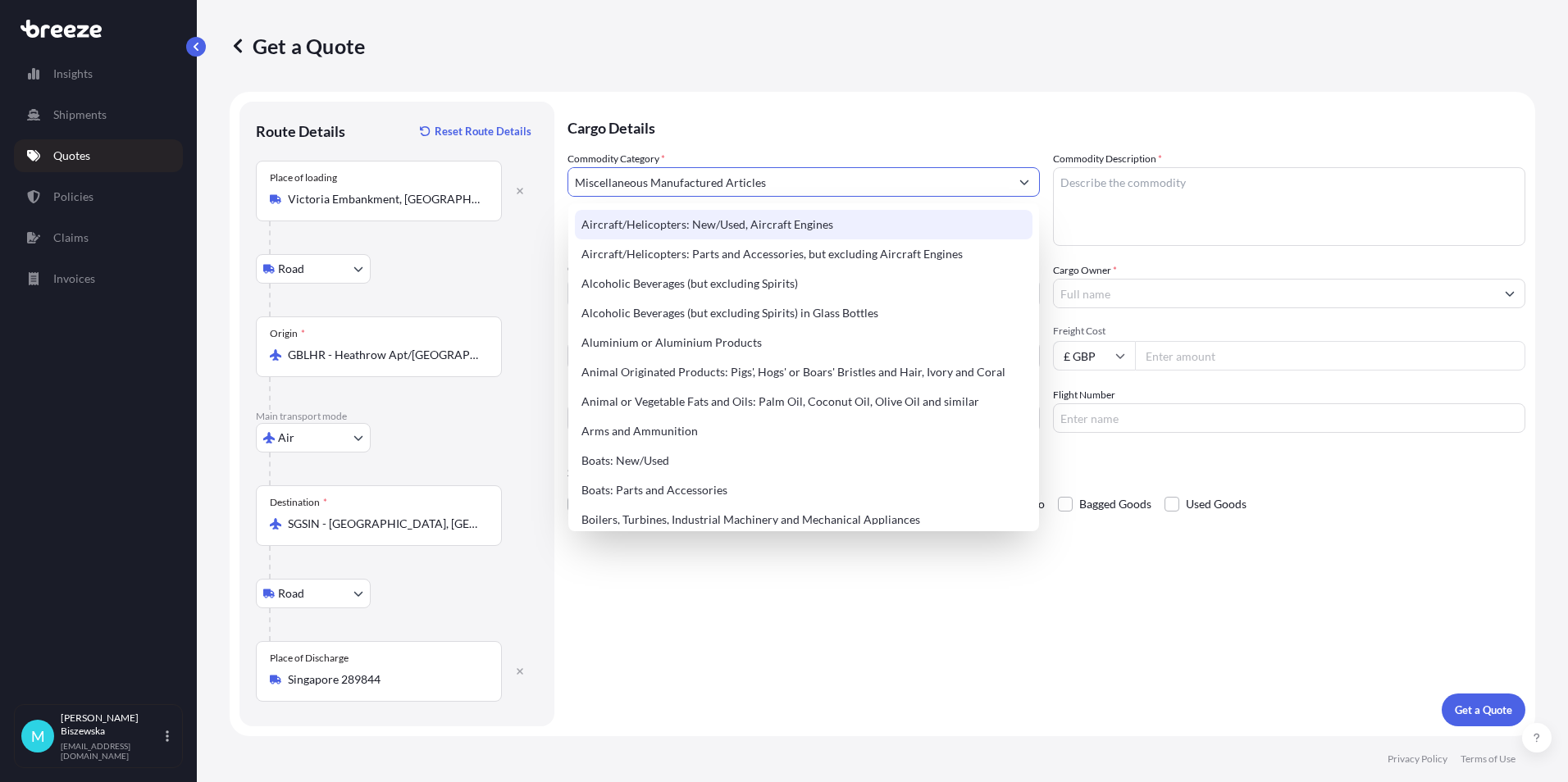
click at [729, 140] on p "Cargo Details" at bounding box center [1046, 126] width 958 height 50
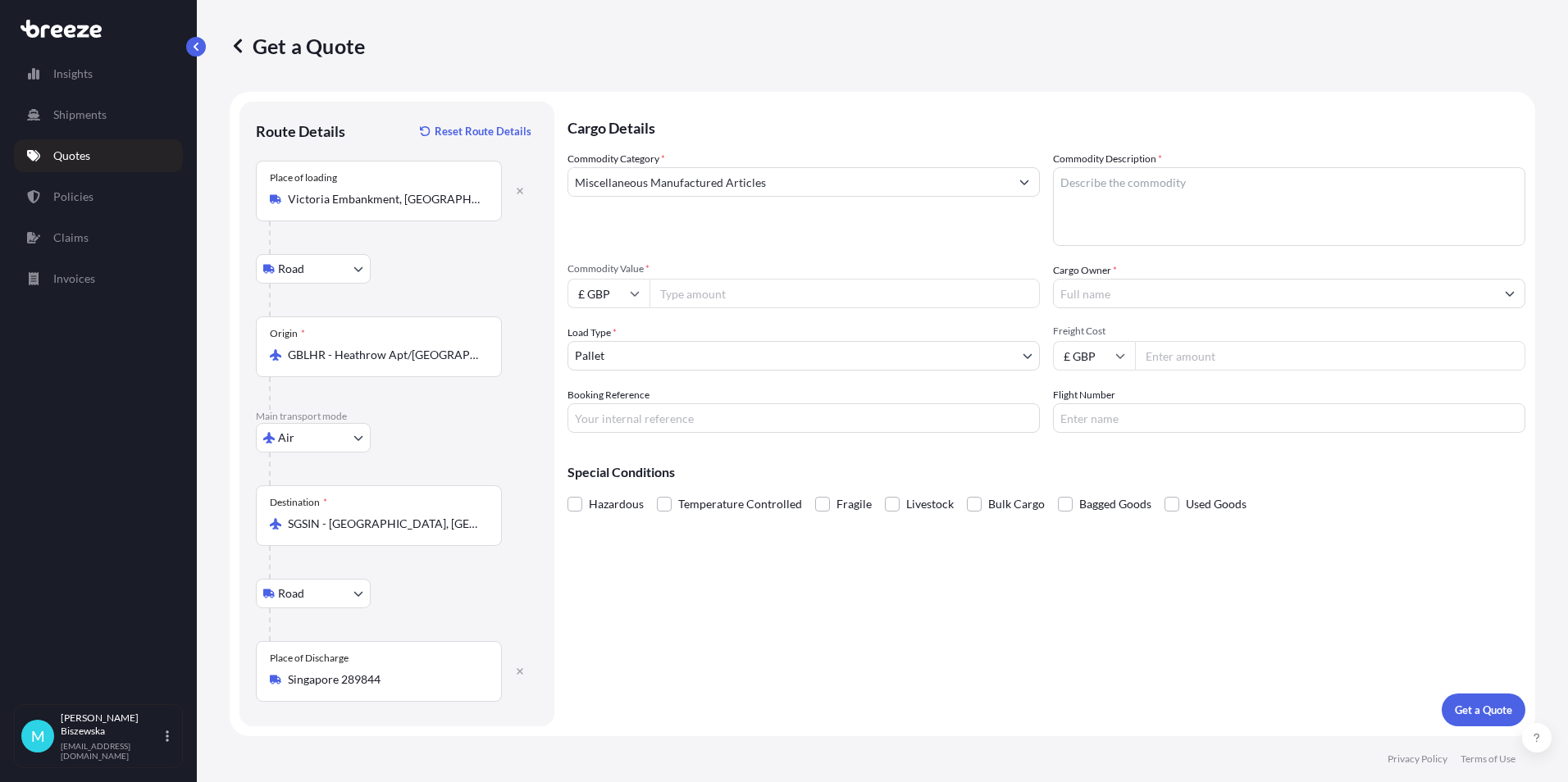
click at [697, 292] on input "Commodity Value *" at bounding box center [844, 294] width 390 height 29
type input "714"
click at [714, 241] on div "Commodity Category * Miscellaneous Manufactured Articles" at bounding box center [803, 198] width 473 height 95
click at [641, 350] on body "140 options available. Insights Shipments Quotes Policies Claims Invoices M [PE…" at bounding box center [784, 391] width 1568 height 782
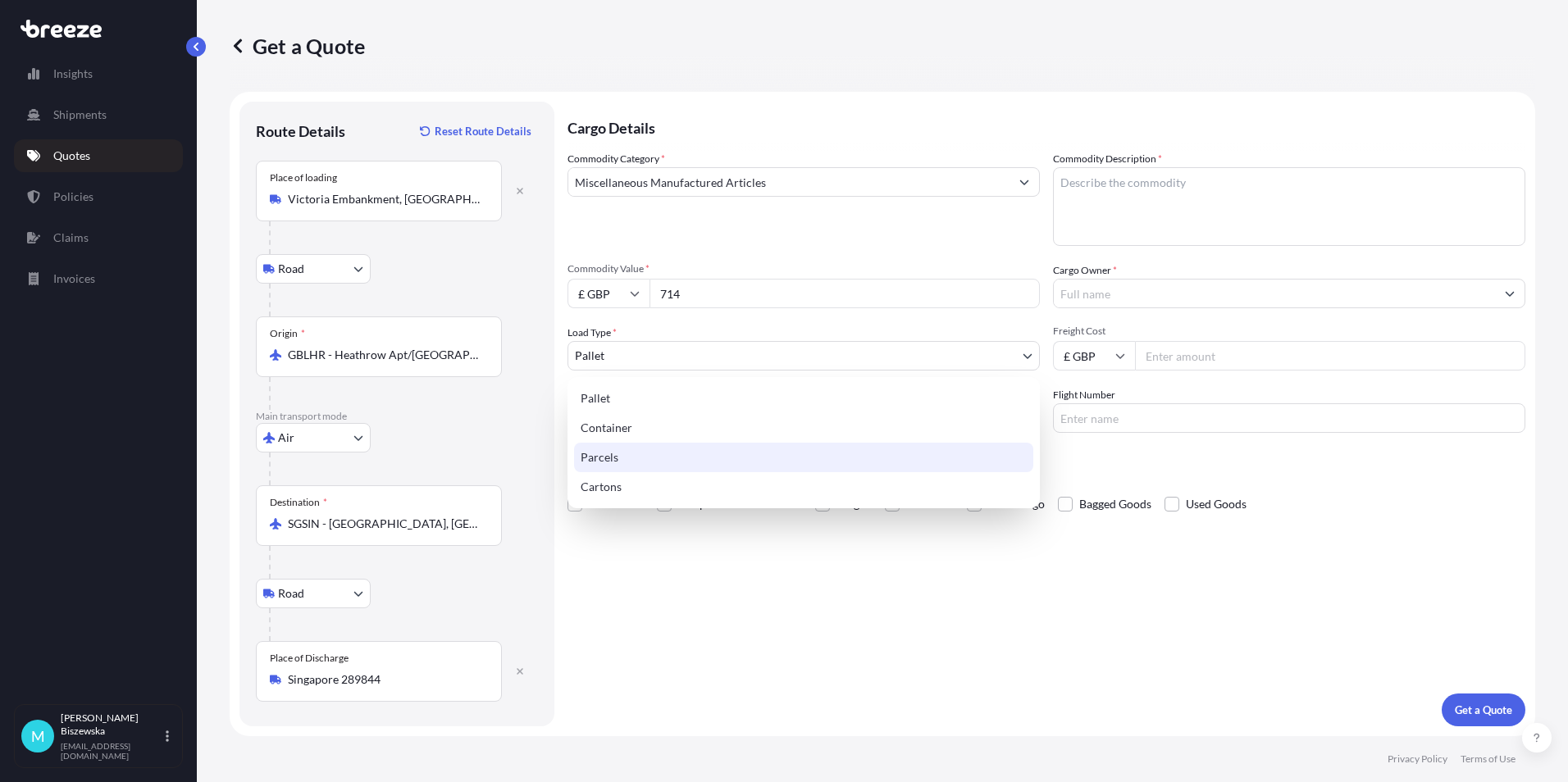
click at [624, 462] on div "Parcels" at bounding box center [803, 457] width 459 height 29
select select "3"
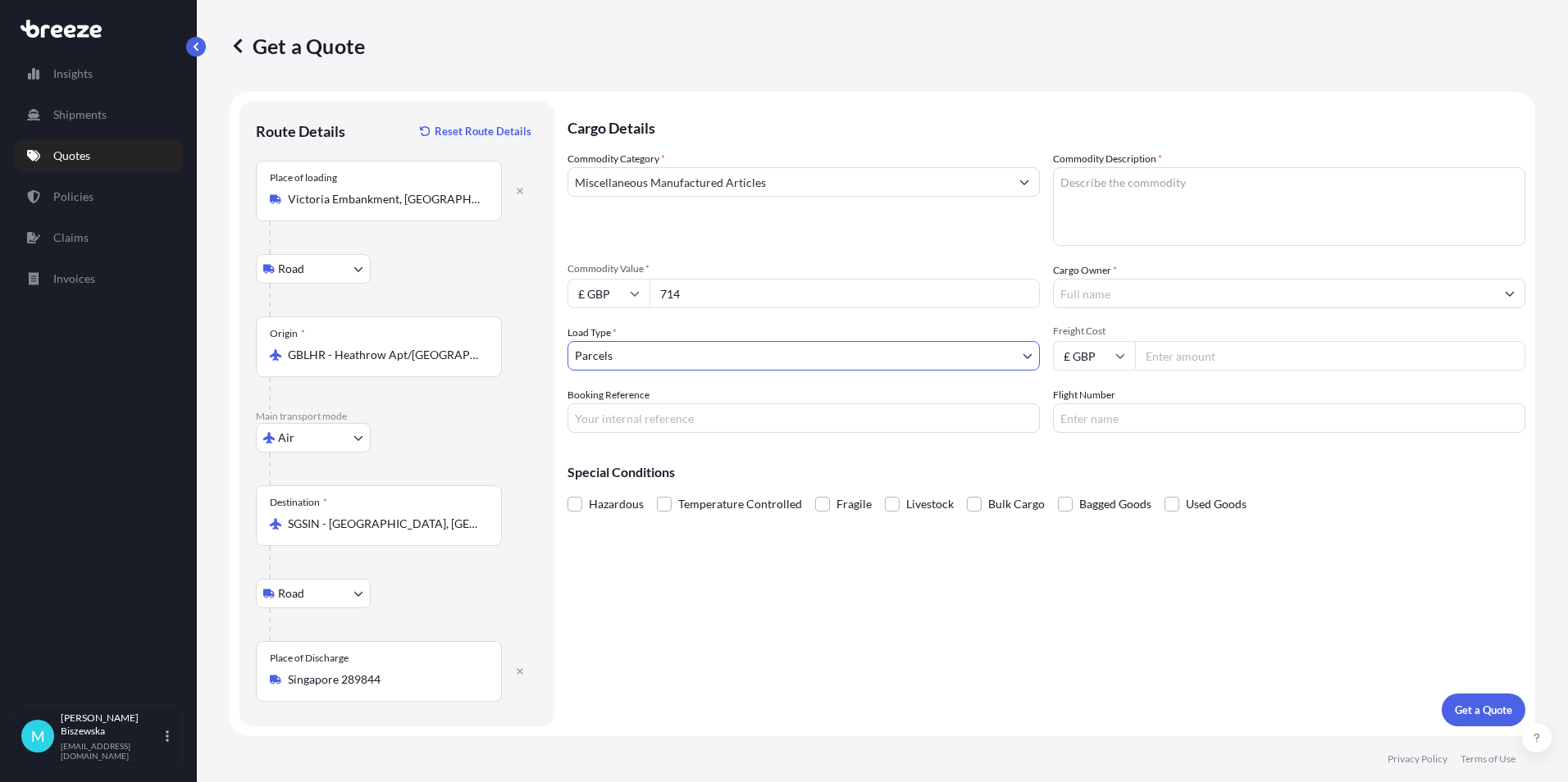
click at [667, 586] on div "Cargo Details Commodity Category * Miscellaneous Manufactured Articles Commodit…" at bounding box center [1046, 414] width 958 height 624
click at [591, 412] on input "Booking Reference" at bounding box center [803, 418] width 473 height 29
paste input "2220539"
type input "2220539"
click at [653, 603] on div "Cargo Details Commodity Category * Miscellaneous Manufactured Articles Commodit…" at bounding box center [1046, 414] width 958 height 624
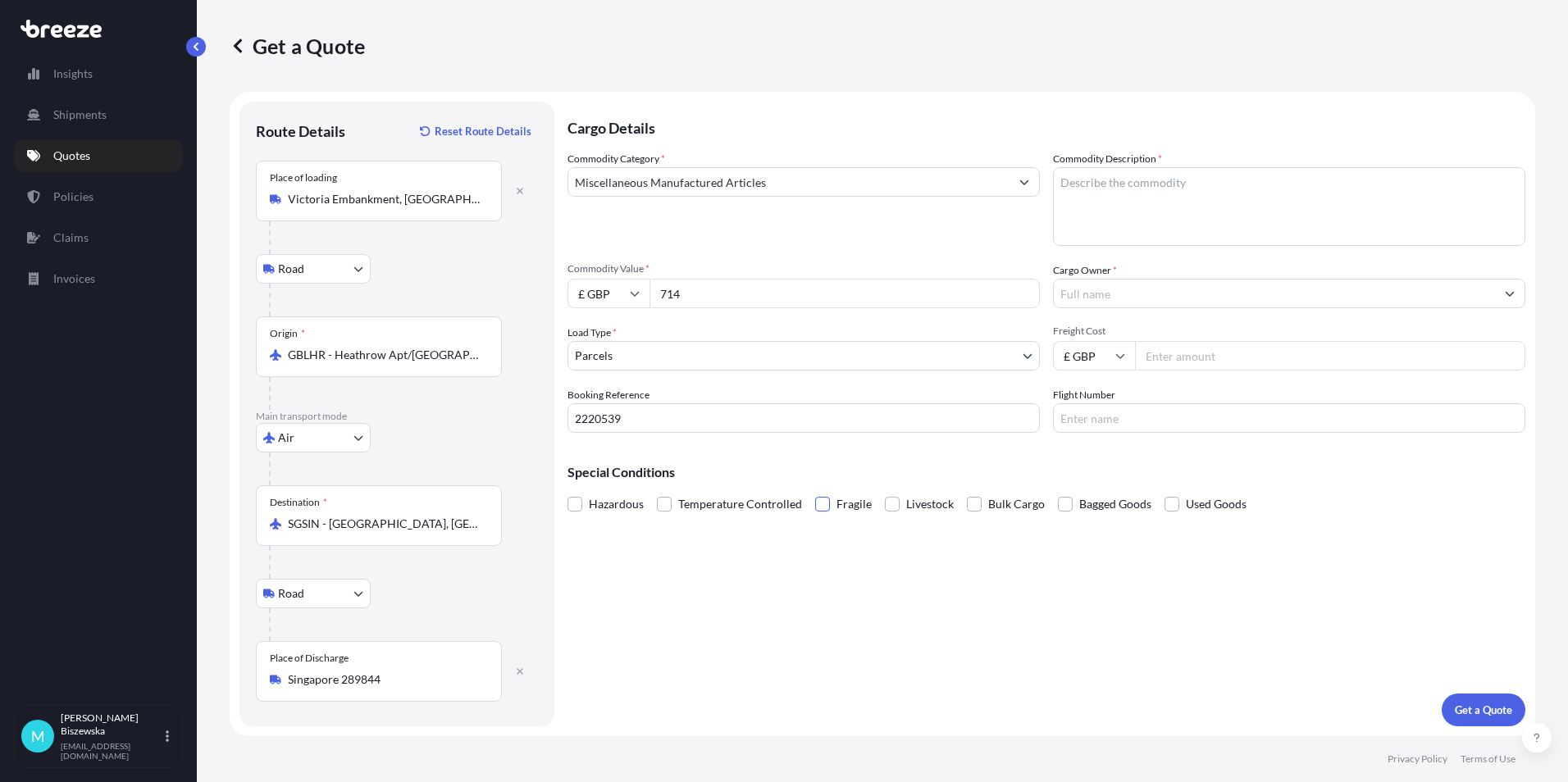
click at [819, 499] on span at bounding box center [822, 504] width 15 height 15
click at [815, 492] on input "Fragile" at bounding box center [815, 492] width 0 height 0
click at [1079, 198] on textarea "Commodity Description *" at bounding box center [1289, 206] width 473 height 79
paste textarea "3 BOTTLES OF WINE, GLASS DECANTER, 1XFRAMED PICTURE, 1 FOOTBALL SHIRT"
type textarea "3 BOTTLES OF WINE, GLASS DECANTER, 1XFRAMED PICTURE, 1 FOOTBALL SHIRT"
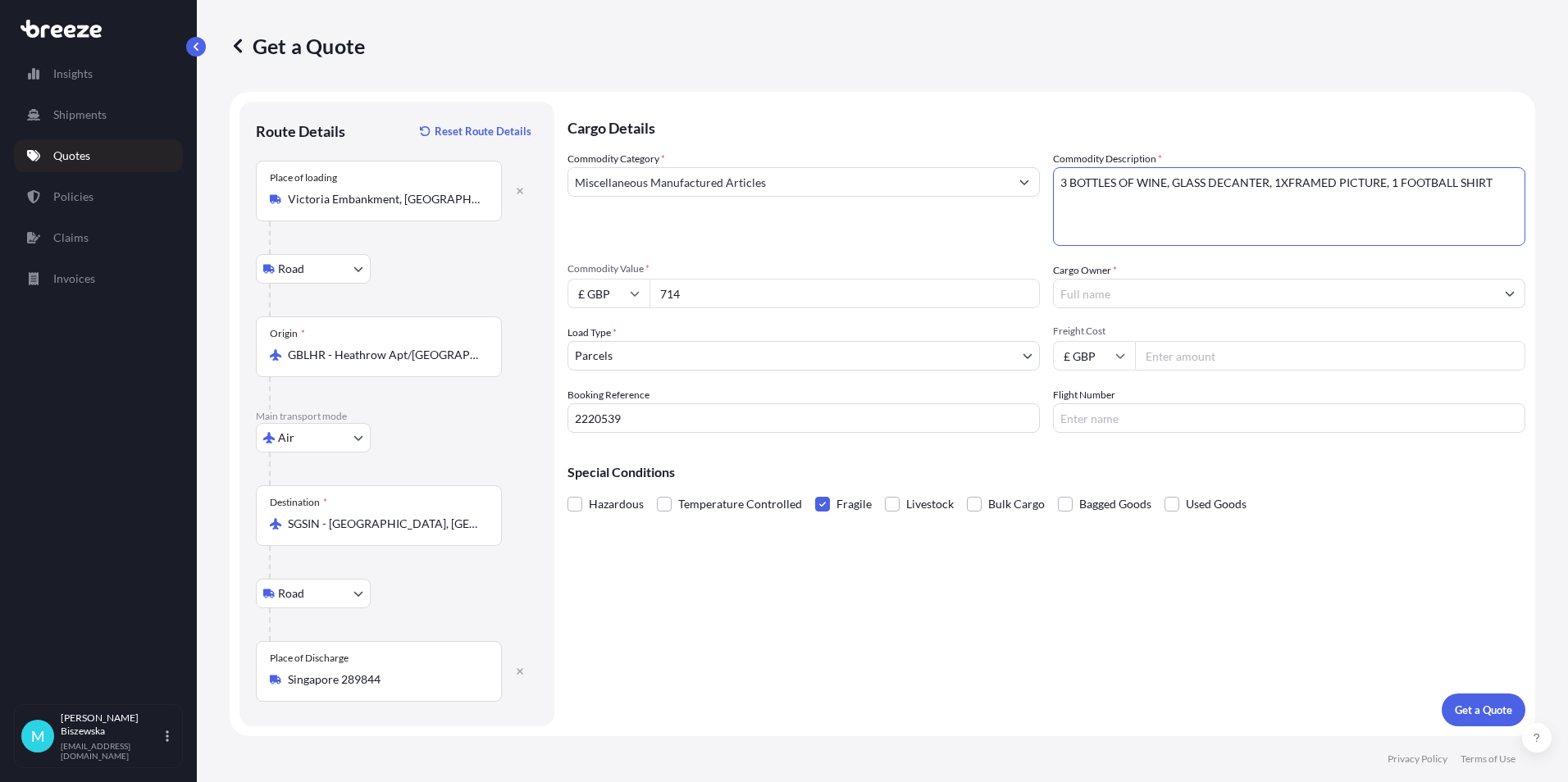
click at [985, 231] on div "Commodity Category * Miscellaneous Manufactured Articles" at bounding box center [803, 198] width 473 height 95
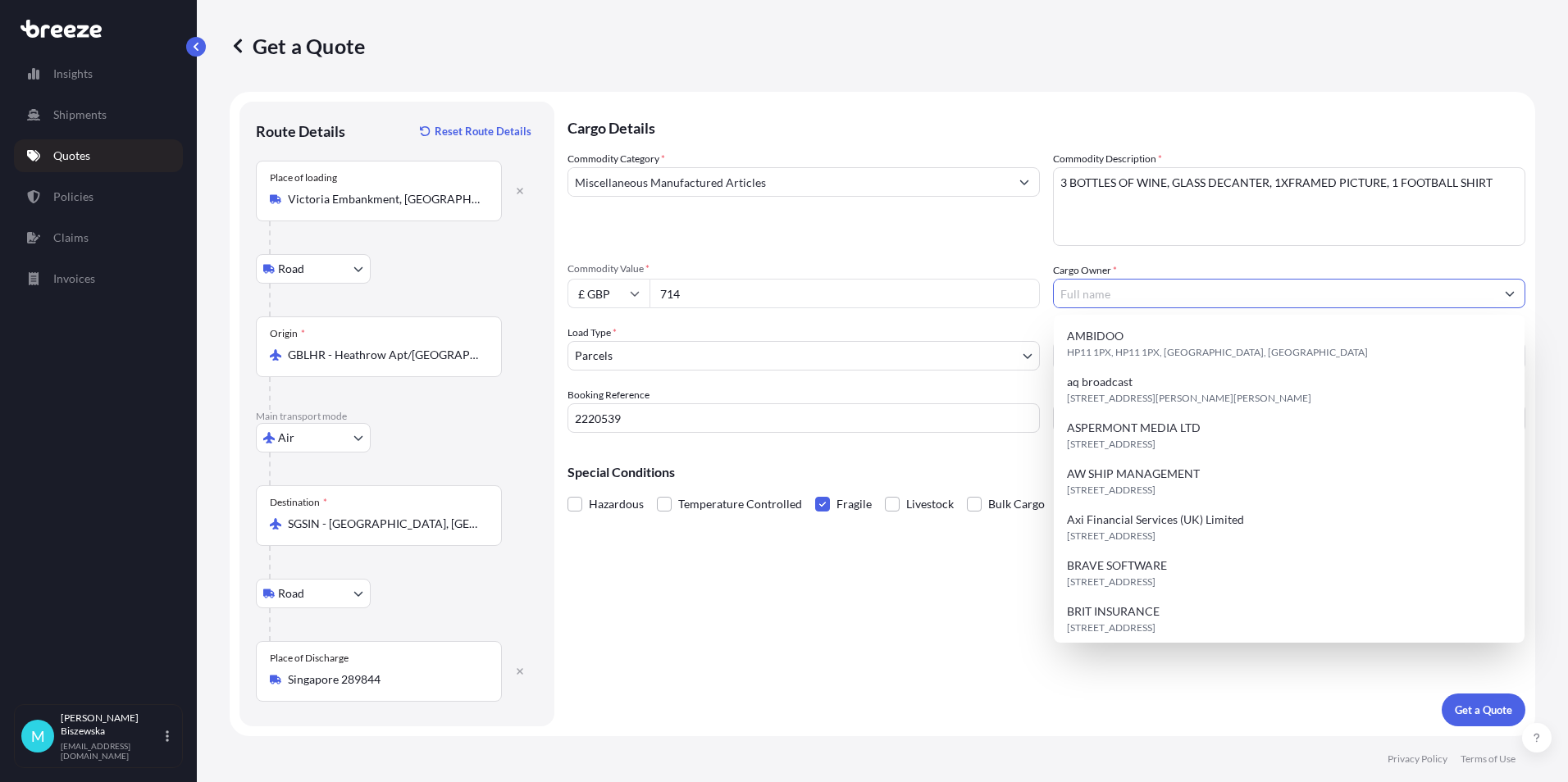
click at [1115, 294] on input "Cargo Owner *" at bounding box center [1274, 294] width 442 height 29
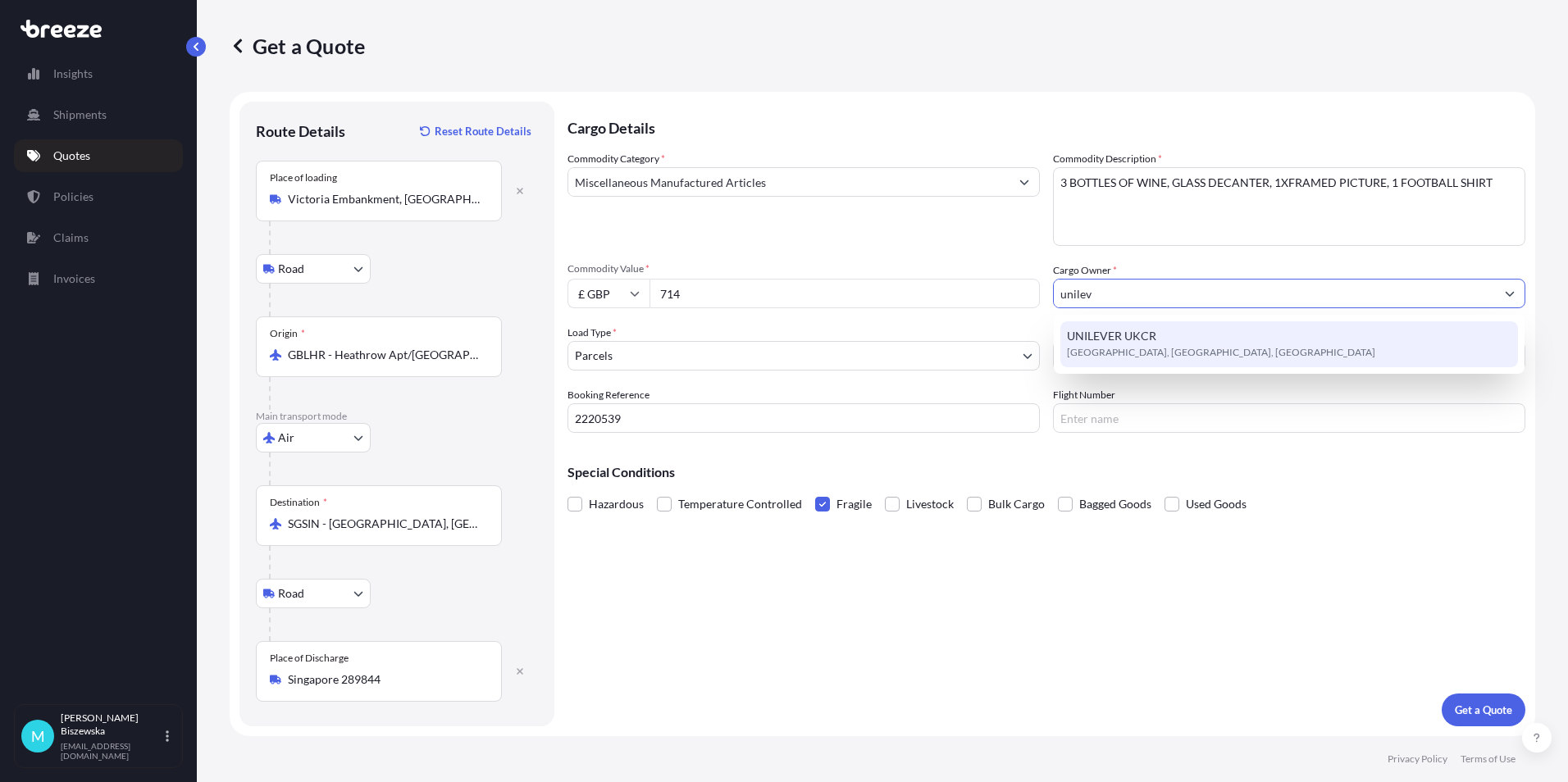
click at [1110, 326] on div "UNILEVER UKCR [GEOGRAPHIC_DATA], [GEOGRAPHIC_DATA], [GEOGRAPHIC_DATA]" at bounding box center [1289, 343] width 457 height 46
click at [1158, 342] on div "UNILEVER UKCR [GEOGRAPHIC_DATA], [GEOGRAPHIC_DATA], [GEOGRAPHIC_DATA]" at bounding box center [1289, 343] width 457 height 46
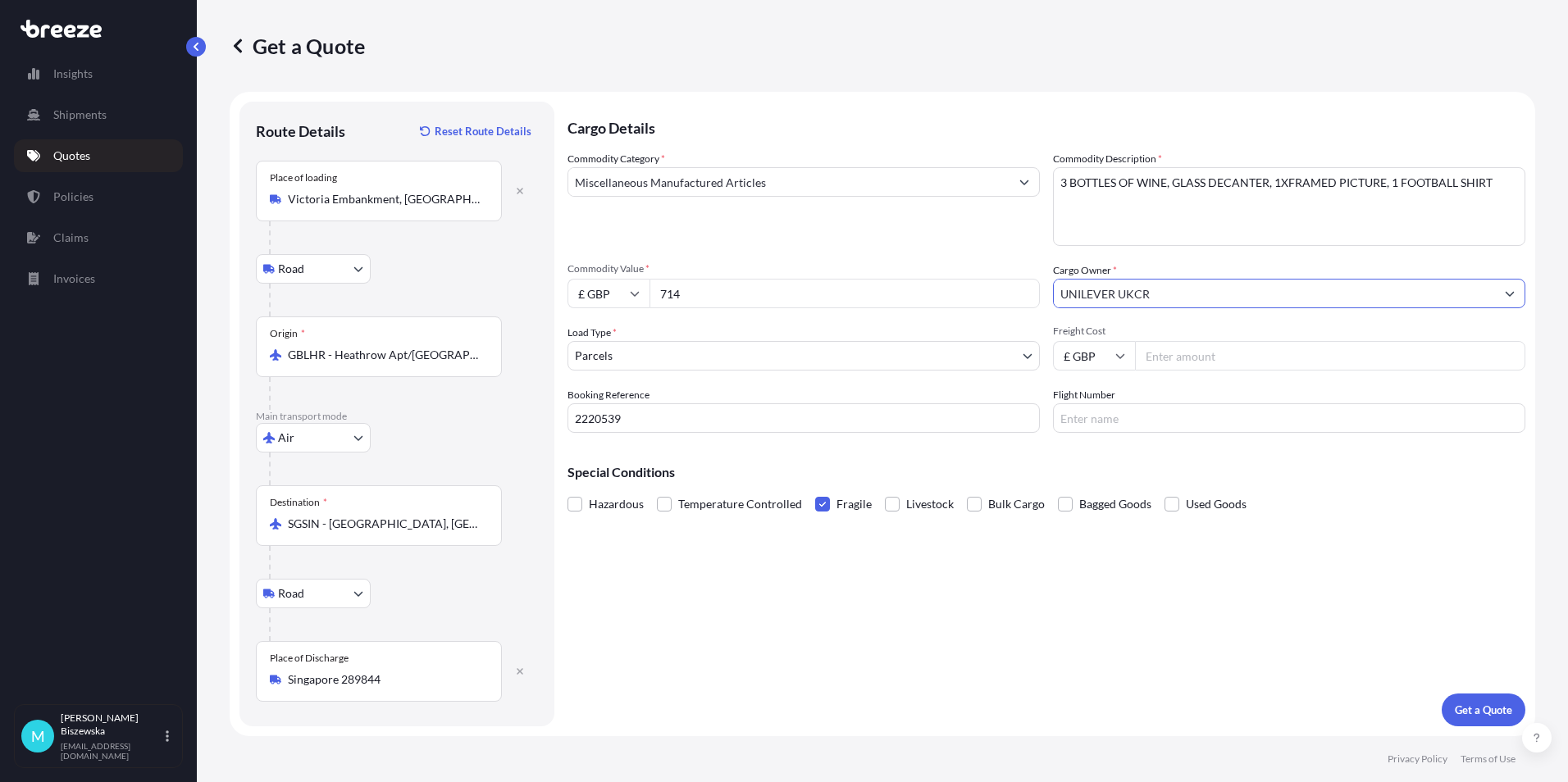
type input "UNILEVER UKCR"
click at [1033, 261] on div "Commodity Category * Miscellaneous Manufactured Articles Commodity Description …" at bounding box center [1046, 292] width 958 height 282
click at [1167, 360] on input "Freight Cost" at bounding box center [1330, 356] width 390 height 29
type input "515.66"
click at [1115, 454] on div "Special Conditions Hazardous Temperature Controlled Fragile Livestock Bulk Carg…" at bounding box center [1046, 481] width 958 height 71
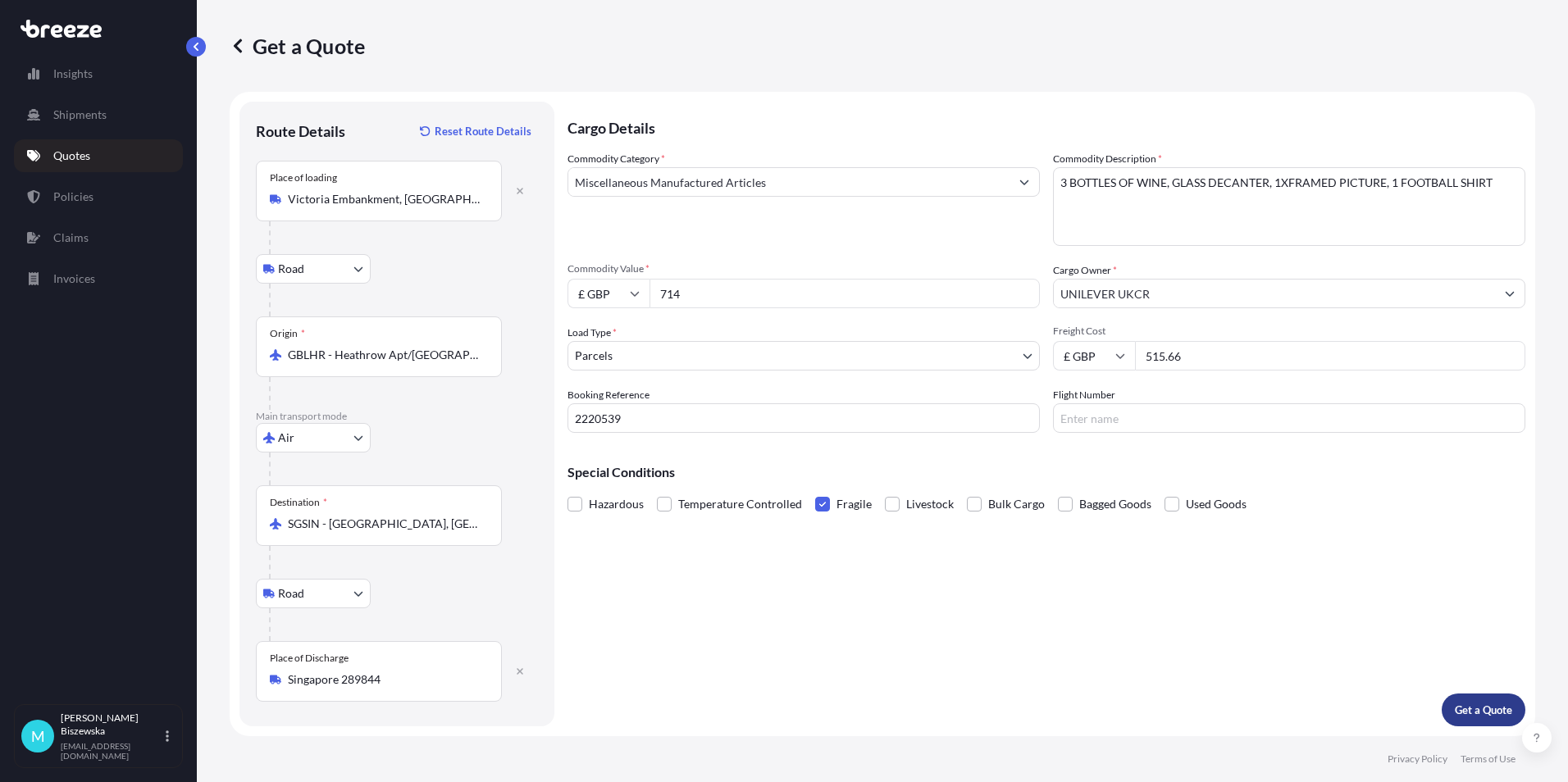
click at [1496, 712] on p "Get a Quote" at bounding box center [1483, 710] width 57 height 17
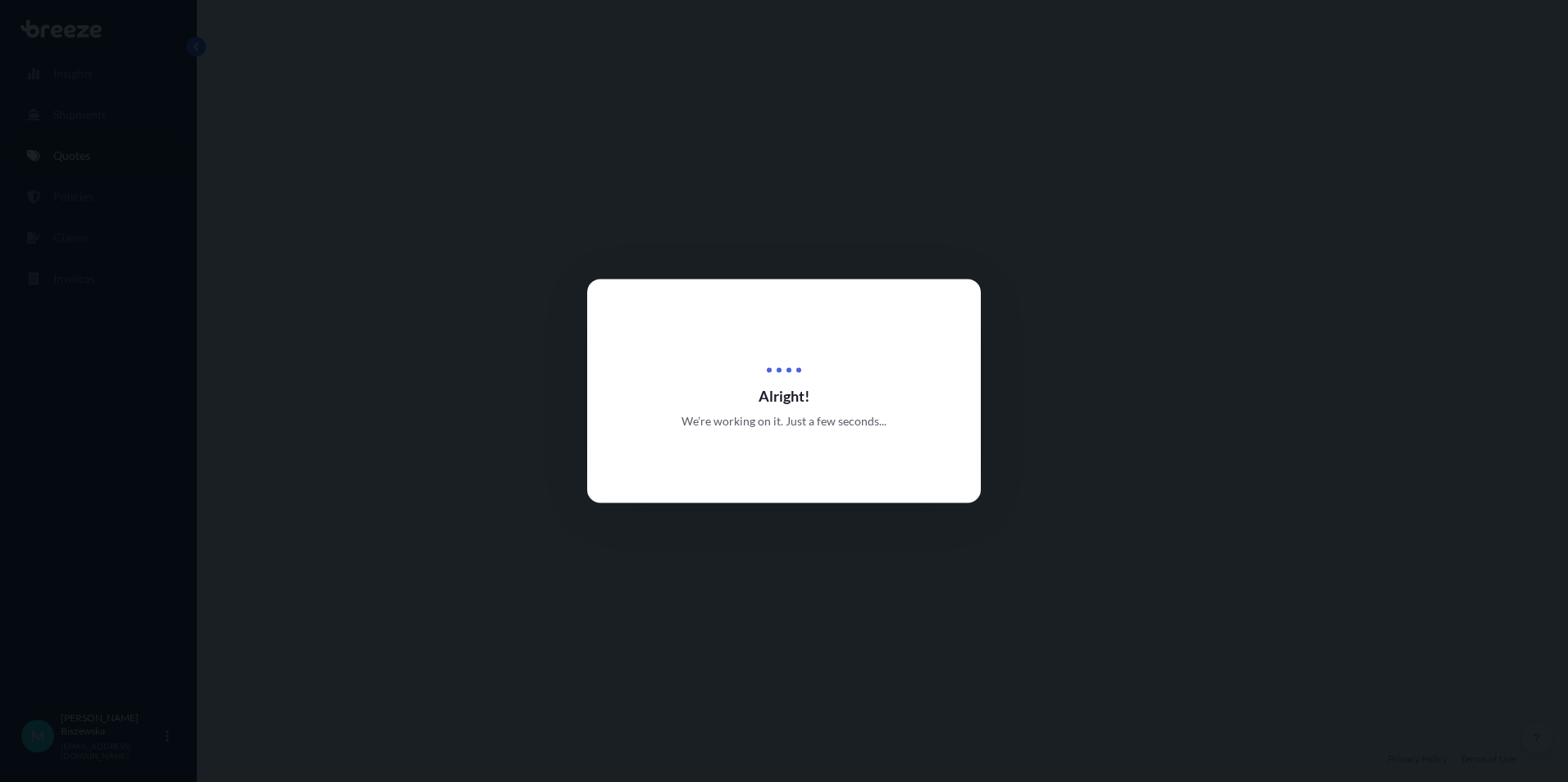
select select "Road"
select select "Air"
select select "Road"
select select "3"
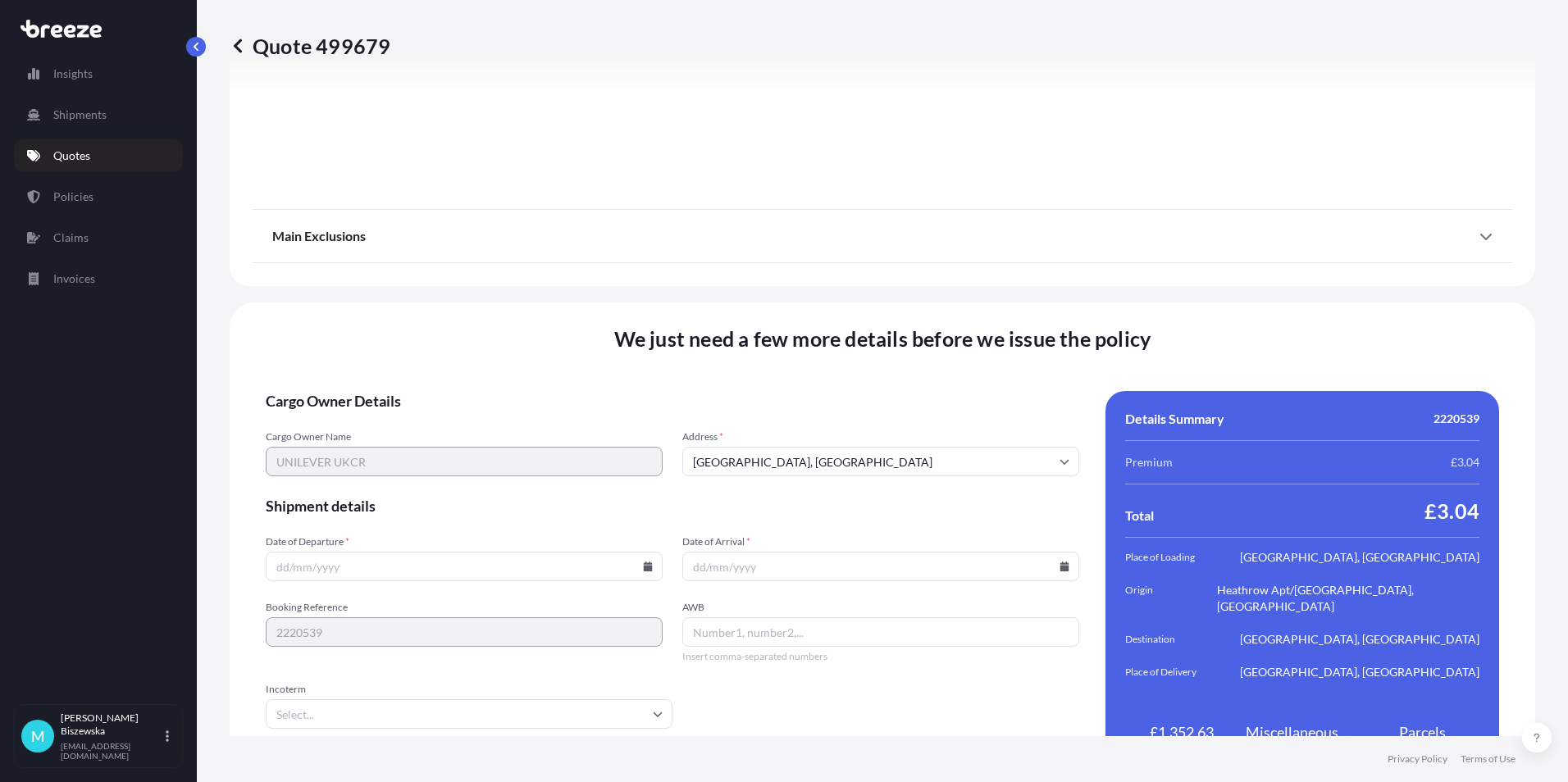
scroll to position [2145, 0]
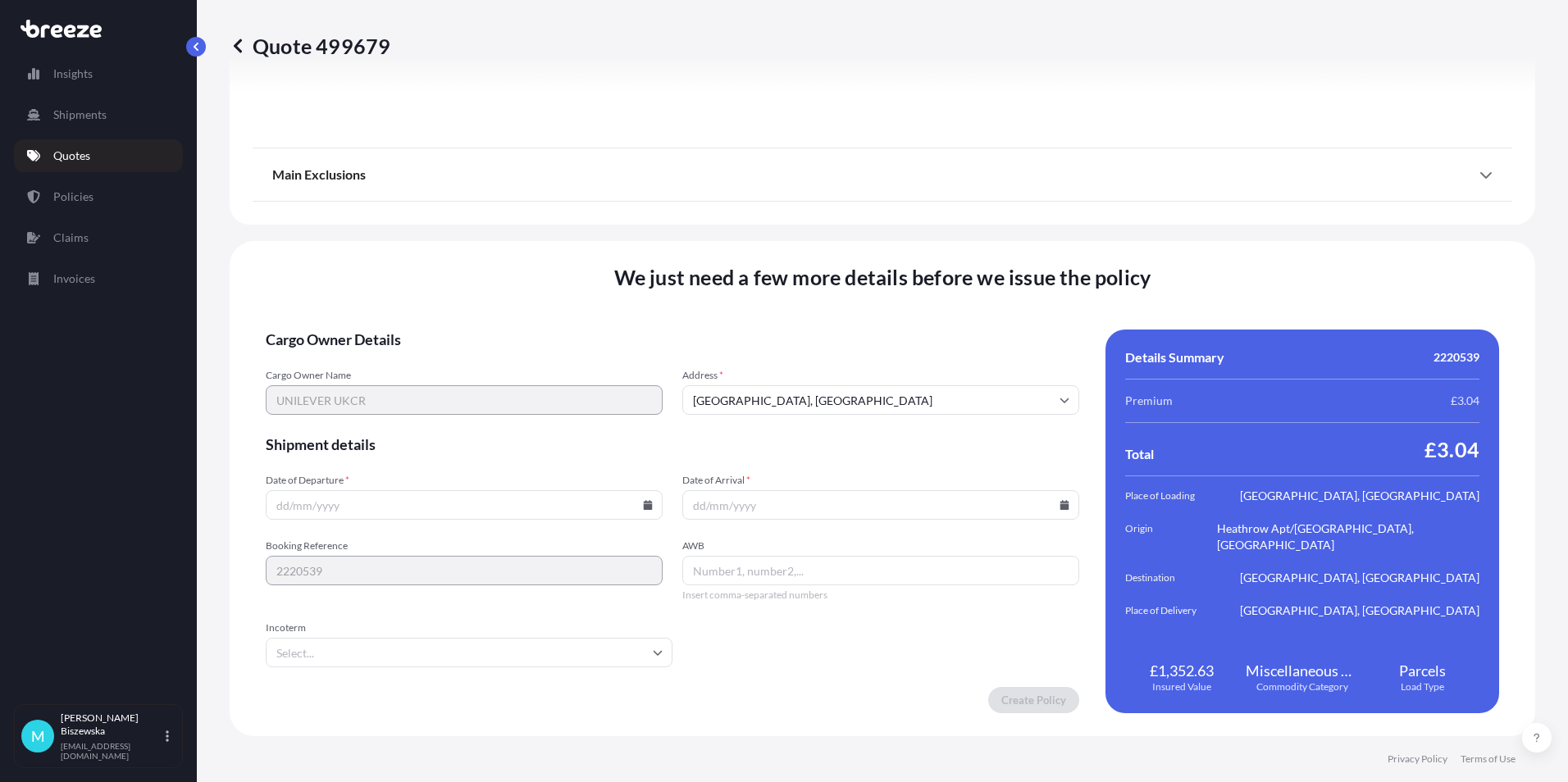
click at [644, 506] on icon at bounding box center [648, 505] width 9 height 10
click at [390, 389] on button "23" at bounding box center [386, 390] width 26 height 26
type input "[DATE]"
click at [1060, 506] on icon at bounding box center [1064, 505] width 9 height 10
click at [797, 419] on button "30" at bounding box center [799, 421] width 26 height 26
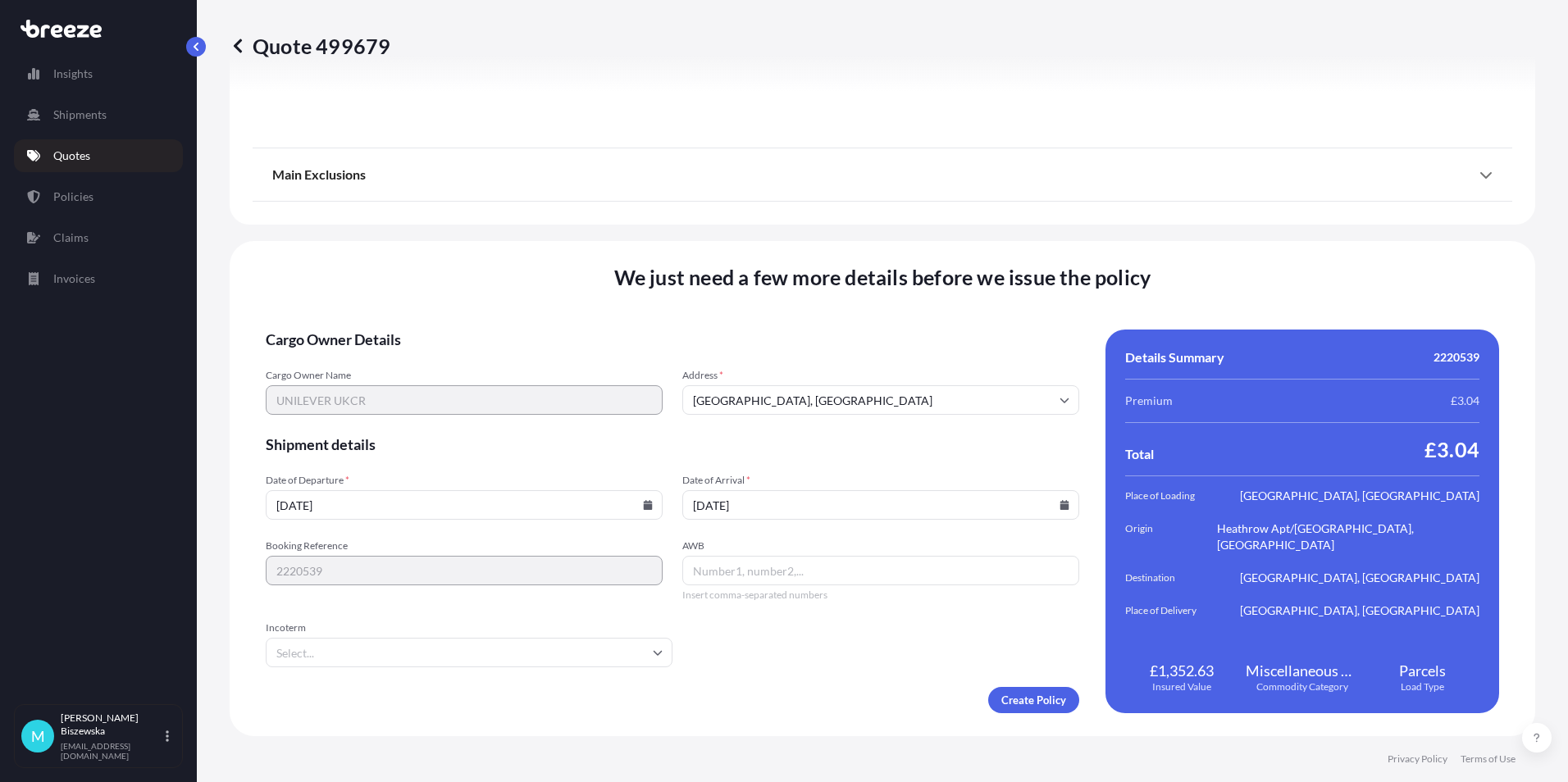
type input "[DATE]"
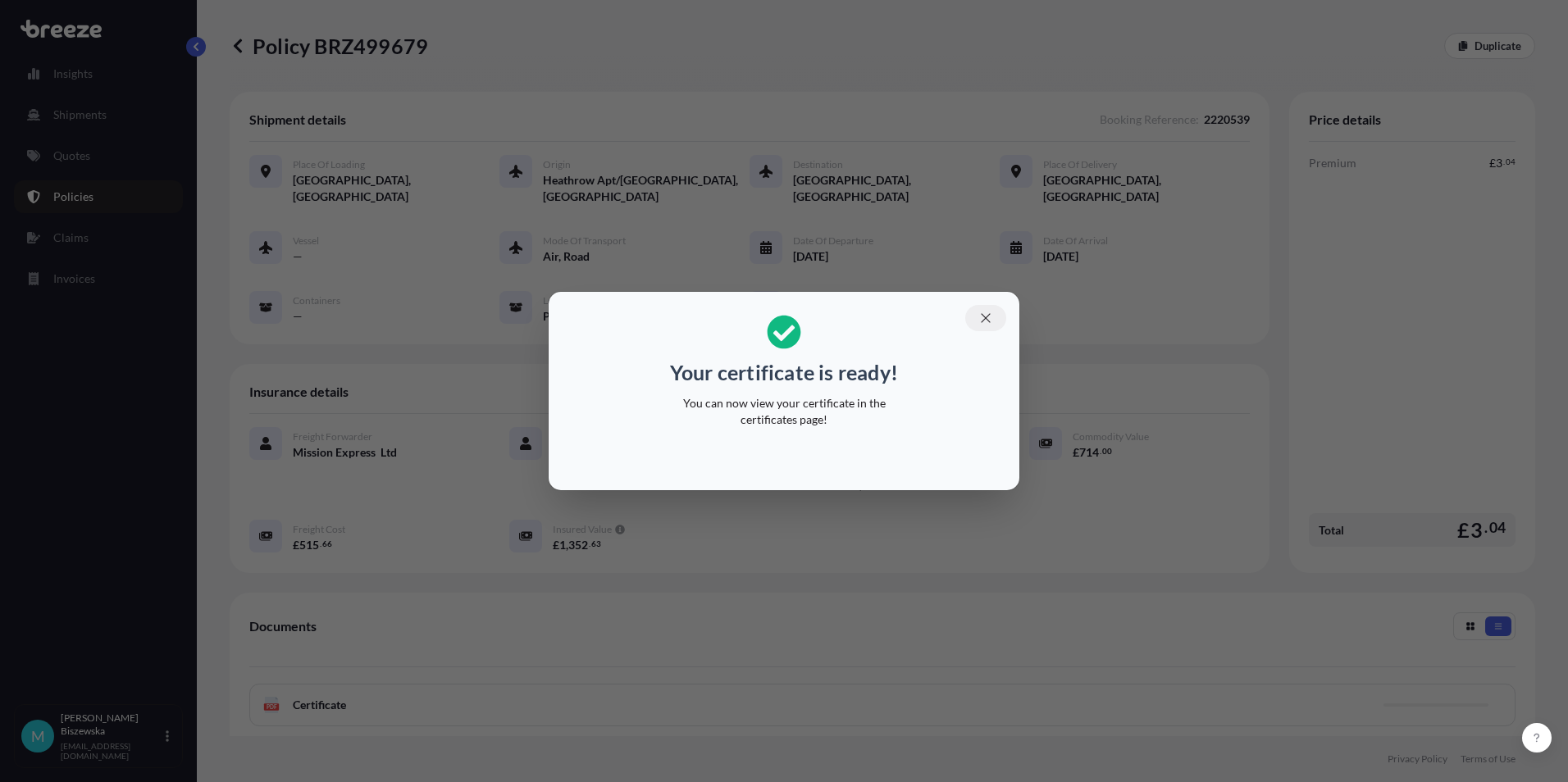
click at [987, 316] on icon "button" at bounding box center [985, 318] width 15 height 15
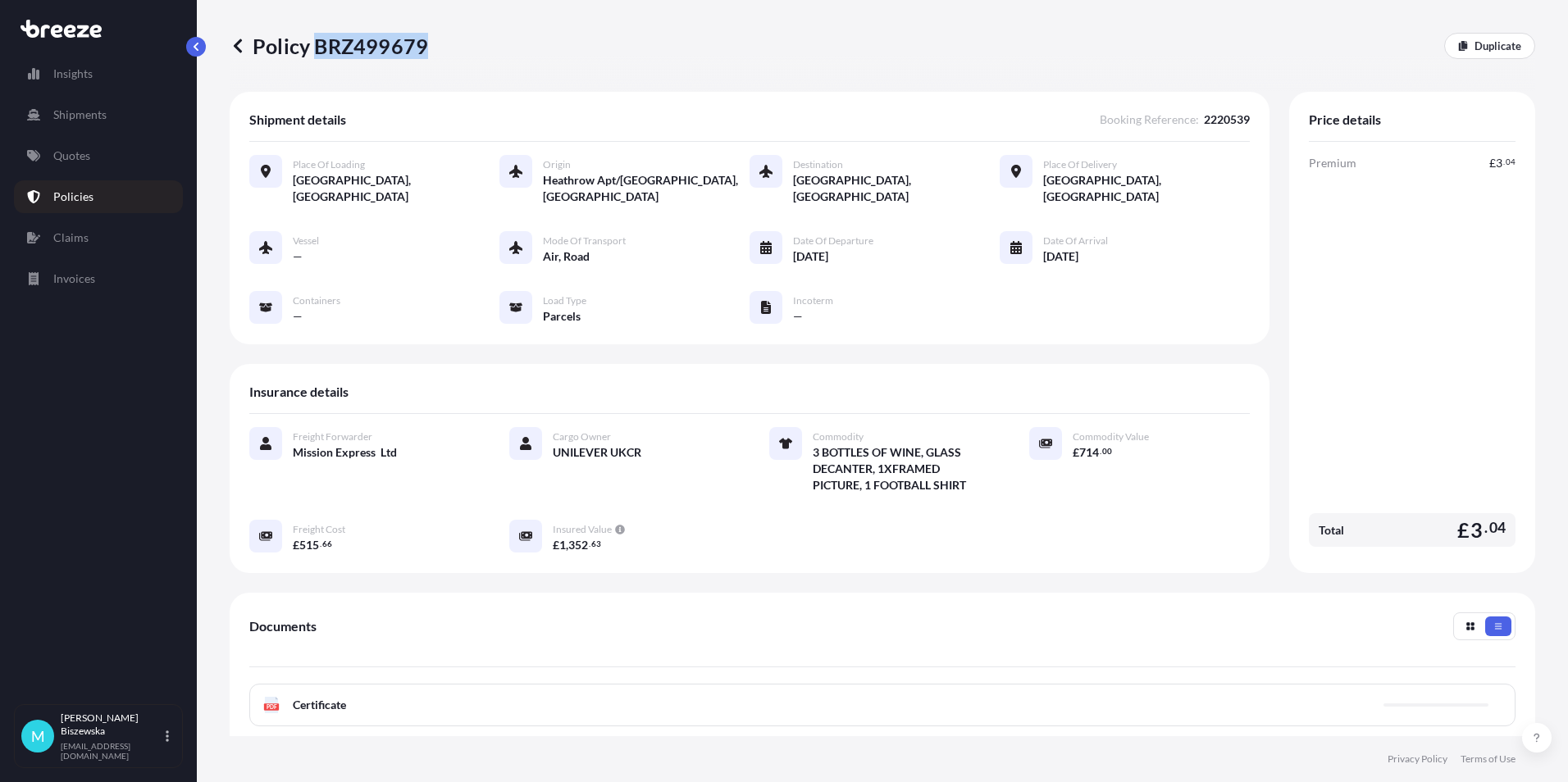
drag, startPoint x: 318, startPoint y: 41, endPoint x: 421, endPoint y: 45, distance: 103.1
click at [421, 45] on p "Policy BRZ499679" at bounding box center [329, 46] width 198 height 26
drag, startPoint x: 421, startPoint y: 45, endPoint x: 405, endPoint y: 45, distance: 16.0
copy p "BRZ499679"
